Goal: Task Accomplishment & Management: Use online tool/utility

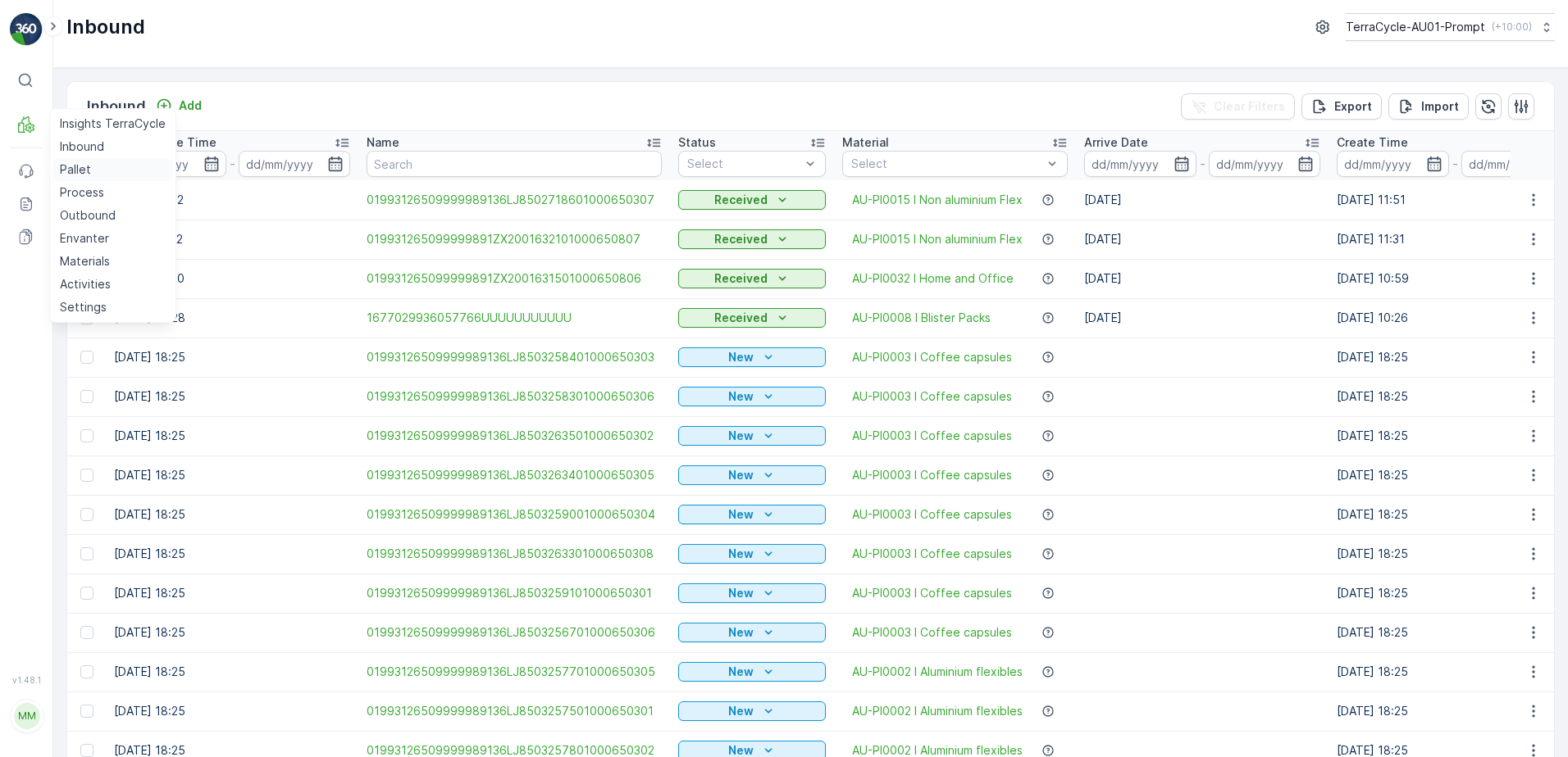
click at [78, 168] on p "Pallet" at bounding box center [76, 169] width 31 height 16
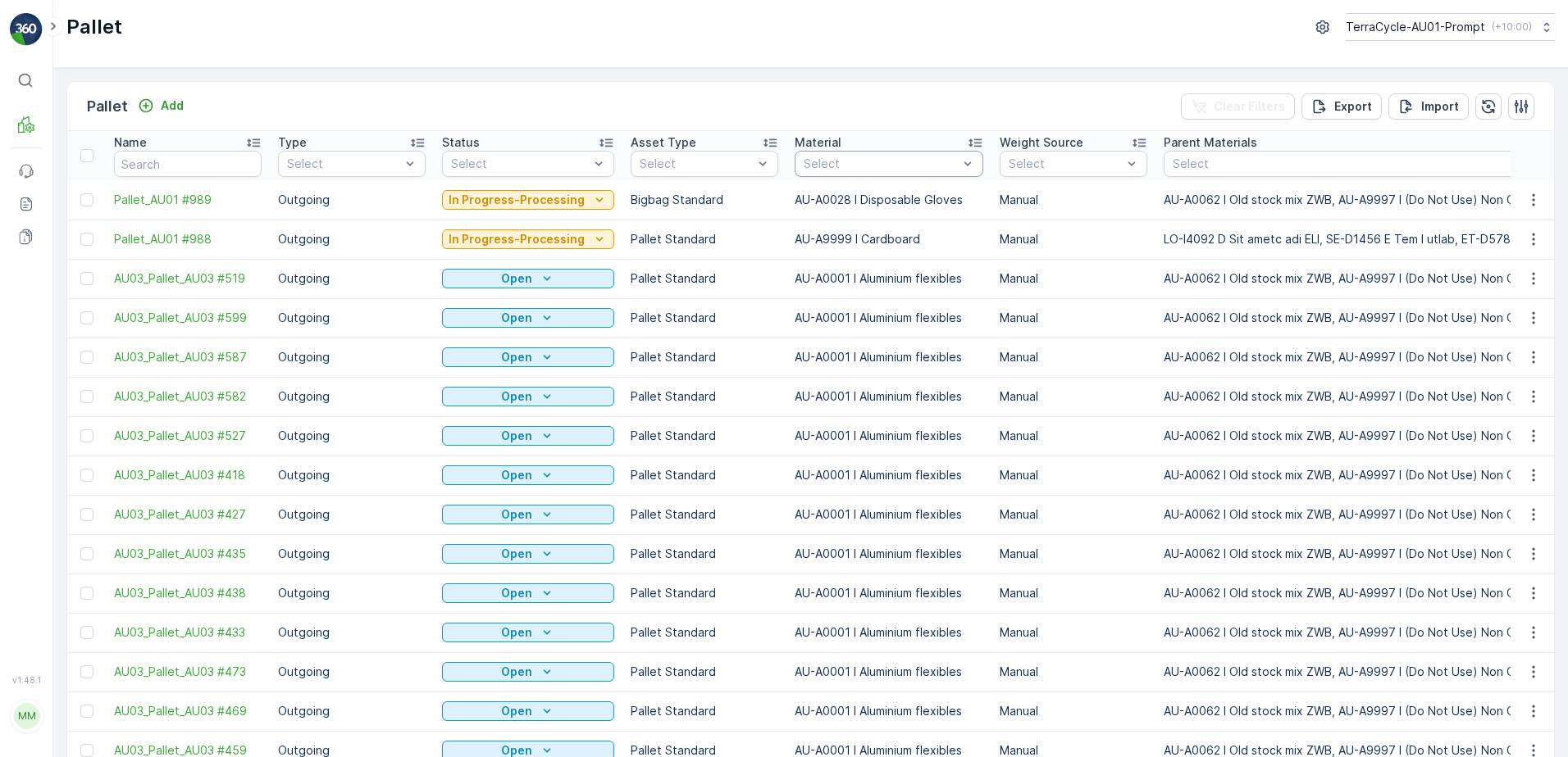
click at [855, 169] on div at bounding box center [880, 163] width 157 height 13
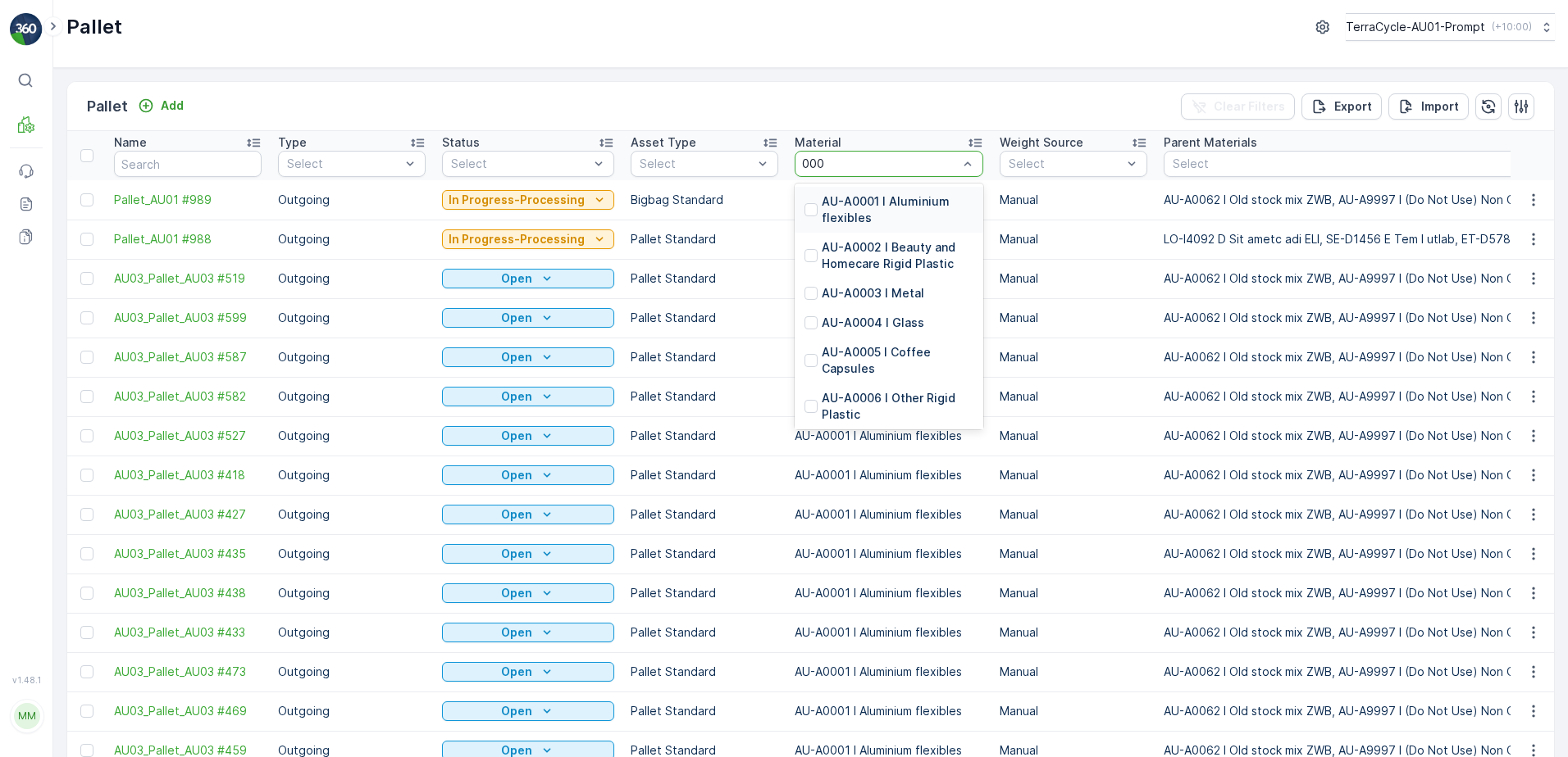
type input "0001"
click at [869, 209] on p "AU-A0001 I Aluminium flexibles" at bounding box center [898, 210] width 151 height 33
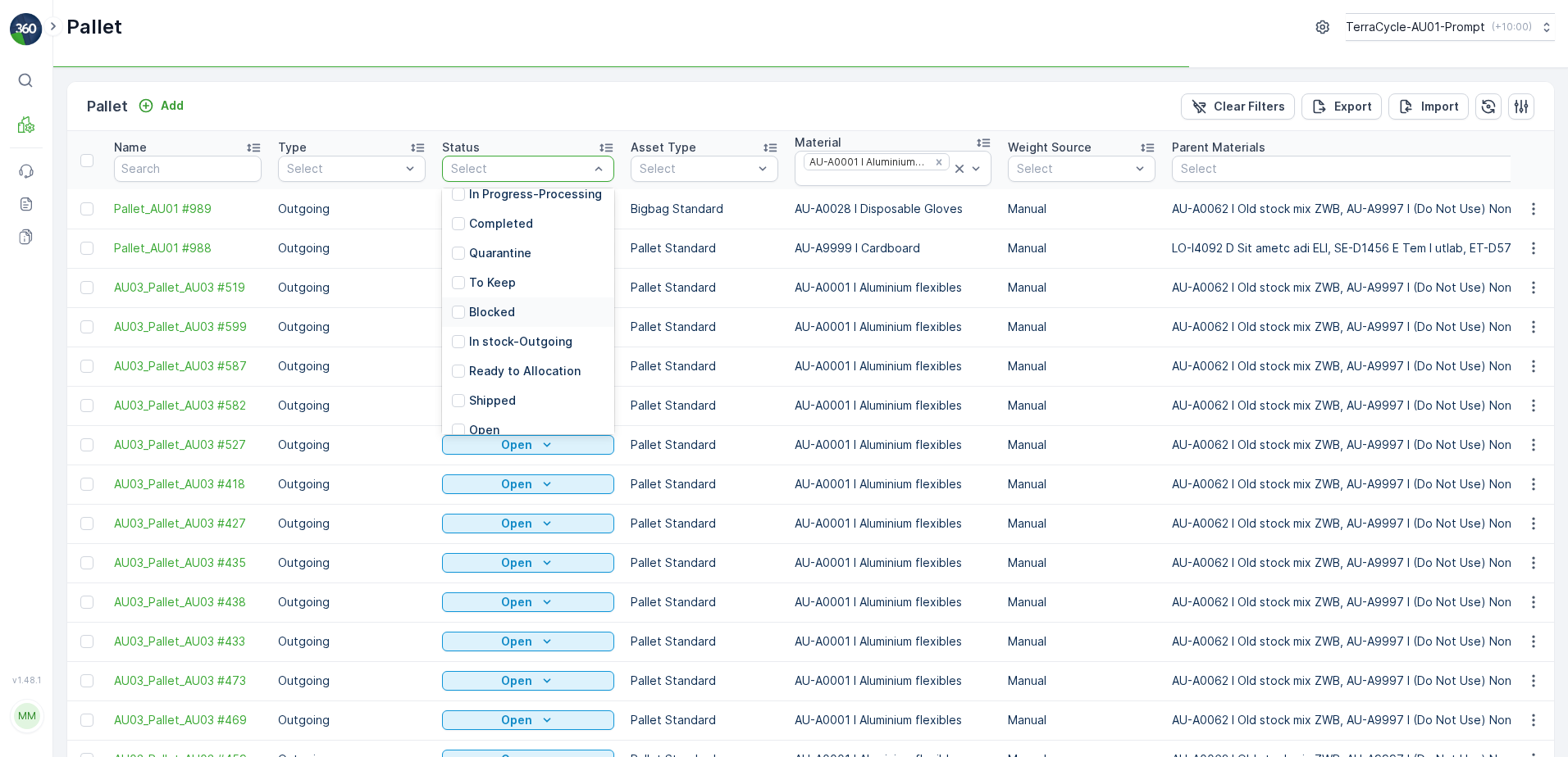
scroll to position [161, 0]
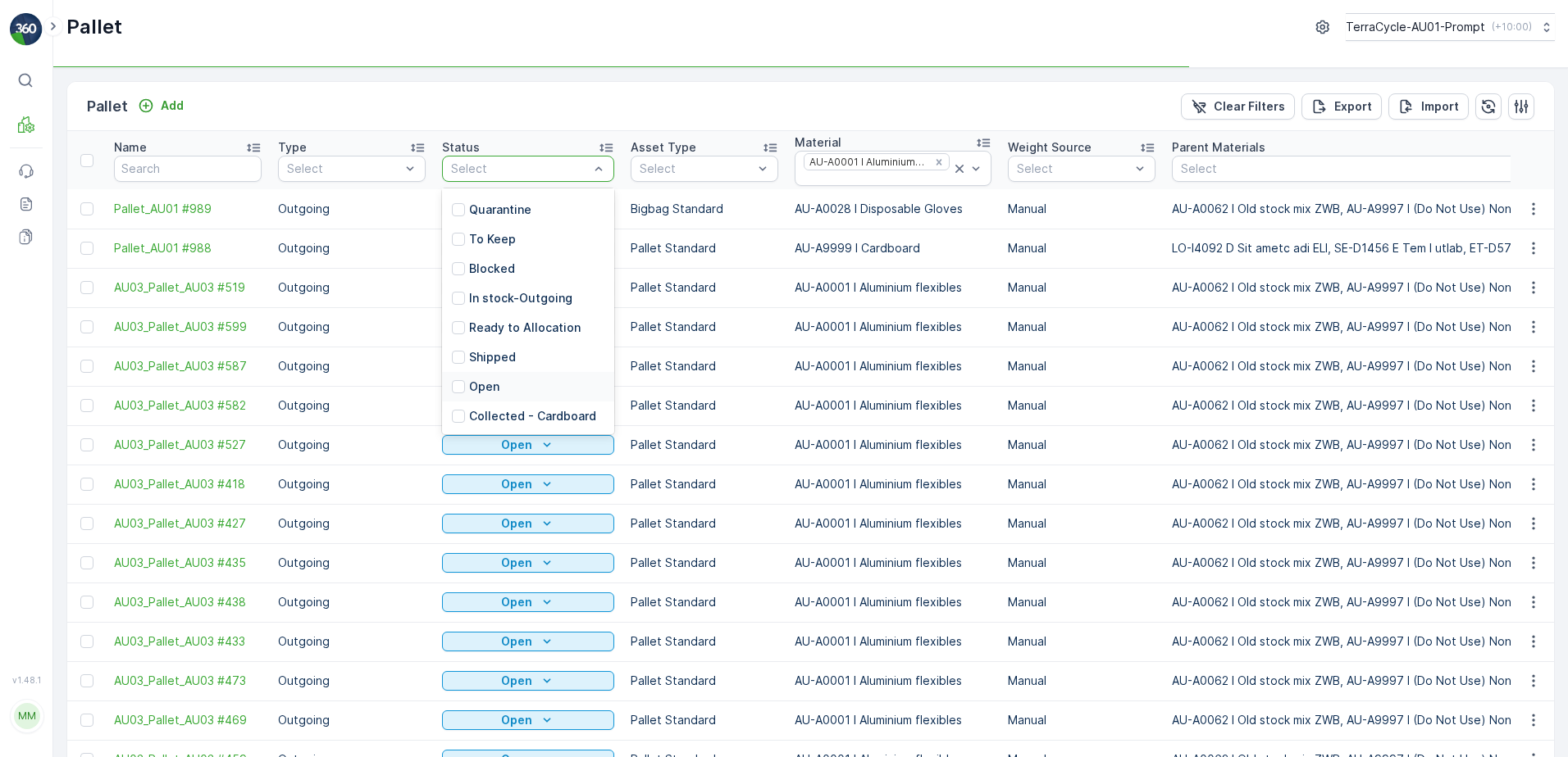
click at [482, 390] on p "Open" at bounding box center [484, 386] width 30 height 16
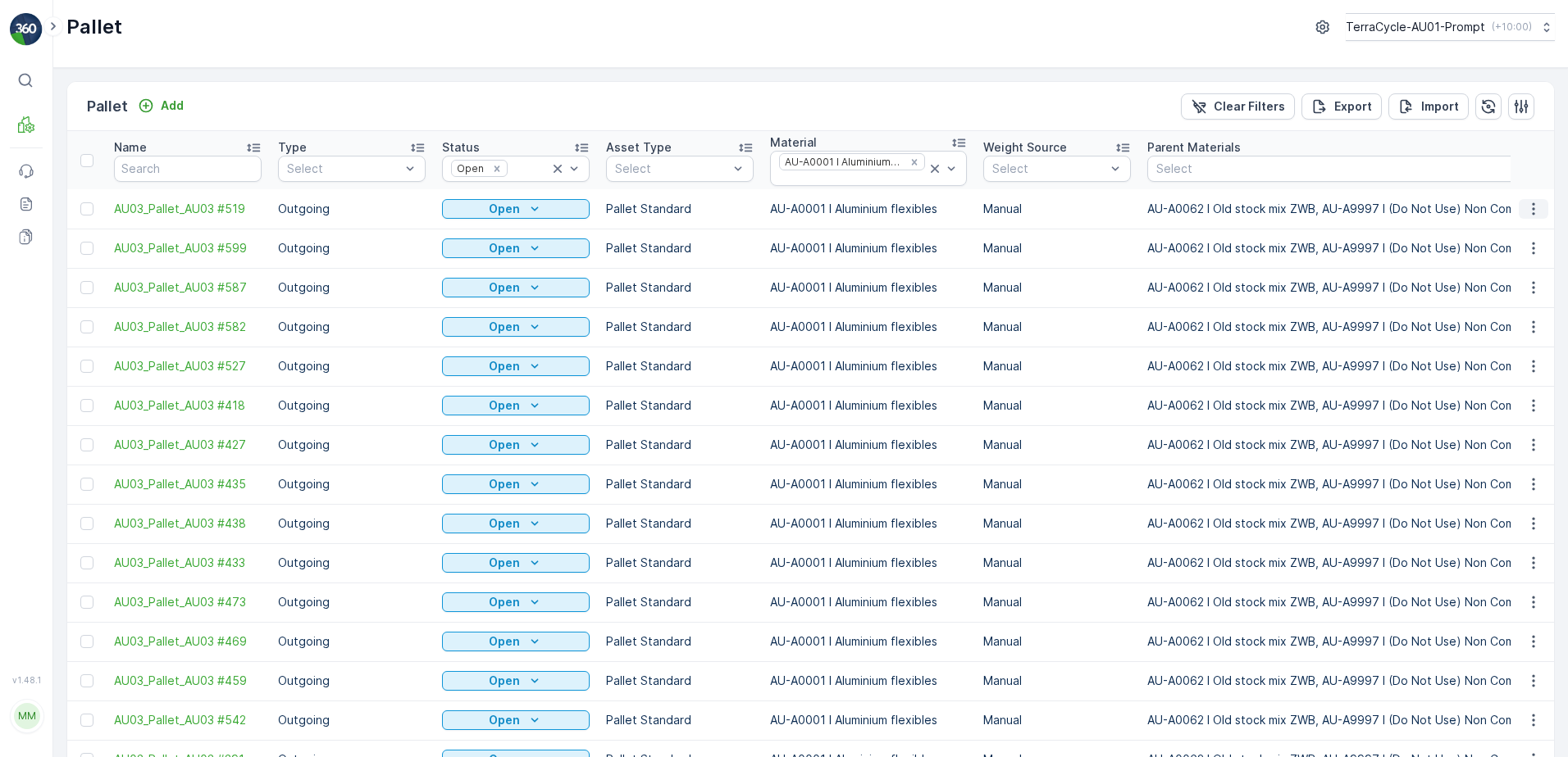
click at [1532, 213] on icon "button" at bounding box center [1533, 208] width 3 height 12
click at [1524, 321] on div "Print QR" at bounding box center [1514, 325] width 108 height 23
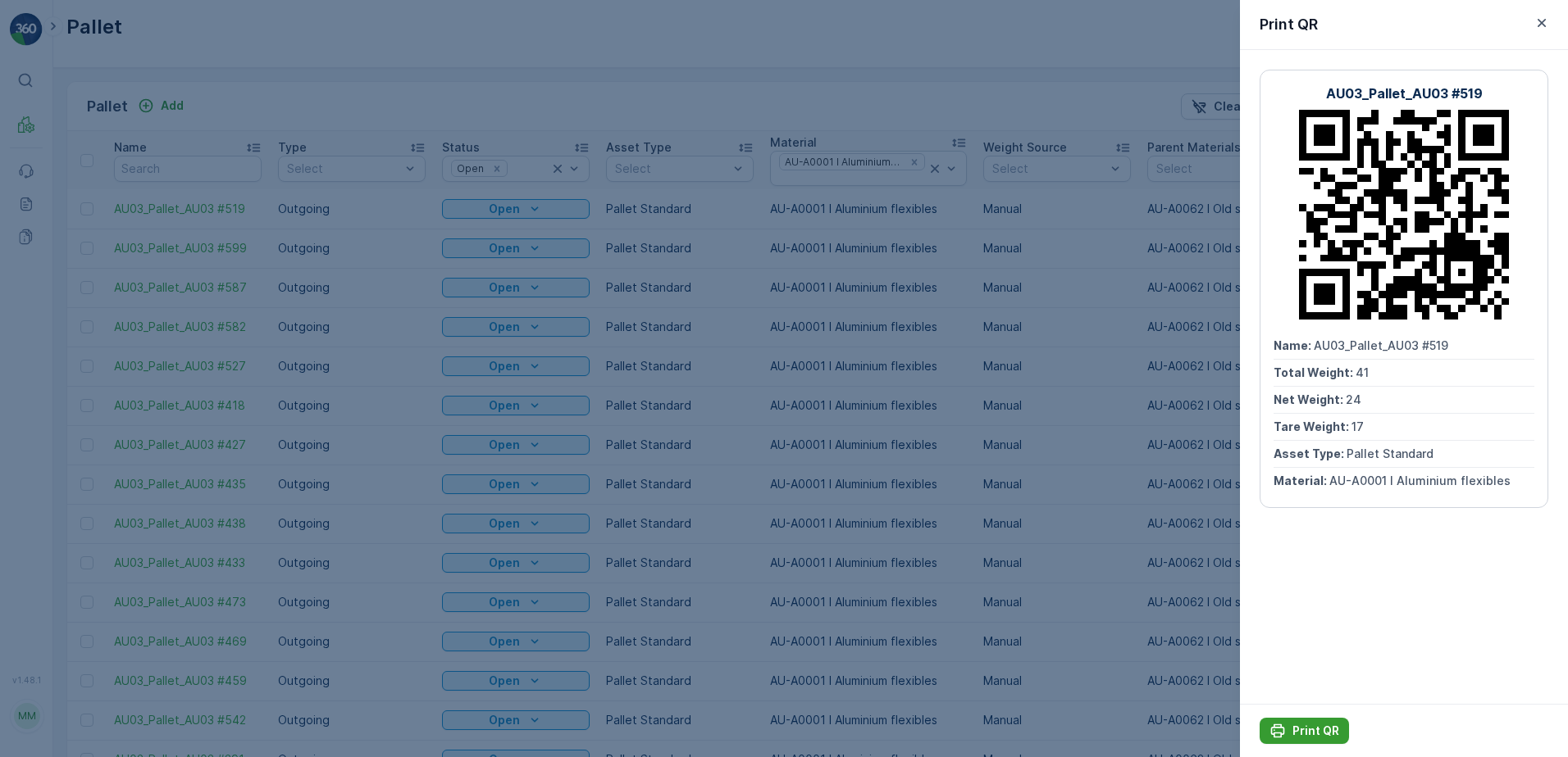
click at [1317, 735] on p "Print QR" at bounding box center [1316, 730] width 46 height 16
click at [1546, 24] on icon "button" at bounding box center [1541, 22] width 16 height 16
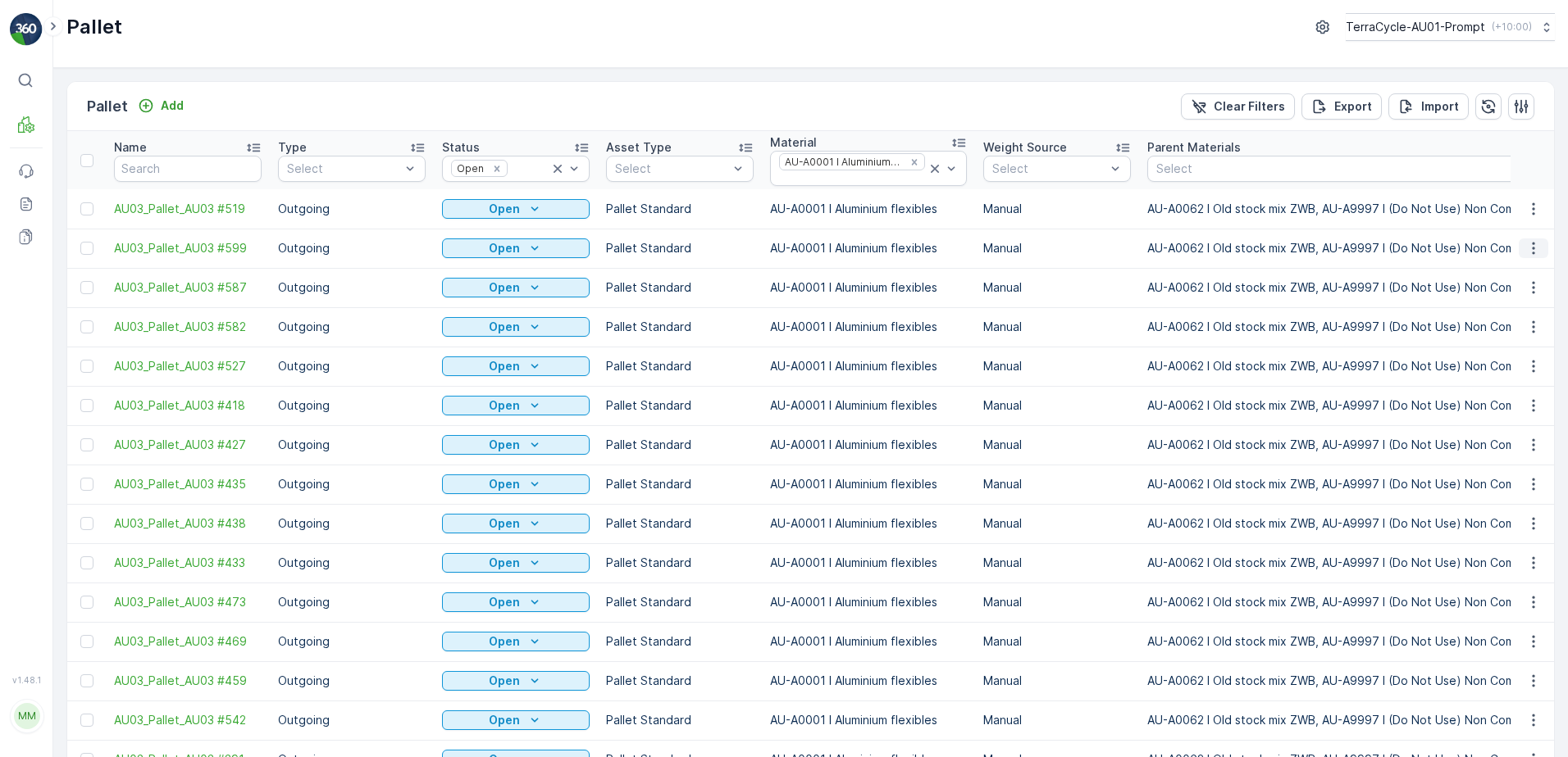
click at [1528, 252] on icon "button" at bounding box center [1533, 248] width 16 height 16
click at [1505, 364] on span "Print QR" at bounding box center [1489, 364] width 45 height 16
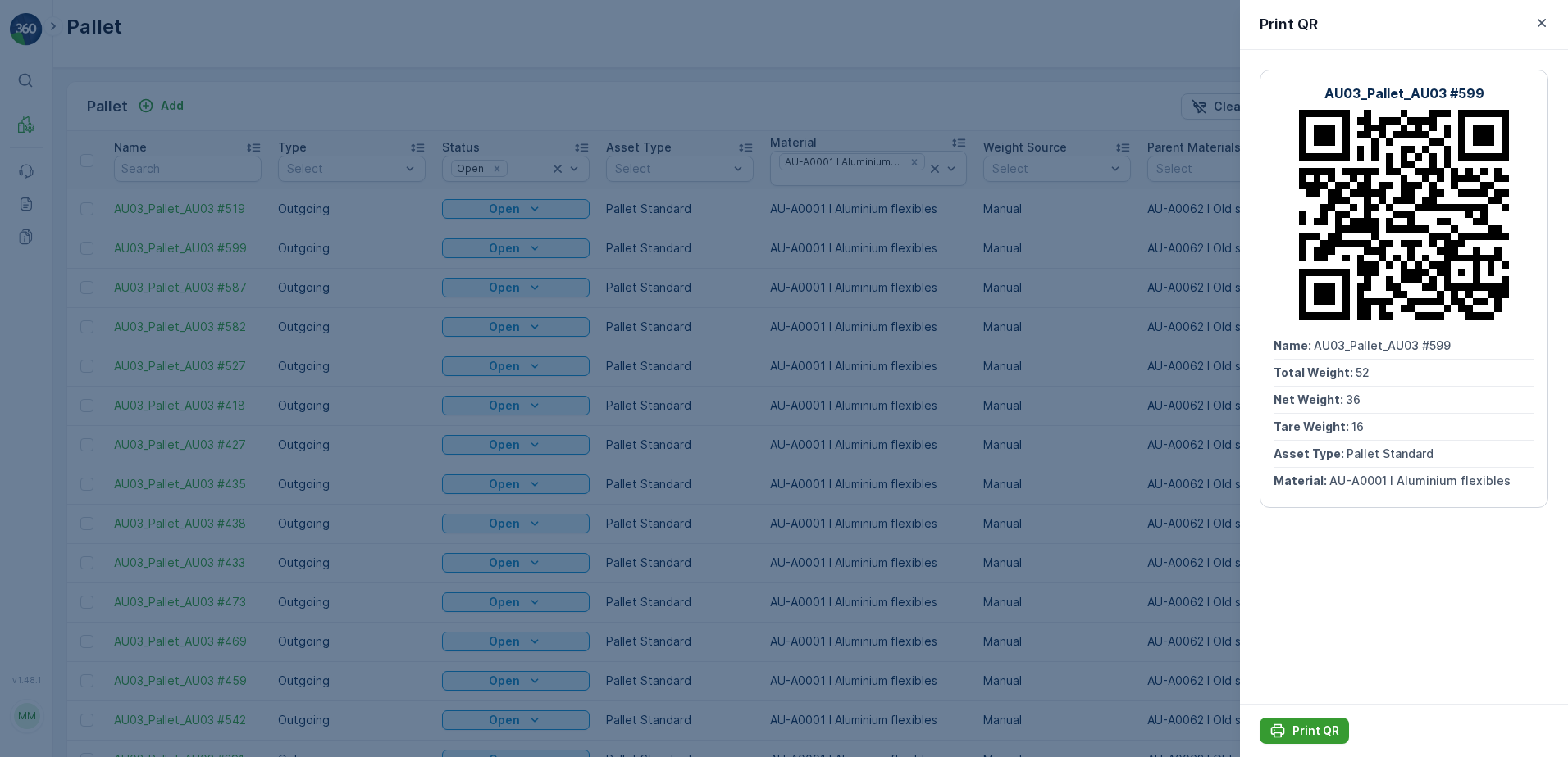
click at [1321, 732] on p "Print QR" at bounding box center [1316, 730] width 46 height 16
click at [1541, 26] on icon "button" at bounding box center [1541, 22] width 16 height 16
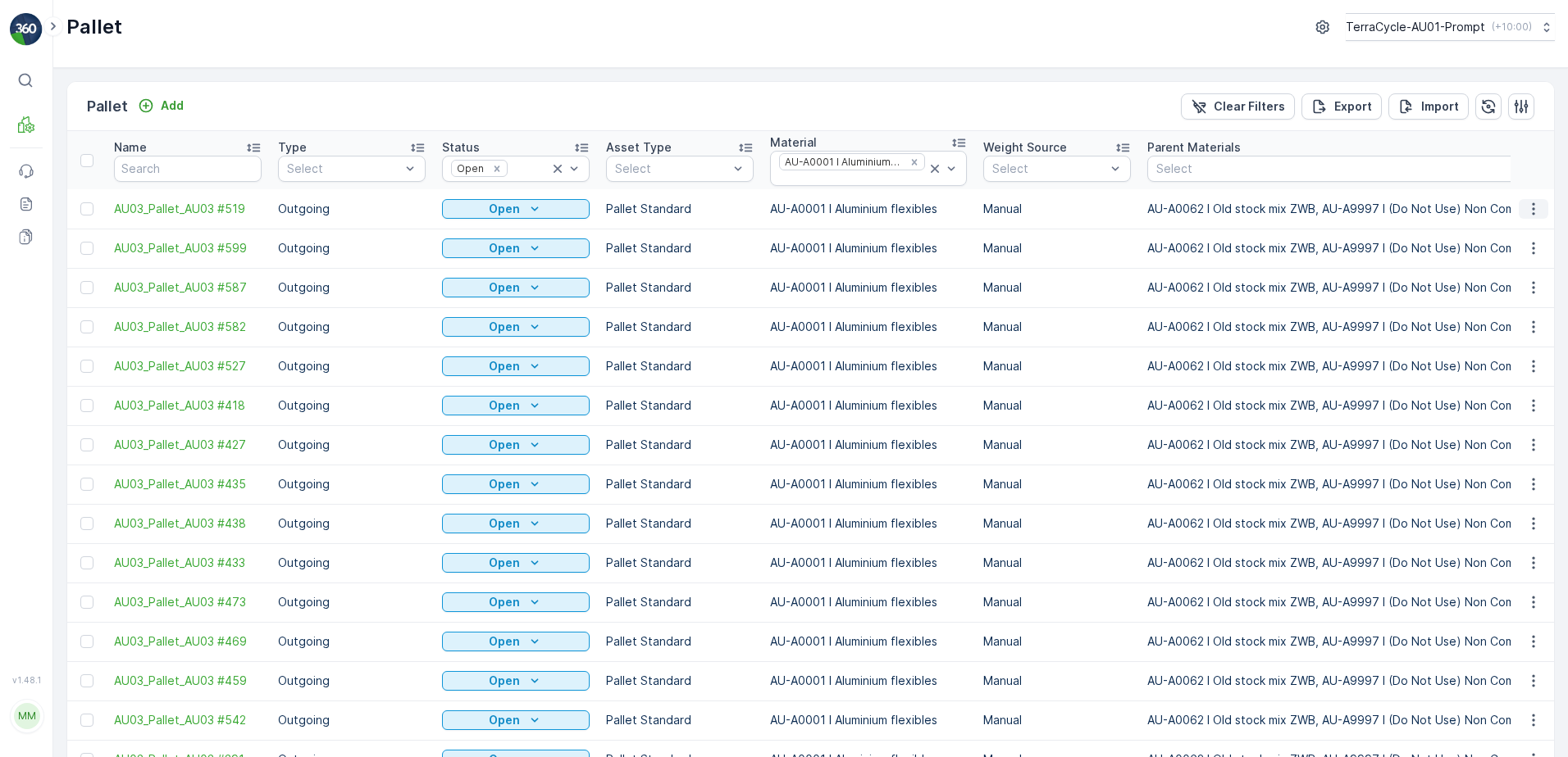
click at [1532, 214] on icon "button" at bounding box center [1533, 208] width 3 height 12
click at [1070, 458] on td "Manual" at bounding box center [1057, 446] width 164 height 40
click at [1533, 289] on icon "button" at bounding box center [1533, 287] width 16 height 16
click at [1520, 403] on div "Print QR" at bounding box center [1514, 403] width 108 height 23
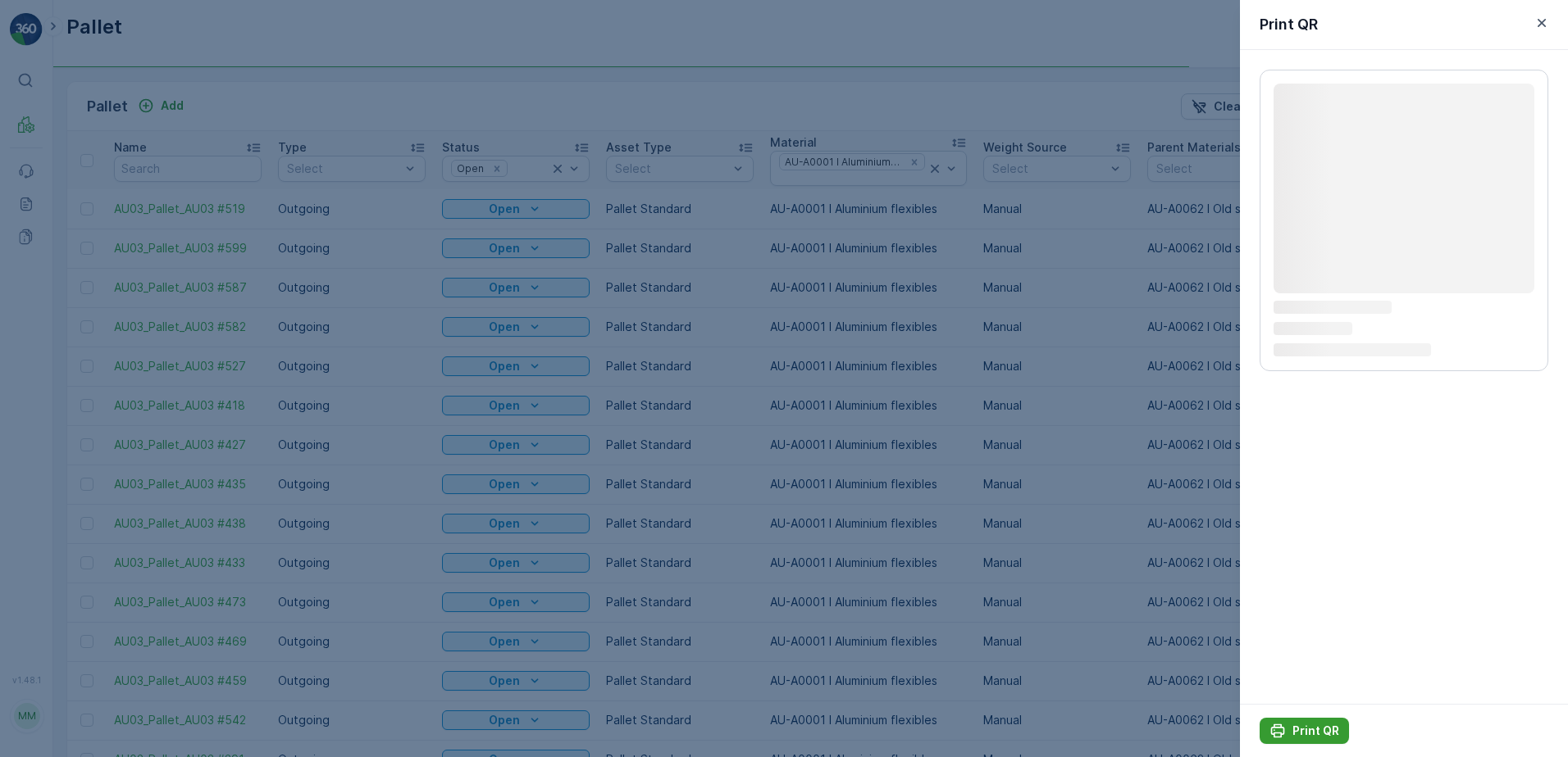
drag, startPoint x: 1333, startPoint y: 729, endPoint x: 1325, endPoint y: 731, distance: 8.2
click at [1332, 729] on p "Print QR" at bounding box center [1316, 730] width 46 height 16
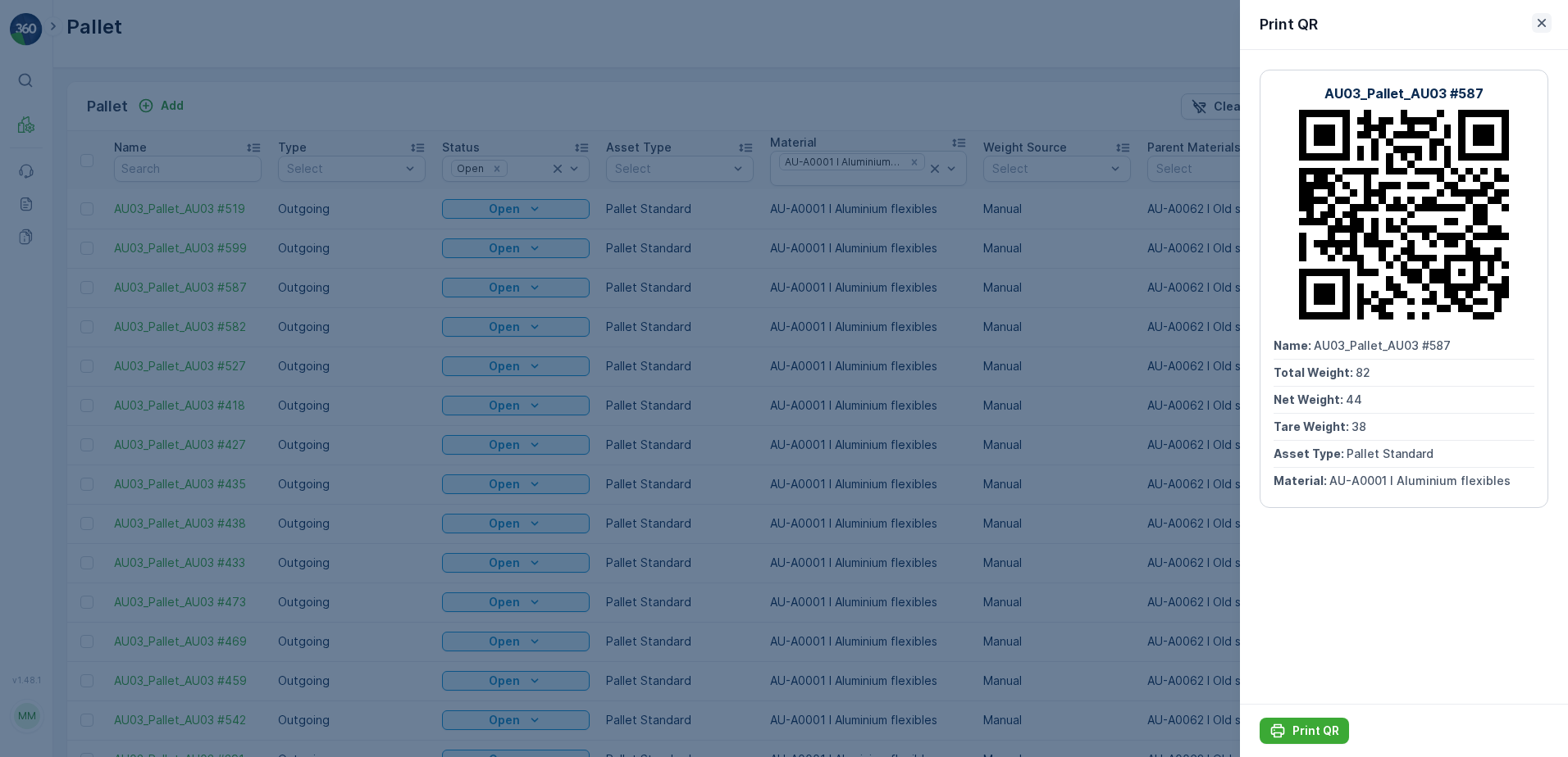
click at [1540, 22] on icon "button" at bounding box center [1541, 23] width 9 height 9
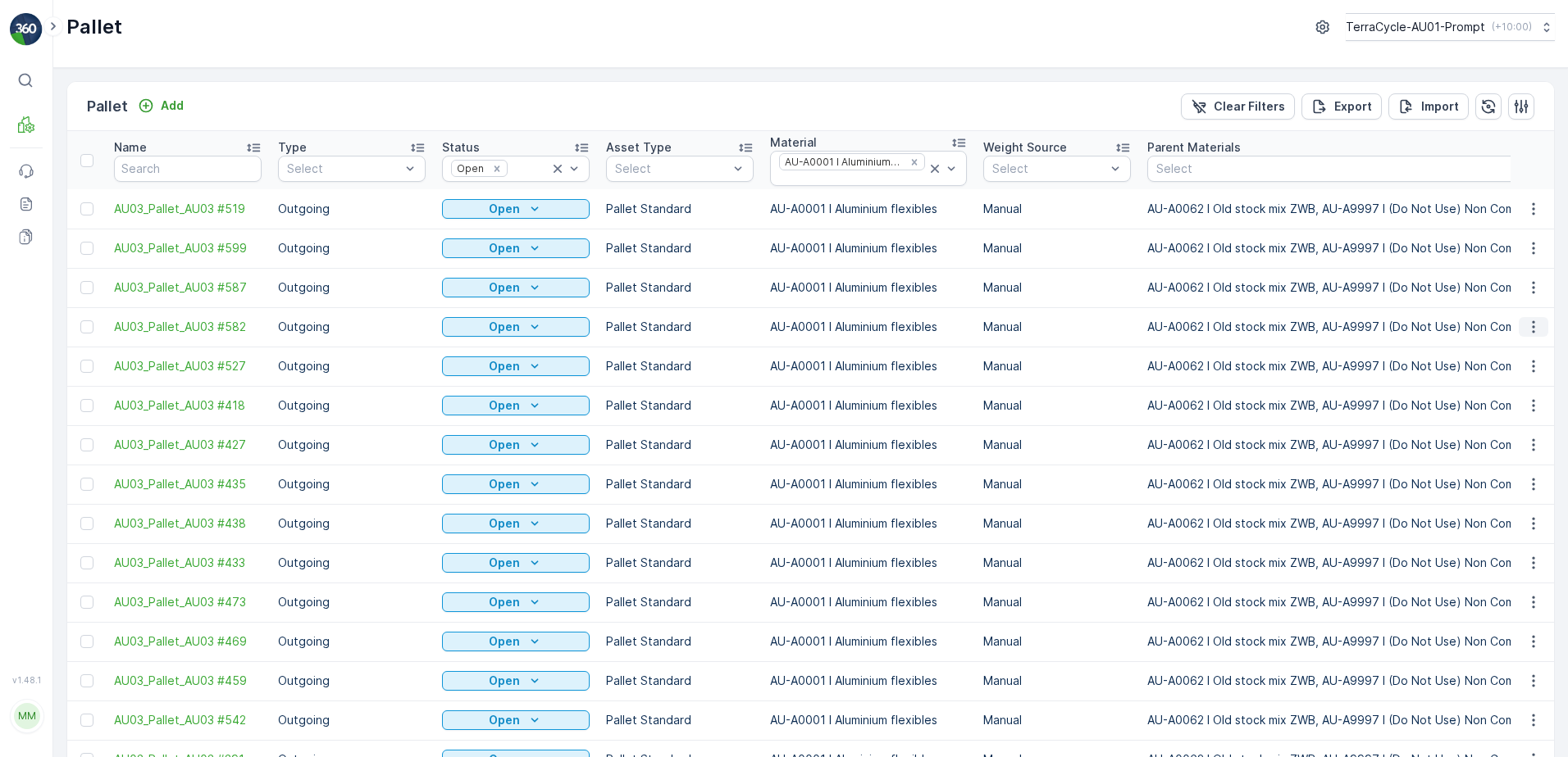
click at [1533, 329] on icon "button" at bounding box center [1533, 327] width 16 height 16
click at [1540, 447] on div "Print QR" at bounding box center [1514, 443] width 108 height 23
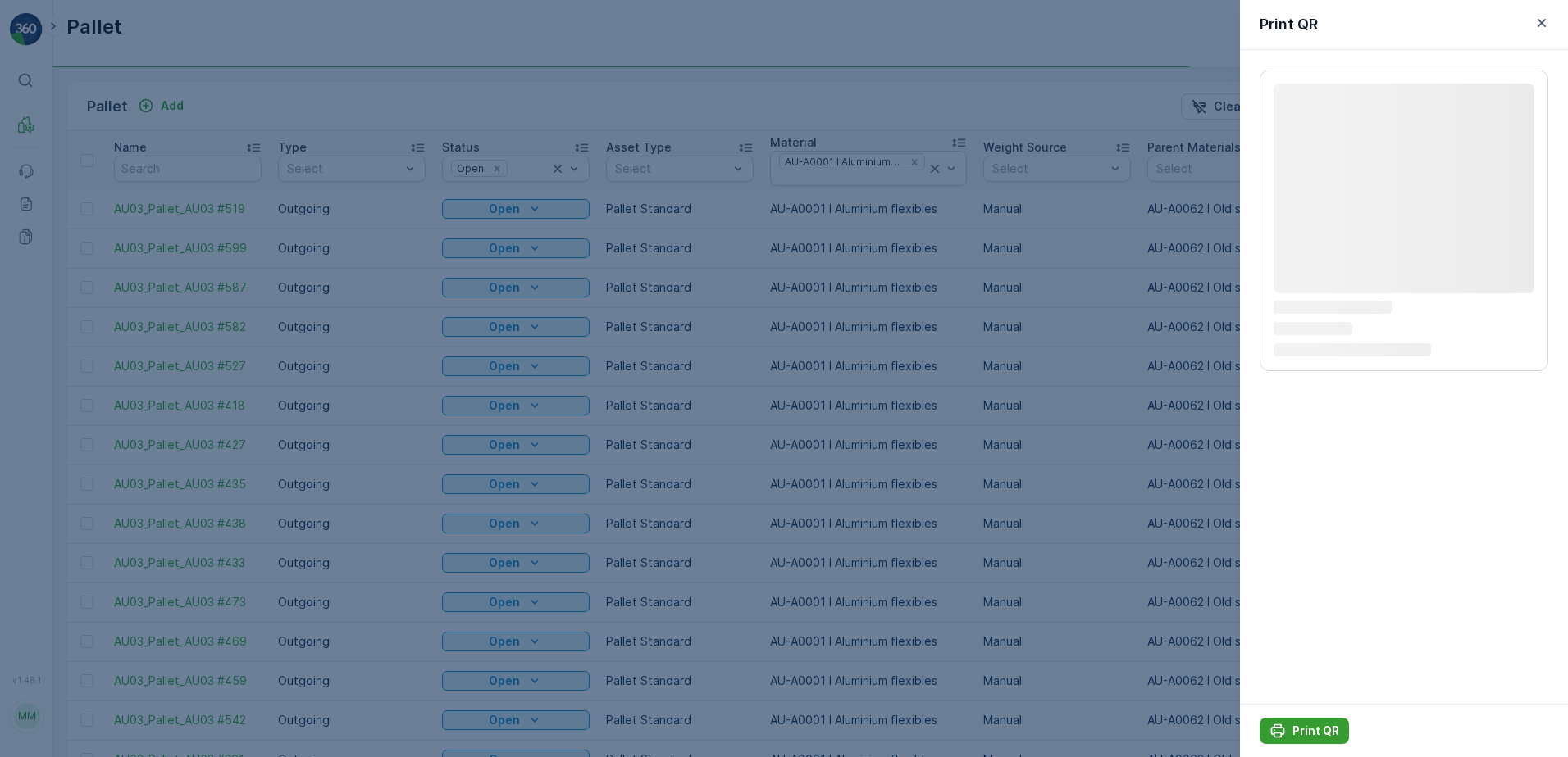
click at [1315, 733] on p "Print QR" at bounding box center [1316, 730] width 46 height 16
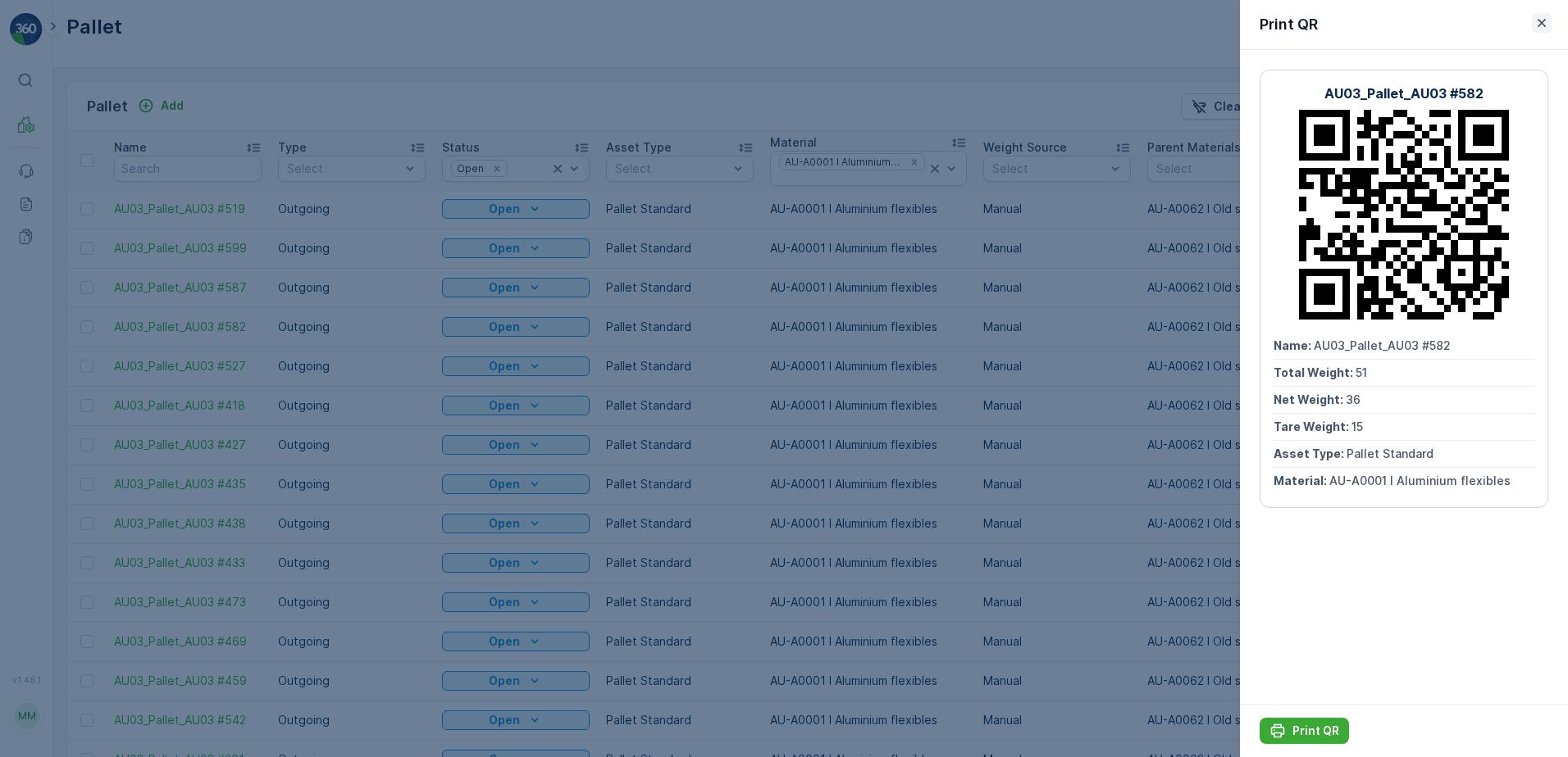
click at [1537, 19] on icon "button" at bounding box center [1541, 22] width 16 height 16
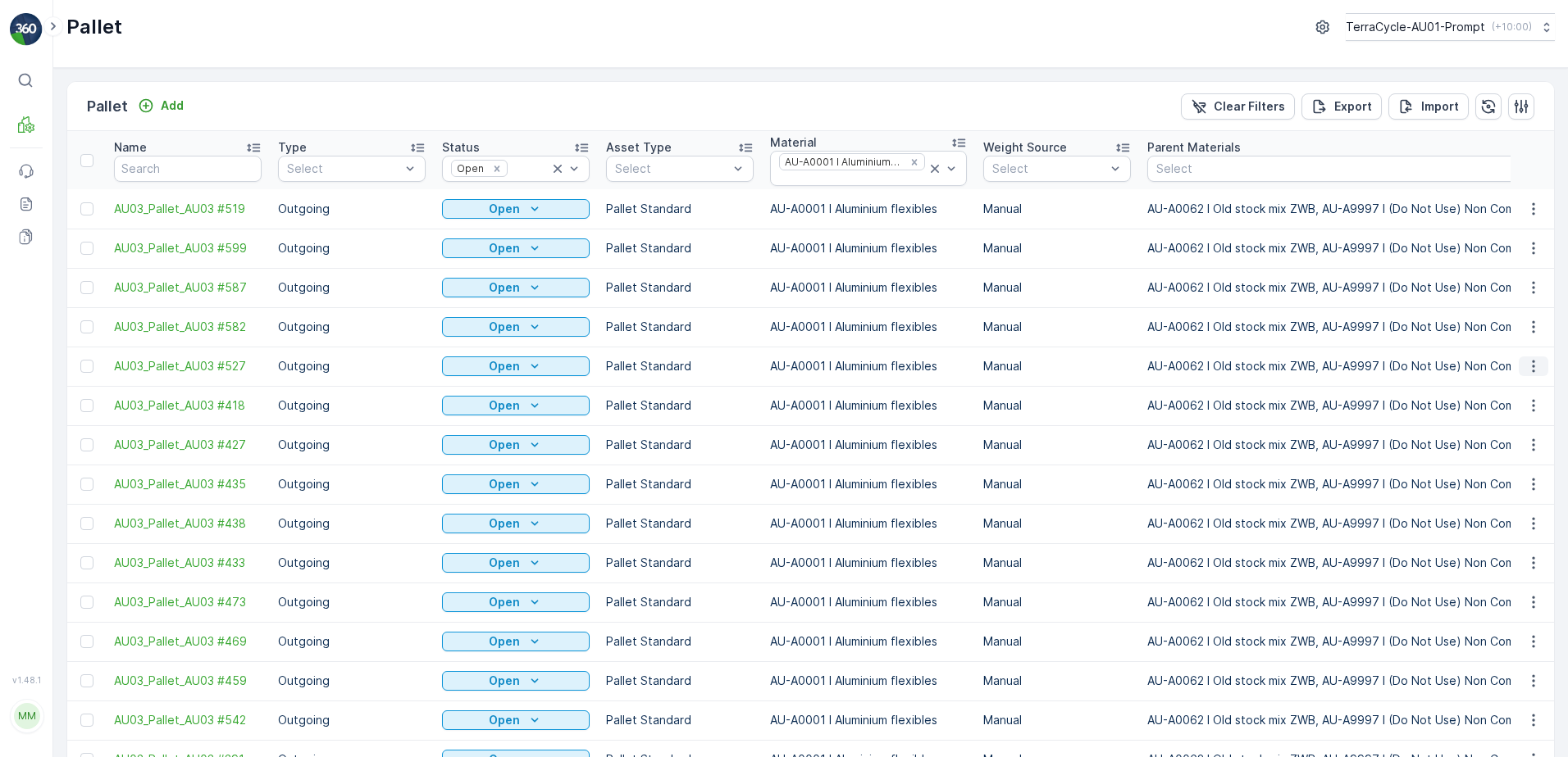
click at [1534, 370] on icon "button" at bounding box center [1533, 366] width 16 height 16
click at [1511, 482] on div "Print QR" at bounding box center [1514, 483] width 108 height 23
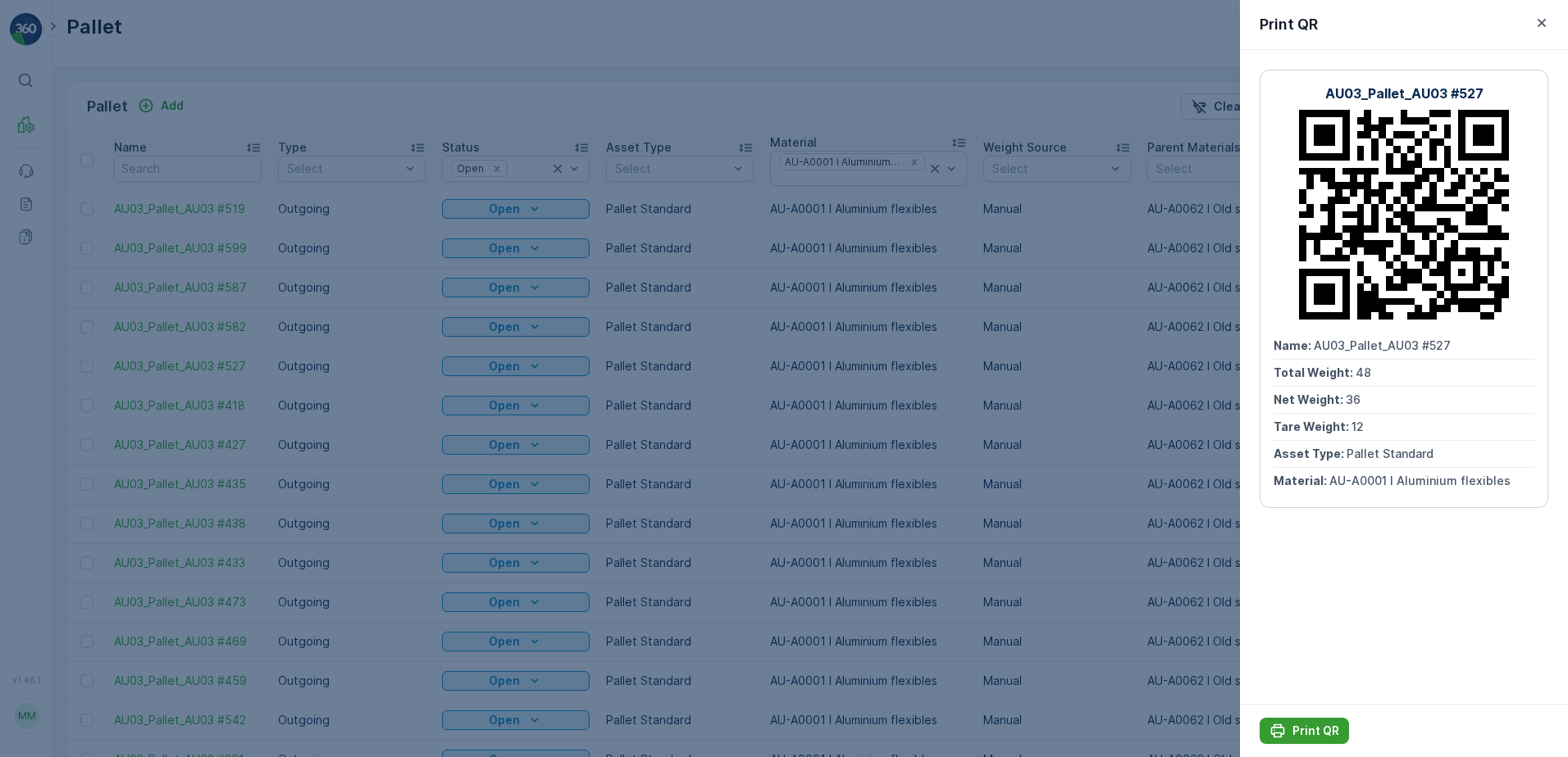
click at [1327, 736] on p "Print QR" at bounding box center [1316, 730] width 46 height 16
click at [1540, 20] on icon "button" at bounding box center [1541, 22] width 16 height 16
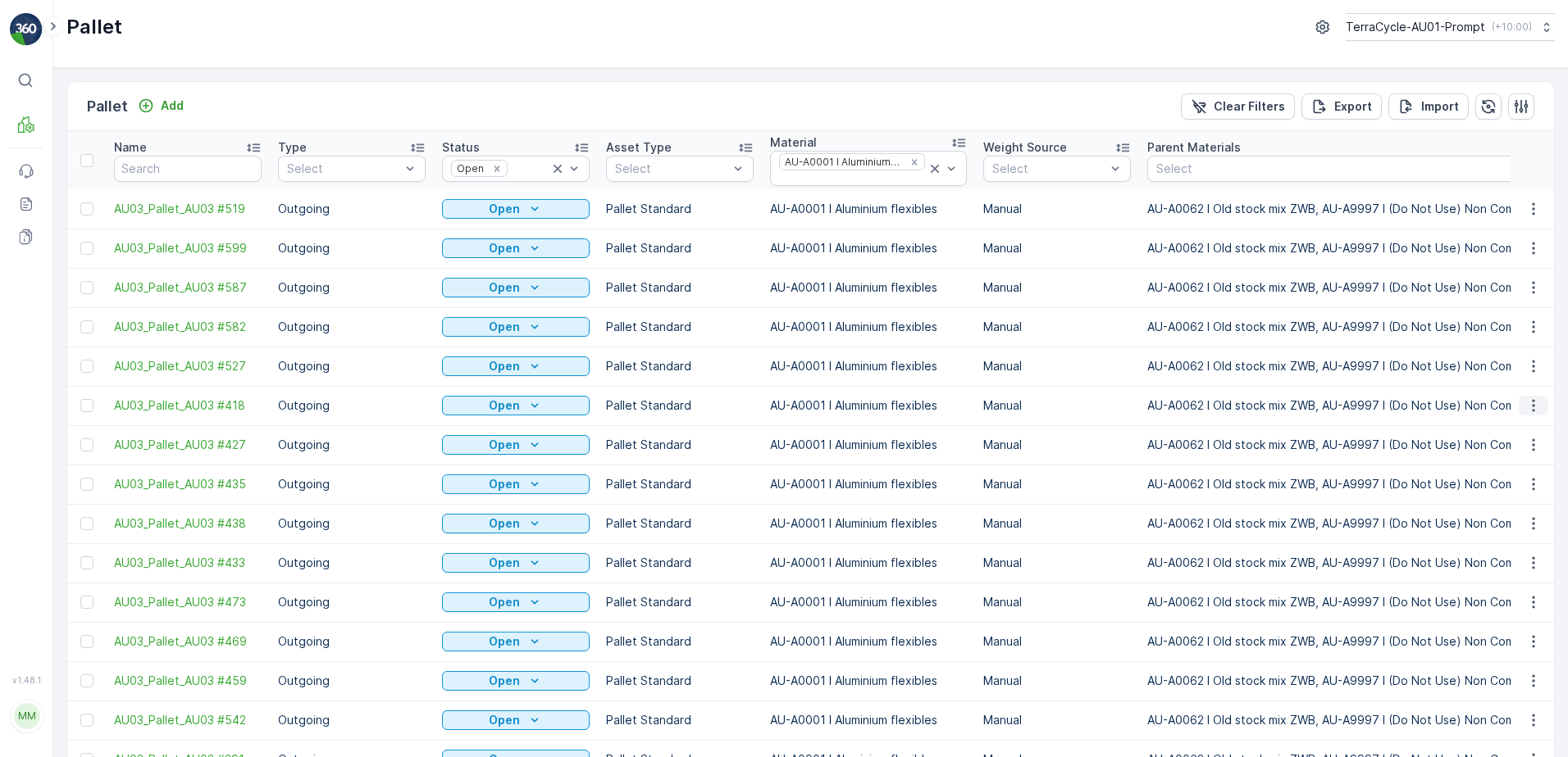
click at [1530, 403] on icon "button" at bounding box center [1533, 405] width 16 height 16
click at [1503, 518] on span "Print QR" at bounding box center [1489, 521] width 45 height 16
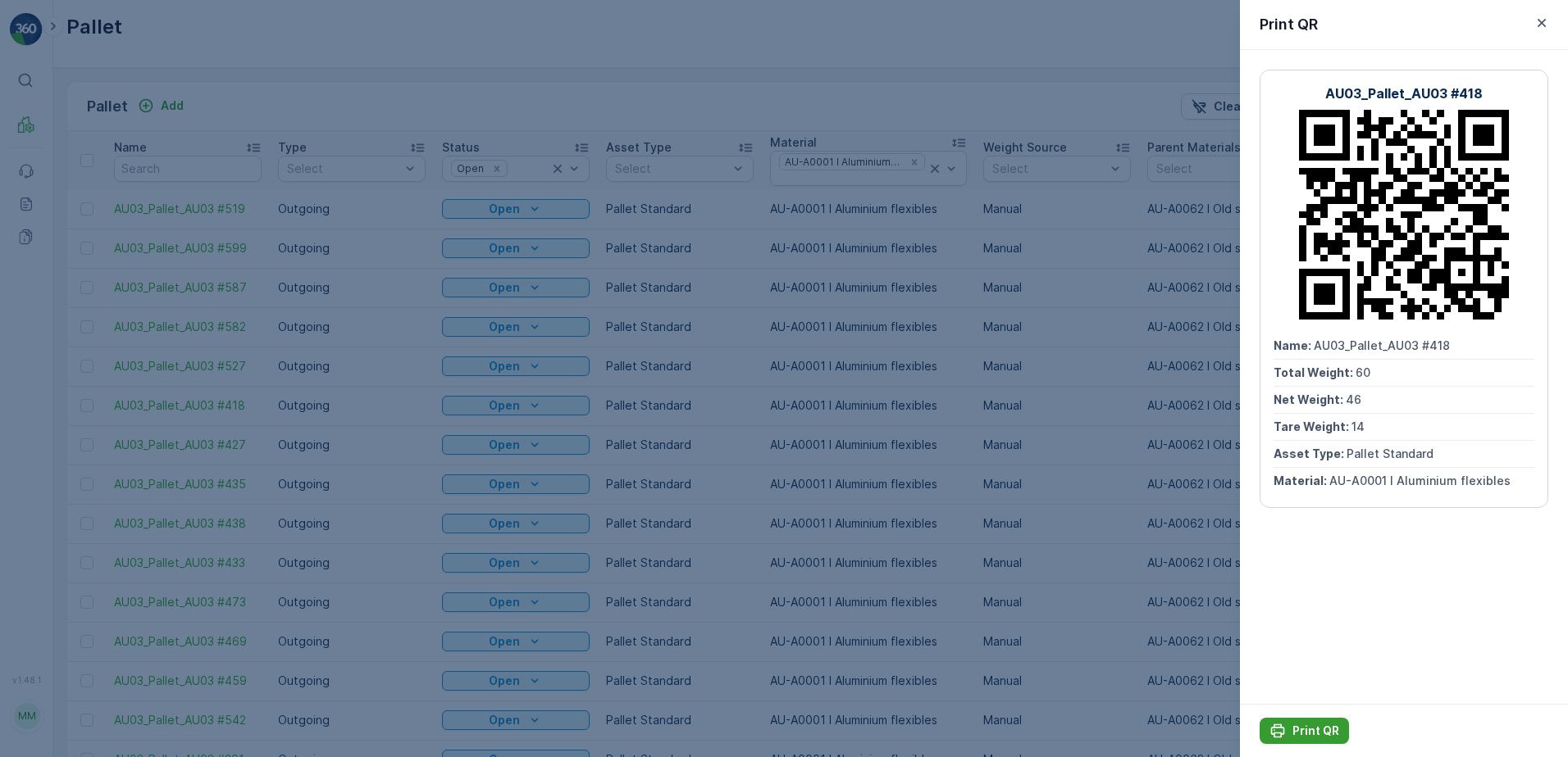
click at [1326, 726] on p "Print QR" at bounding box center [1316, 730] width 46 height 16
click at [1543, 15] on icon "button" at bounding box center [1541, 22] width 16 height 16
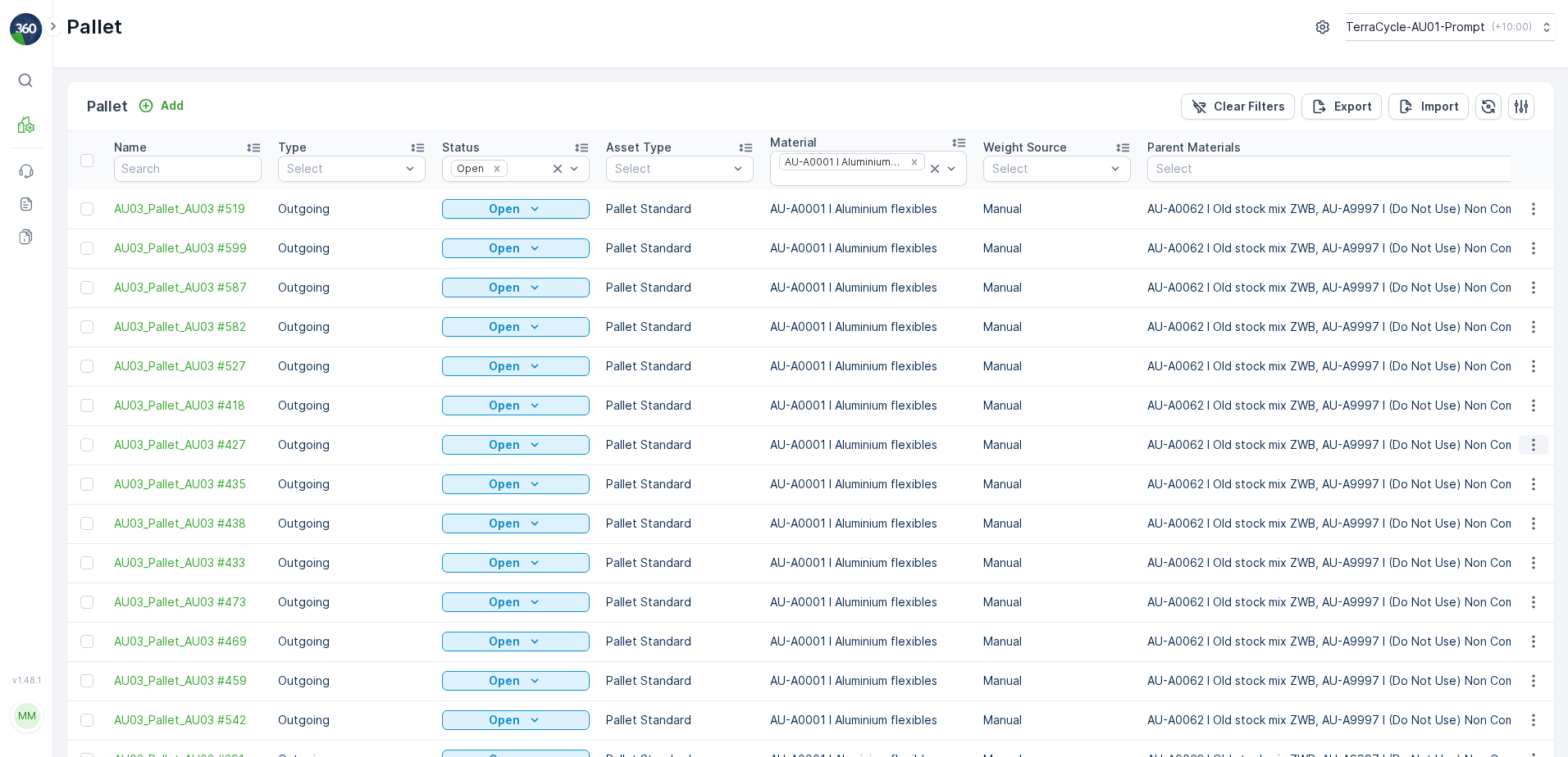
click at [1525, 437] on icon "button" at bounding box center [1533, 445] width 16 height 16
click at [1495, 313] on span "Print QR" at bounding box center [1489, 315] width 45 height 16
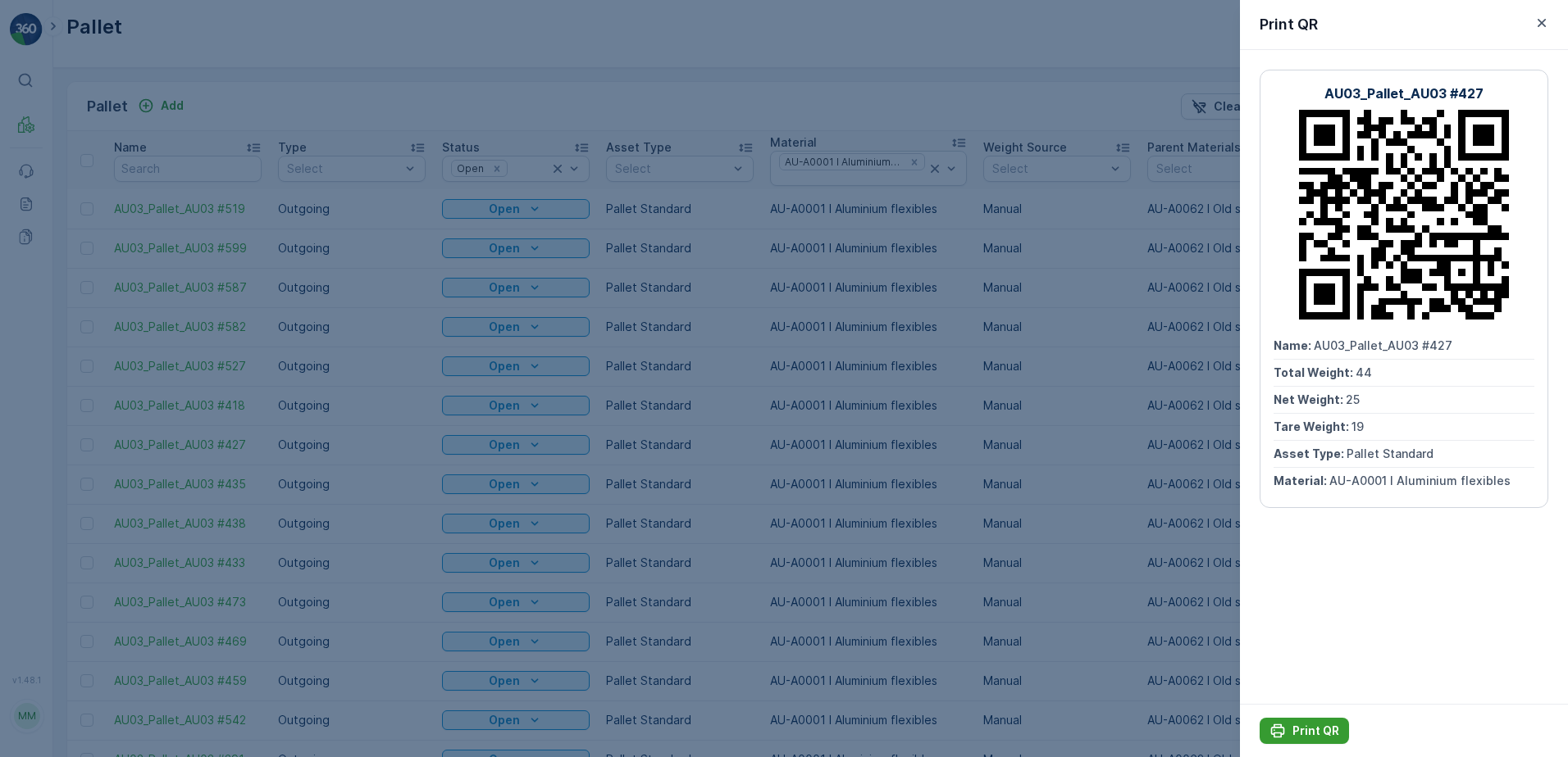
click at [1323, 726] on p "Print QR" at bounding box center [1316, 730] width 46 height 16
click at [1541, 23] on icon "button" at bounding box center [1541, 23] width 9 height 9
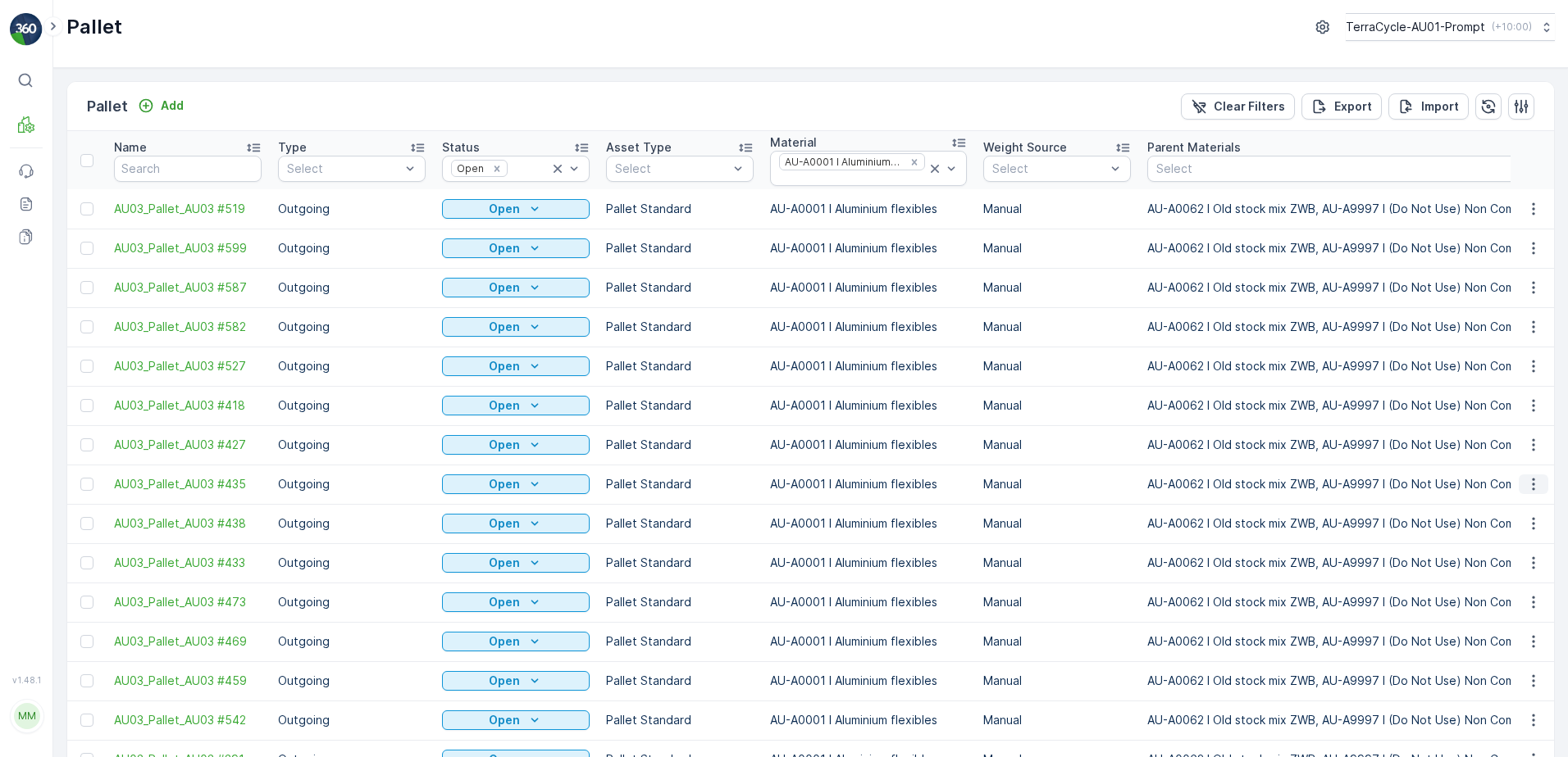
click at [1532, 478] on icon "button" at bounding box center [1533, 484] width 3 height 12
click at [1513, 348] on div "Print QR" at bounding box center [1514, 354] width 108 height 23
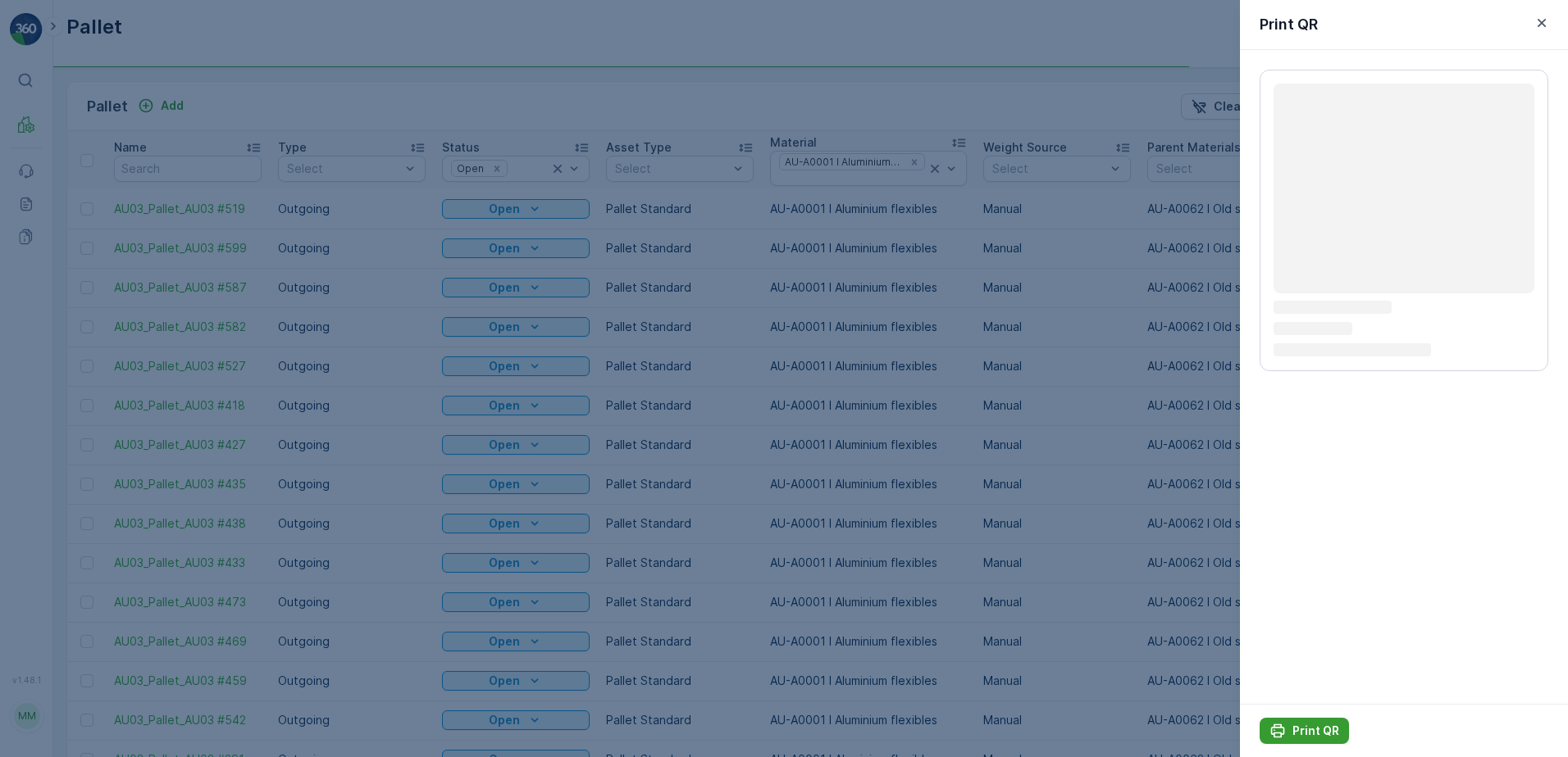
click at [1327, 723] on p "Print QR" at bounding box center [1316, 730] width 46 height 16
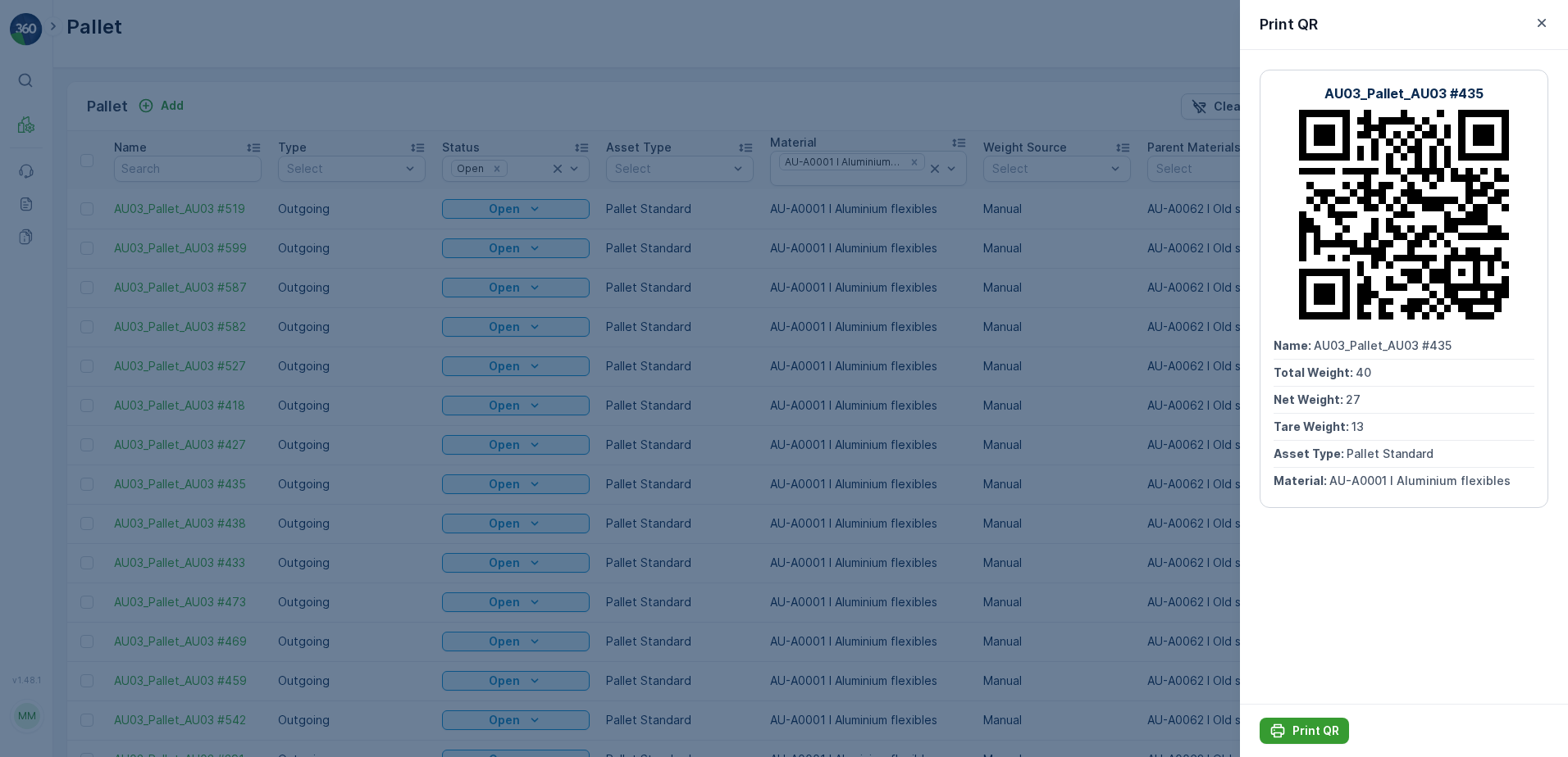
click at [1300, 725] on p "Print QR" at bounding box center [1316, 730] width 46 height 16
click at [1547, 21] on icon "button" at bounding box center [1541, 22] width 16 height 16
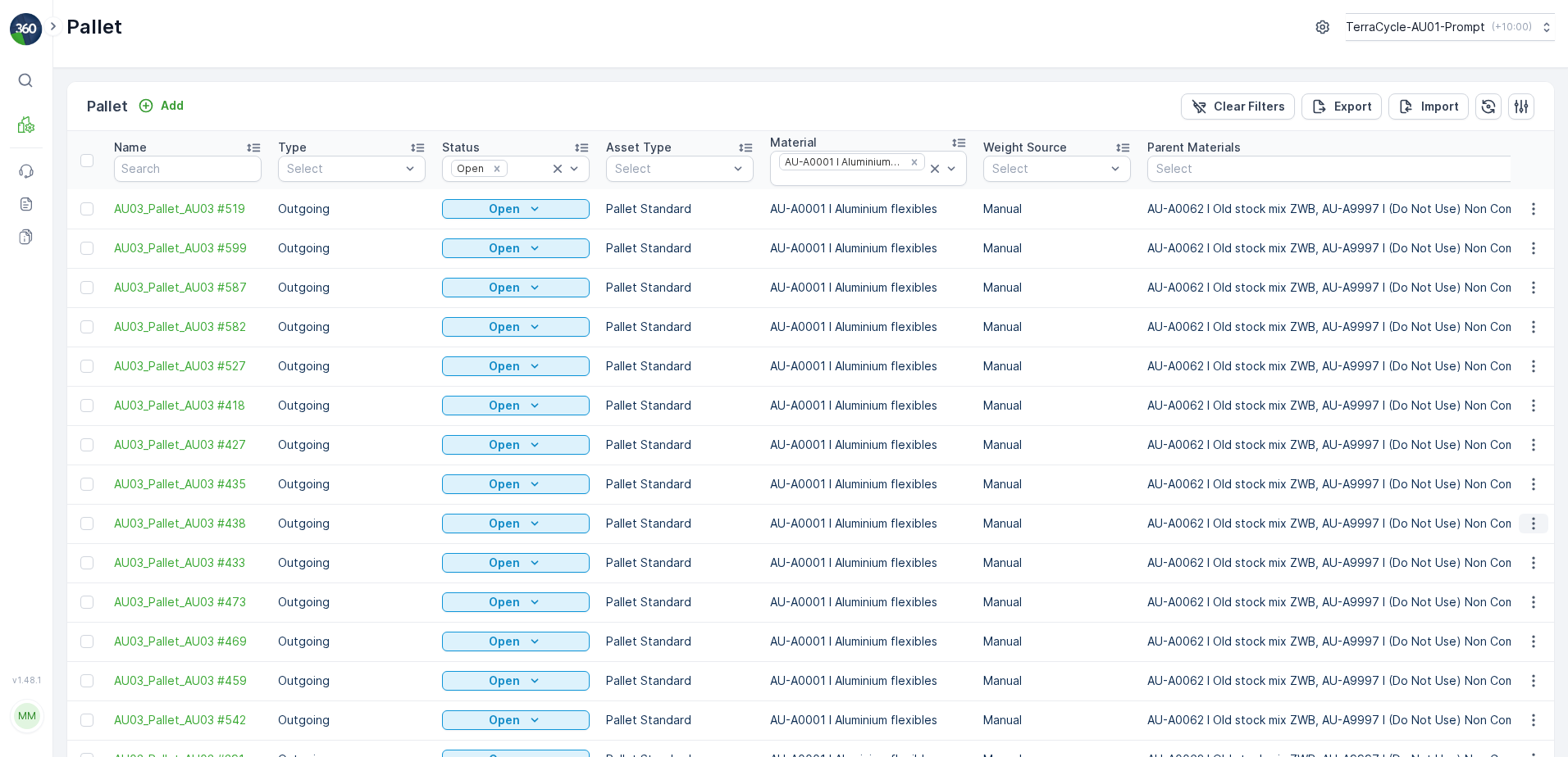
click at [1525, 515] on icon "button" at bounding box center [1533, 523] width 16 height 16
click at [1503, 308] on span "Print QR" at bounding box center [1489, 311] width 45 height 16
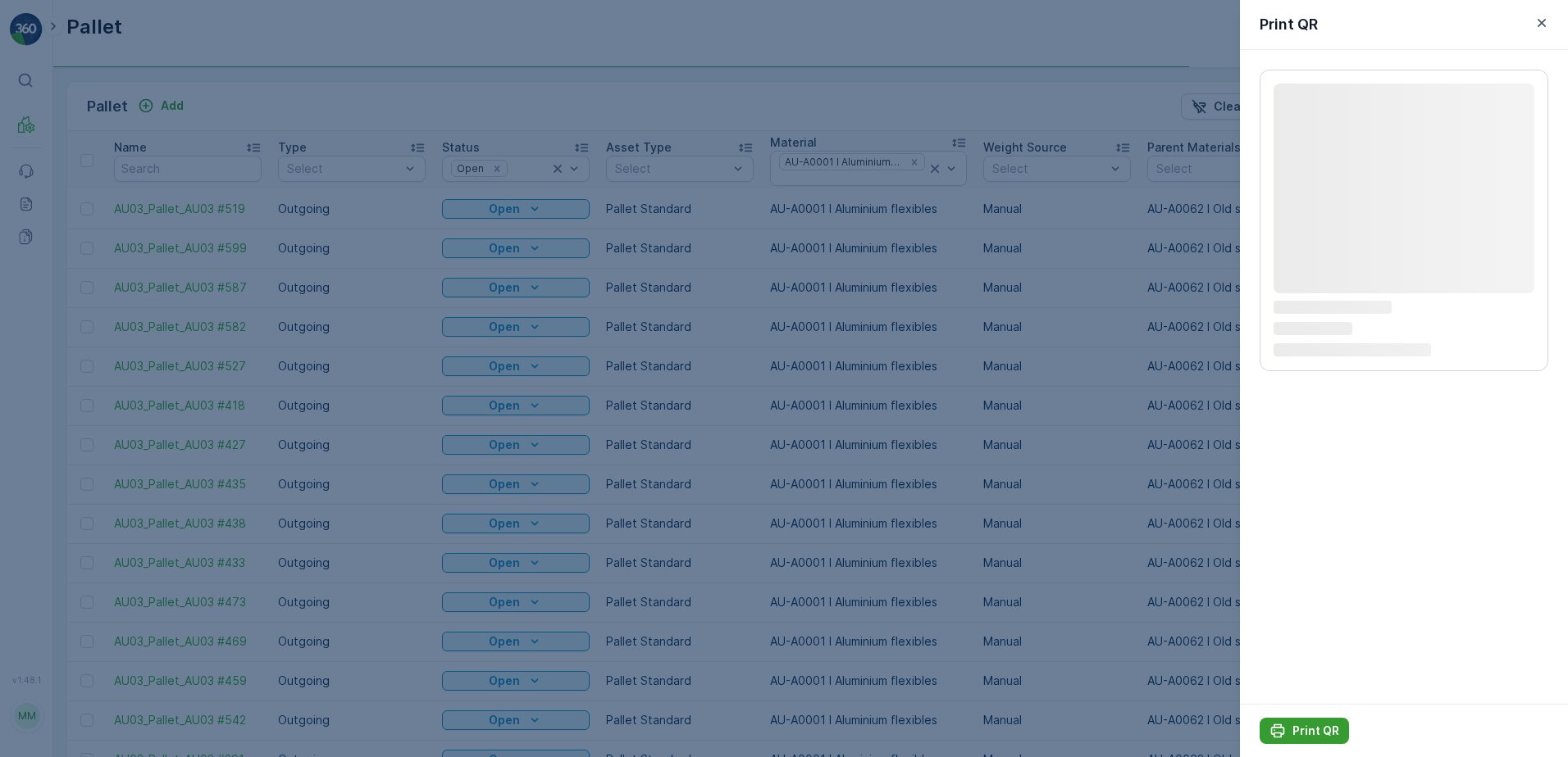
click at [1321, 733] on p "Print QR" at bounding box center [1316, 730] width 46 height 16
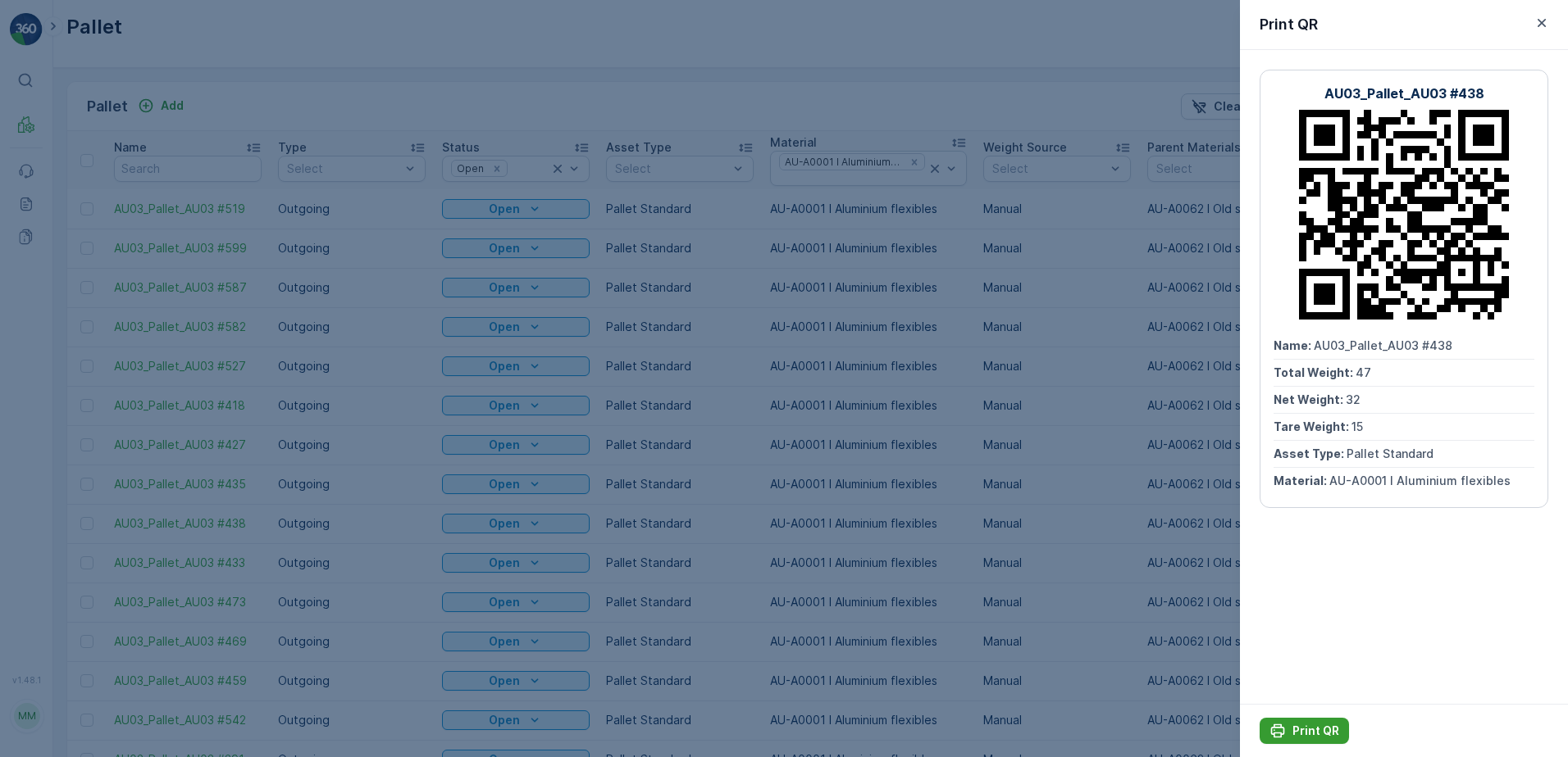
click at [1314, 718] on button "Print QR" at bounding box center [1304, 731] width 90 height 26
click at [1538, 26] on icon "button" at bounding box center [1541, 23] width 9 height 9
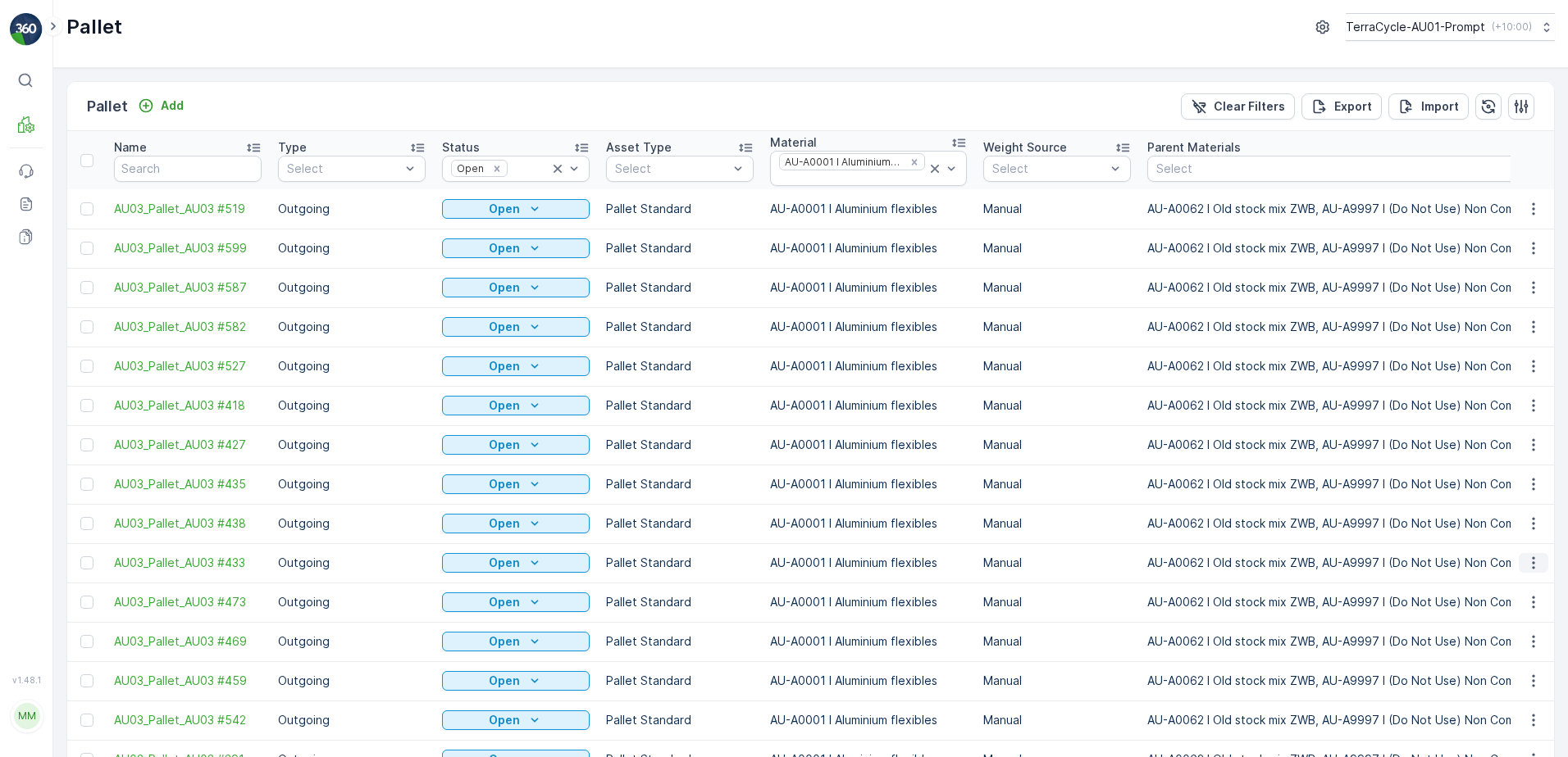
click at [1531, 555] on icon "button" at bounding box center [1533, 563] width 16 height 16
click at [1520, 263] on div "Print QR" at bounding box center [1514, 269] width 108 height 23
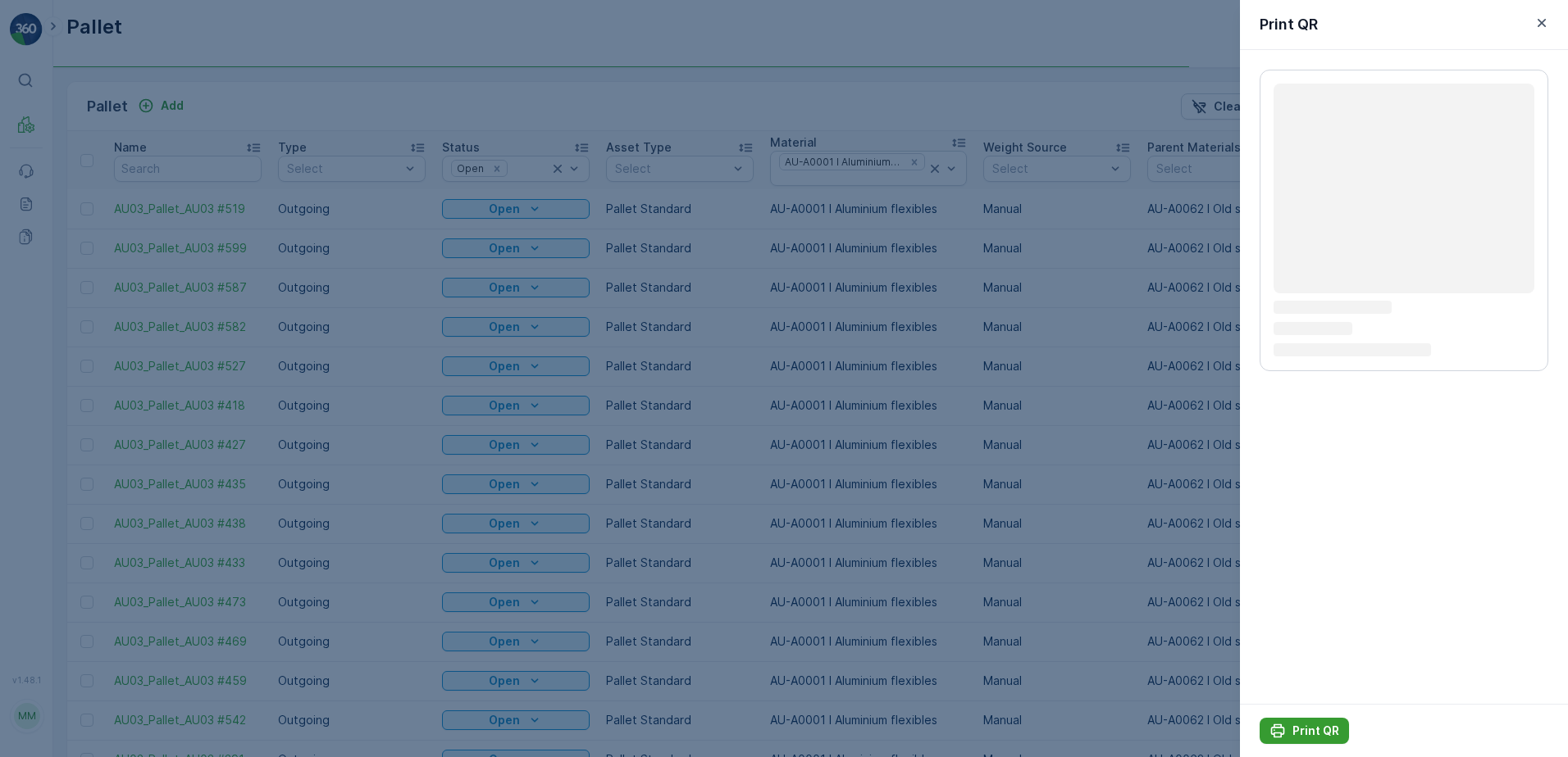
click at [1315, 736] on p "Print QR" at bounding box center [1316, 730] width 46 height 16
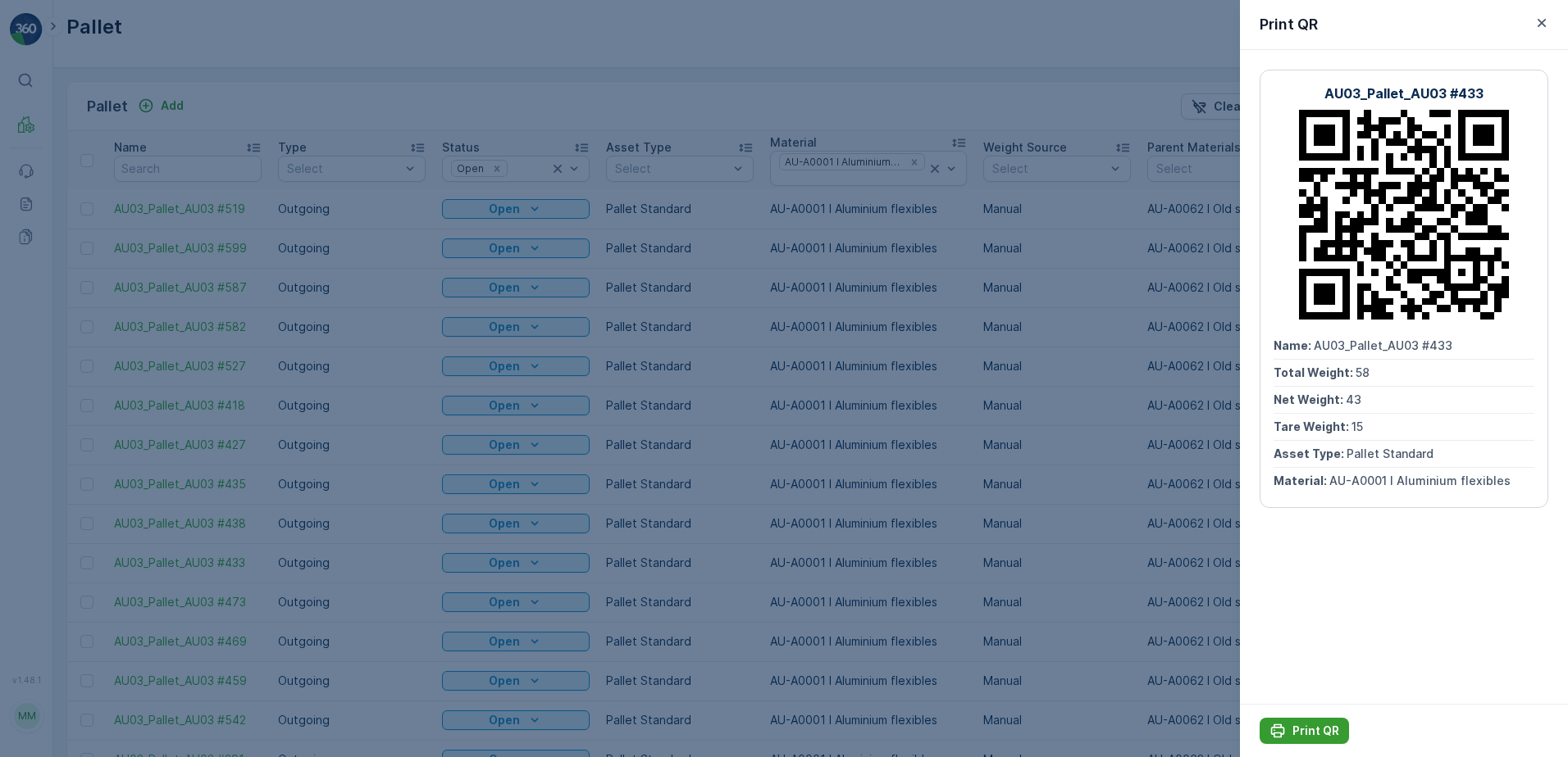
click at [1299, 732] on p "Print QR" at bounding box center [1316, 730] width 46 height 16
click at [1543, 15] on icon "button" at bounding box center [1541, 22] width 16 height 16
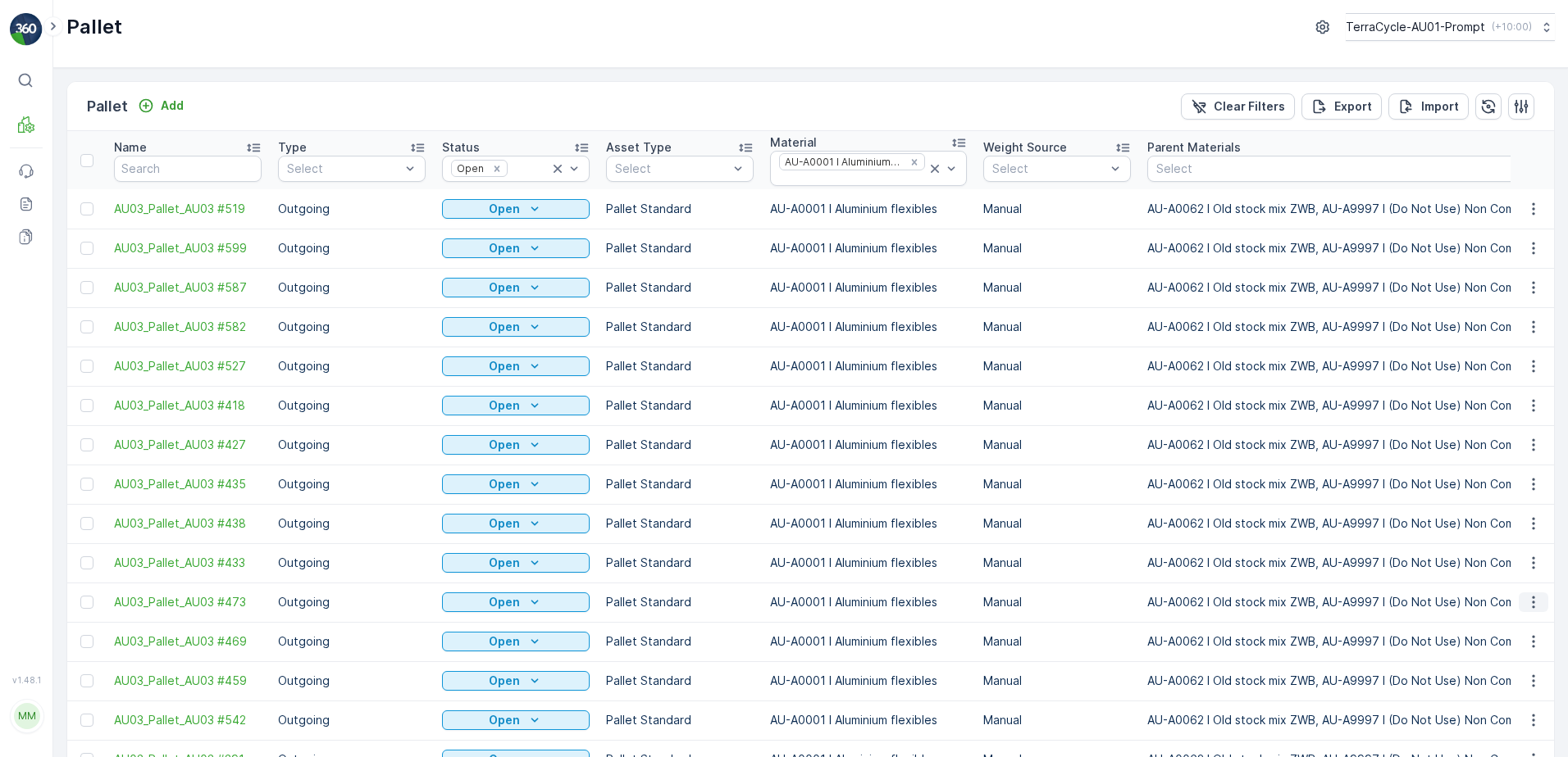
click at [1525, 594] on icon "button" at bounding box center [1533, 602] width 16 height 16
click at [1497, 314] on span "Print QR" at bounding box center [1489, 309] width 45 height 16
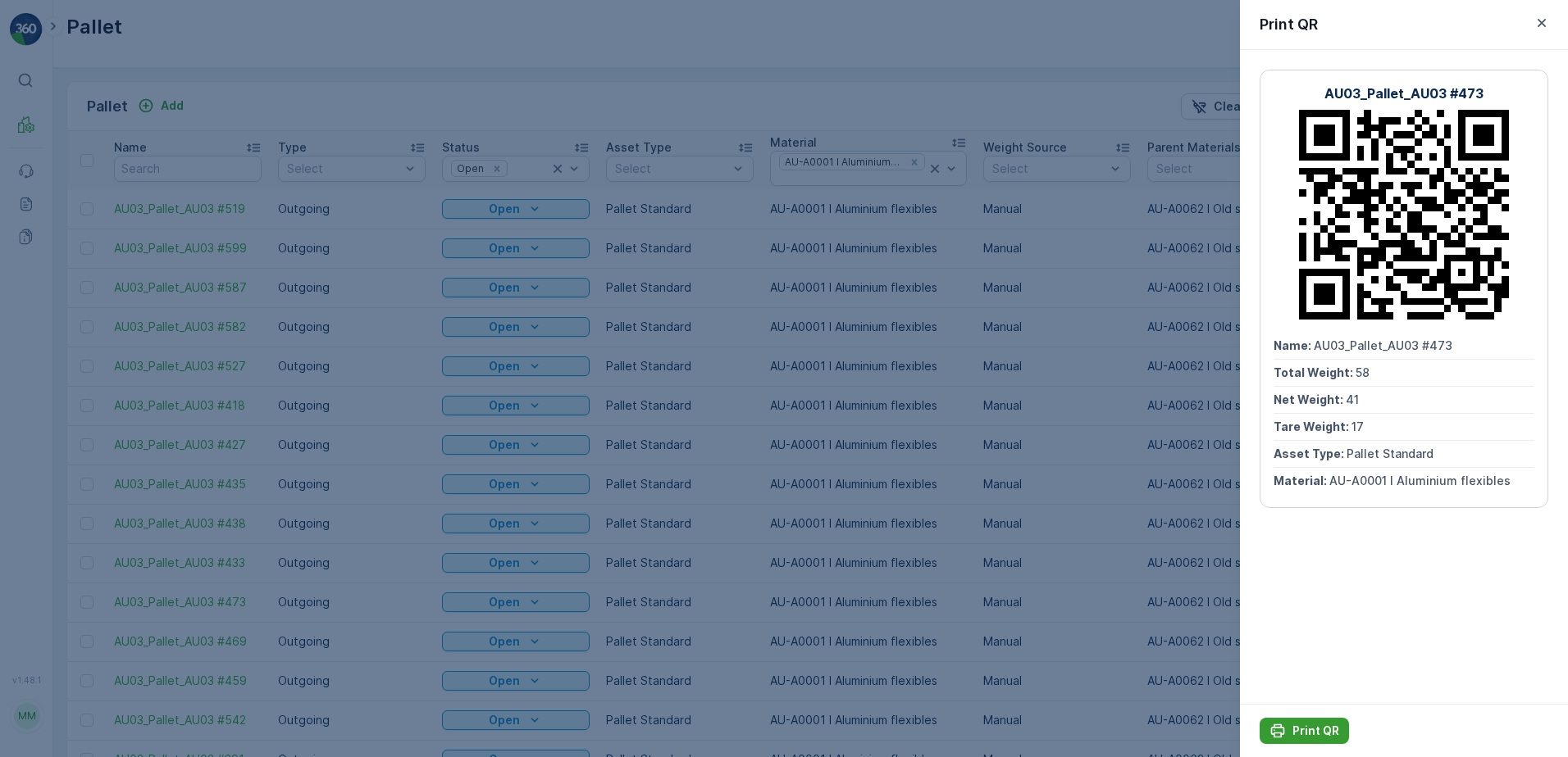
click at [1321, 729] on p "Print QR" at bounding box center [1316, 730] width 46 height 16
click at [1543, 22] on icon "button" at bounding box center [1541, 23] width 9 height 9
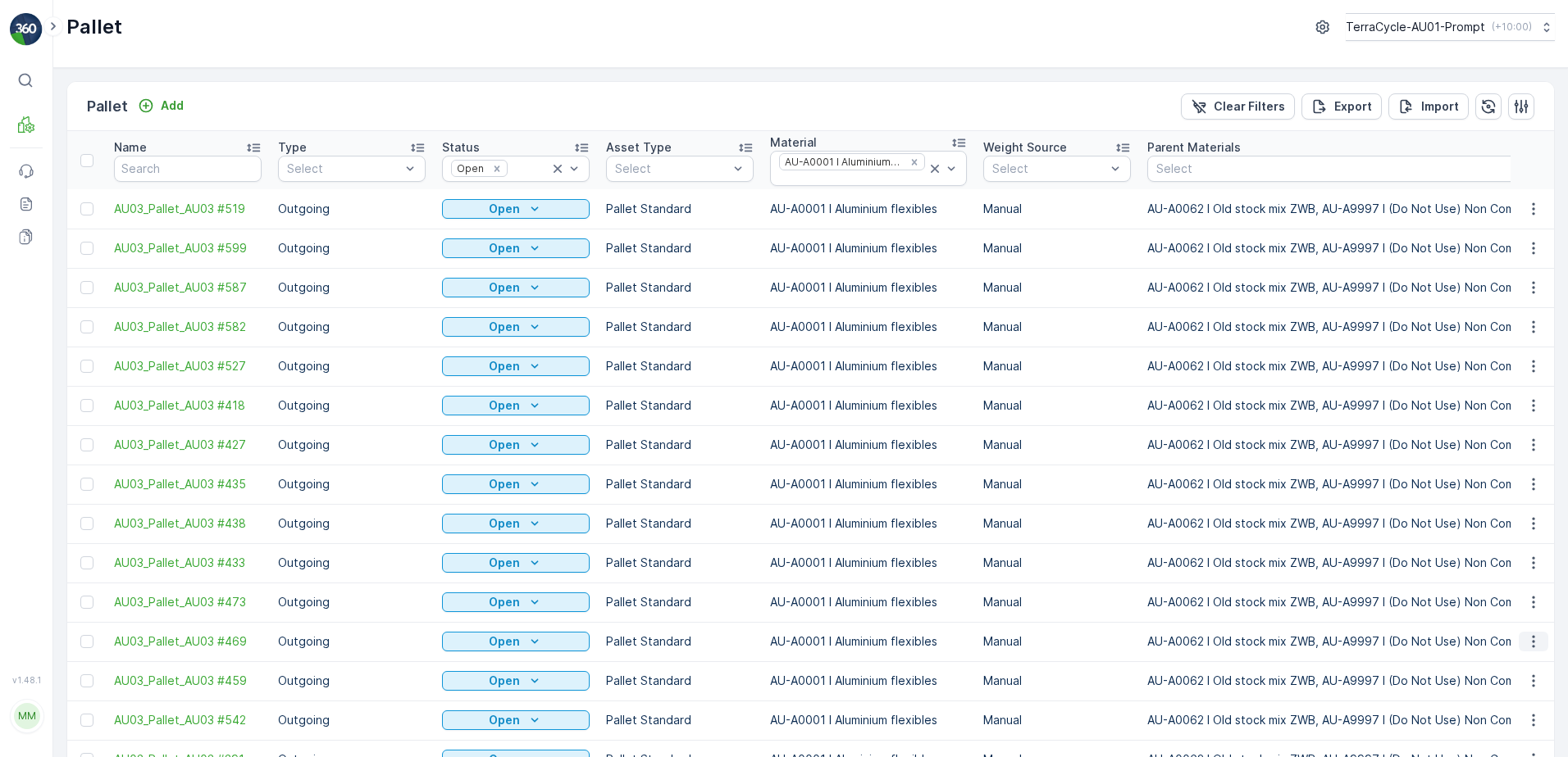
click at [1532, 634] on icon "button" at bounding box center [1533, 642] width 16 height 16
click at [1519, 268] on div "Print QR" at bounding box center [1514, 266] width 108 height 23
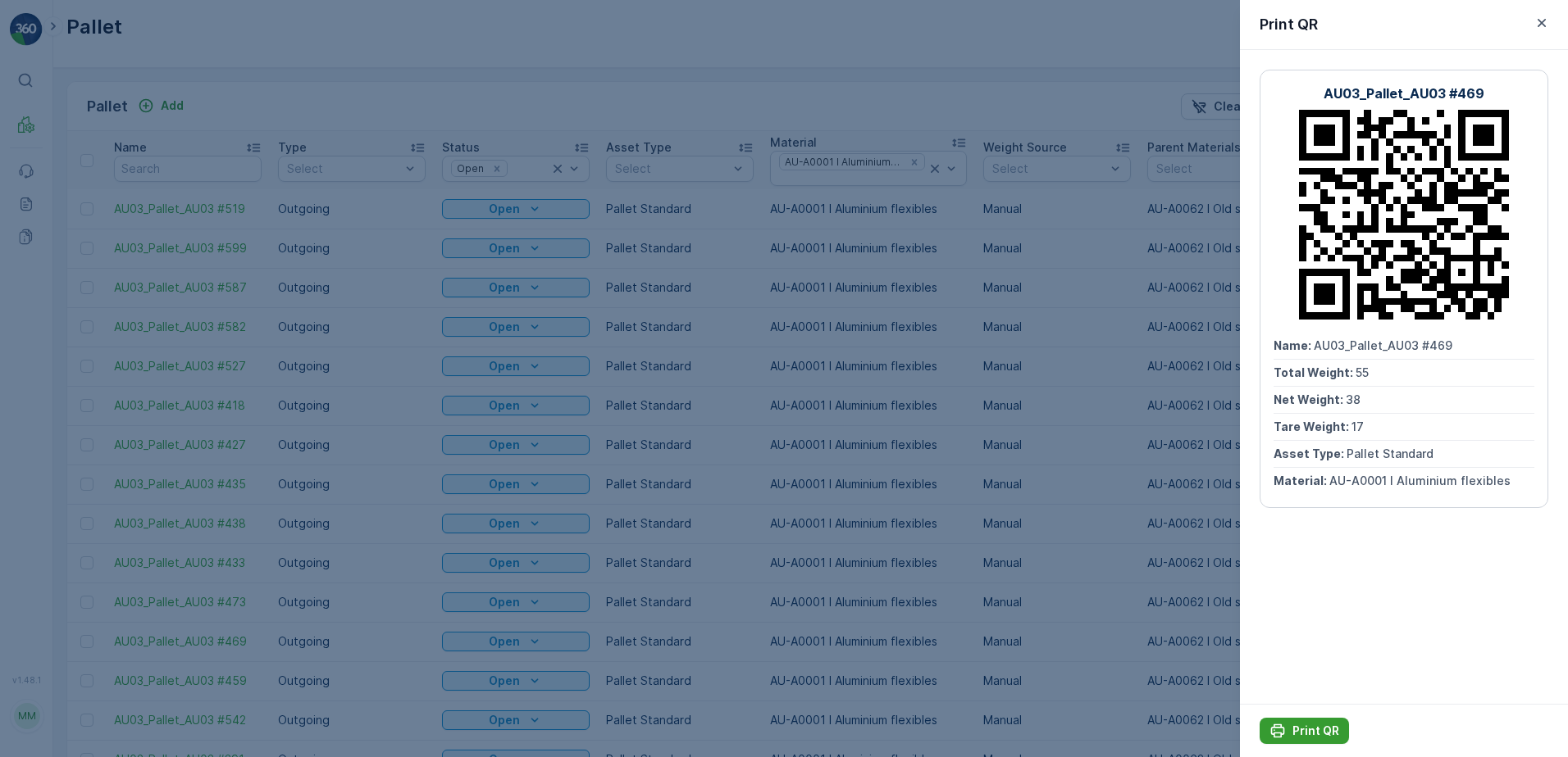
click at [1304, 729] on p "Print QR" at bounding box center [1316, 730] width 46 height 16
click at [1546, 23] on icon "button" at bounding box center [1541, 22] width 16 height 16
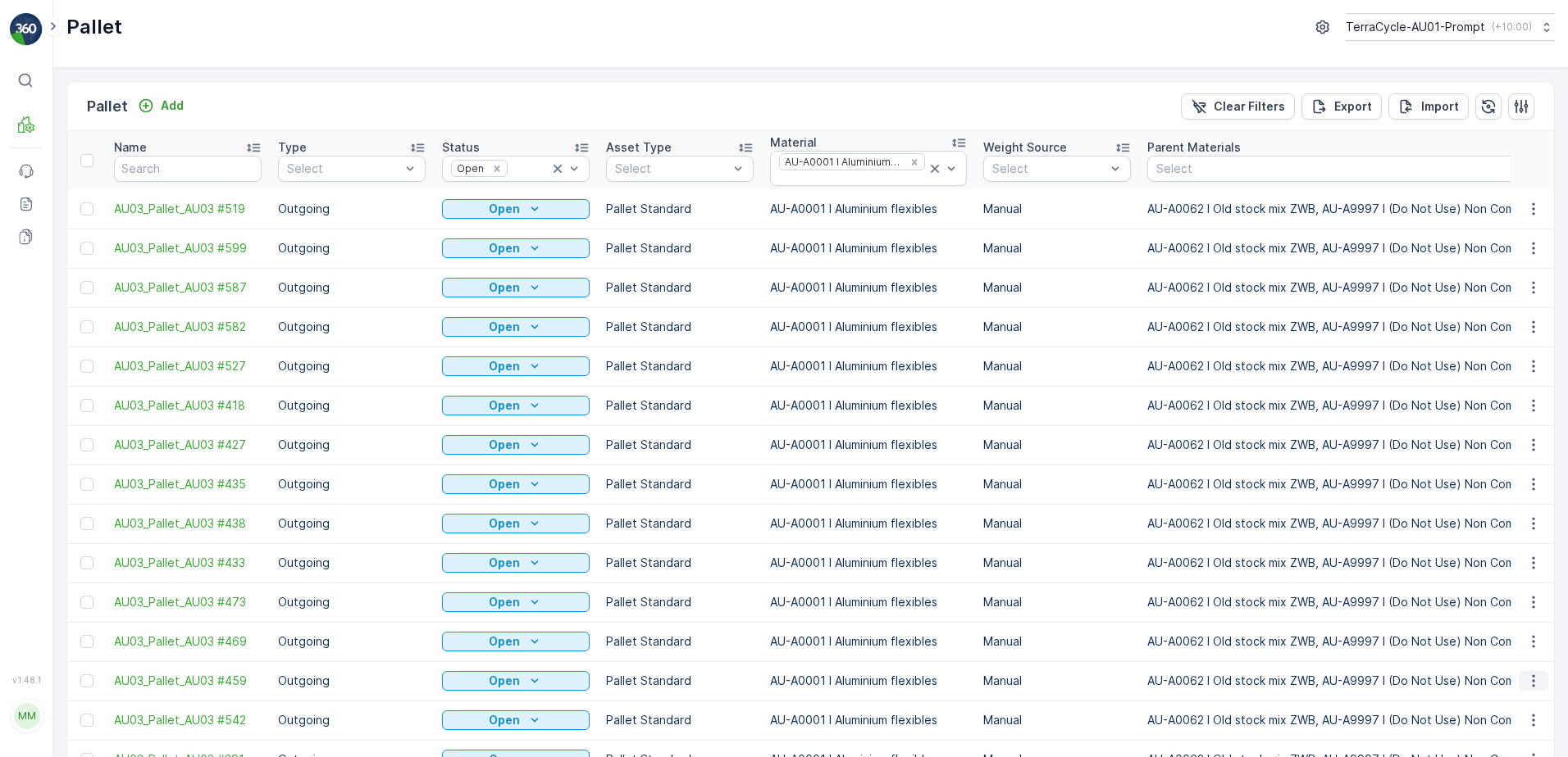
click at [1530, 673] on icon "button" at bounding box center [1533, 680] width 16 height 16
click at [1512, 305] on div "Print QR" at bounding box center [1514, 305] width 108 height 23
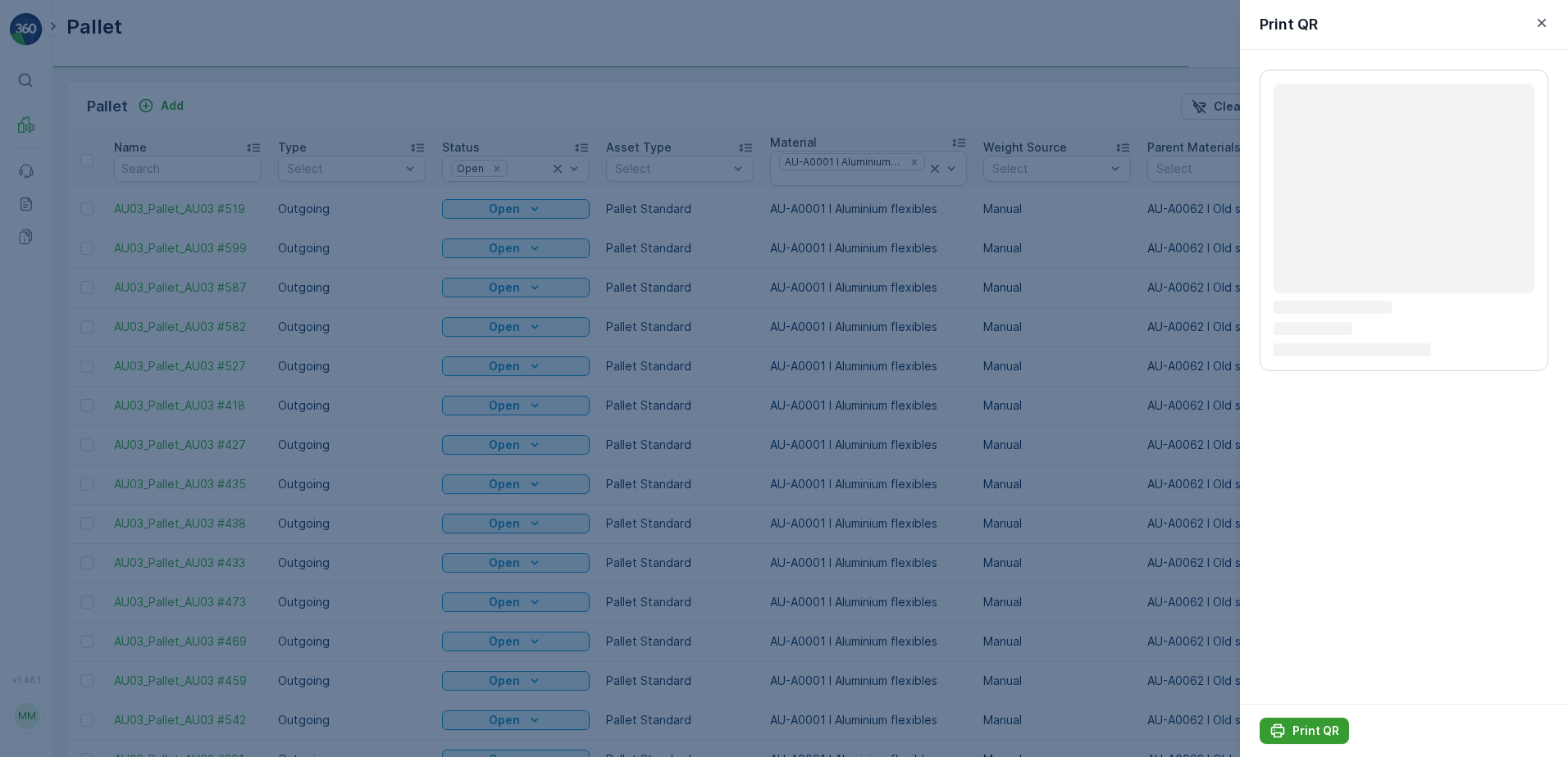
click at [1337, 727] on p "Print QR" at bounding box center [1316, 730] width 46 height 16
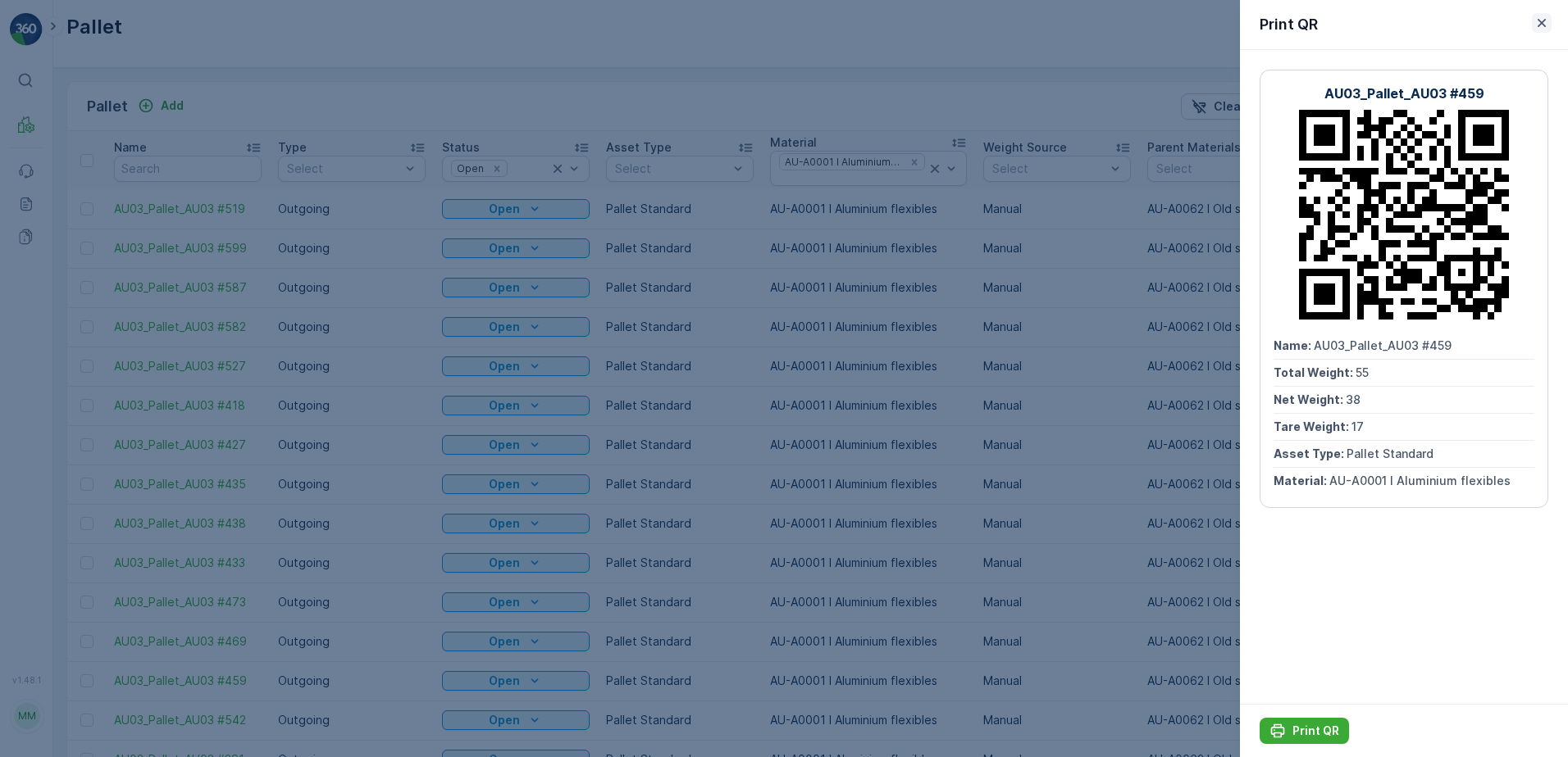
click at [1540, 18] on icon "button" at bounding box center [1541, 22] width 16 height 16
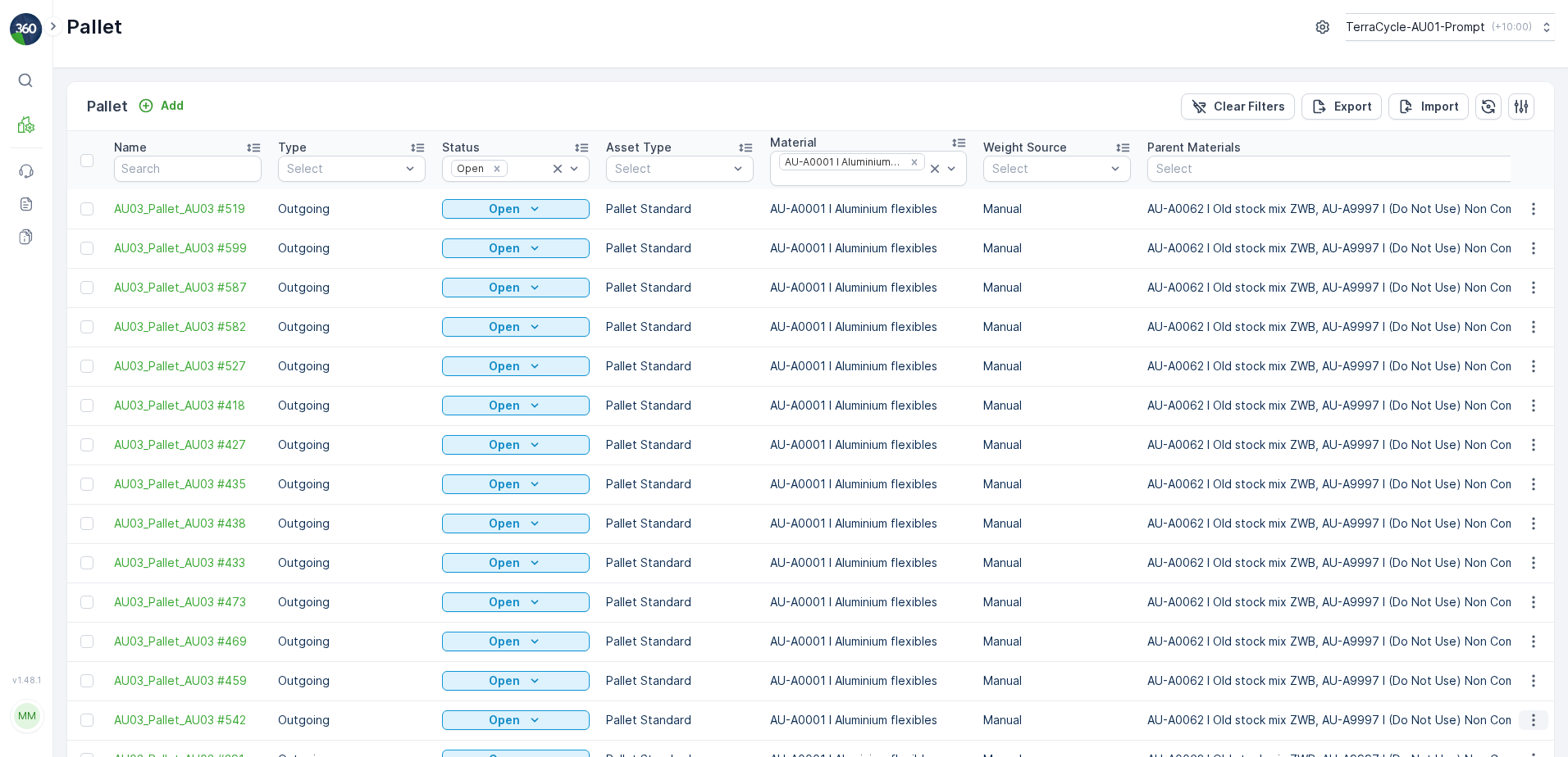
click at [1534, 712] on icon "button" at bounding box center [1533, 720] width 16 height 16
click at [1506, 342] on span "Print QR" at bounding box center [1489, 345] width 45 height 16
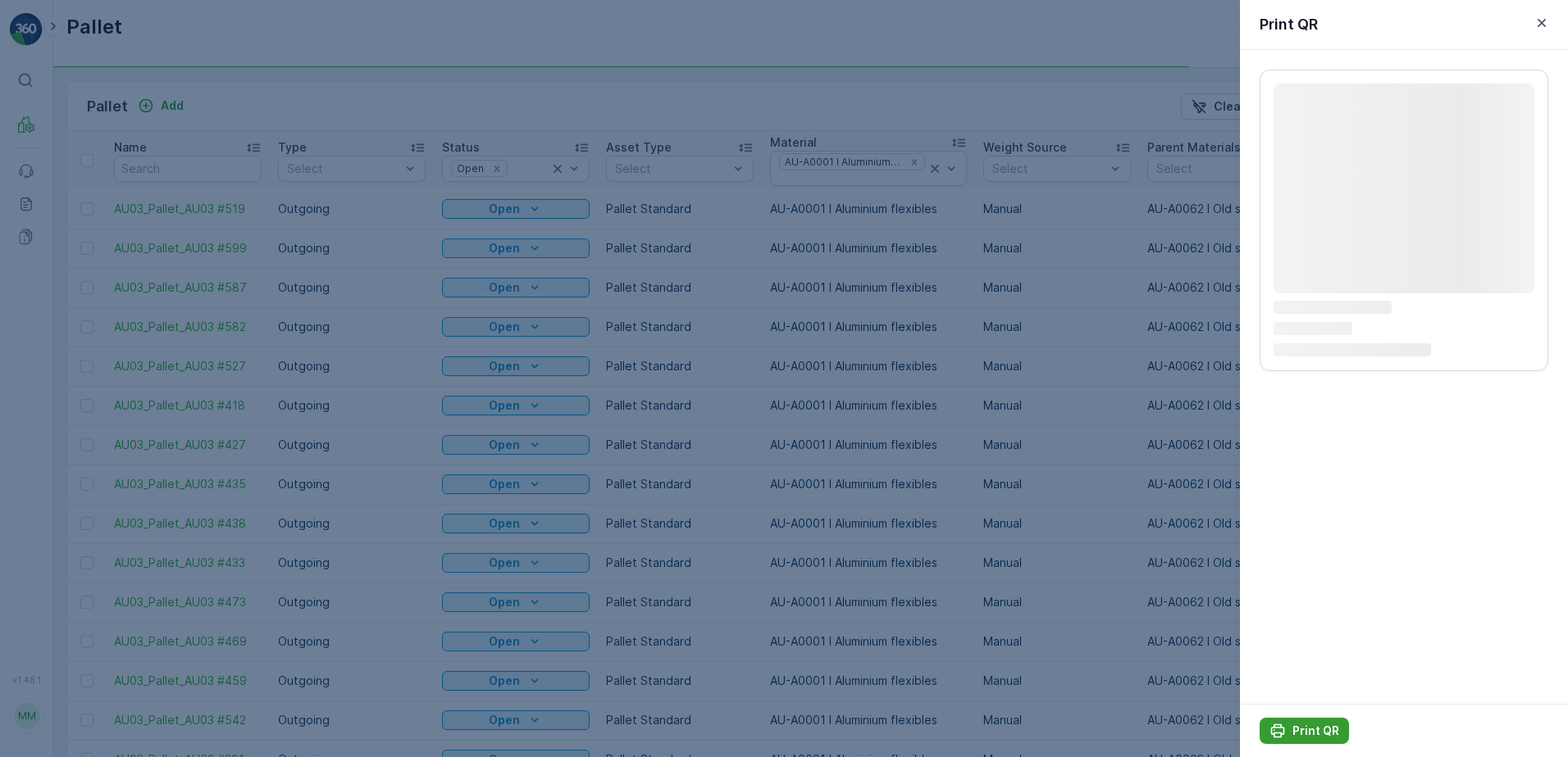
drag, startPoint x: 1329, startPoint y: 730, endPoint x: 1338, endPoint y: 723, distance: 11.4
click at [1330, 729] on p "Print QR" at bounding box center [1316, 730] width 46 height 16
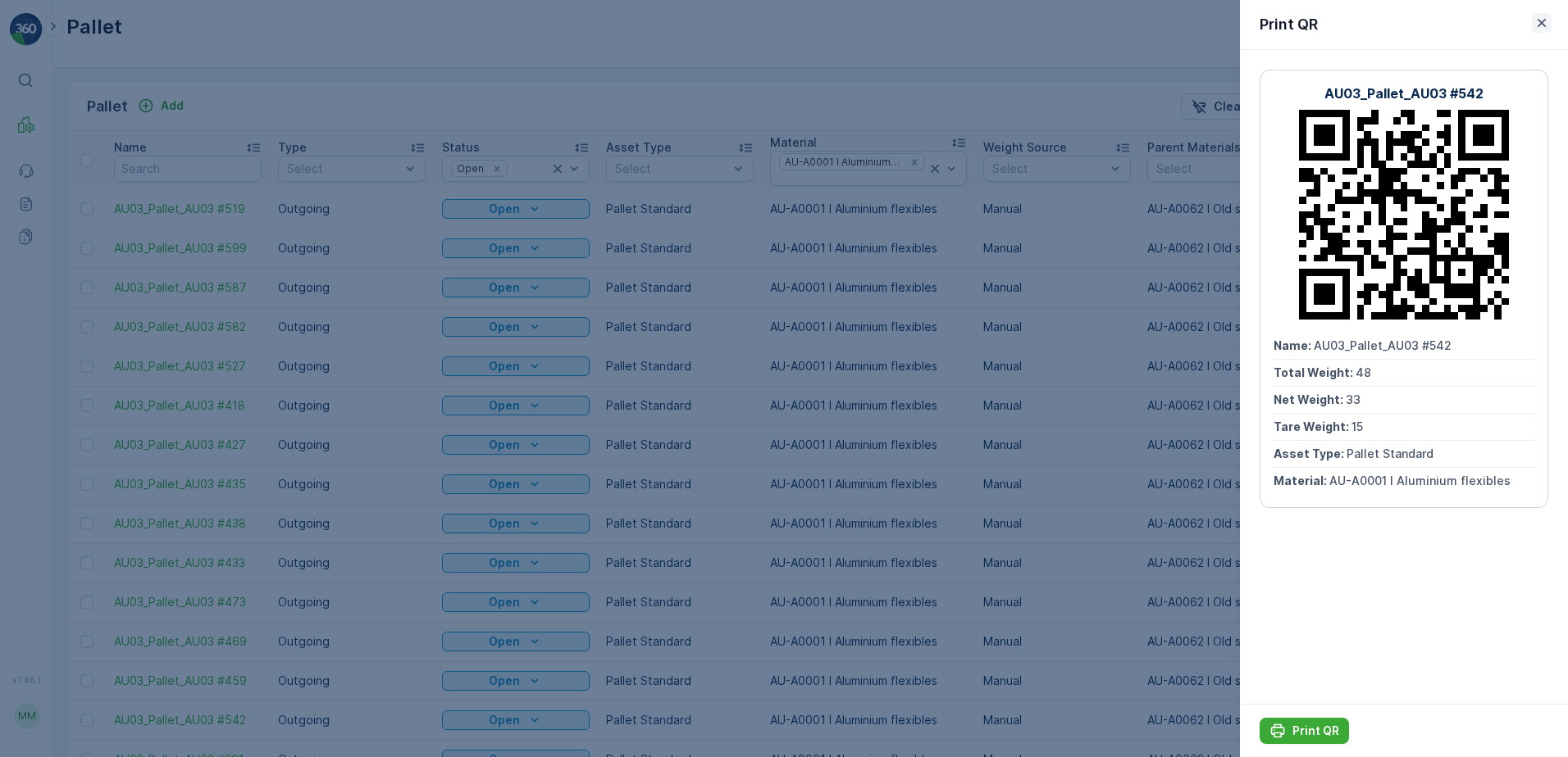
click at [1546, 22] on icon "button" at bounding box center [1541, 22] width 16 height 16
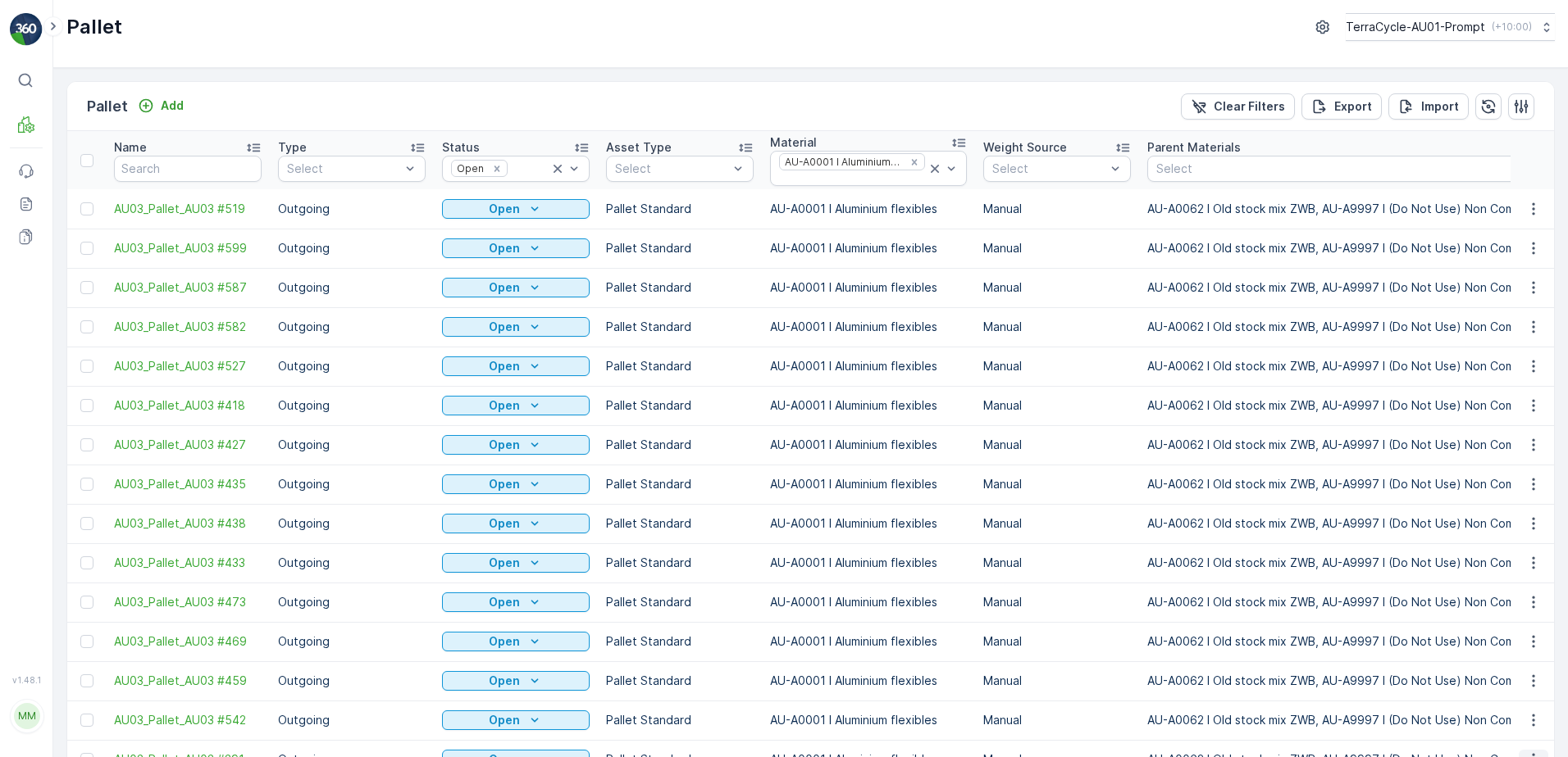
click at [1527, 752] on icon "button" at bounding box center [1533, 760] width 16 height 16
click at [1502, 221] on span "Print QR" at bounding box center [1489, 220] width 45 height 16
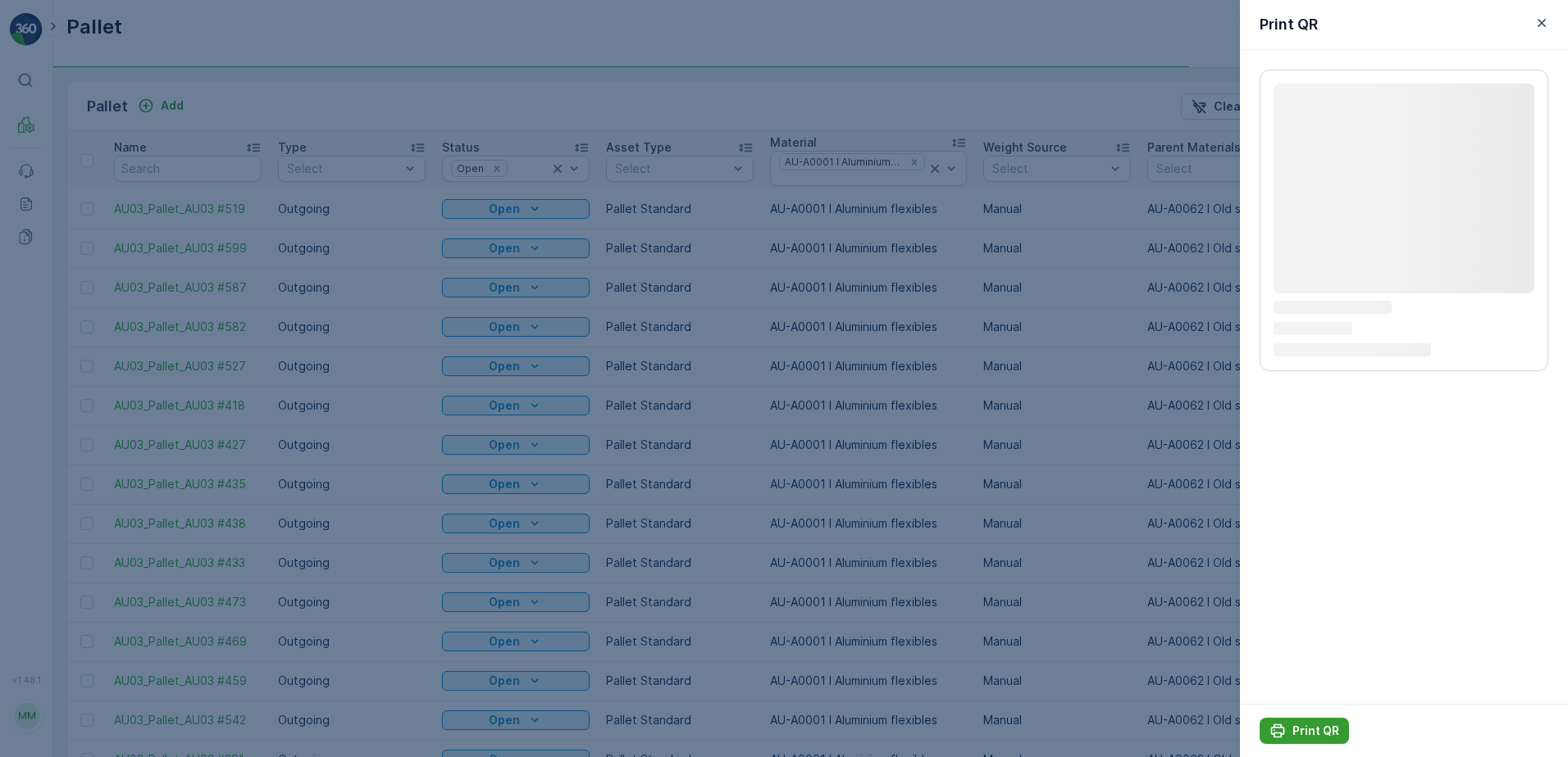
click at [1324, 733] on p "Print QR" at bounding box center [1316, 730] width 46 height 16
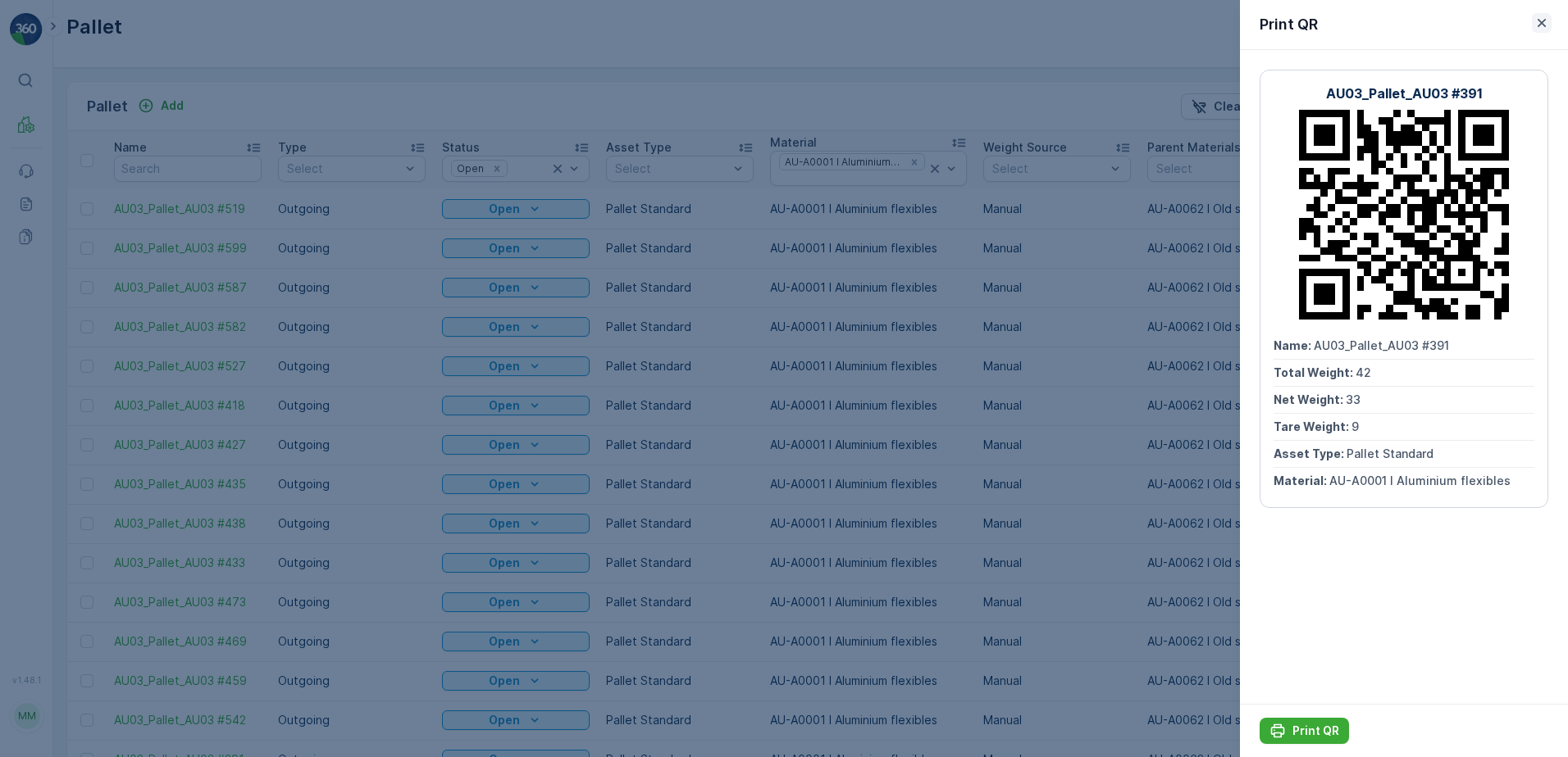
click at [1545, 25] on icon "button" at bounding box center [1541, 22] width 16 height 16
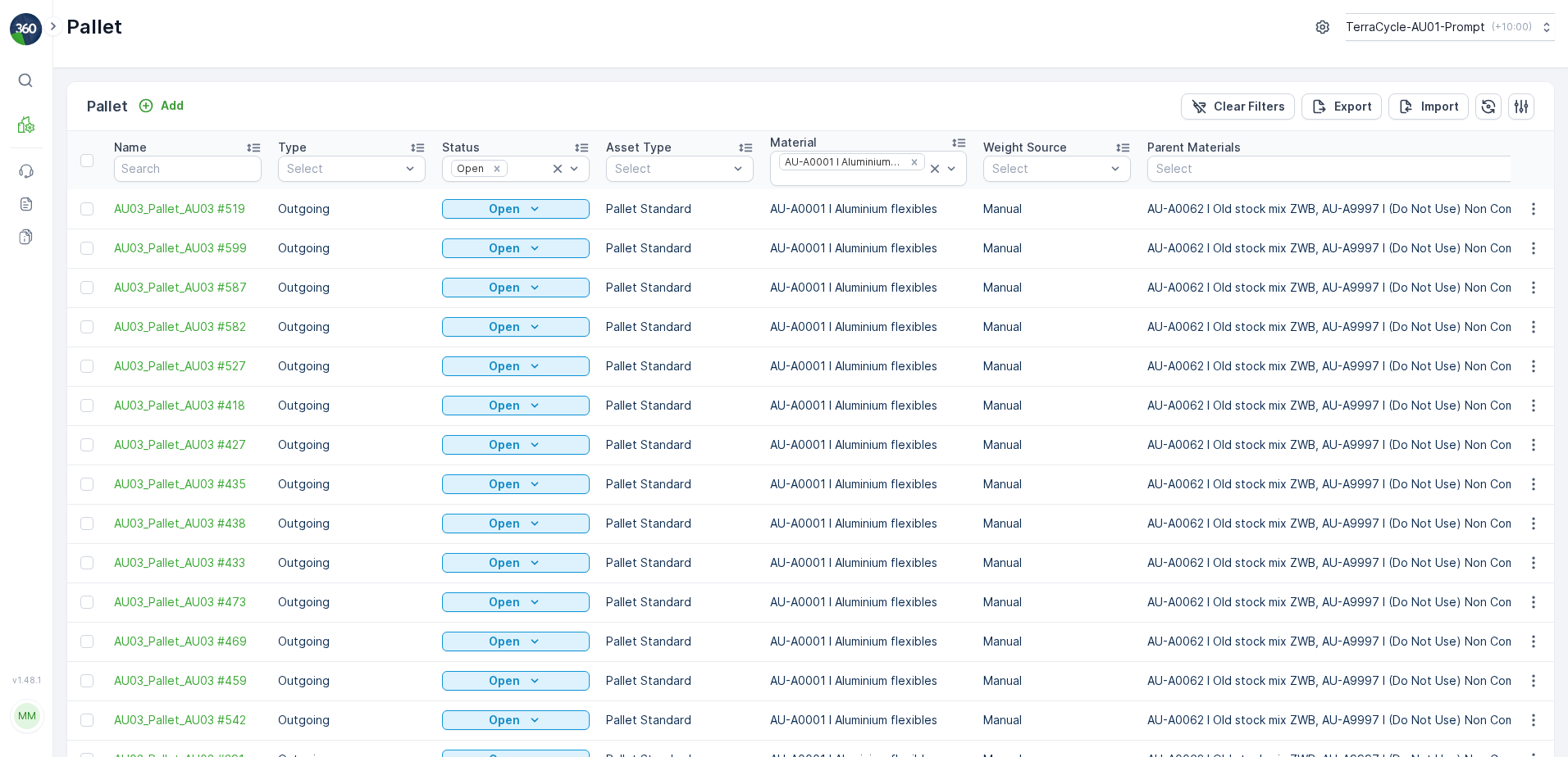
click at [1503, 255] on span "Print QR" at bounding box center [1489, 260] width 45 height 16
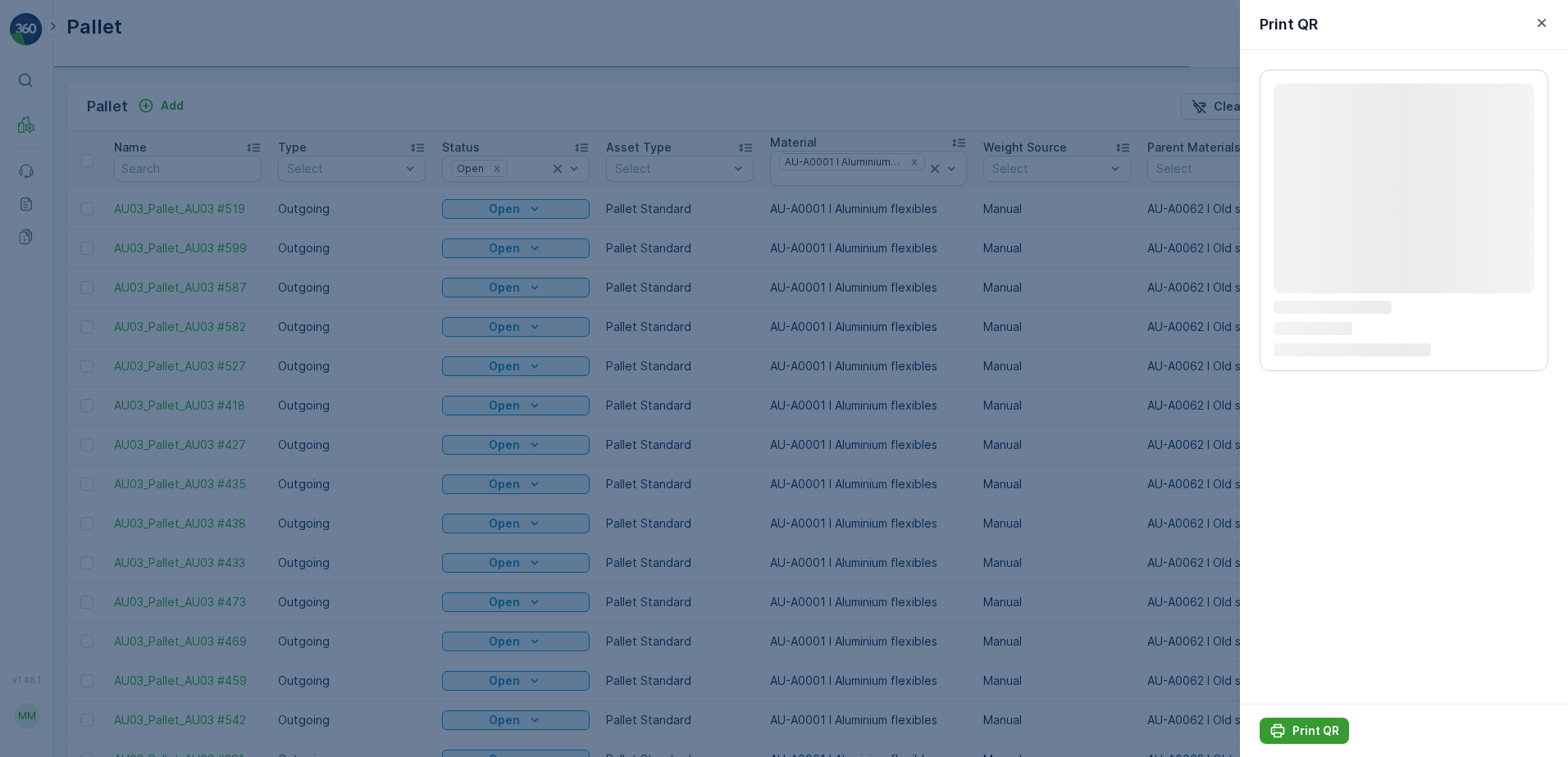
click at [1310, 728] on p "Print QR" at bounding box center [1316, 730] width 46 height 16
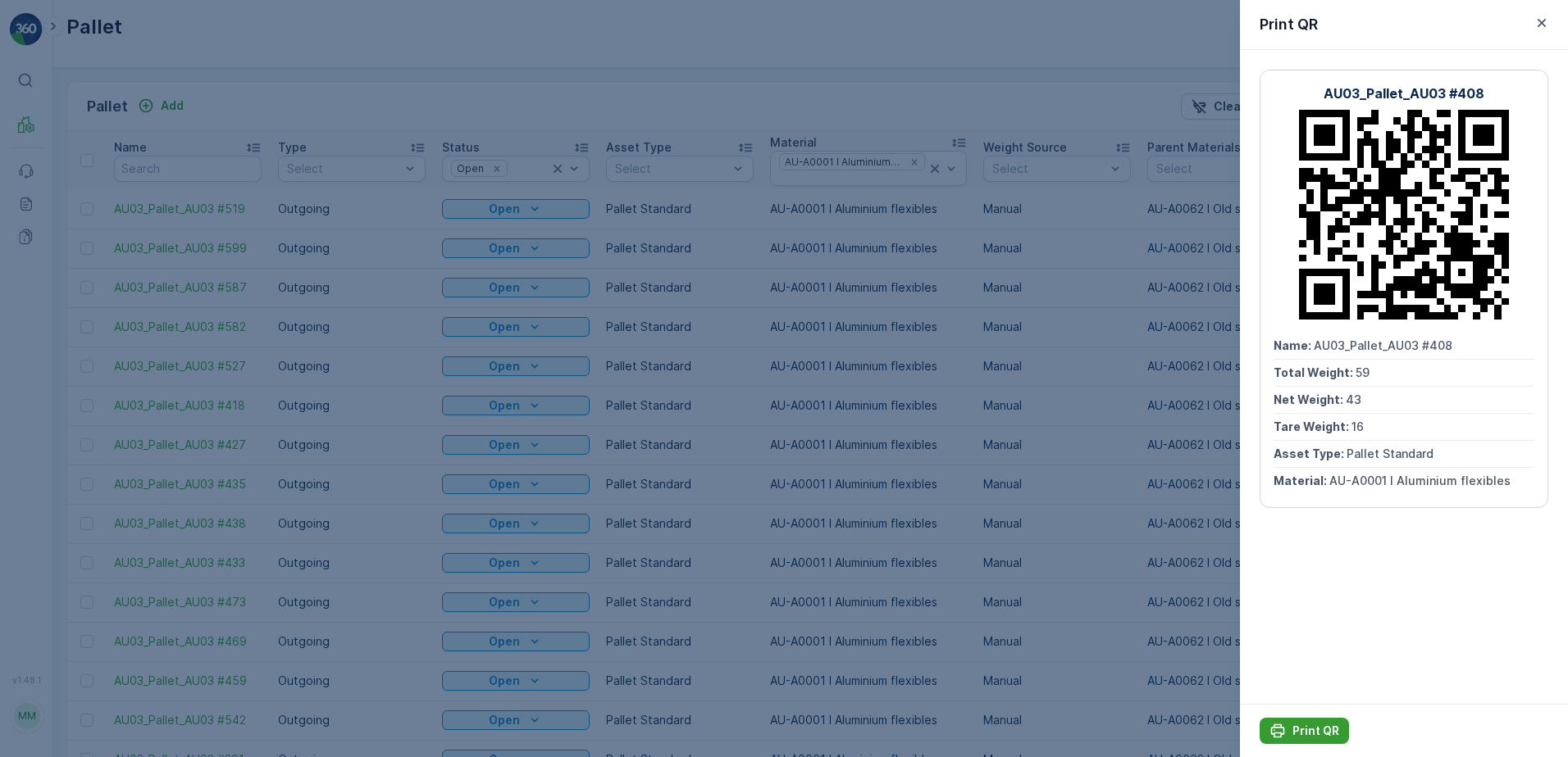
click at [1329, 725] on p "Print QR" at bounding box center [1316, 730] width 46 height 16
click at [1540, 23] on icon "button" at bounding box center [1541, 22] width 16 height 16
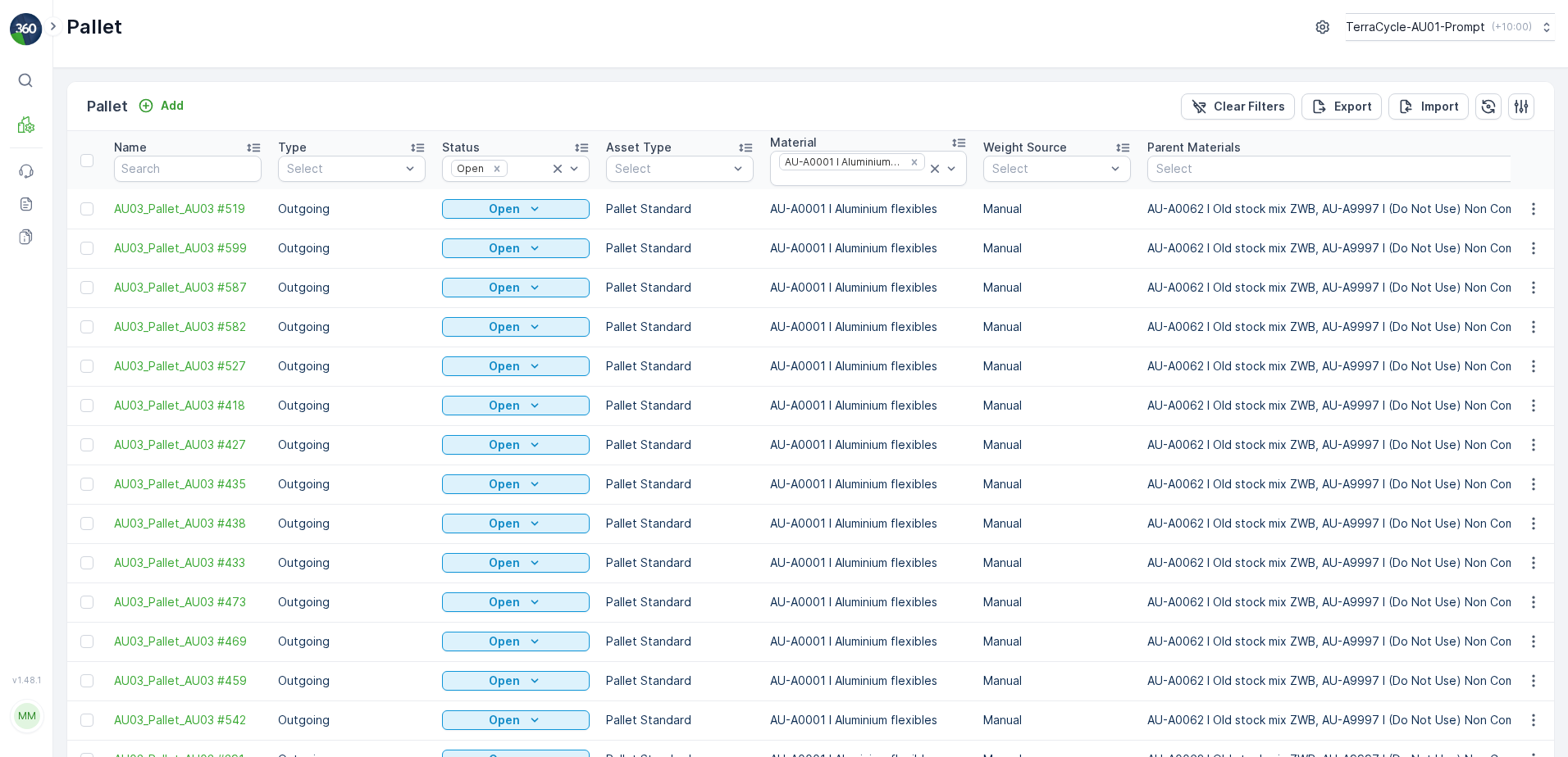
click at [1488, 304] on span "Print QR" at bounding box center [1489, 298] width 45 height 16
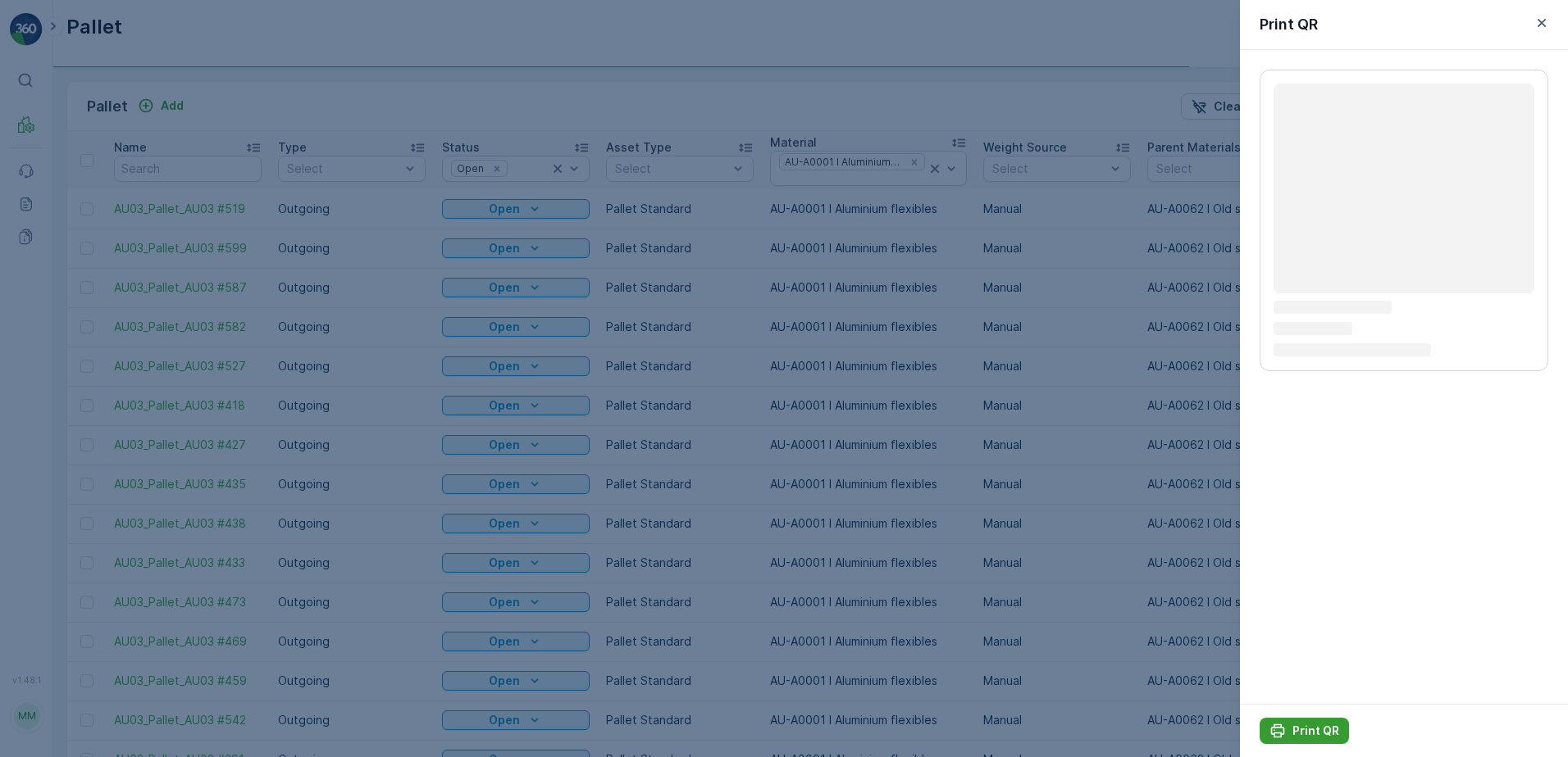
click at [1306, 721] on button "Print QR" at bounding box center [1304, 731] width 90 height 26
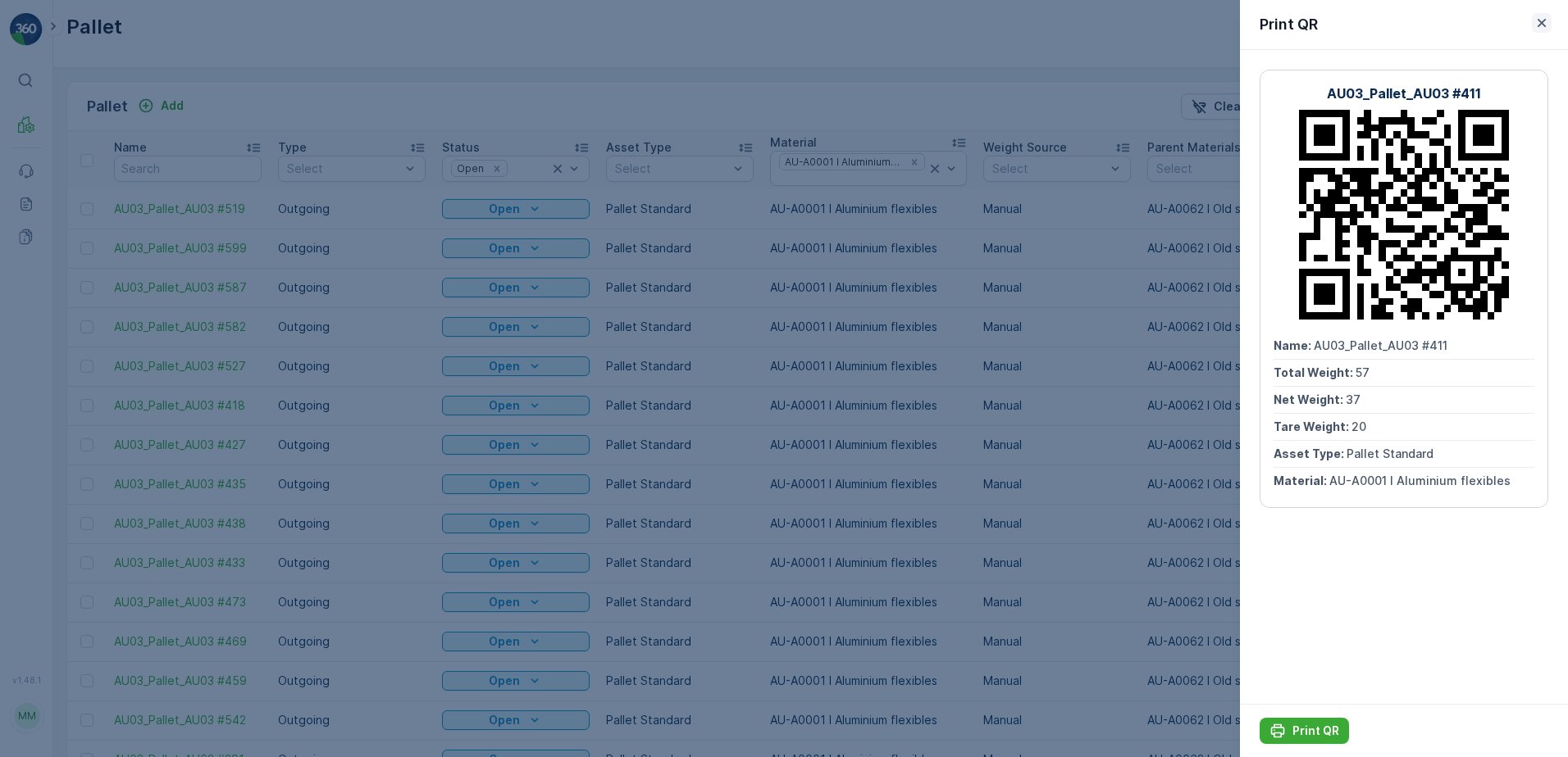
click at [1546, 22] on icon "button" at bounding box center [1541, 22] width 16 height 16
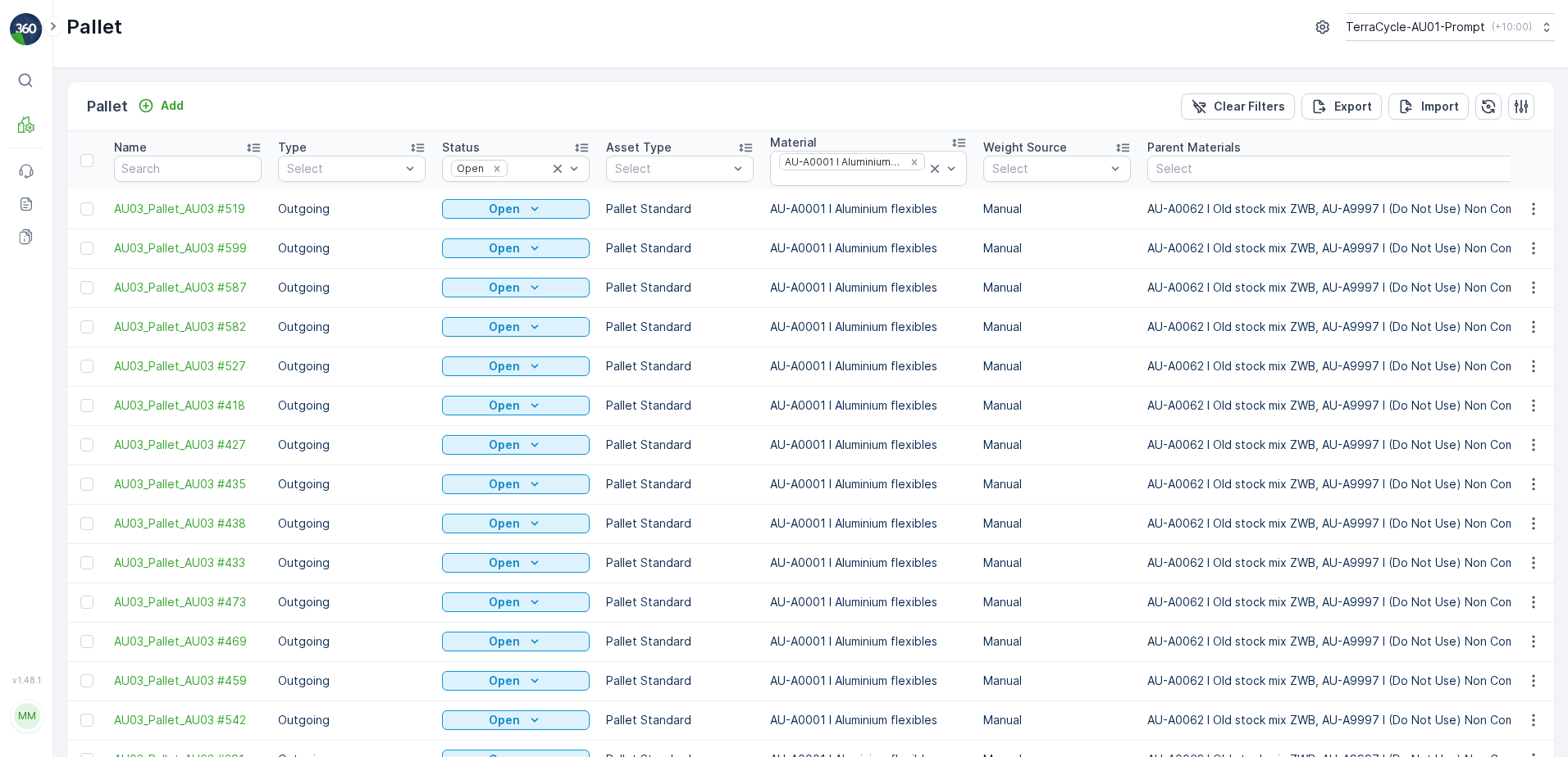
click at [1527, 344] on div "Print QR" at bounding box center [1514, 338] width 108 height 23
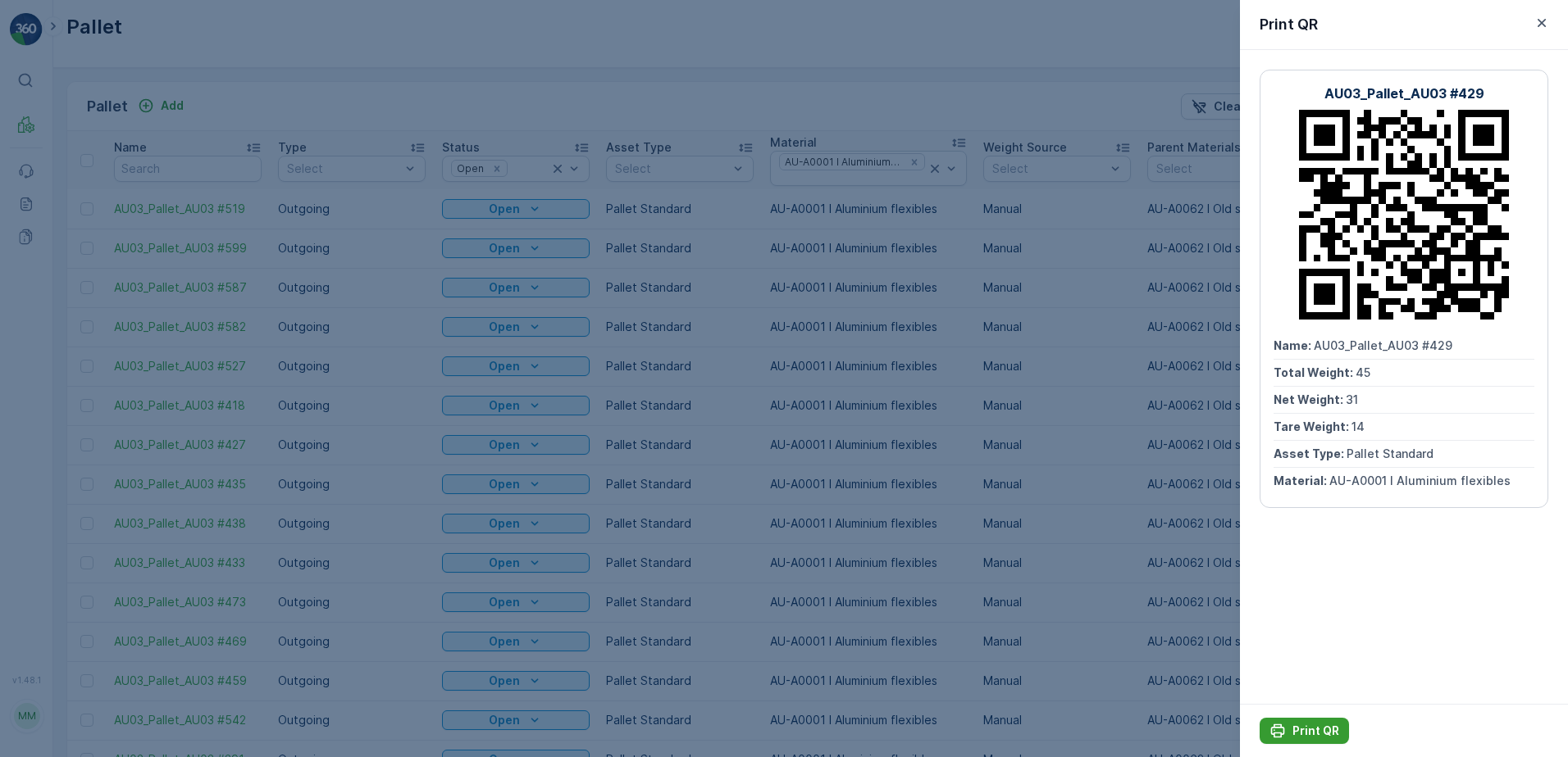
click at [1315, 729] on p "Print QR" at bounding box center [1316, 730] width 46 height 16
click at [1541, 22] on icon "button" at bounding box center [1541, 23] width 9 height 9
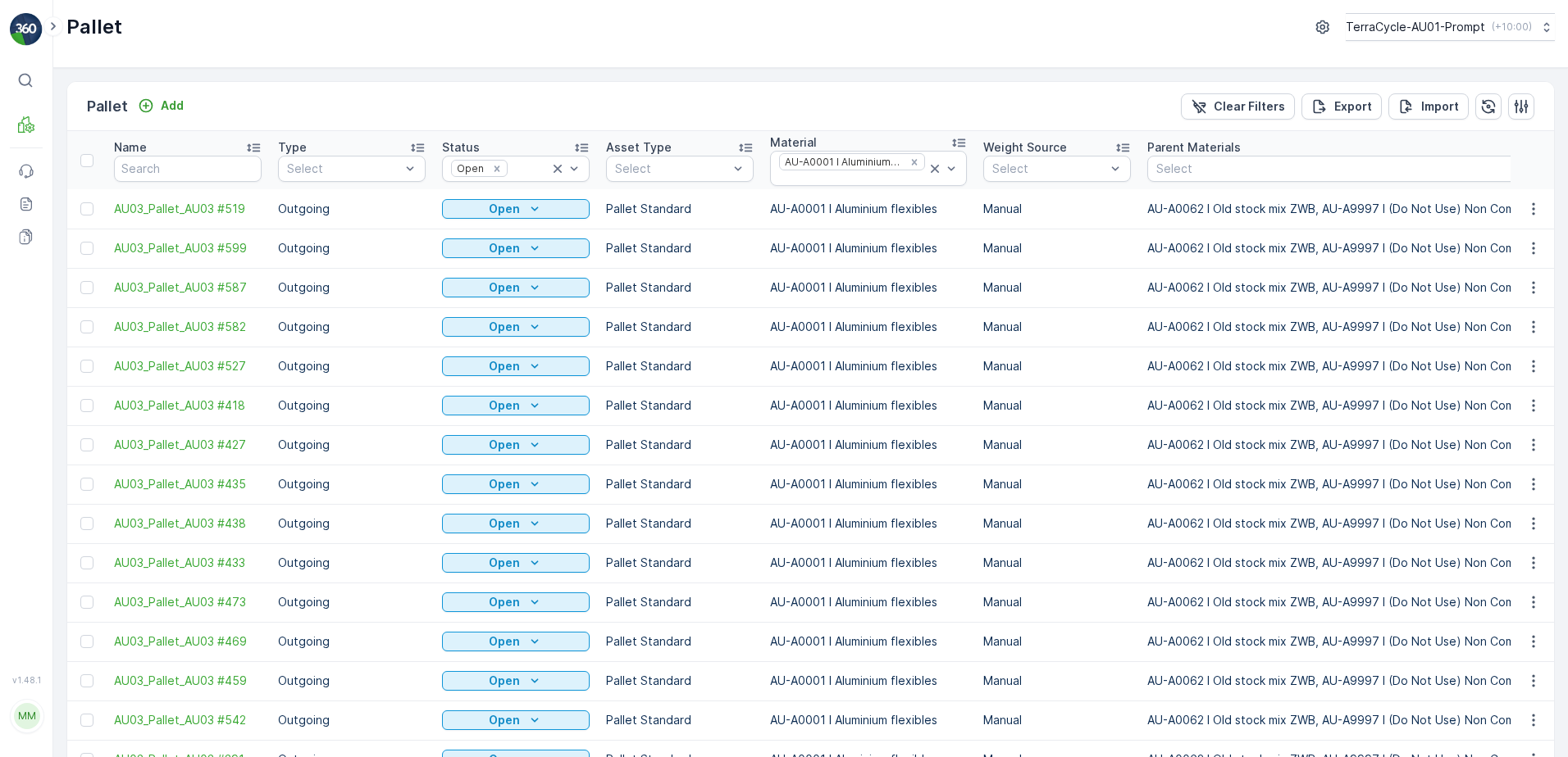
click at [1509, 374] on span "Print QR" at bounding box center [1489, 378] width 45 height 16
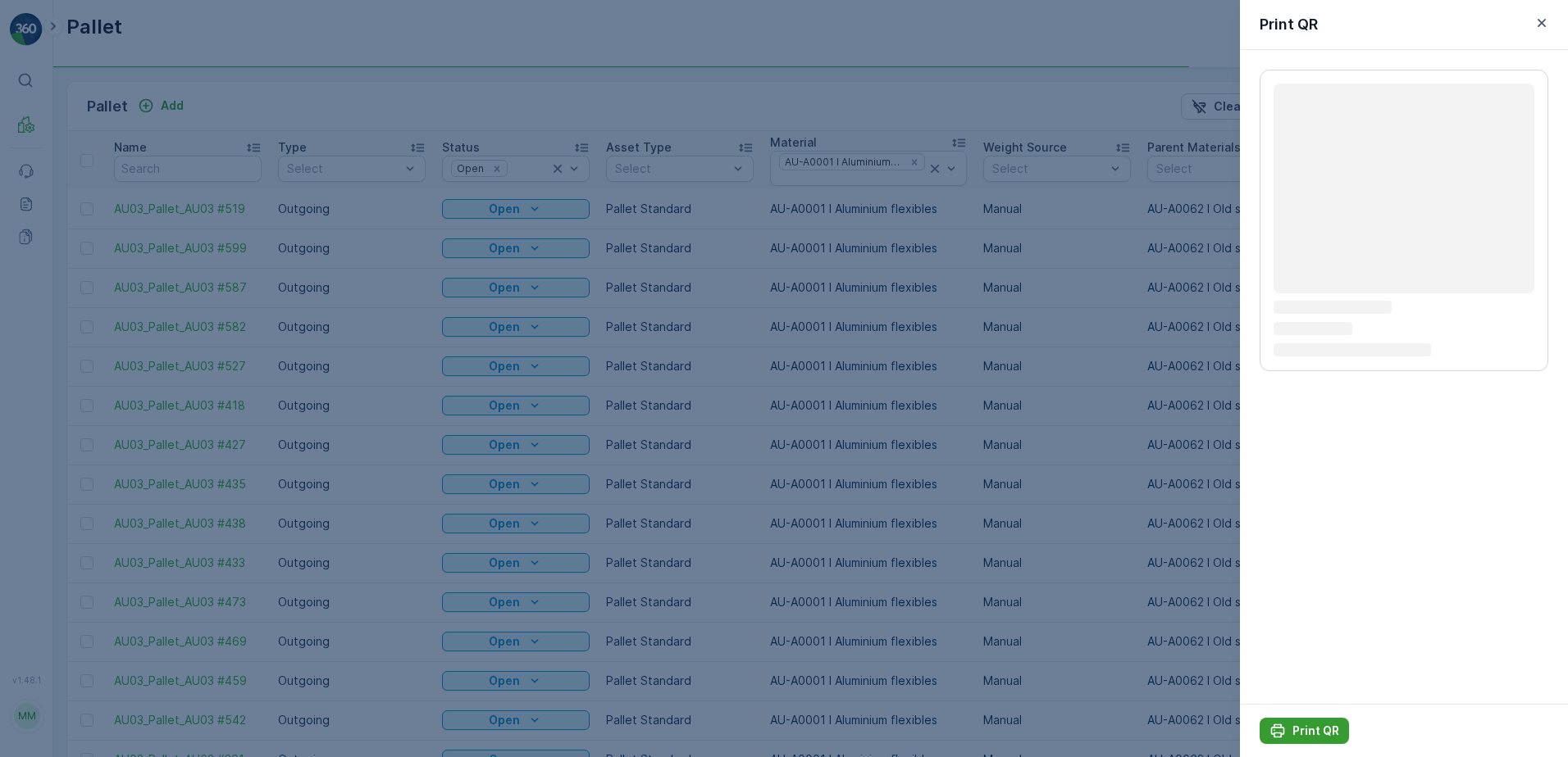
click at [1322, 726] on p "Print QR" at bounding box center [1316, 730] width 46 height 16
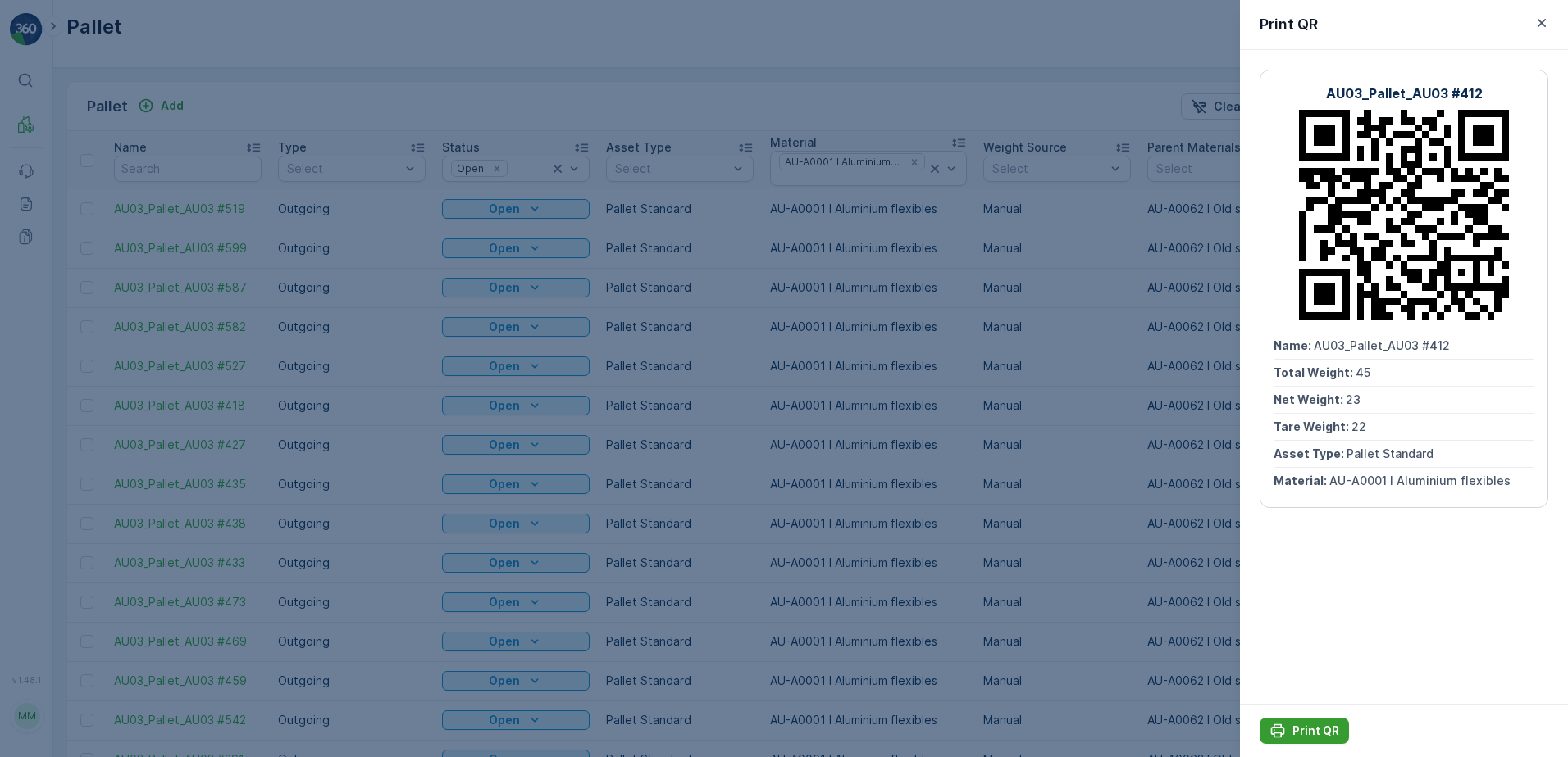
click at [1305, 729] on p "Print QR" at bounding box center [1316, 730] width 46 height 16
click at [1541, 22] on icon "button" at bounding box center [1541, 23] width 9 height 9
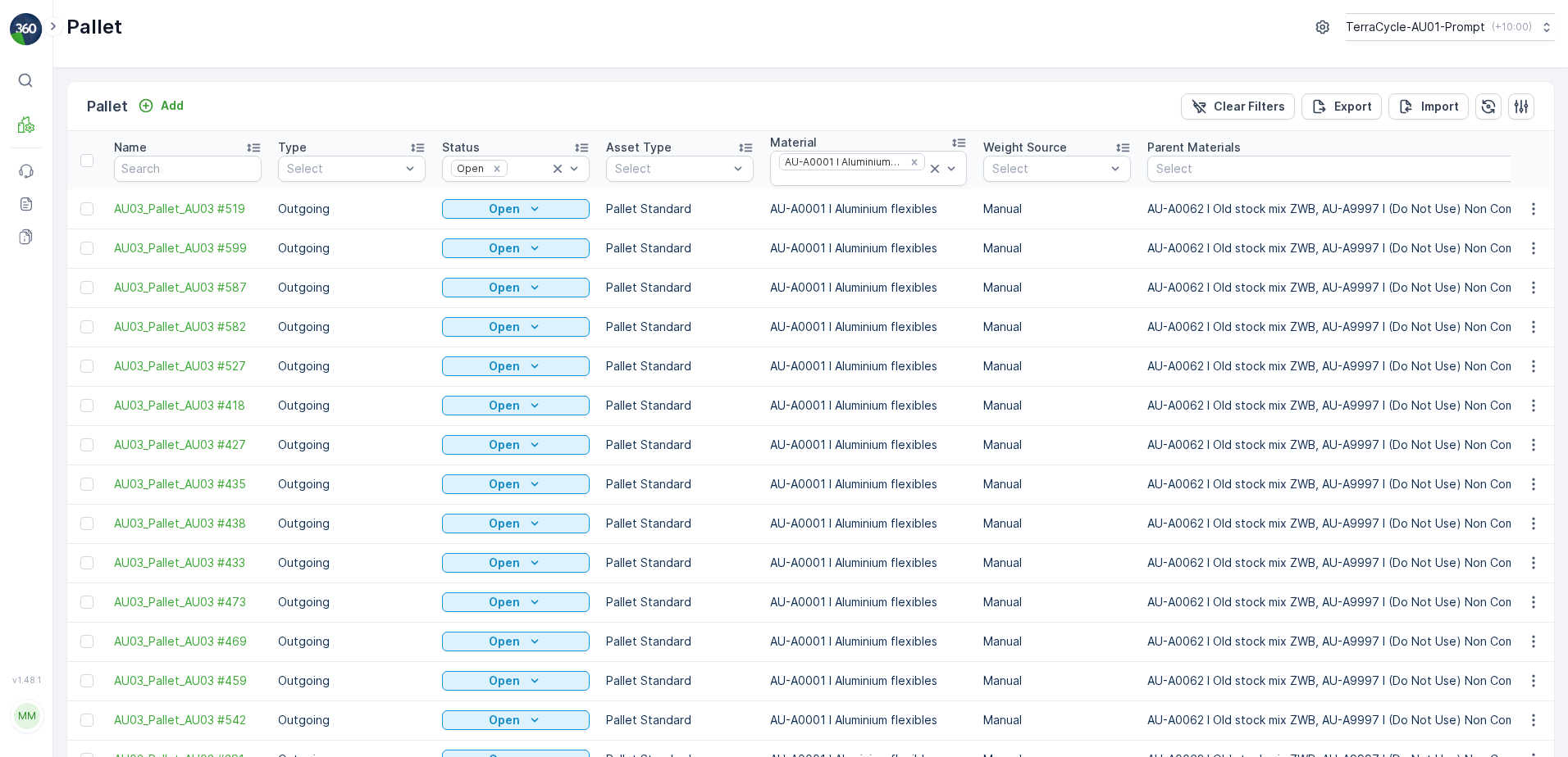
click at [1500, 422] on span "Print QR" at bounding box center [1489, 416] width 45 height 16
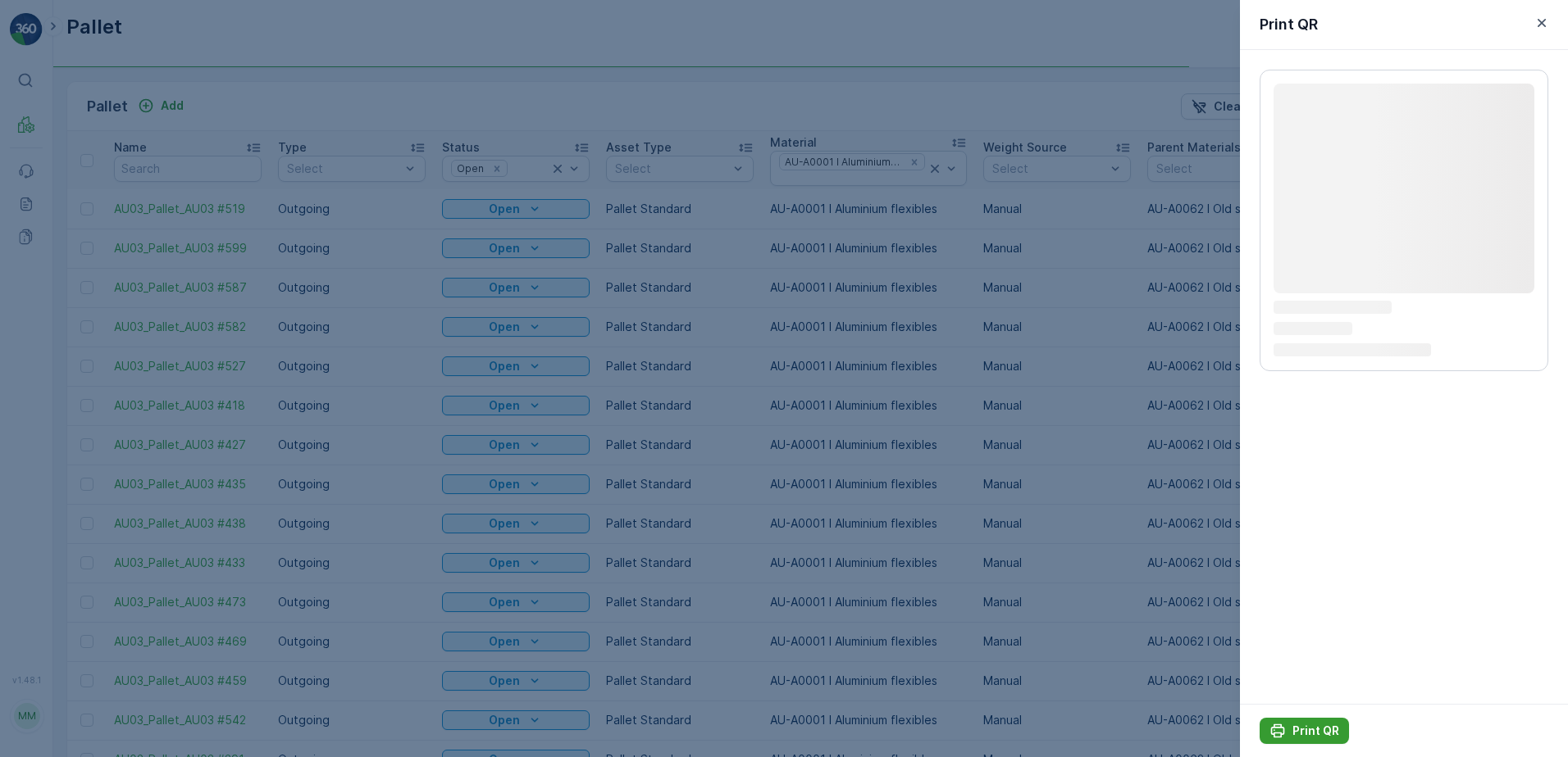
click at [1310, 731] on p "Print QR" at bounding box center [1316, 730] width 46 height 16
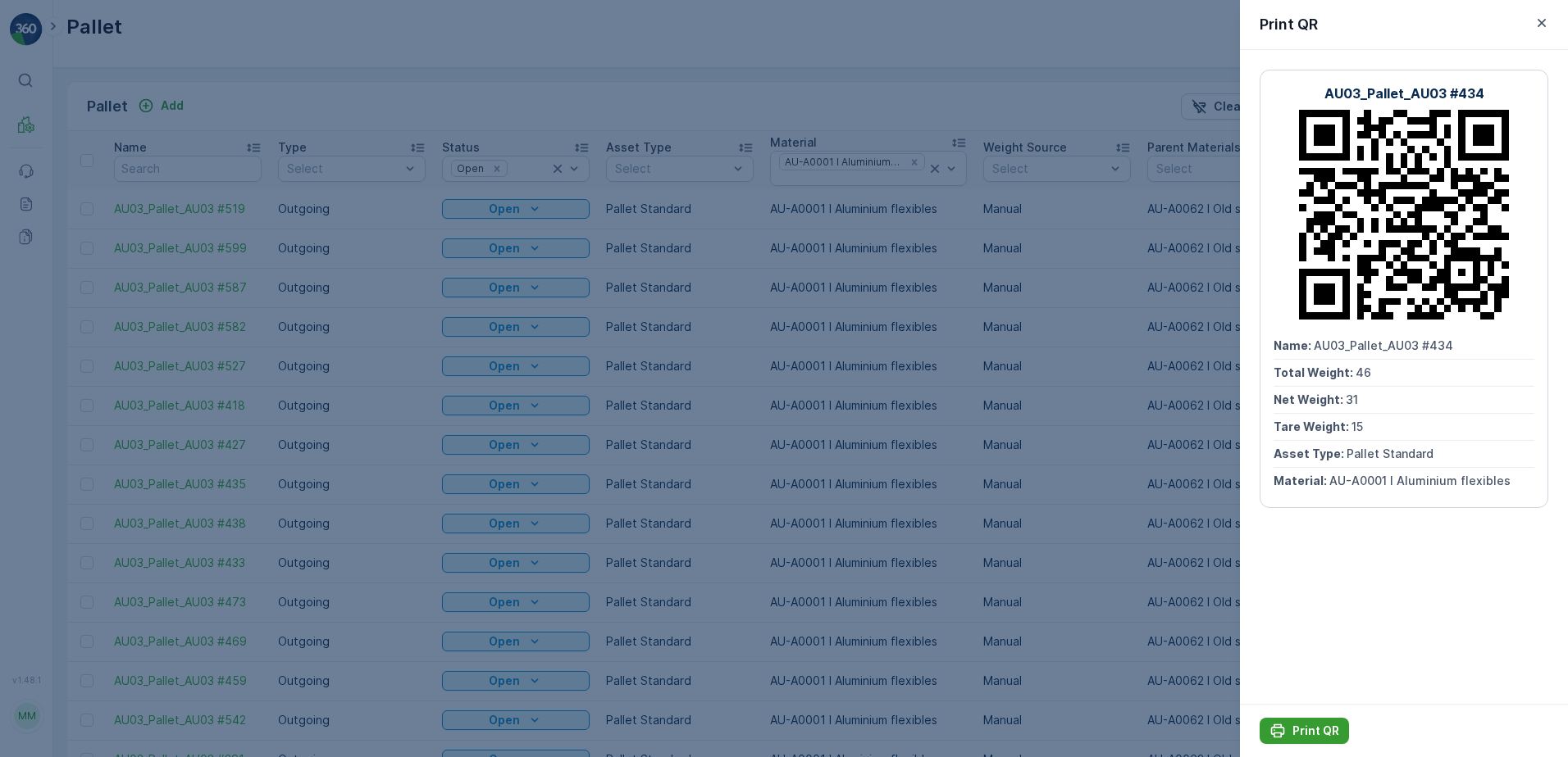
click at [1317, 734] on p "Print QR" at bounding box center [1316, 730] width 46 height 16
click at [1542, 21] on icon "button" at bounding box center [1541, 22] width 16 height 16
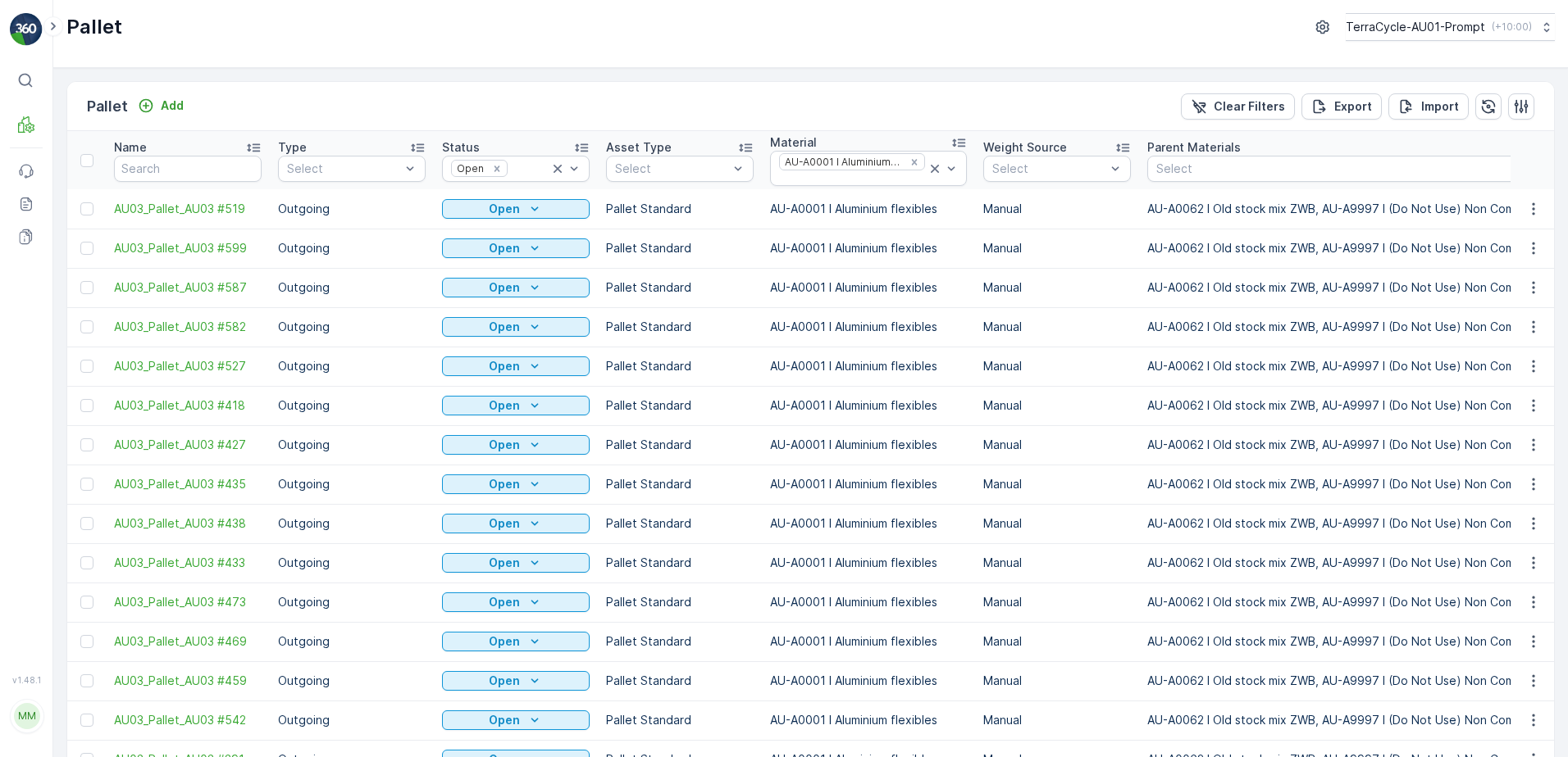
click at [1497, 450] on span "Print QR" at bounding box center [1489, 456] width 45 height 16
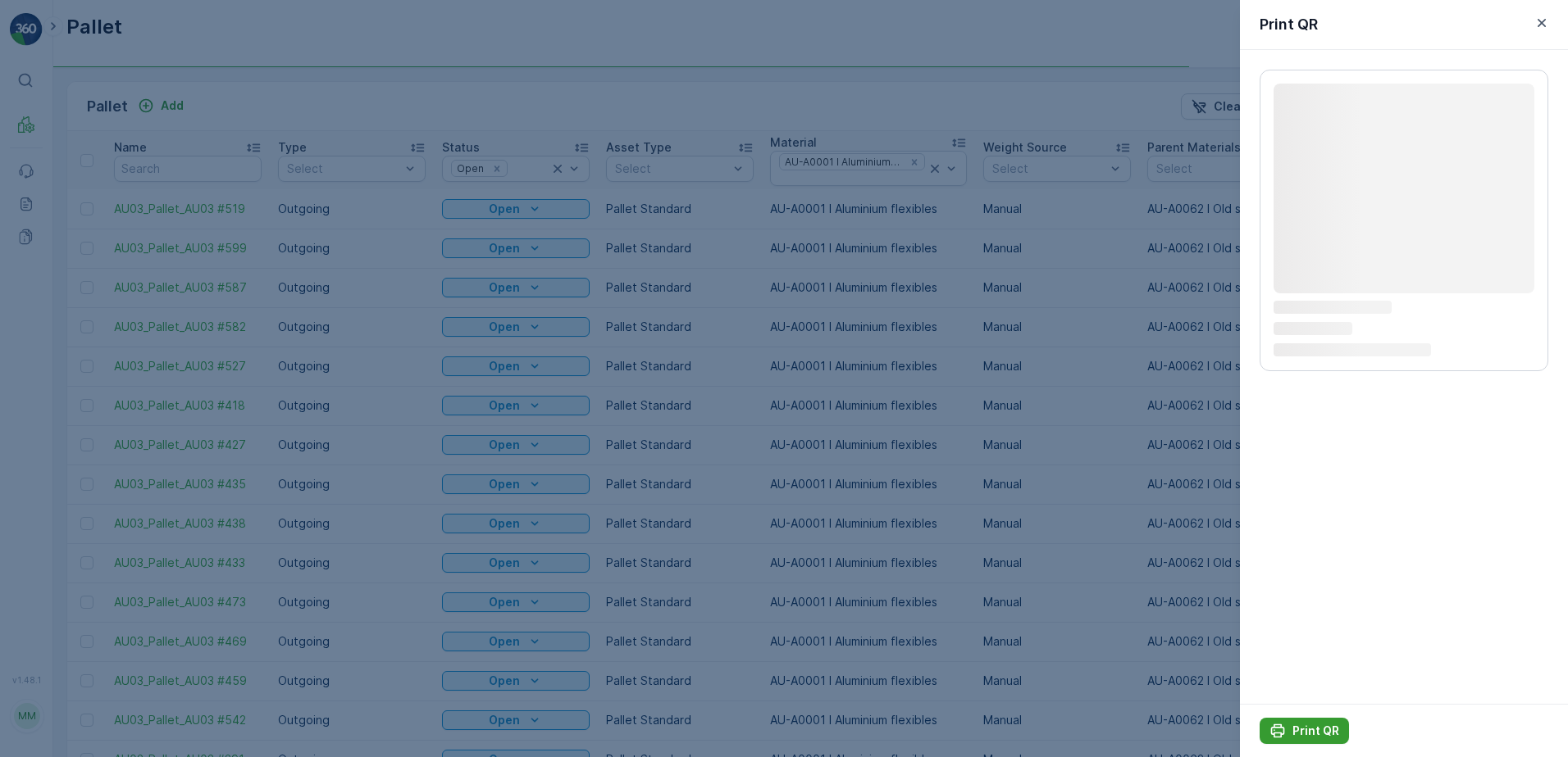
click at [1329, 722] on button "Print QR" at bounding box center [1304, 731] width 90 height 26
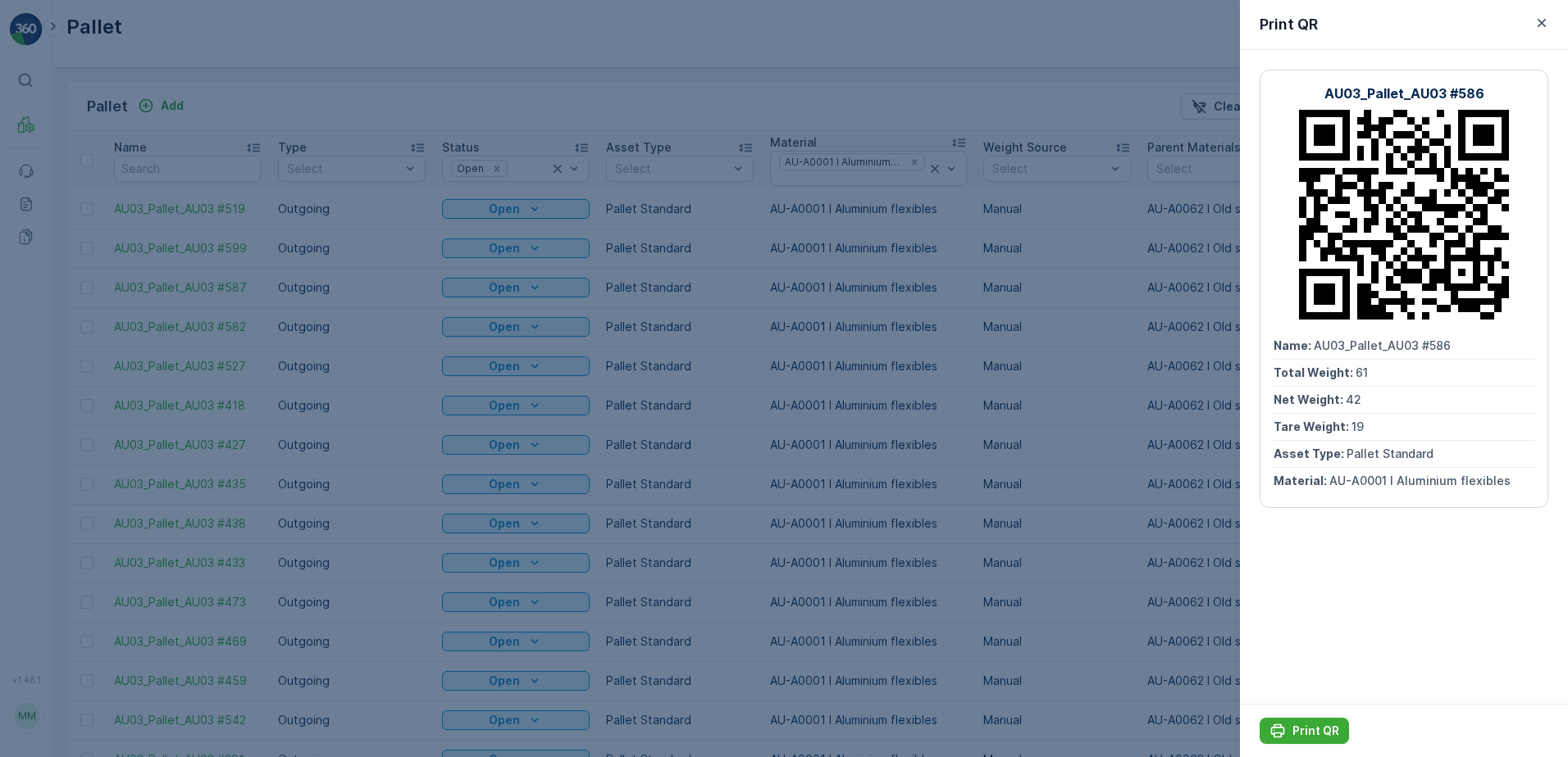
click at [1552, 18] on div "Print QR" at bounding box center [1404, 25] width 328 height 50
click at [1543, 21] on icon "button" at bounding box center [1541, 23] width 9 height 9
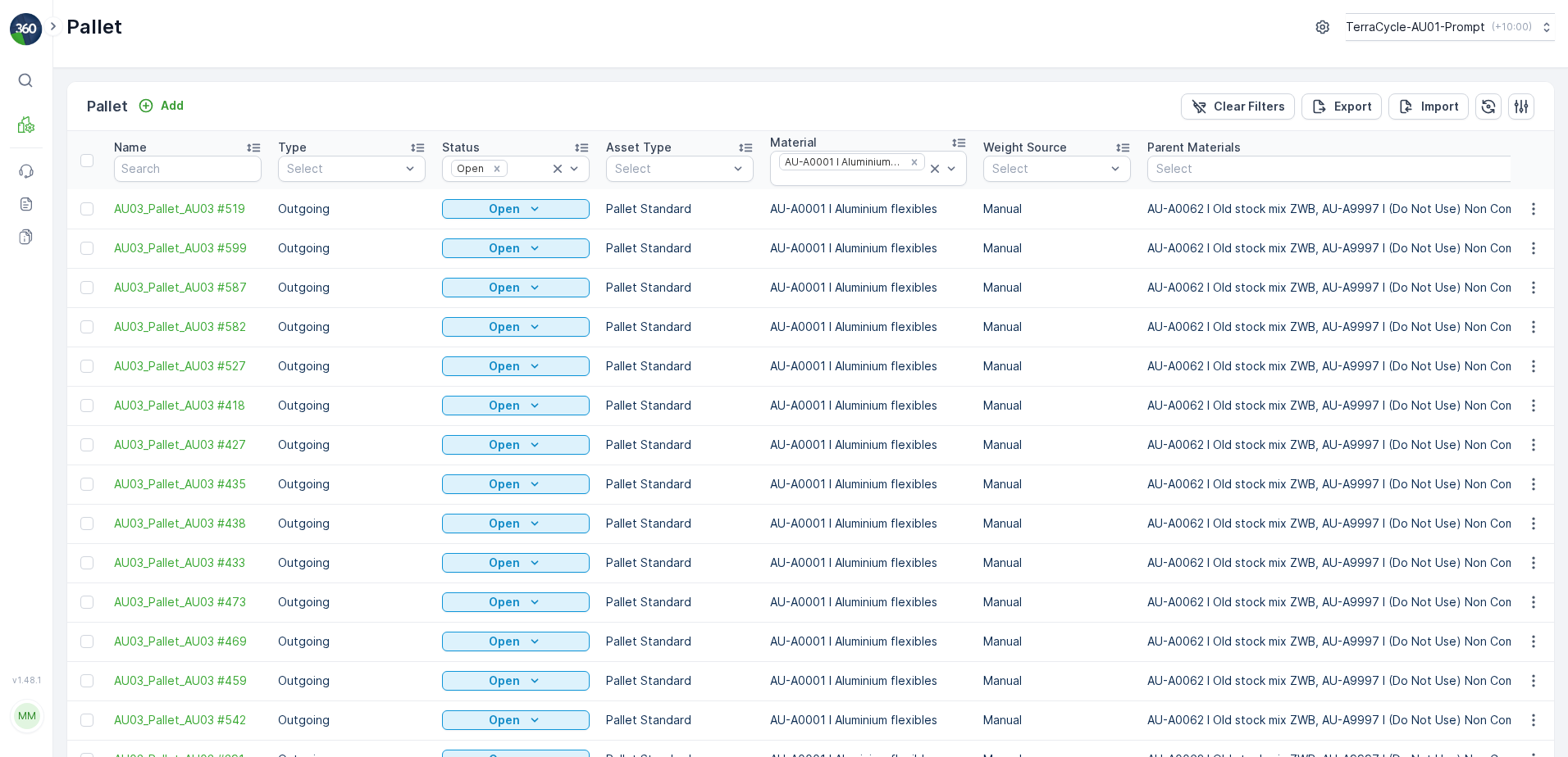
click at [1504, 252] on span "Print QR" at bounding box center [1489, 249] width 45 height 16
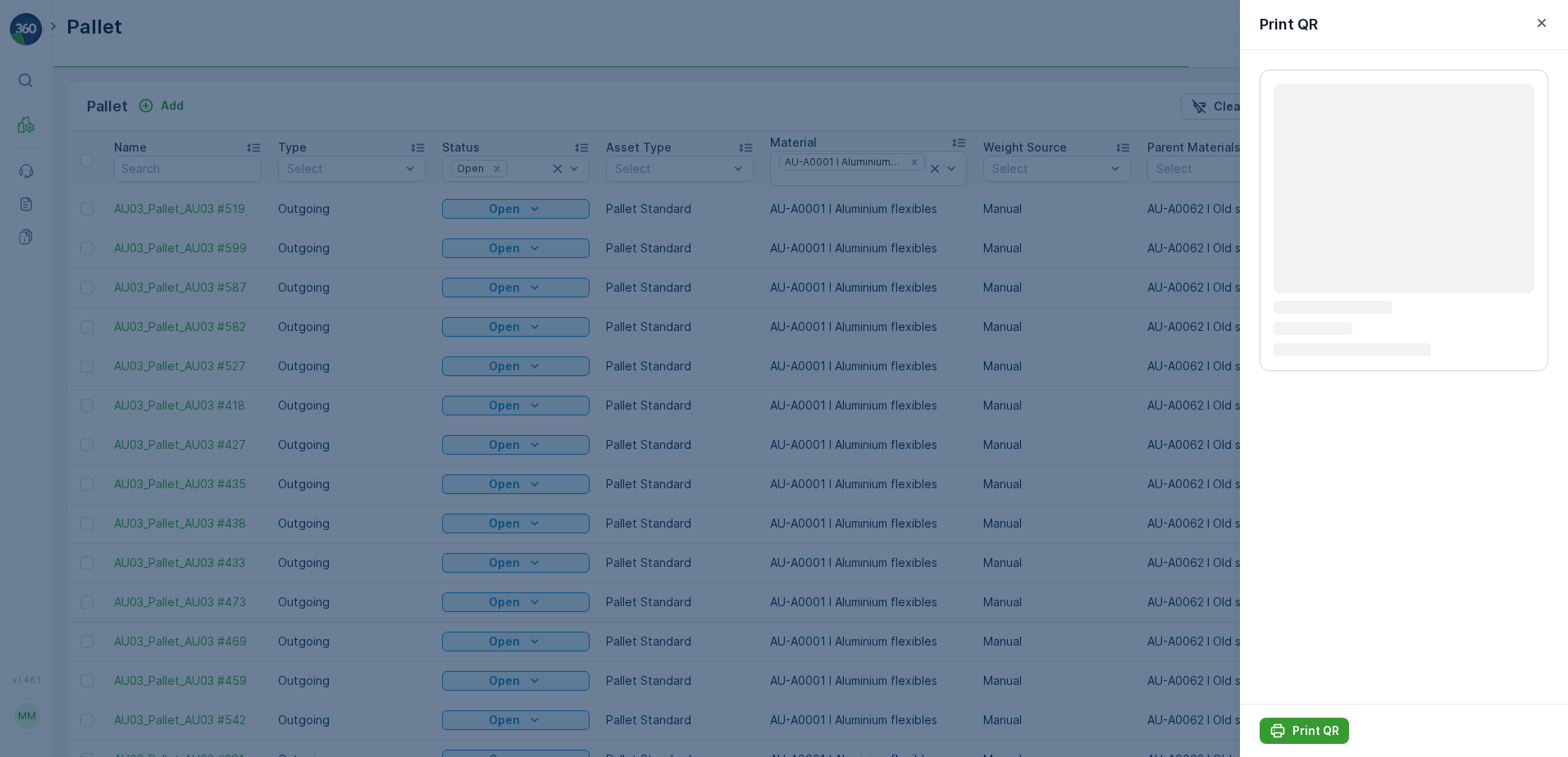
click at [1306, 732] on p "Print QR" at bounding box center [1316, 730] width 46 height 16
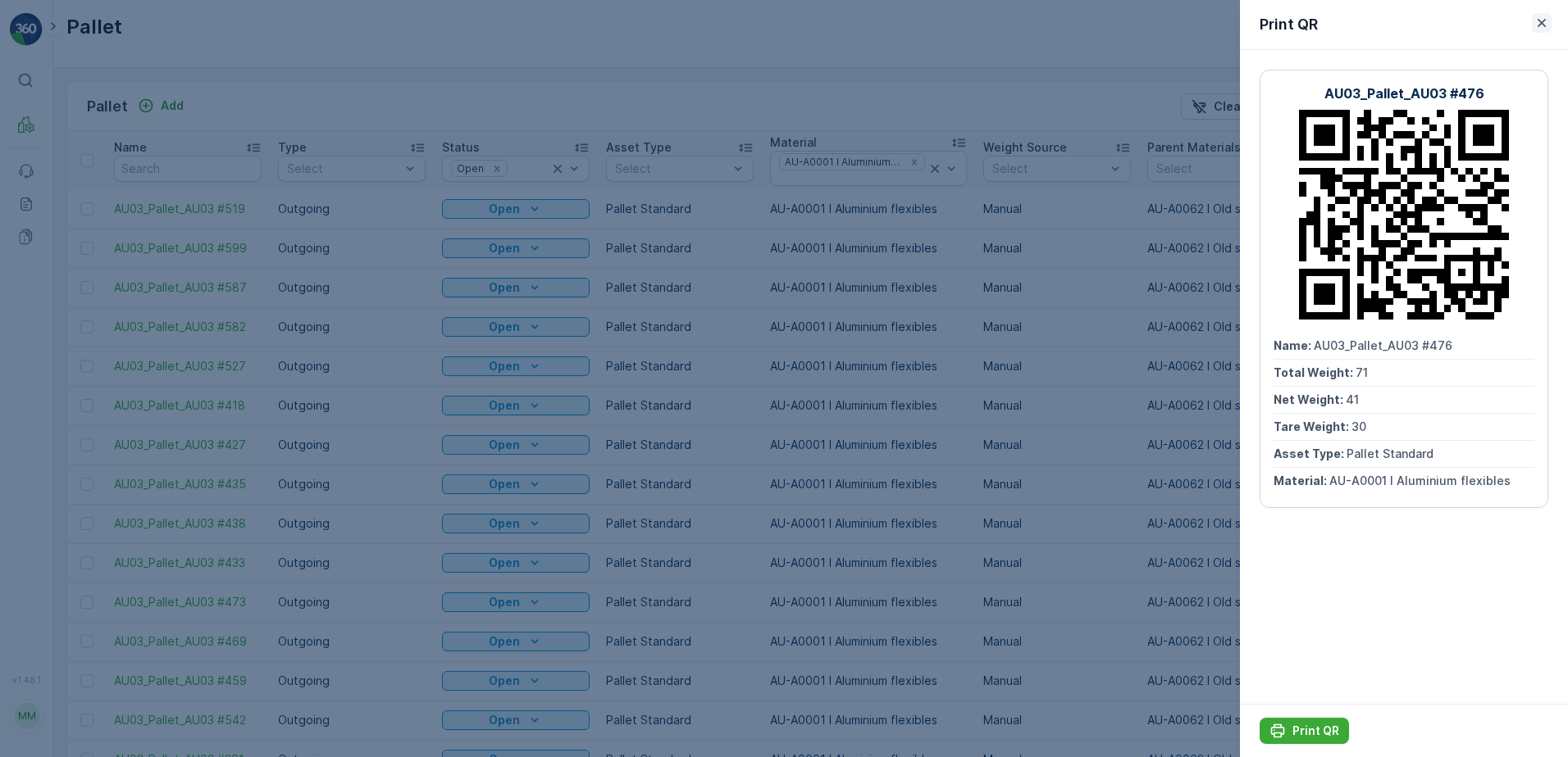
click at [1543, 24] on icon "button" at bounding box center [1541, 23] width 9 height 9
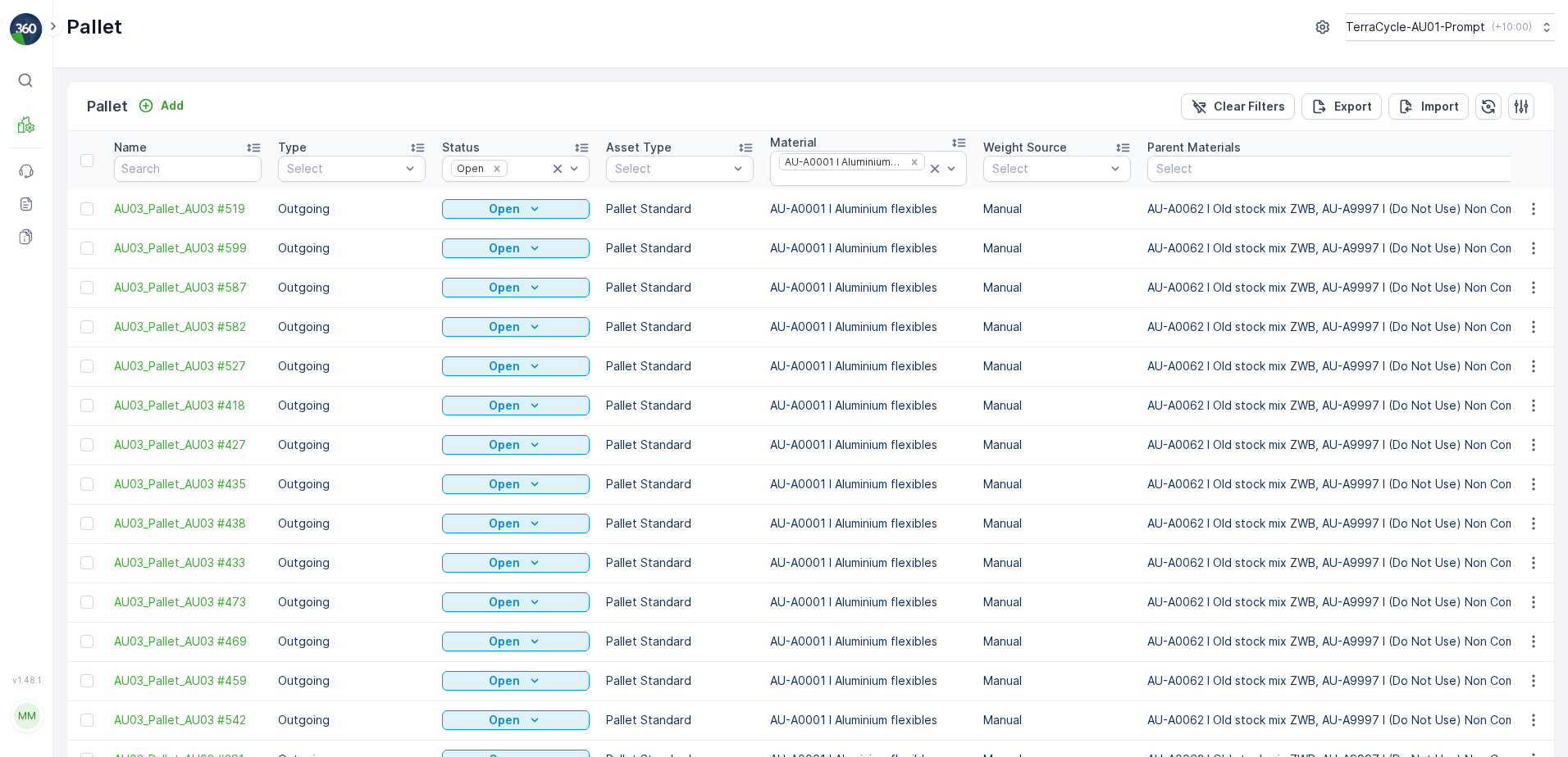
click at [1508, 291] on span "Print QR" at bounding box center [1489, 289] width 45 height 16
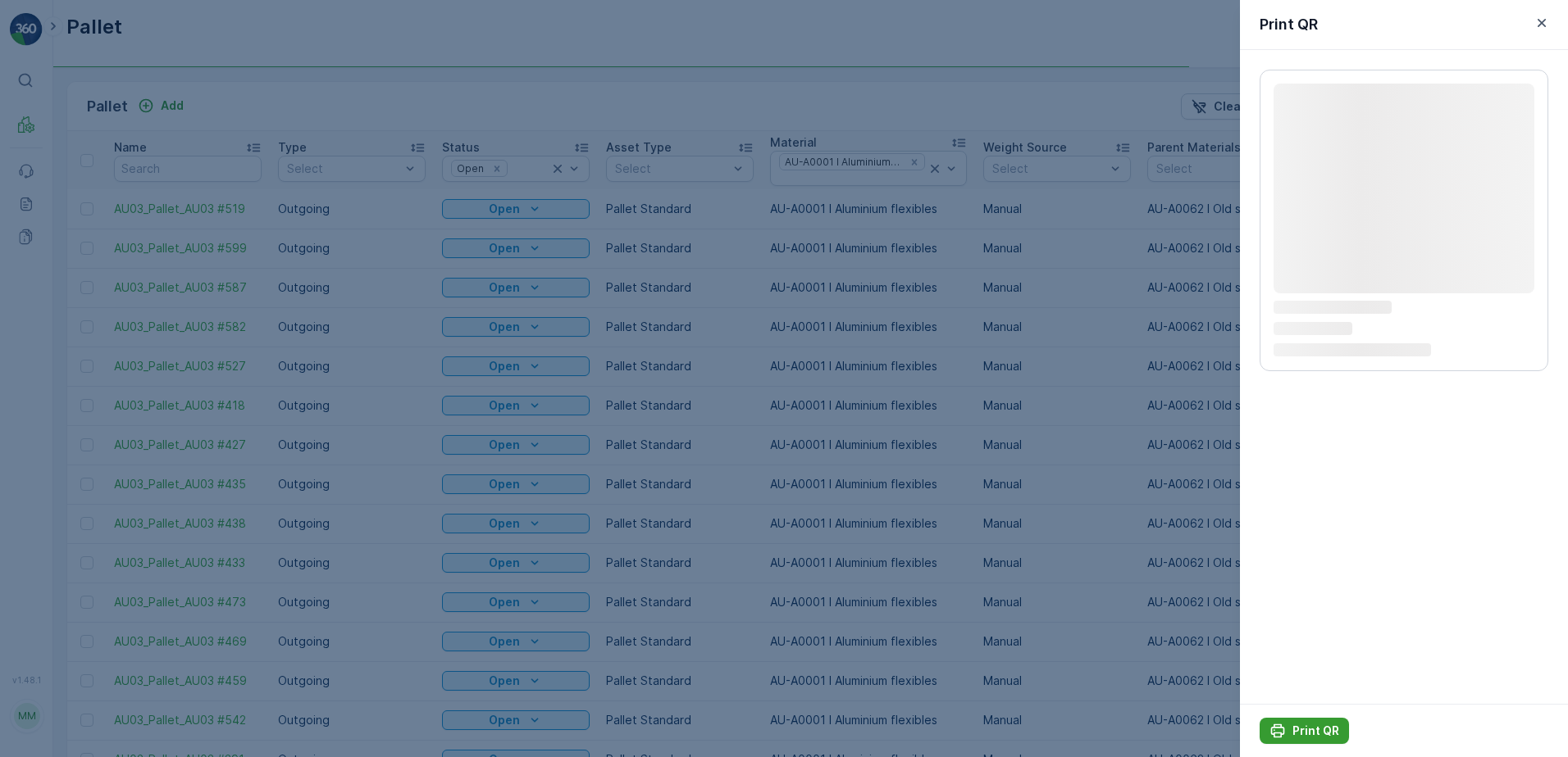
click at [1316, 734] on p "Print QR" at bounding box center [1316, 730] width 46 height 16
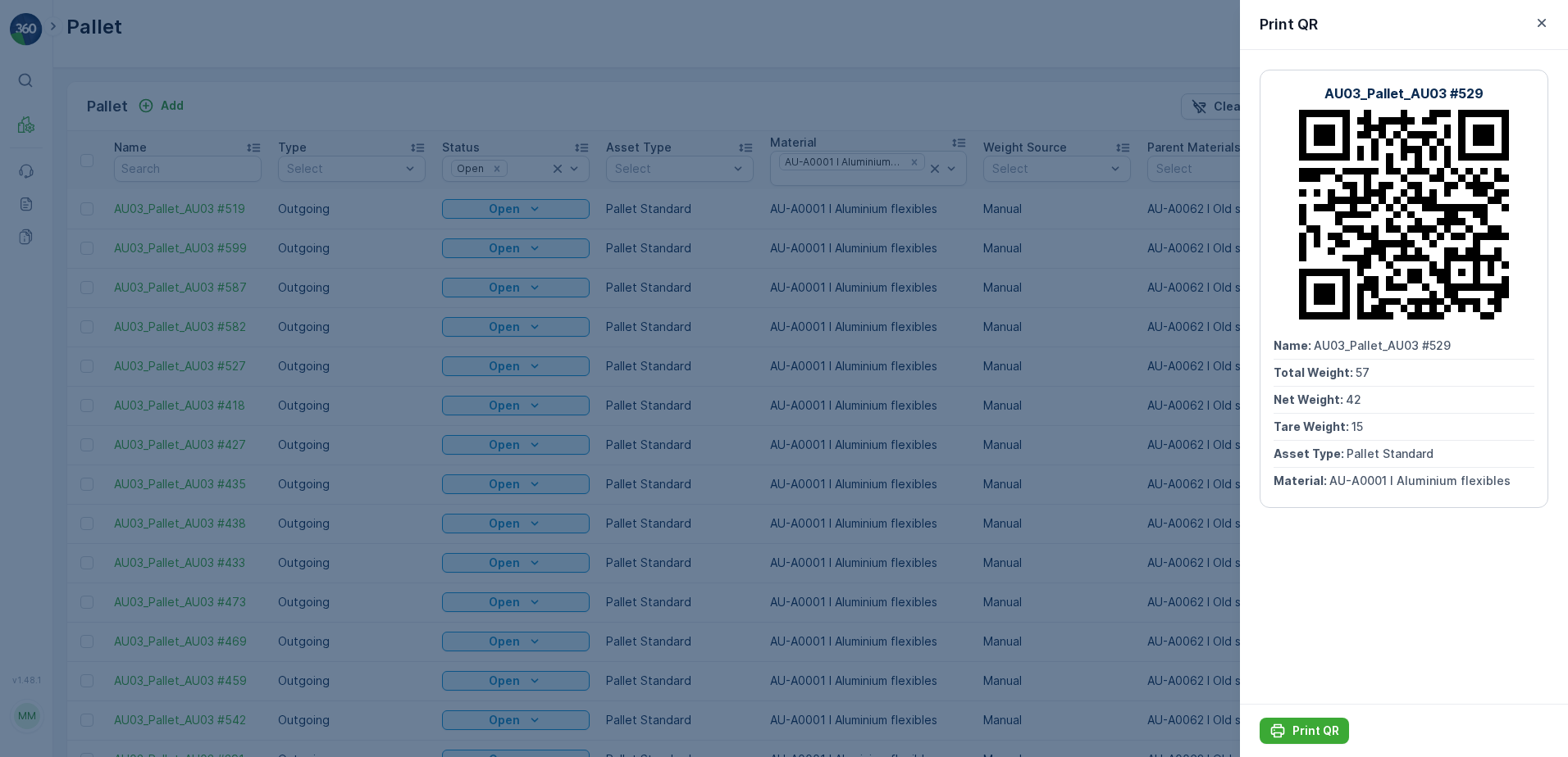
drag, startPoint x: 1295, startPoint y: 727, endPoint x: 1213, endPoint y: 711, distance: 83.5
click at [1295, 725] on p "Print QR" at bounding box center [1316, 730] width 46 height 16
click at [1542, 22] on icon "button" at bounding box center [1541, 23] width 9 height 9
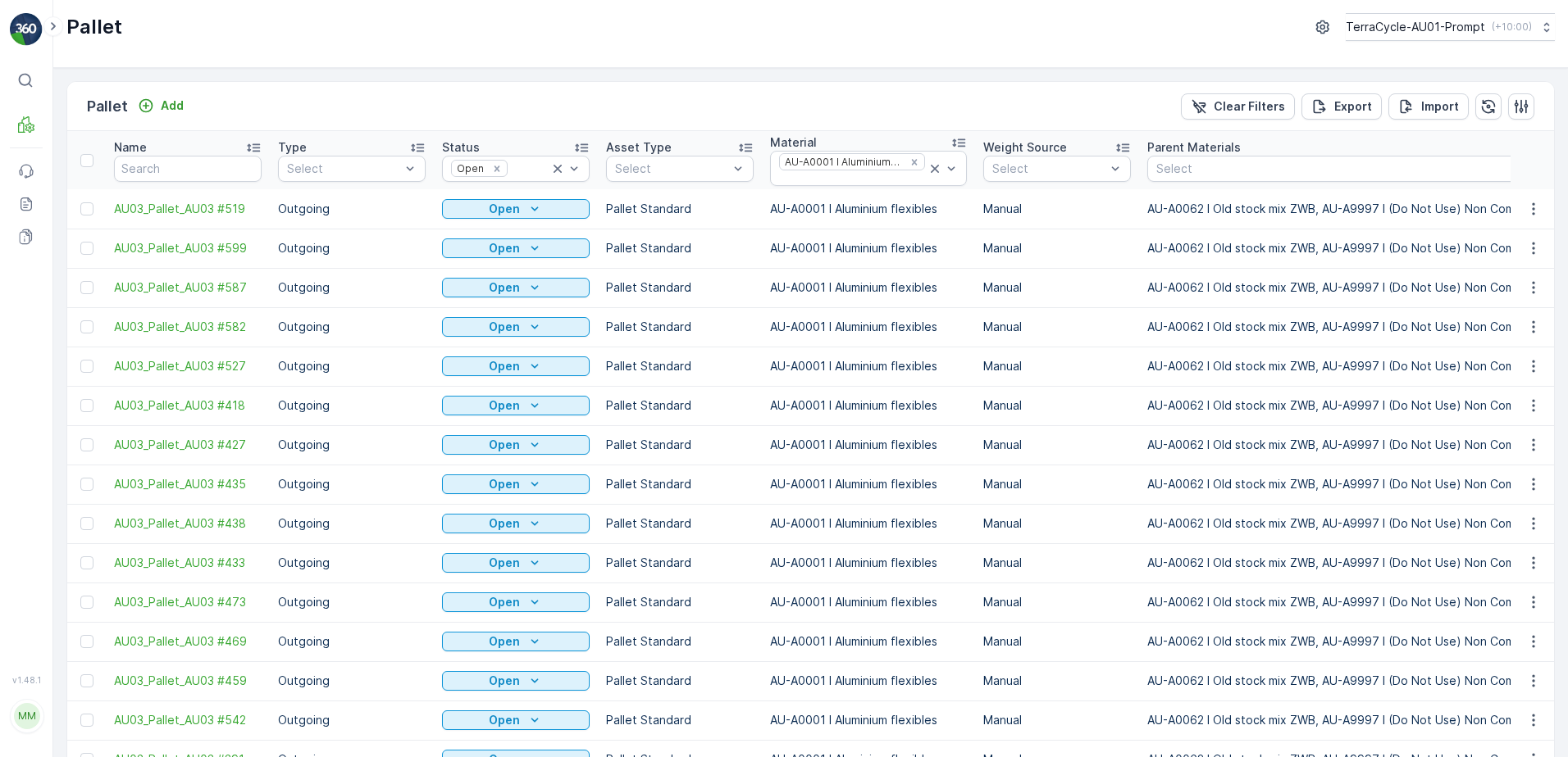
click at [1509, 324] on span "Print QR" at bounding box center [1489, 329] width 45 height 16
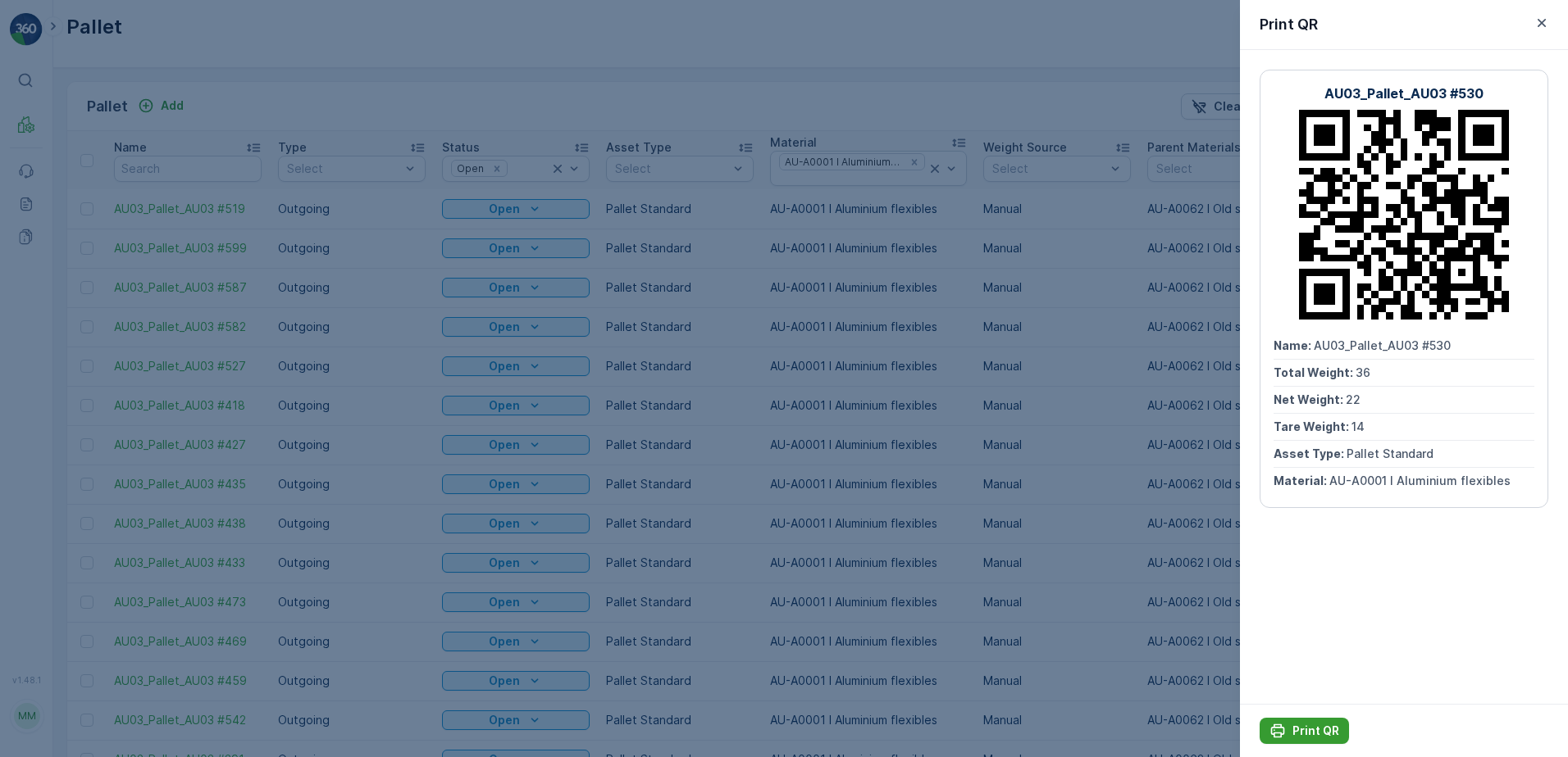
click at [1309, 732] on p "Print QR" at bounding box center [1316, 730] width 46 height 16
click at [1543, 20] on icon "button" at bounding box center [1541, 22] width 16 height 16
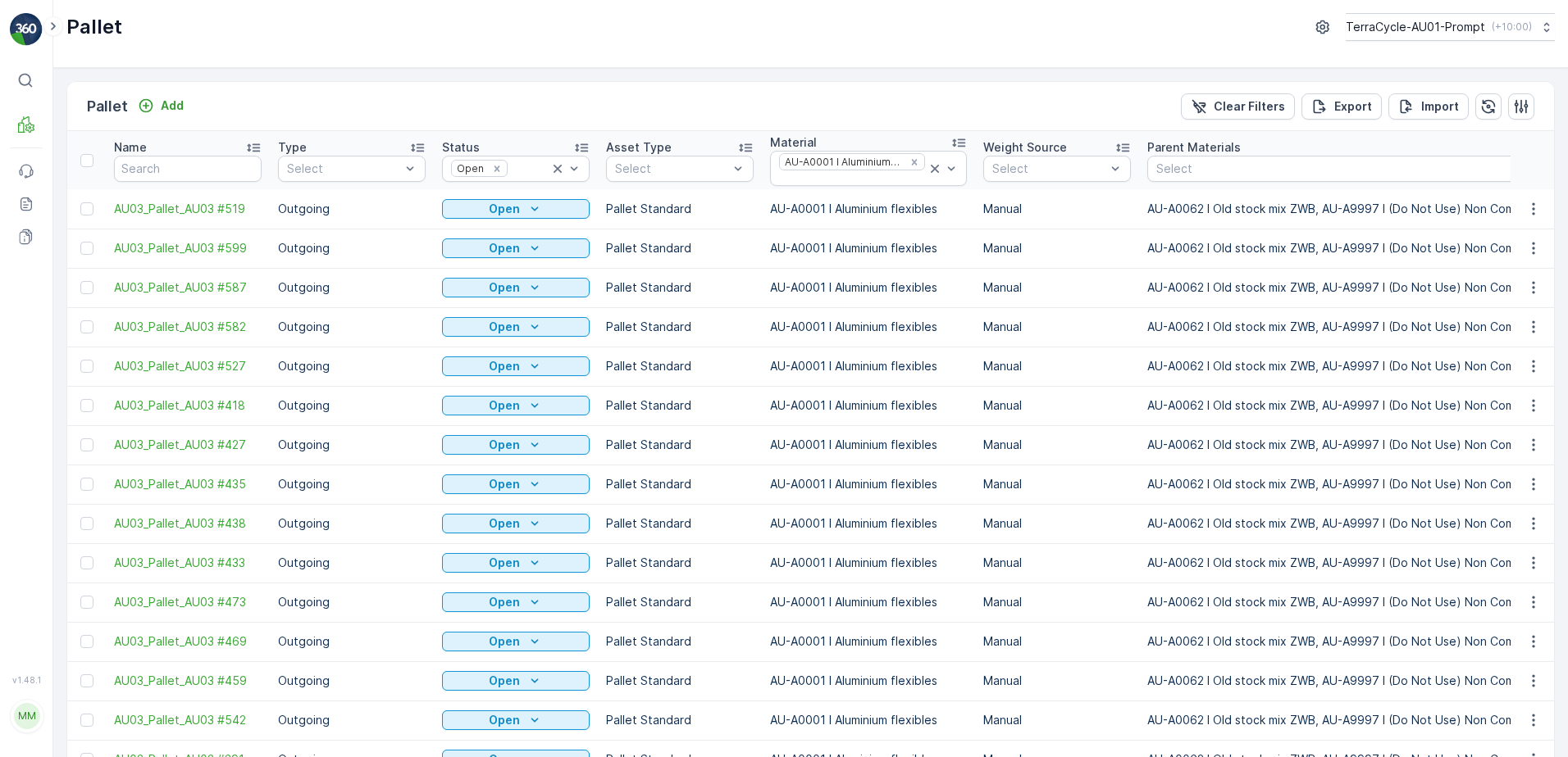
click at [1500, 199] on span "Print QR" at bounding box center [1489, 204] width 45 height 16
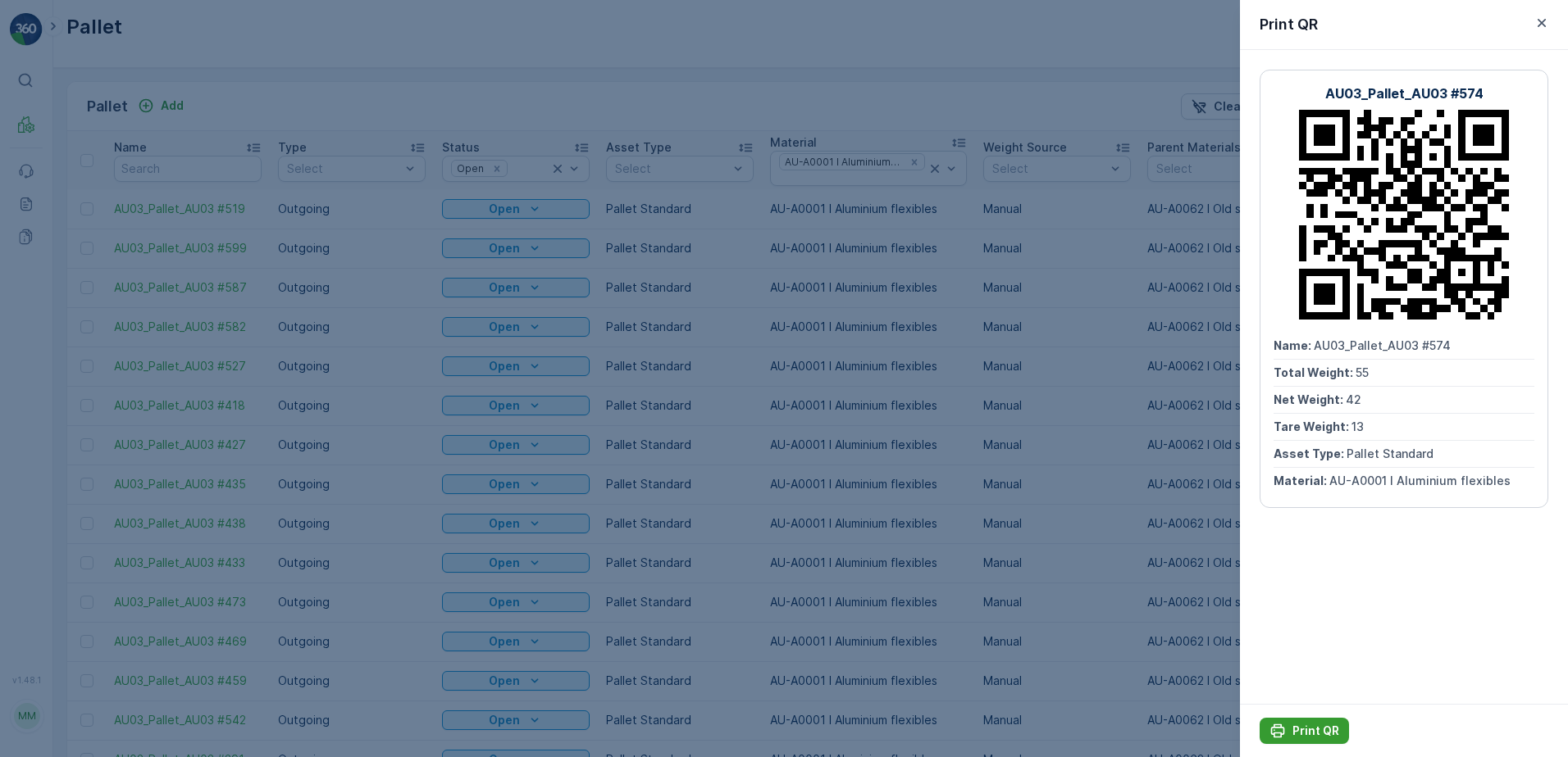
click at [1317, 726] on p "Print QR" at bounding box center [1316, 730] width 46 height 16
click at [1538, 15] on icon "button" at bounding box center [1541, 22] width 16 height 16
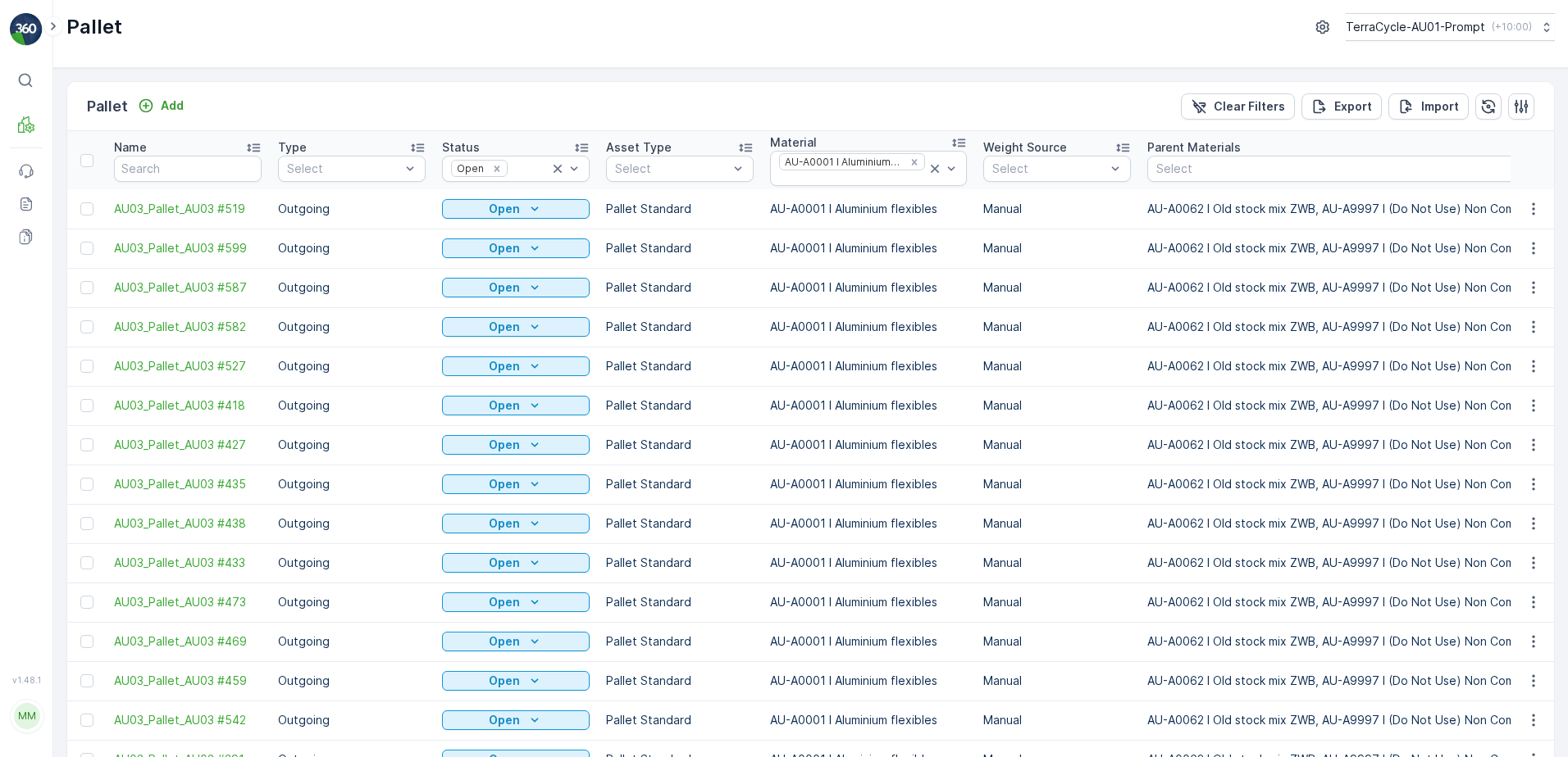
click at [1506, 247] on span "Print QR" at bounding box center [1489, 243] width 45 height 16
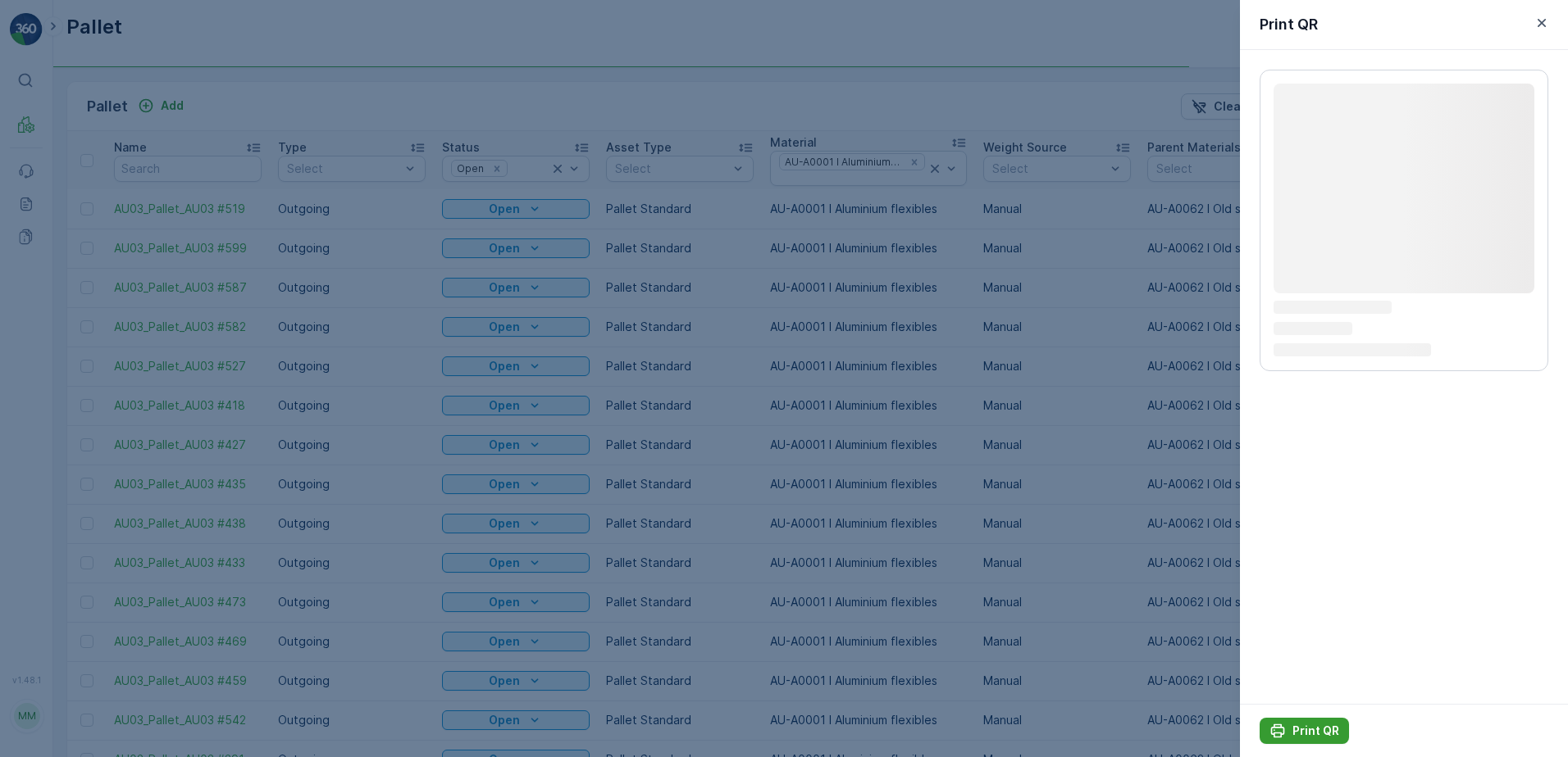
click at [1334, 727] on p "Print QR" at bounding box center [1316, 730] width 46 height 16
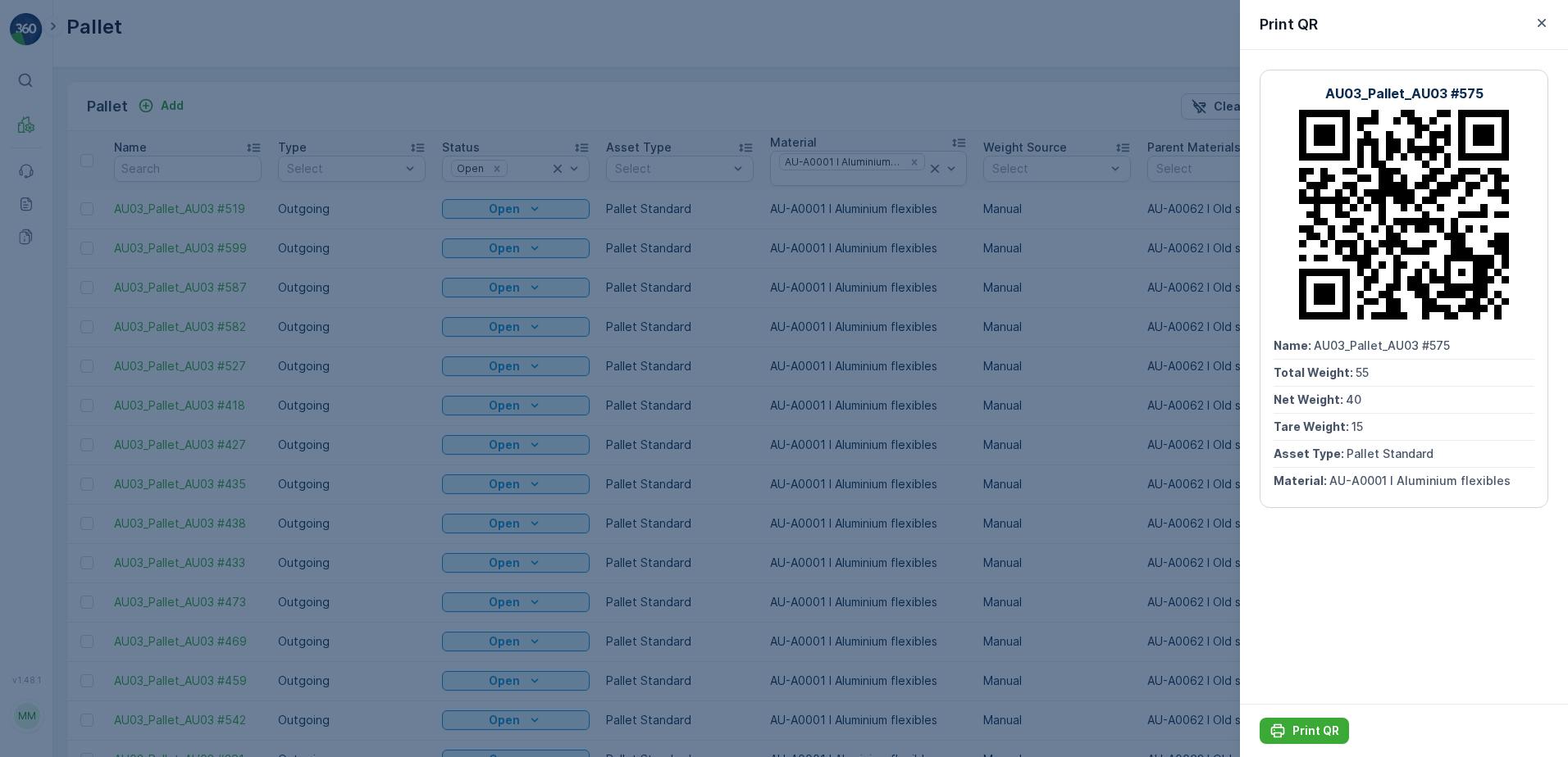
click at [1548, 19] on icon "button" at bounding box center [1541, 22] width 16 height 16
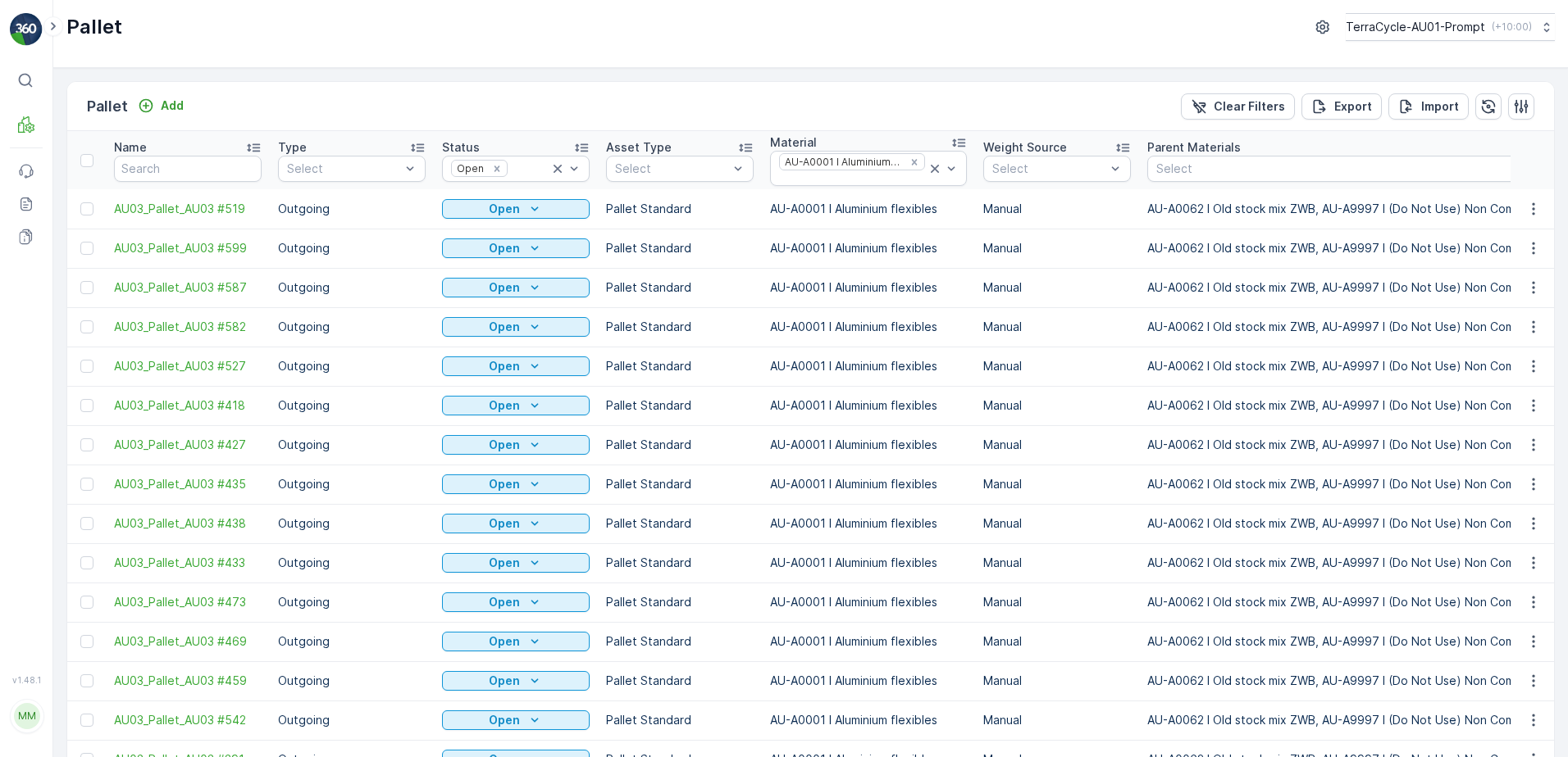
click at [1516, 280] on div "Print QR" at bounding box center [1514, 282] width 108 height 23
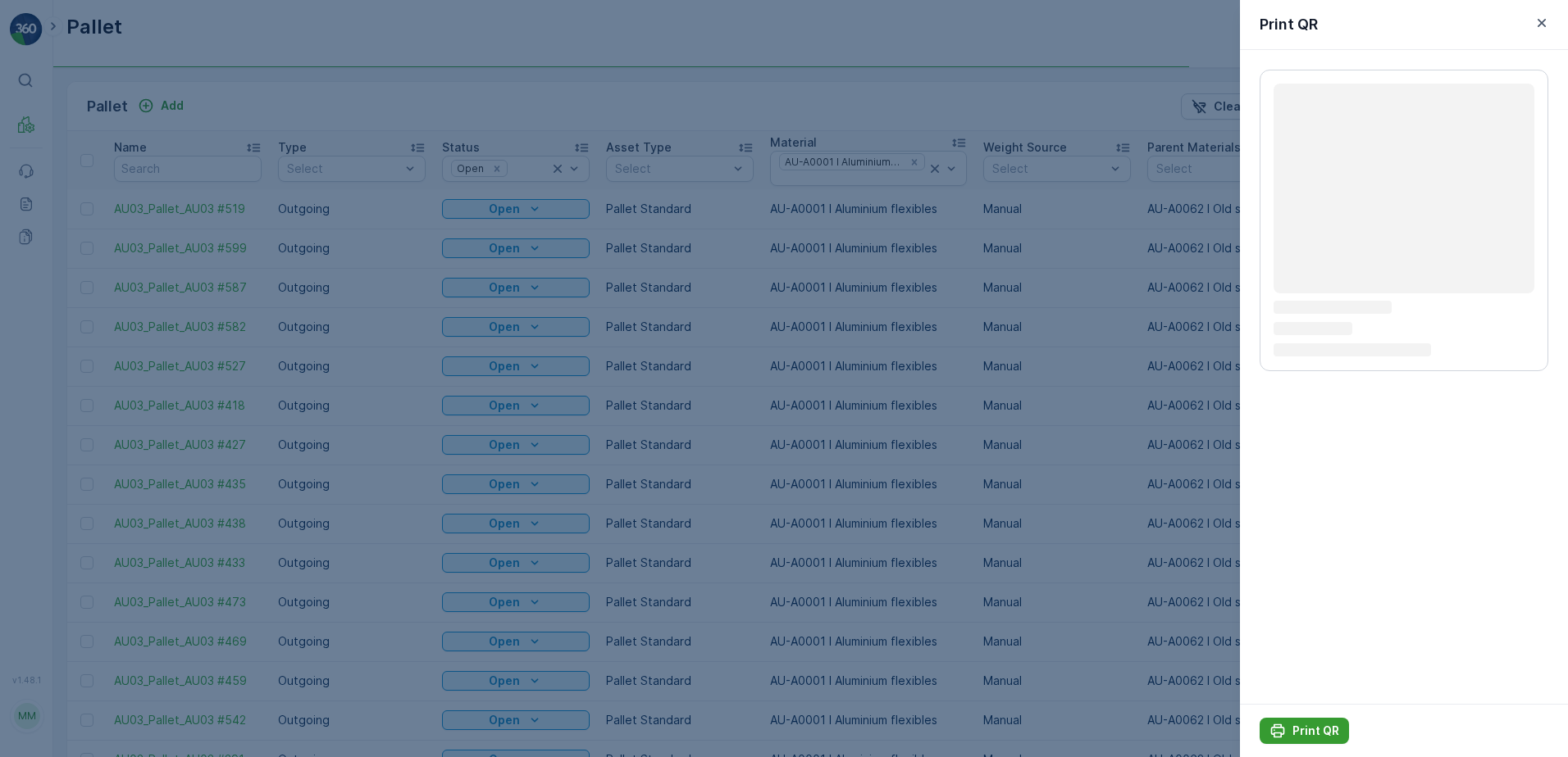
click at [1329, 729] on p "Print QR" at bounding box center [1316, 730] width 46 height 16
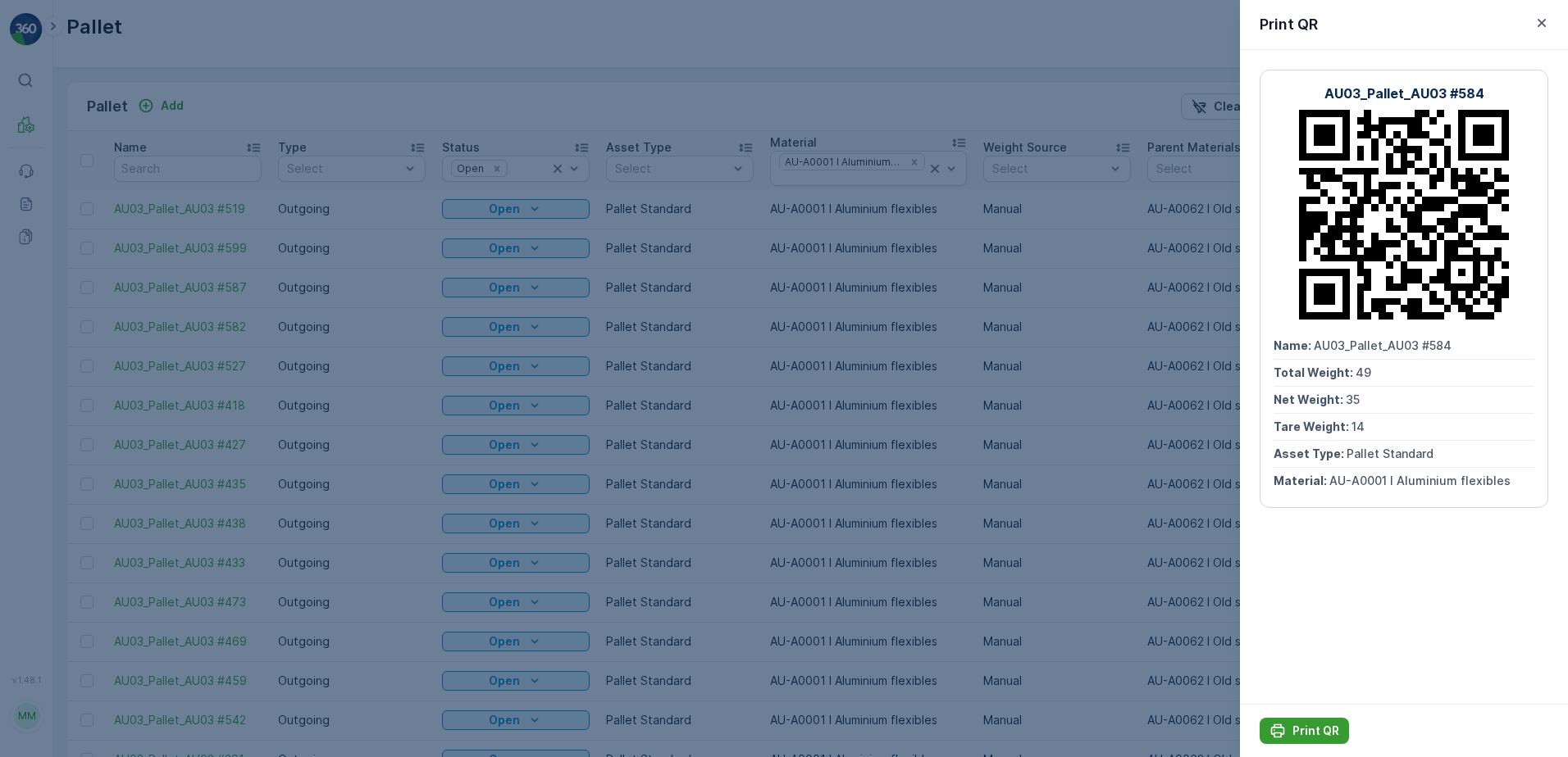
drag, startPoint x: 1318, startPoint y: 743, endPoint x: 1309, endPoint y: 726, distance: 19.2
click at [1318, 733] on button "Print QR" at bounding box center [1304, 731] width 90 height 26
click at [1538, 17] on icon "button" at bounding box center [1541, 22] width 16 height 16
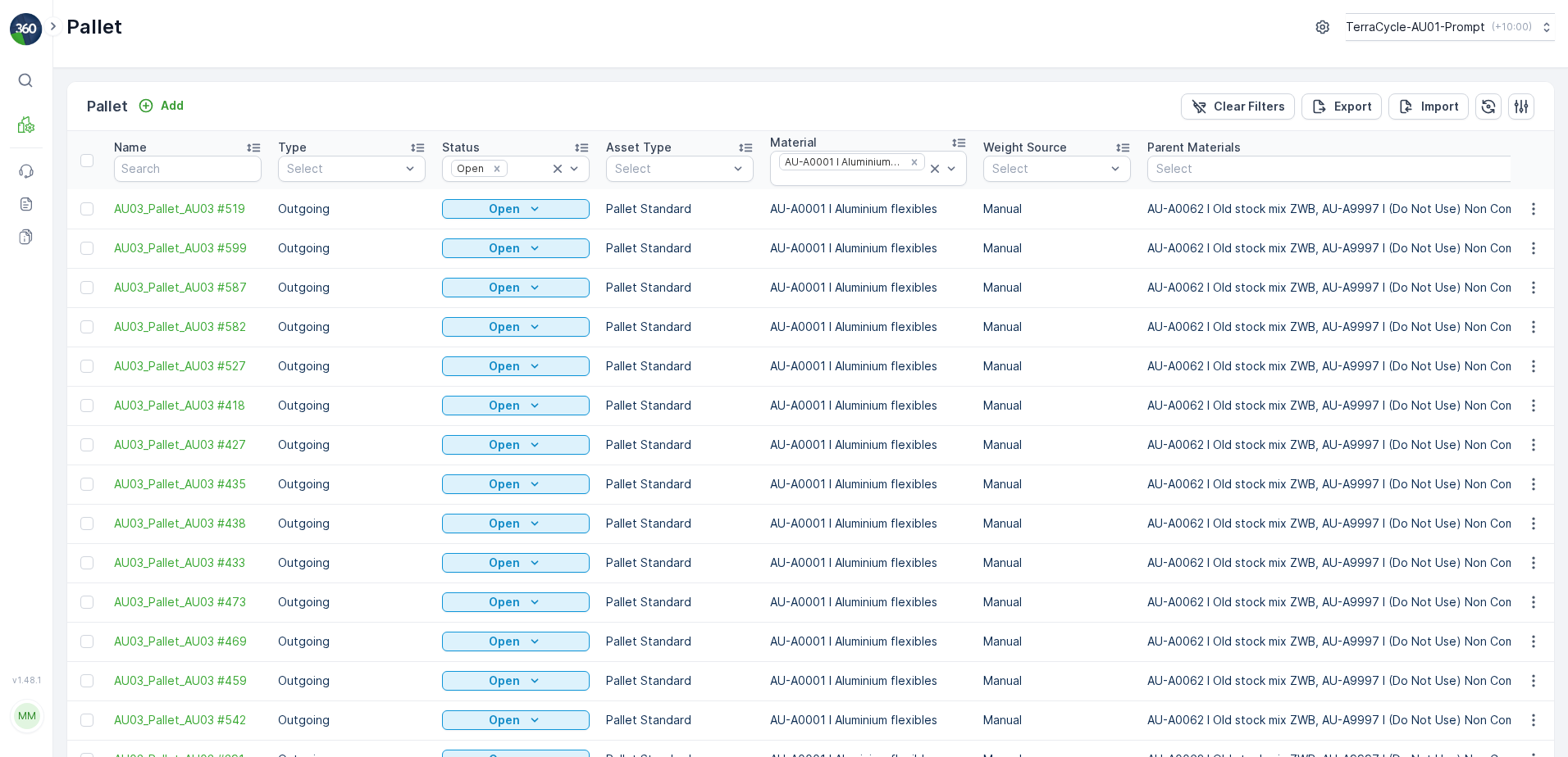
click at [1491, 321] on span "Print QR" at bounding box center [1489, 322] width 45 height 16
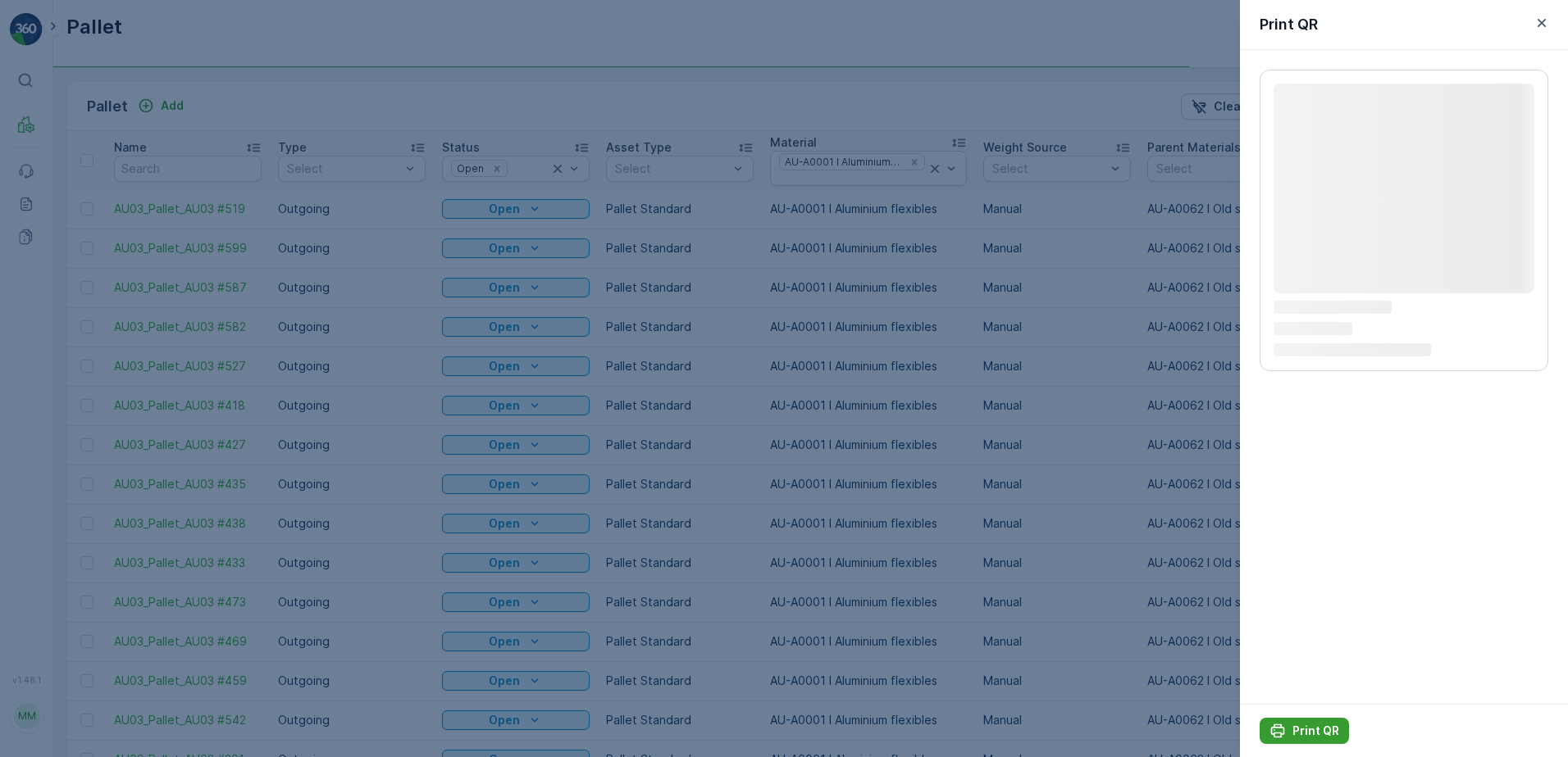
click at [1305, 726] on p "Print QR" at bounding box center [1316, 730] width 46 height 16
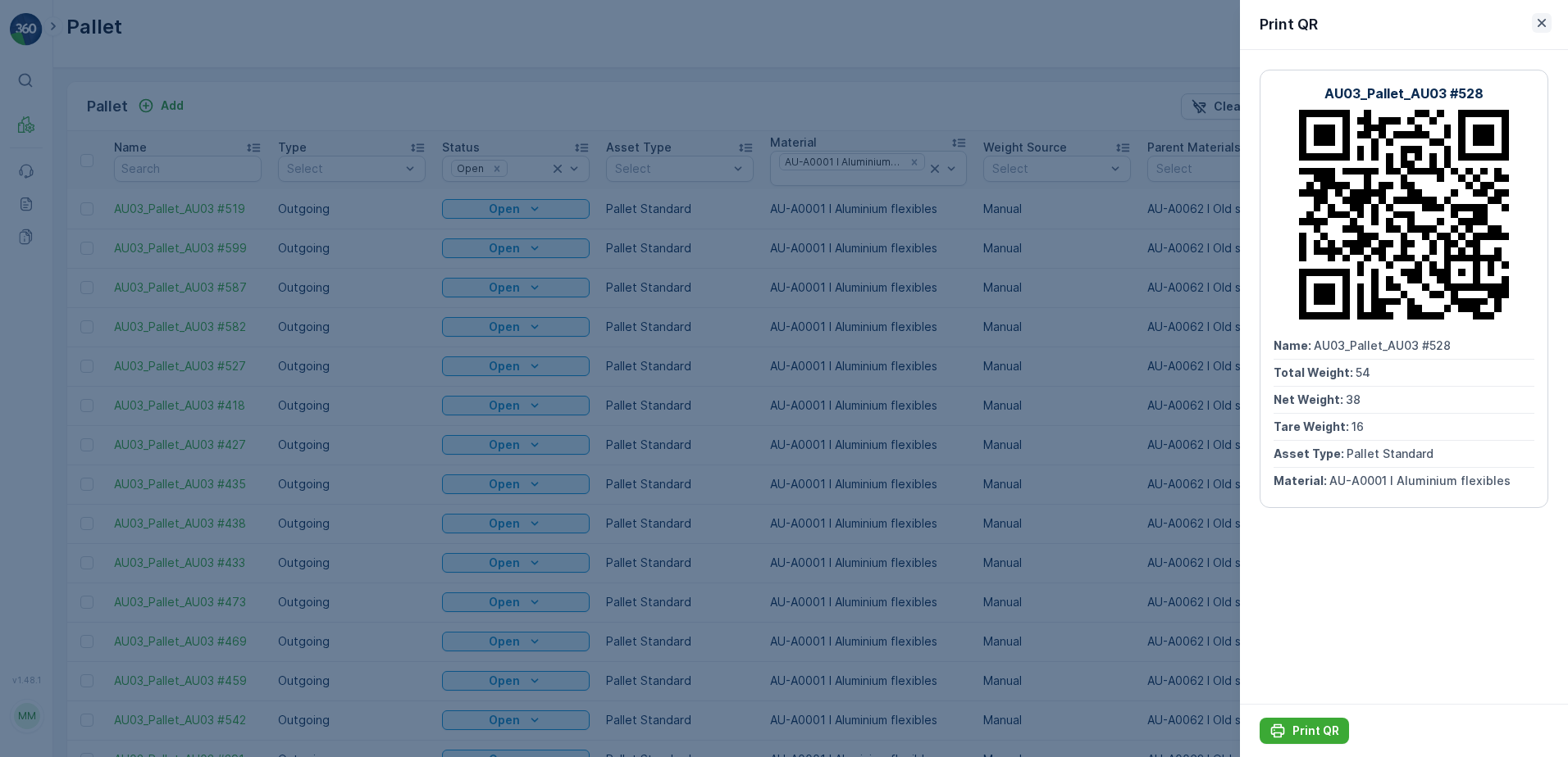
click at [1545, 20] on icon "button" at bounding box center [1541, 23] width 9 height 9
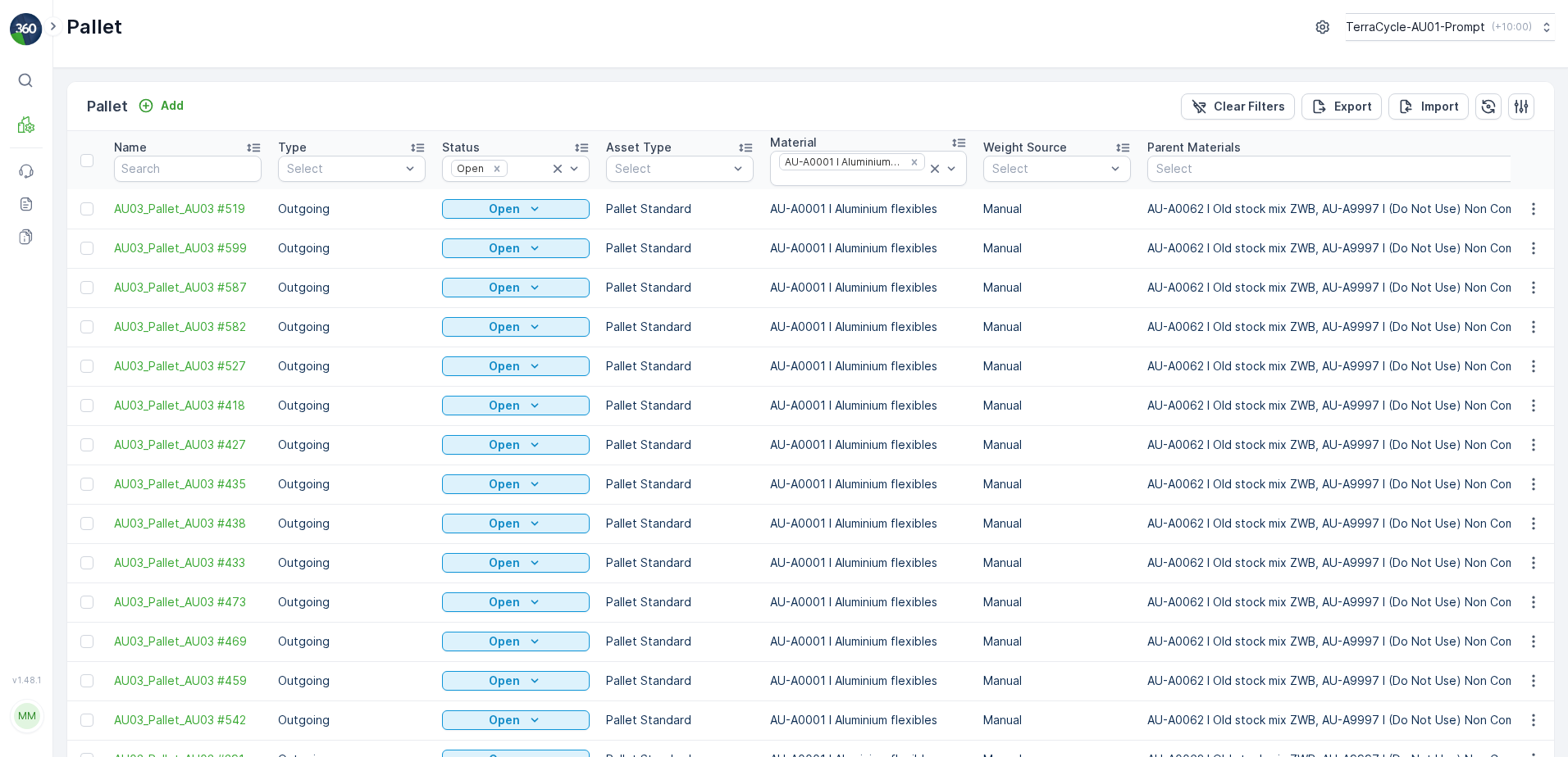
click at [1510, 361] on span "Print QR" at bounding box center [1489, 361] width 45 height 16
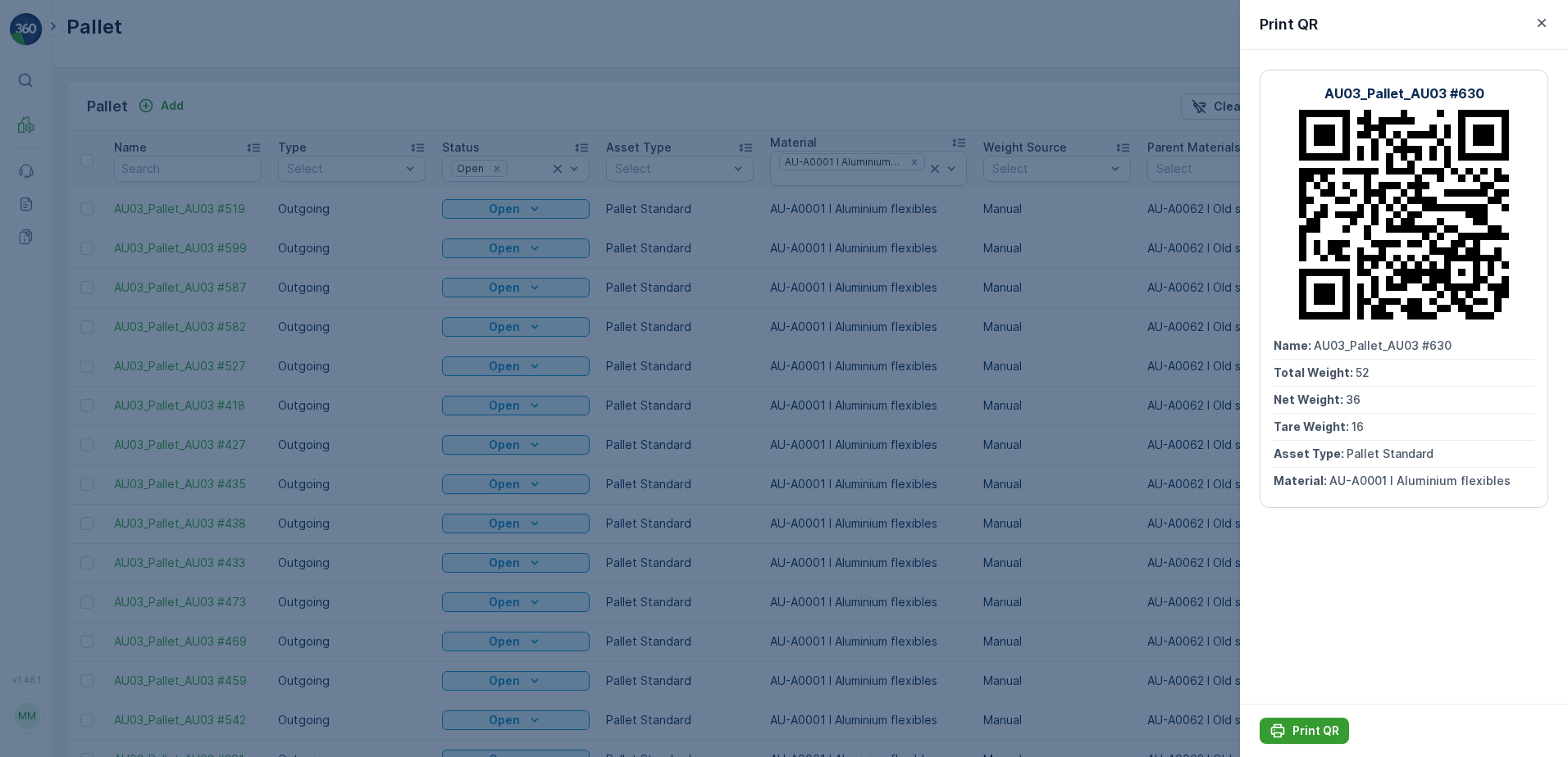
drag, startPoint x: 1320, startPoint y: 725, endPoint x: 1317, endPoint y: 713, distance: 12.4
click at [1320, 724] on p "Print QR" at bounding box center [1316, 730] width 46 height 16
click at [1540, 17] on icon "button" at bounding box center [1541, 22] width 16 height 16
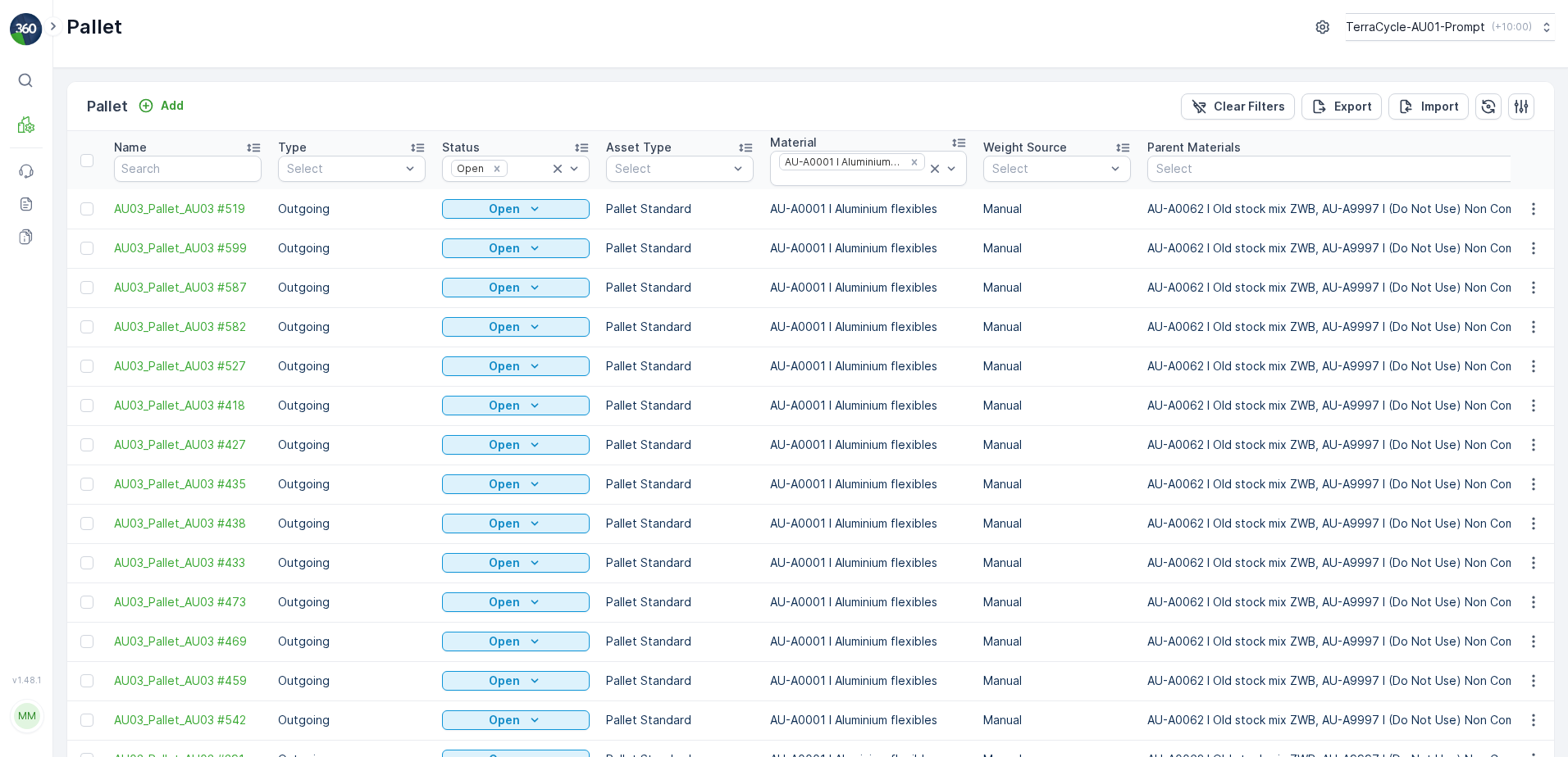
click at [1485, 398] on span "Print QR" at bounding box center [1489, 400] width 45 height 16
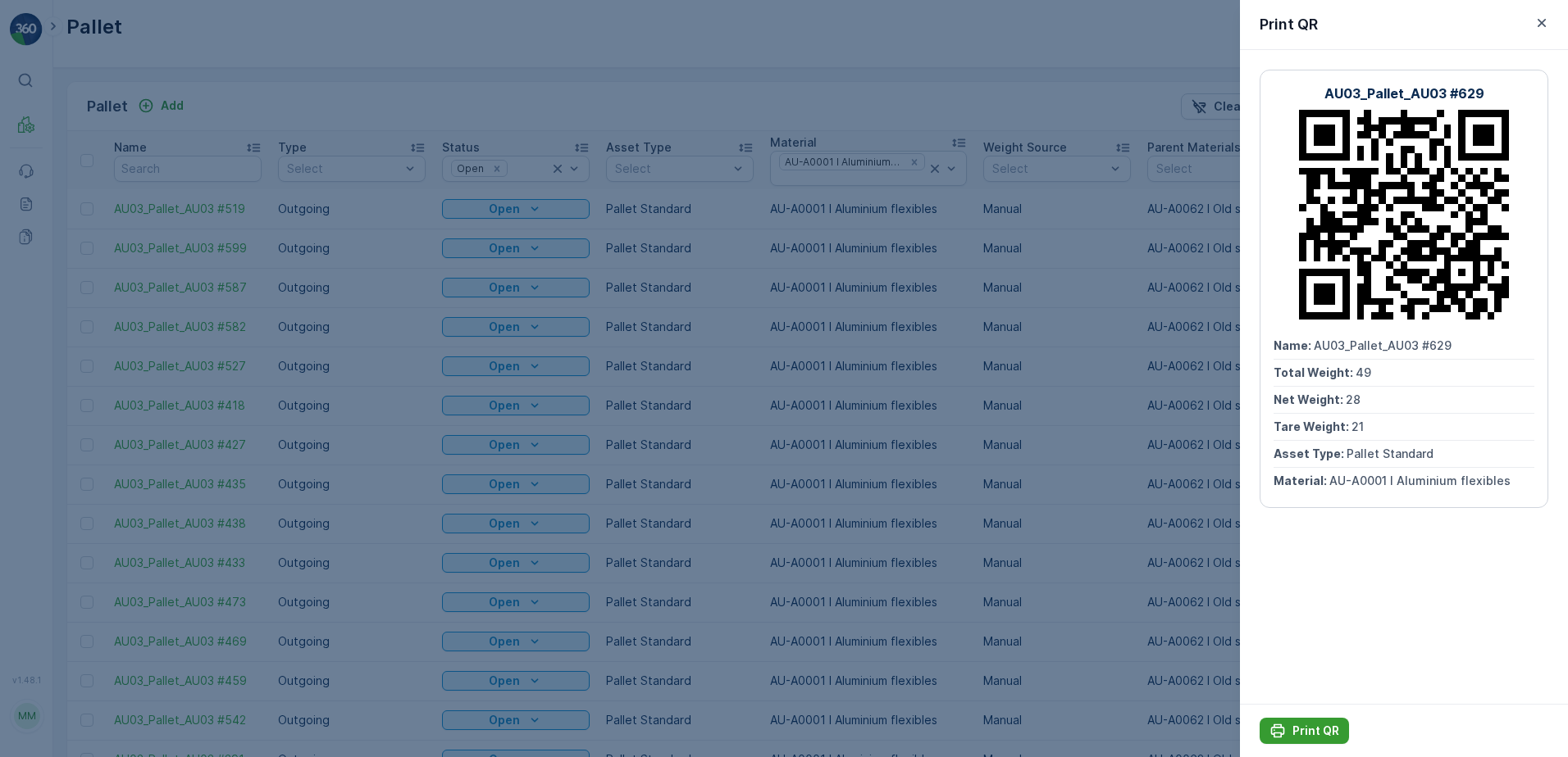
click at [1306, 733] on p "Print QR" at bounding box center [1316, 730] width 46 height 16
click at [1540, 22] on icon "button" at bounding box center [1541, 23] width 9 height 9
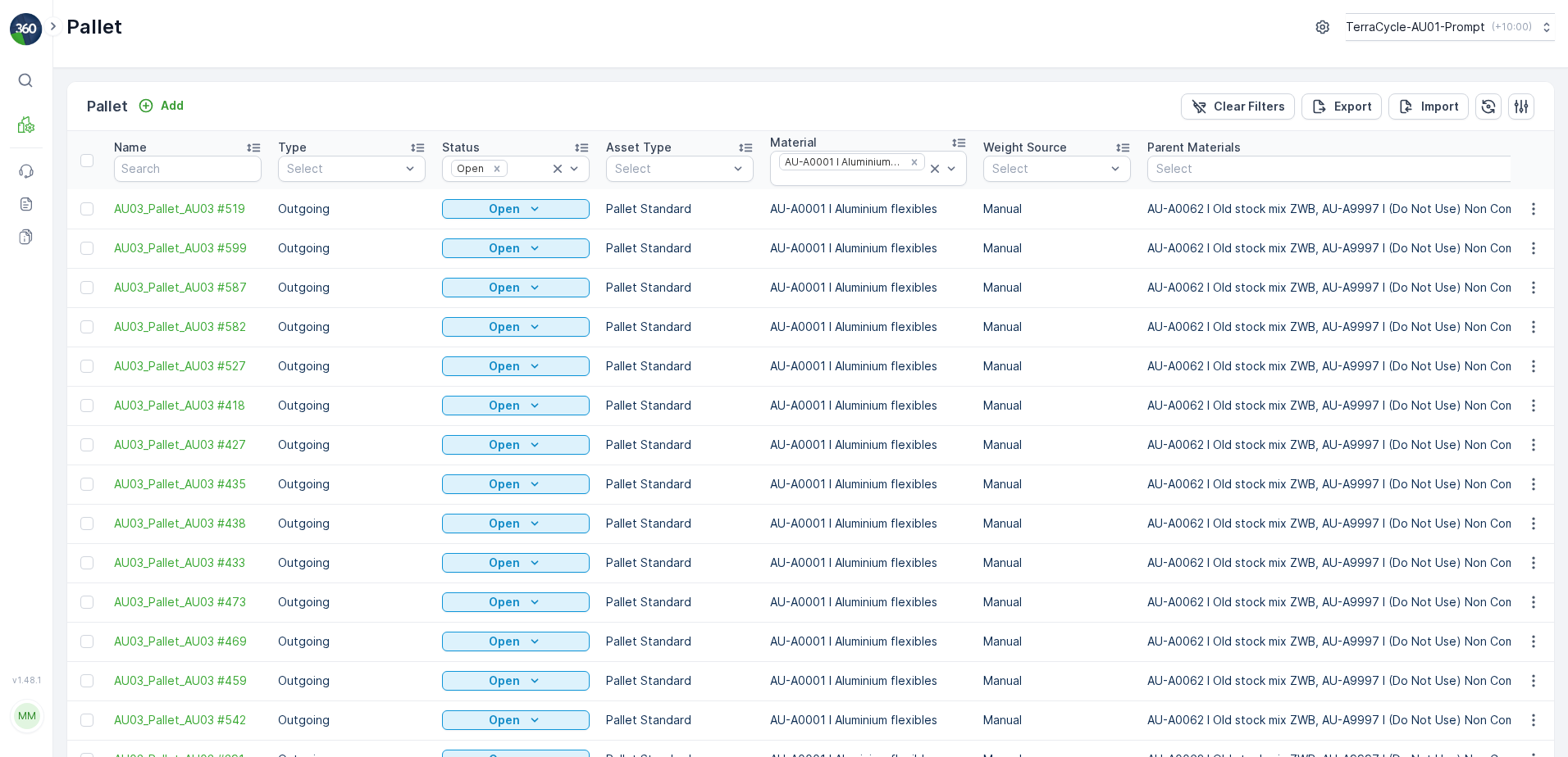
click at [1503, 275] on span "Print QR" at bounding box center [1489, 273] width 45 height 16
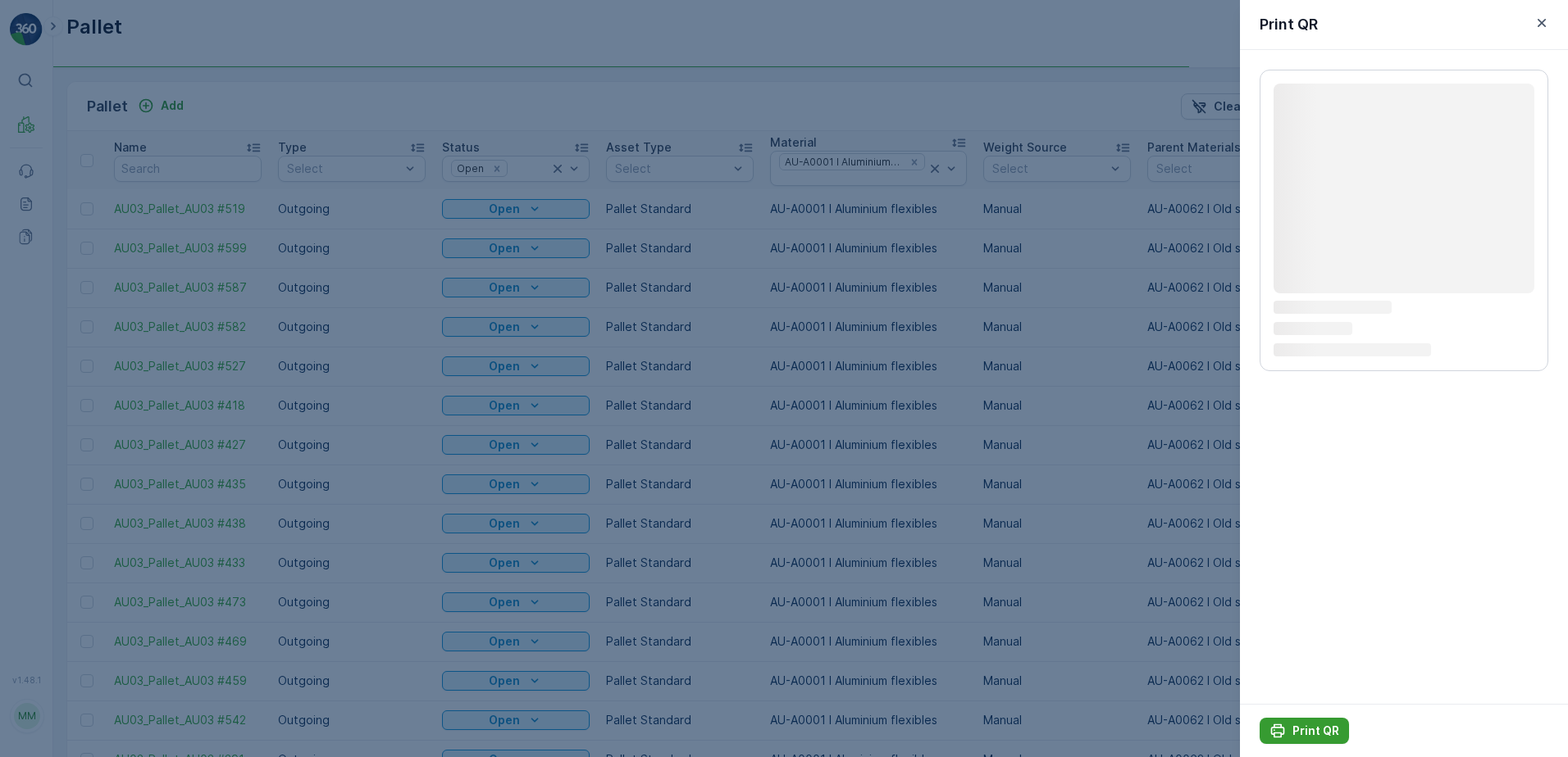
click at [1314, 732] on p "Print QR" at bounding box center [1316, 730] width 46 height 16
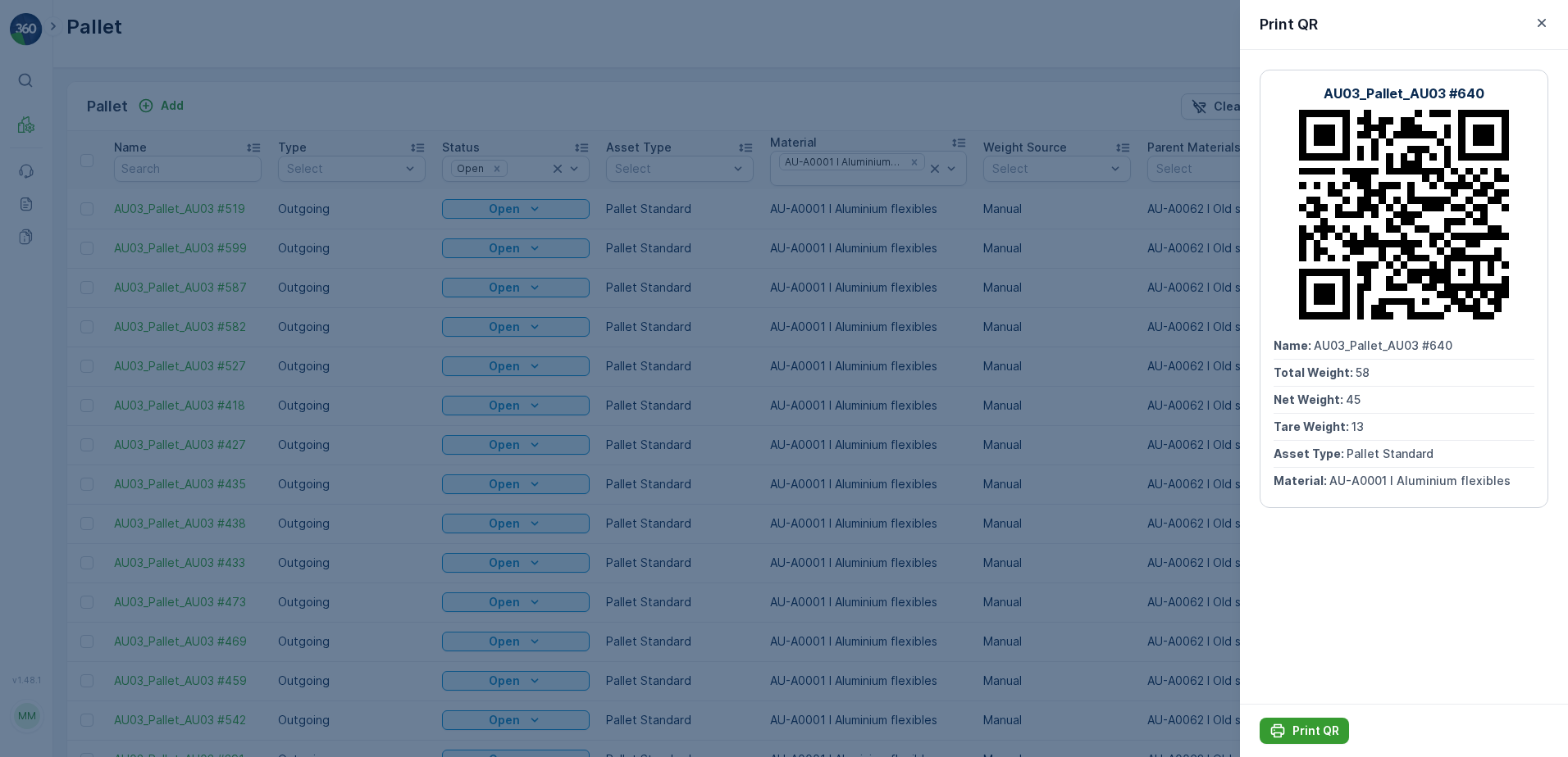
click at [1306, 729] on p "Print QR" at bounding box center [1316, 730] width 46 height 16
click at [1543, 23] on icon "button" at bounding box center [1541, 22] width 16 height 16
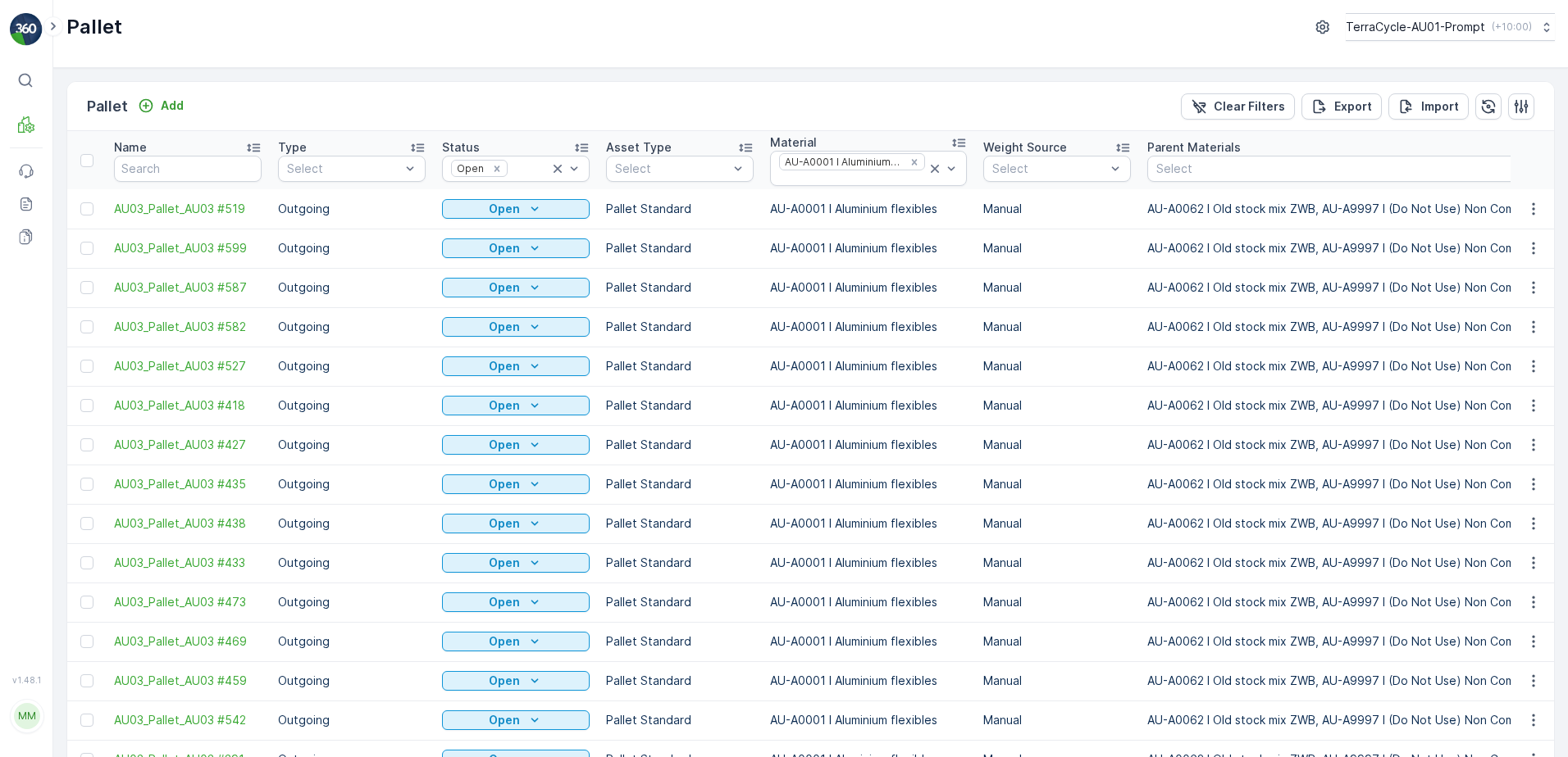
click at [1501, 312] on span "Print QR" at bounding box center [1489, 311] width 45 height 16
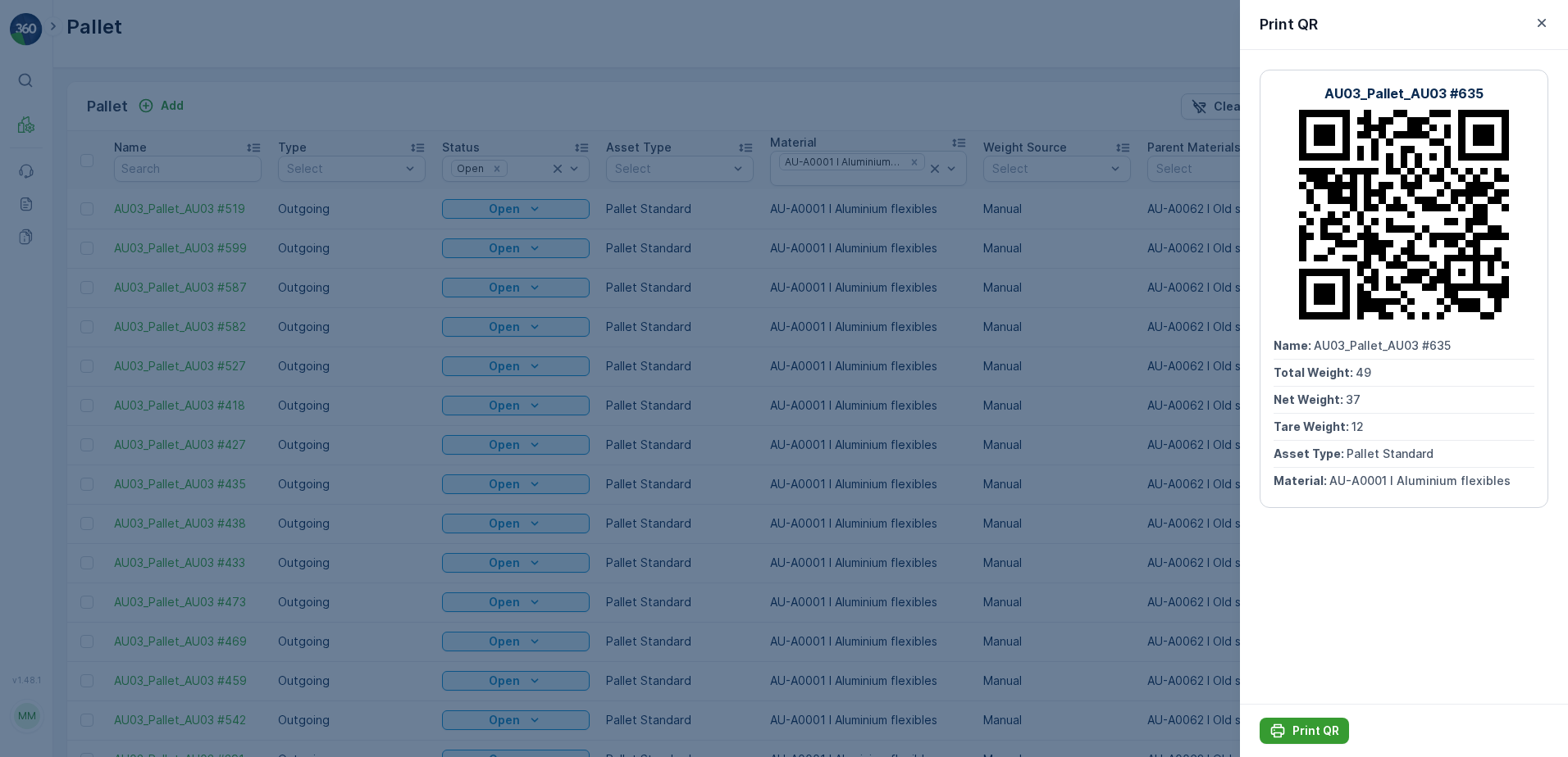
click at [1316, 728] on p "Print QR" at bounding box center [1316, 730] width 46 height 16
click at [1546, 18] on icon "button" at bounding box center [1541, 22] width 16 height 16
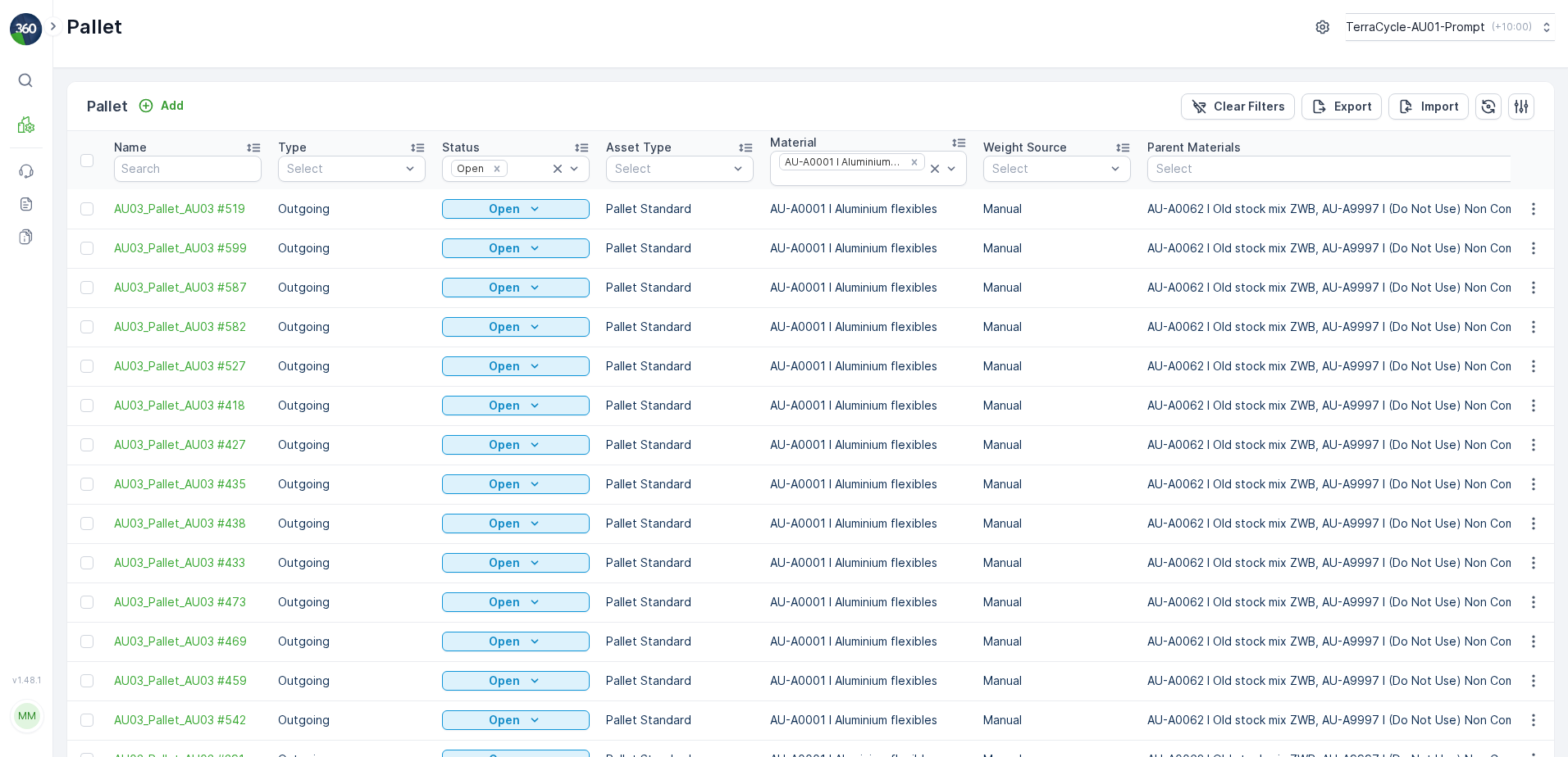
click at [1496, 353] on span "Print QR" at bounding box center [1489, 351] width 45 height 16
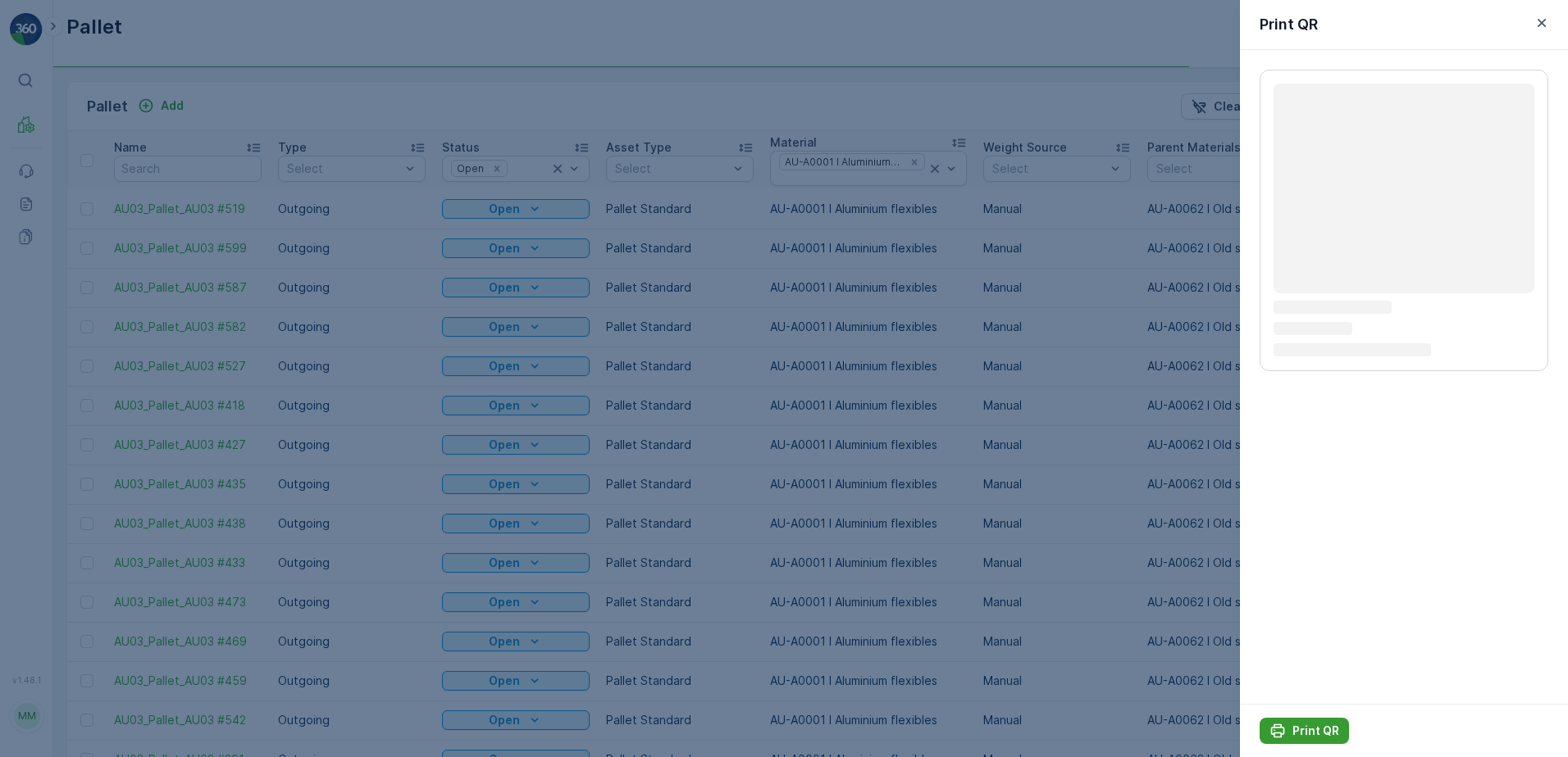
click at [1312, 723] on p "Print QR" at bounding box center [1316, 730] width 46 height 16
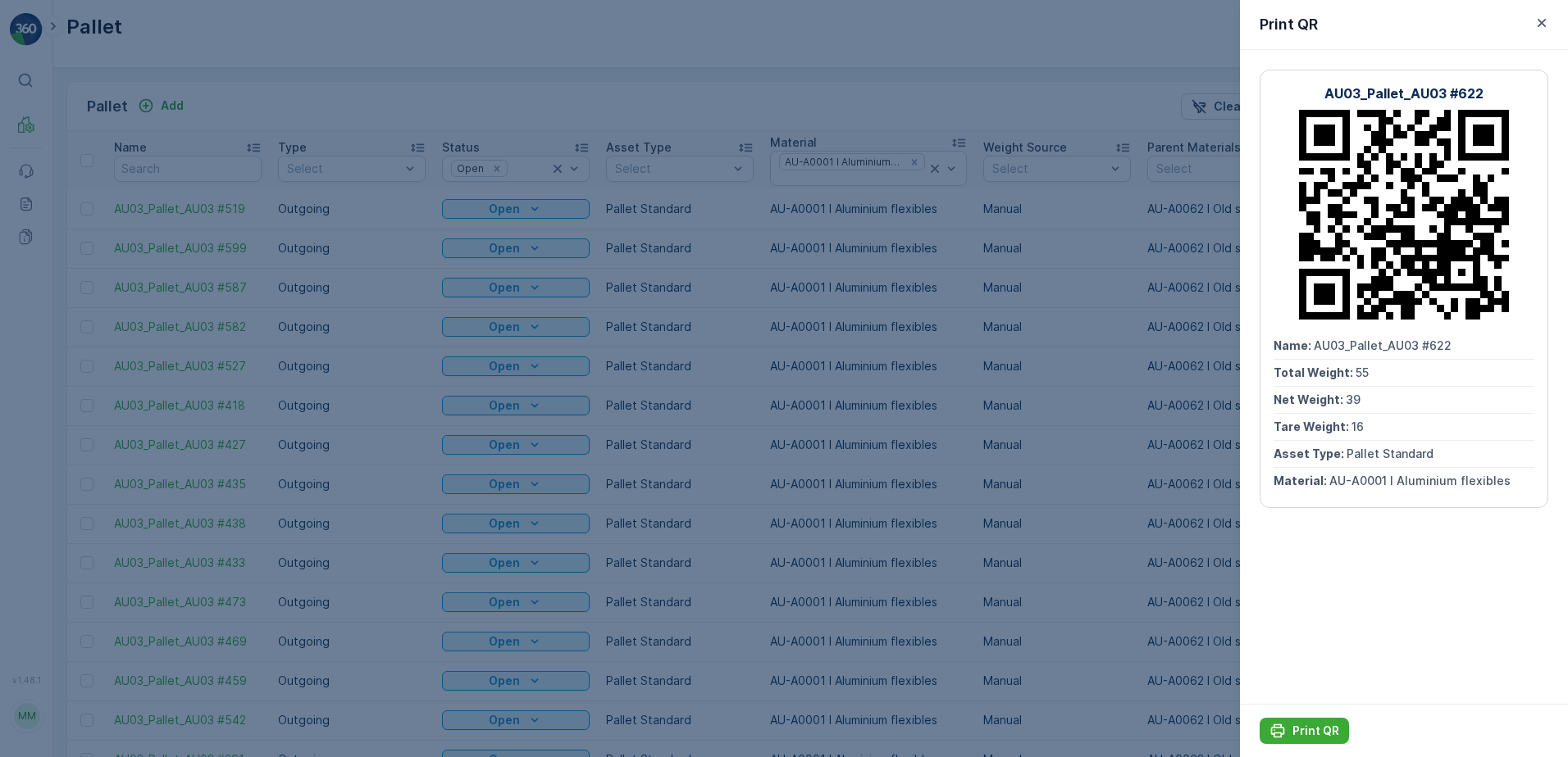
click at [1543, 21] on icon "button" at bounding box center [1541, 23] width 9 height 9
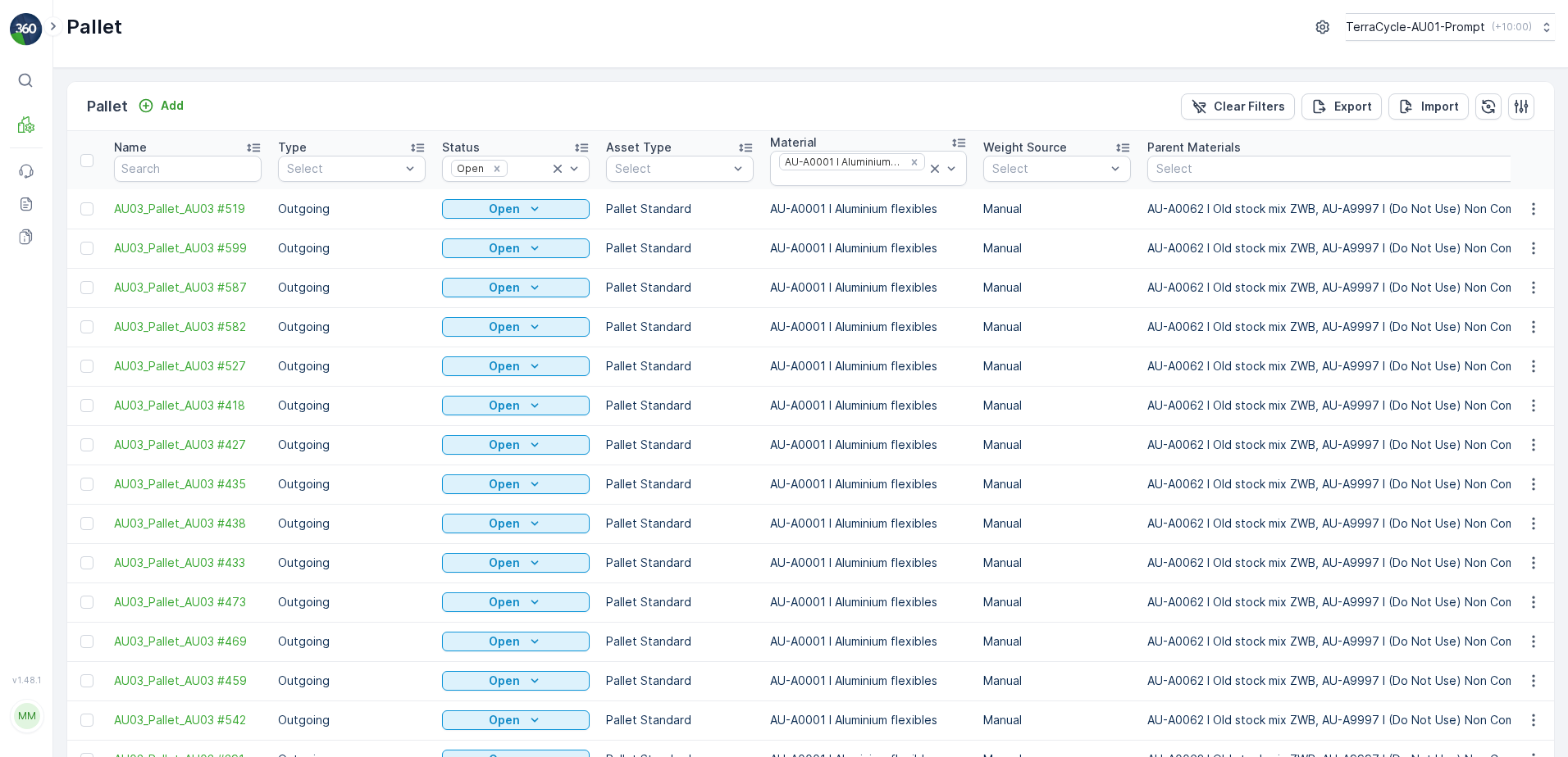
click at [1524, 397] on div "Print QR" at bounding box center [1514, 391] width 108 height 23
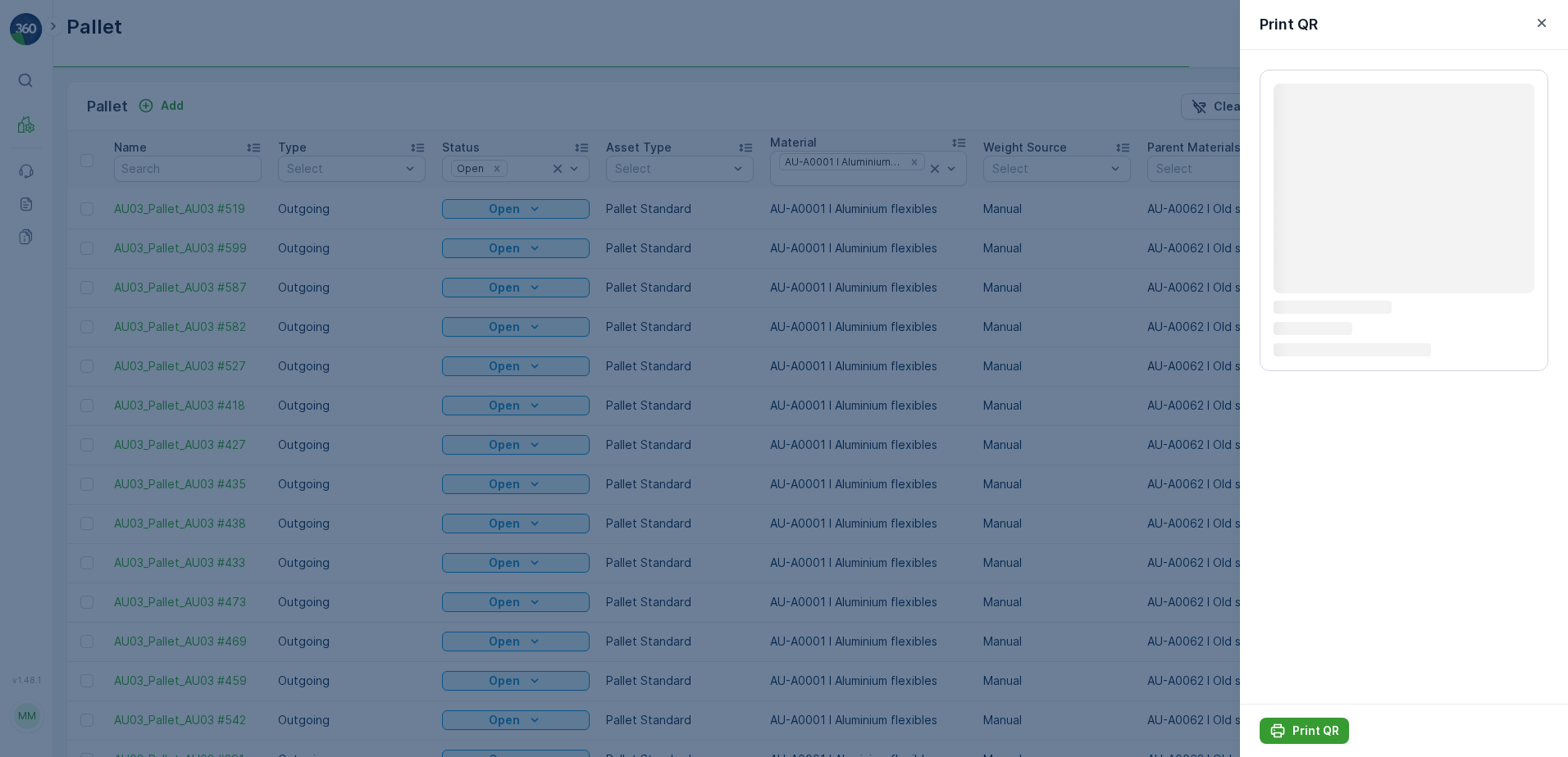
click at [1297, 735] on p "Print QR" at bounding box center [1316, 730] width 46 height 16
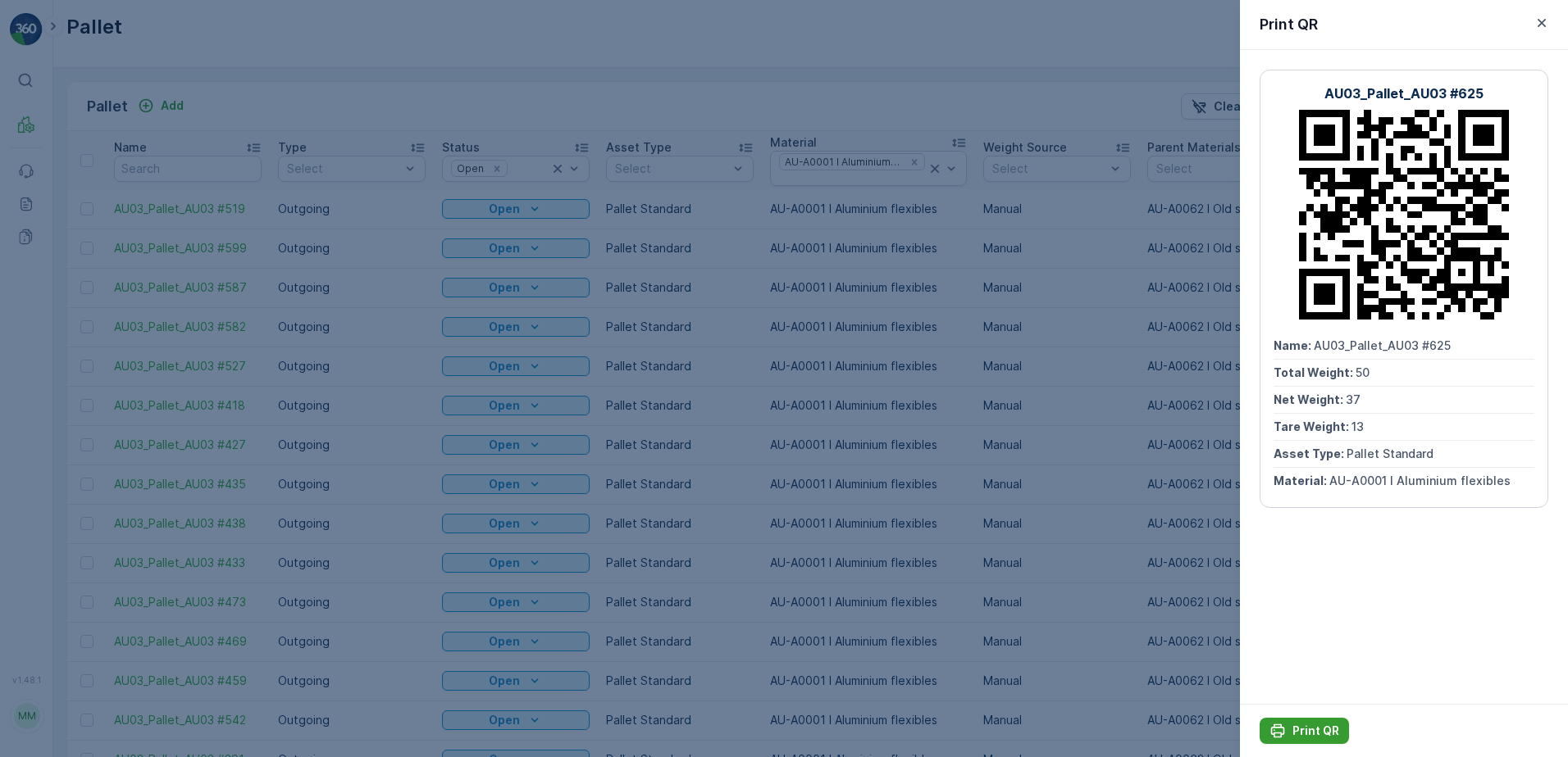
click at [1299, 723] on p "Print QR" at bounding box center [1316, 730] width 46 height 16
click at [1544, 21] on icon "button" at bounding box center [1541, 23] width 9 height 9
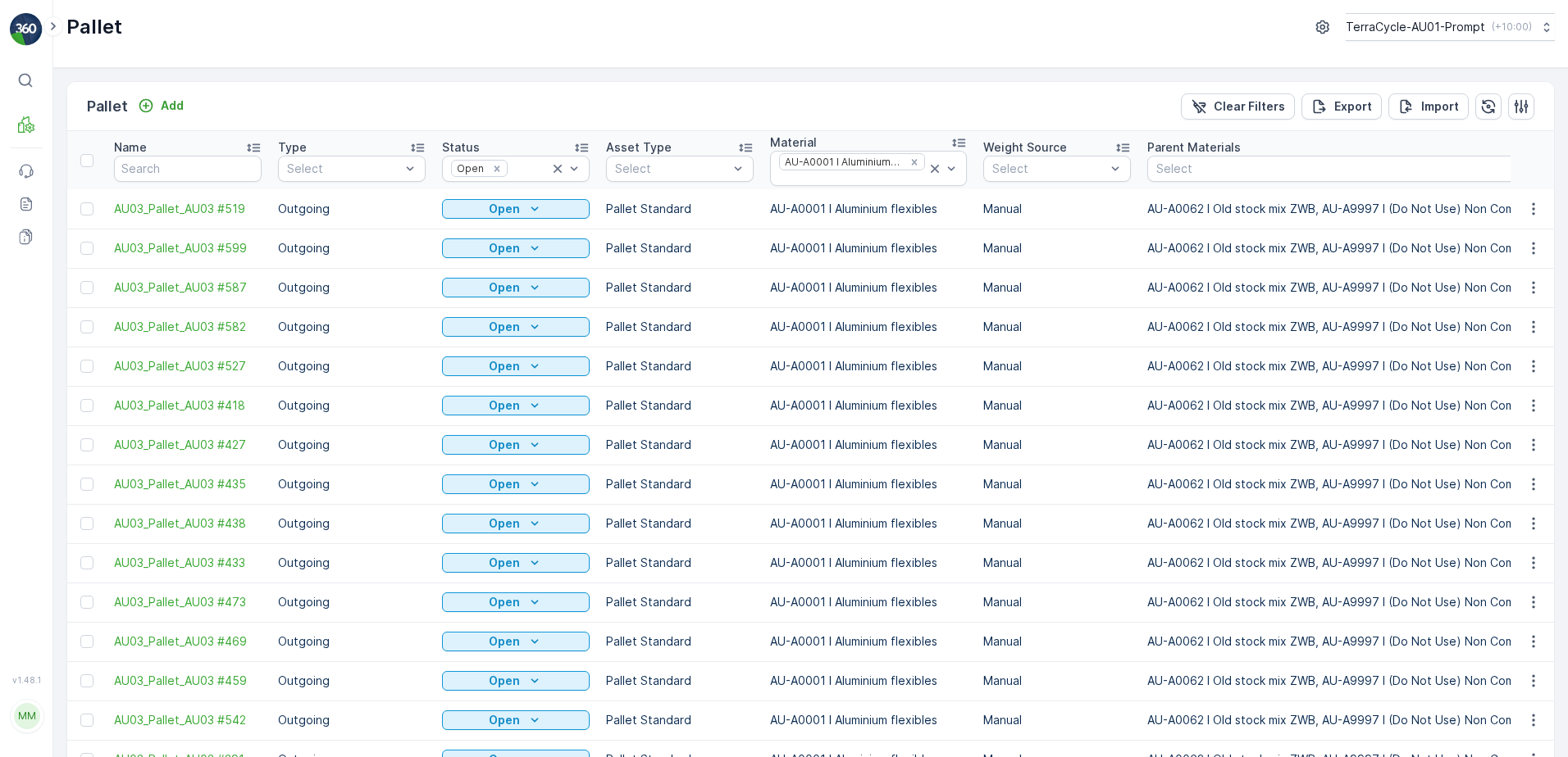
click at [1493, 428] on span "Print QR" at bounding box center [1489, 430] width 45 height 16
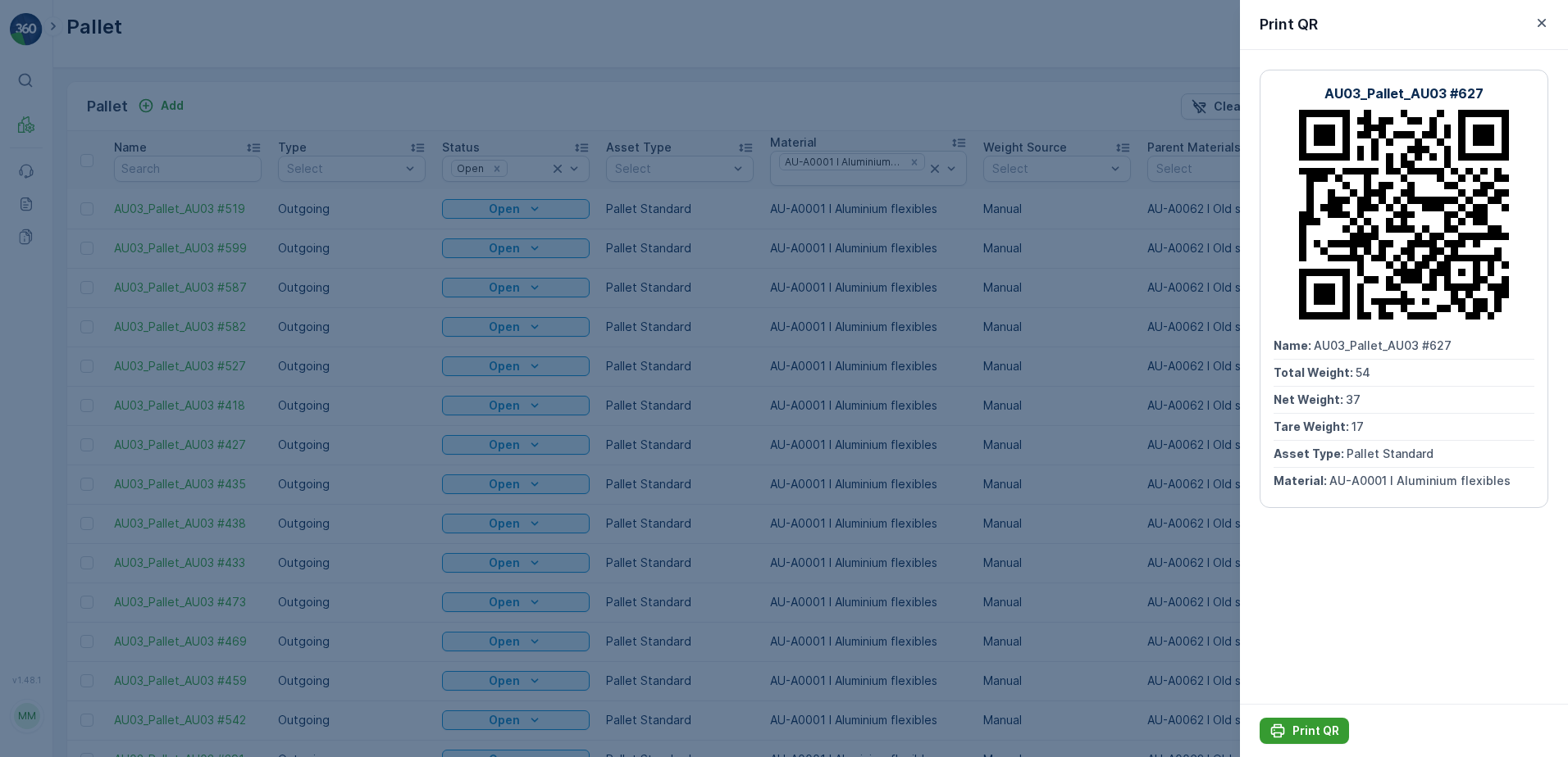
click at [1310, 729] on p "Print QR" at bounding box center [1316, 730] width 46 height 16
click at [1545, 24] on icon "button" at bounding box center [1541, 22] width 16 height 16
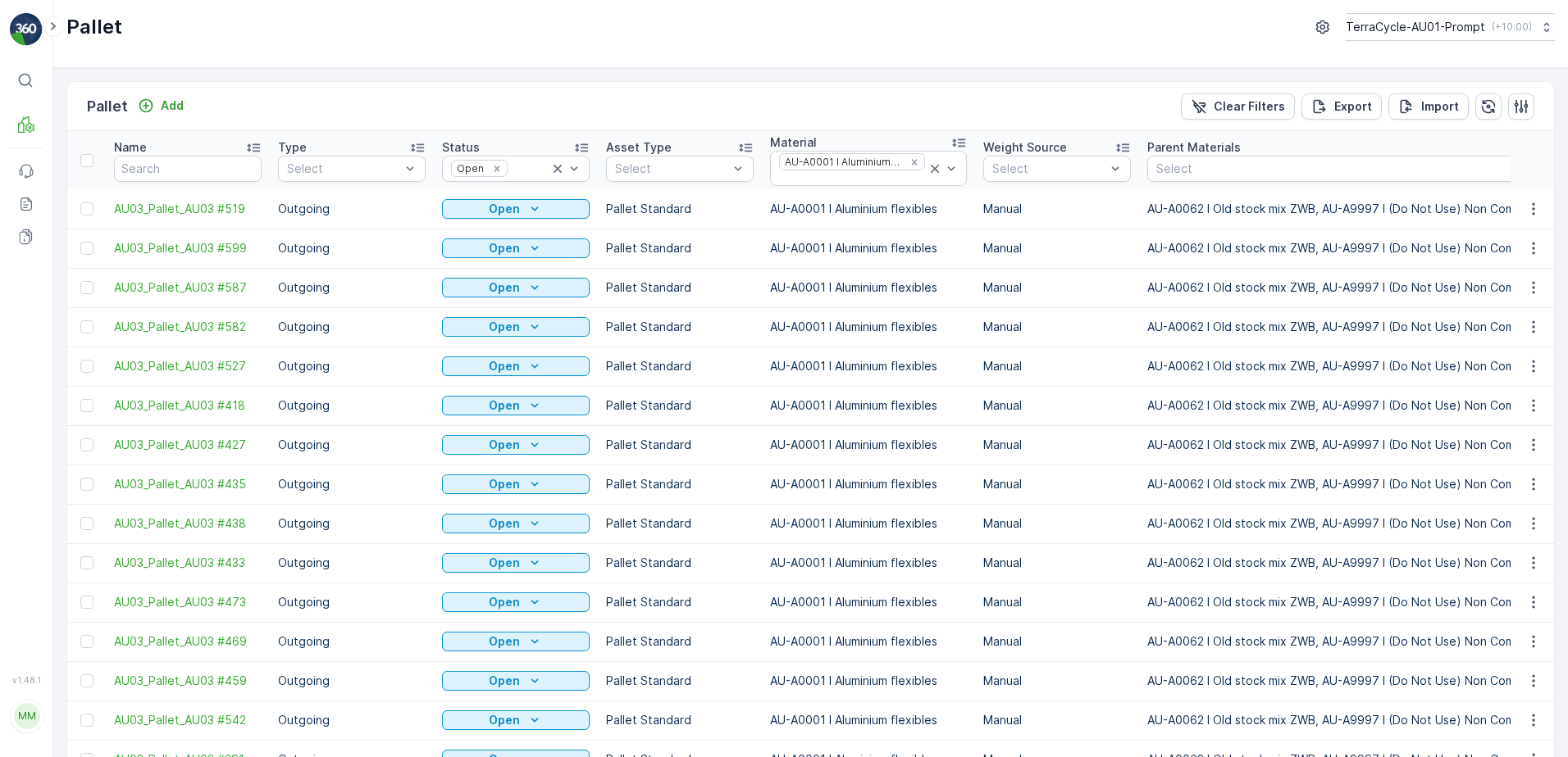
click at [1512, 465] on div "Print QR" at bounding box center [1514, 470] width 108 height 23
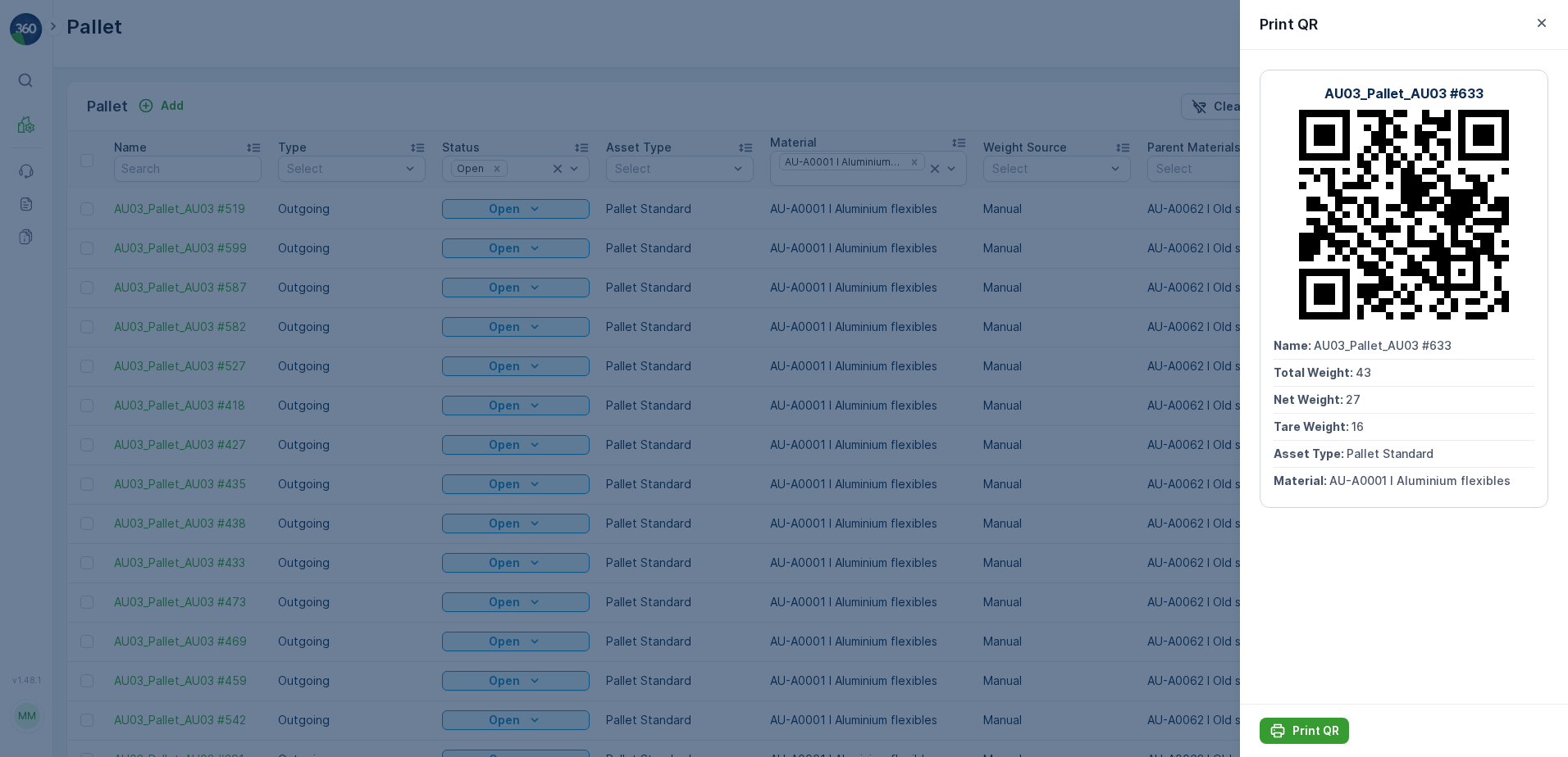
click at [1326, 729] on p "Print QR" at bounding box center [1316, 730] width 46 height 16
click at [1547, 21] on icon "button" at bounding box center [1541, 22] width 16 height 16
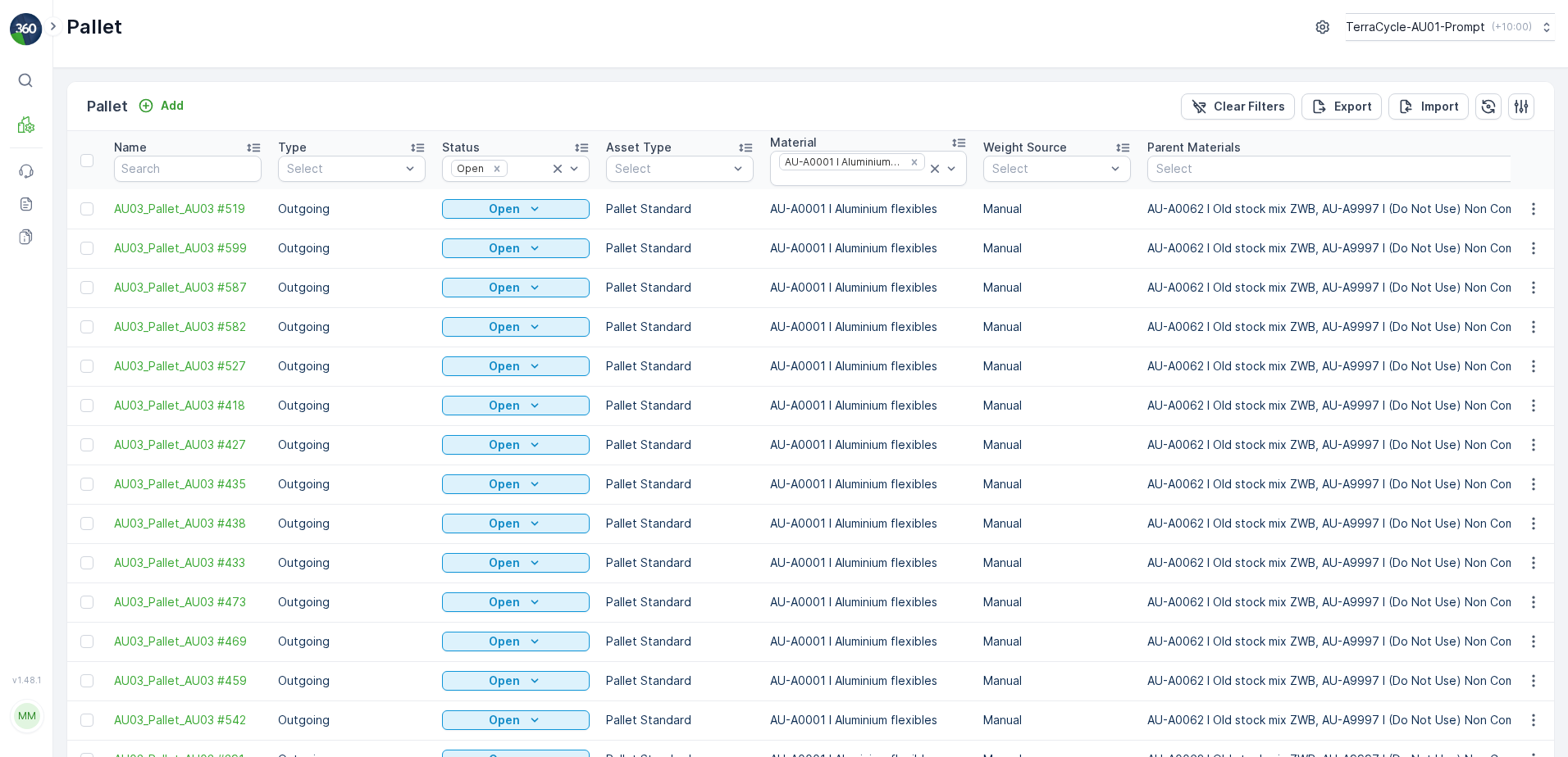
click at [1488, 507] on span "Print QR" at bounding box center [1489, 508] width 45 height 16
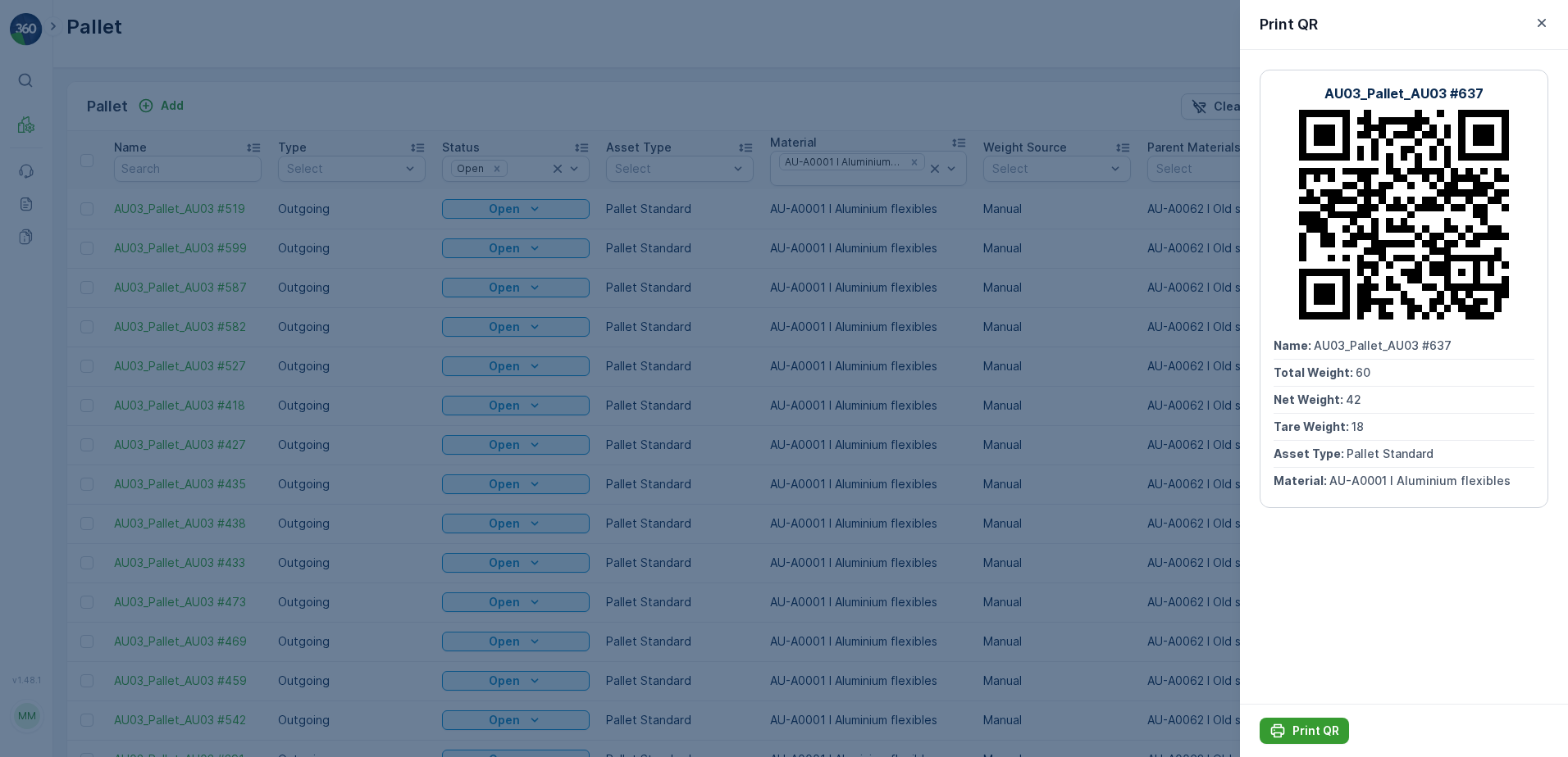
click at [1311, 725] on p "Print QR" at bounding box center [1316, 730] width 46 height 16
click at [1546, 25] on icon "button" at bounding box center [1541, 22] width 16 height 16
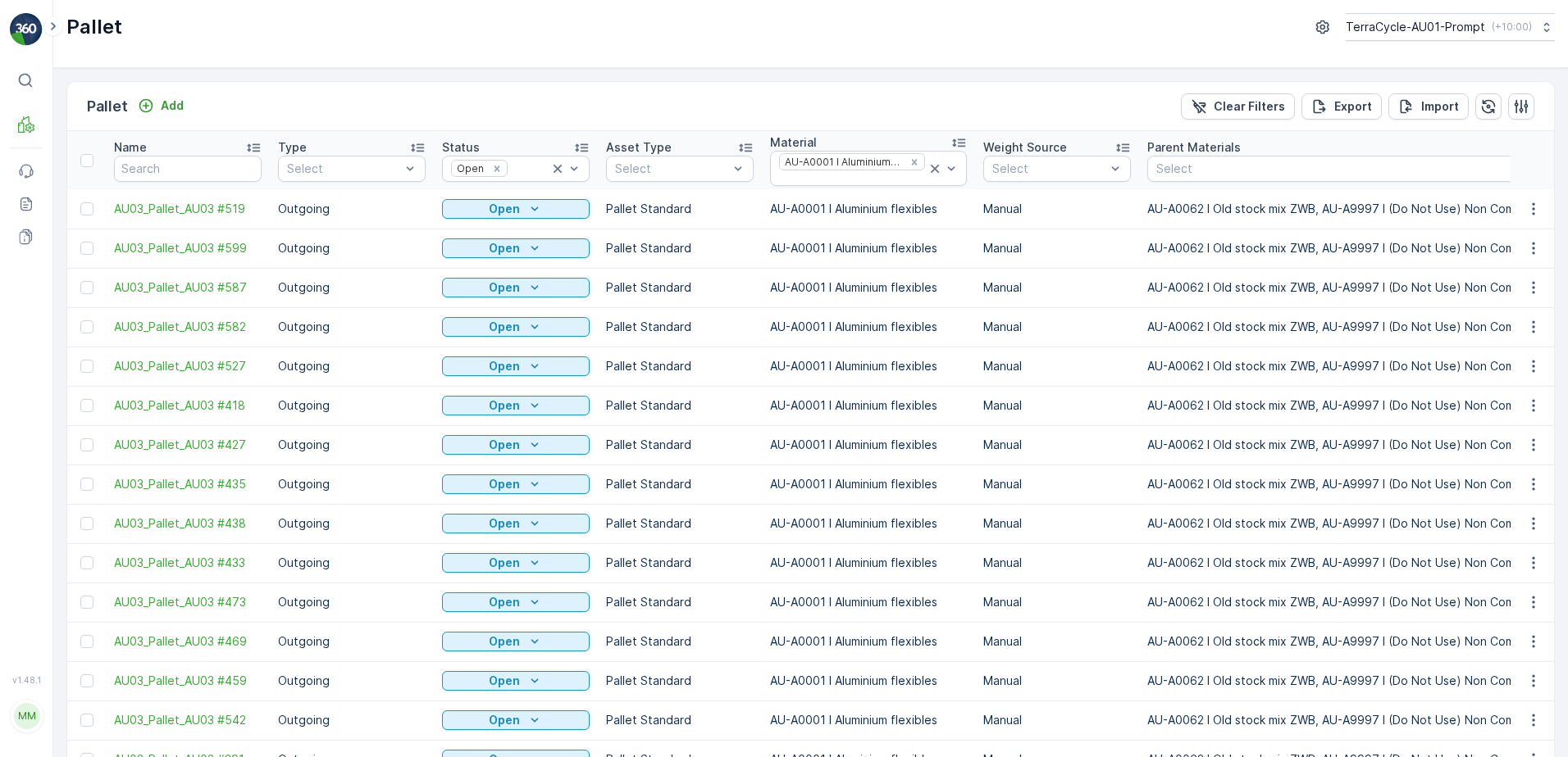
click at [1503, 550] on span "Print QR" at bounding box center [1489, 548] width 45 height 16
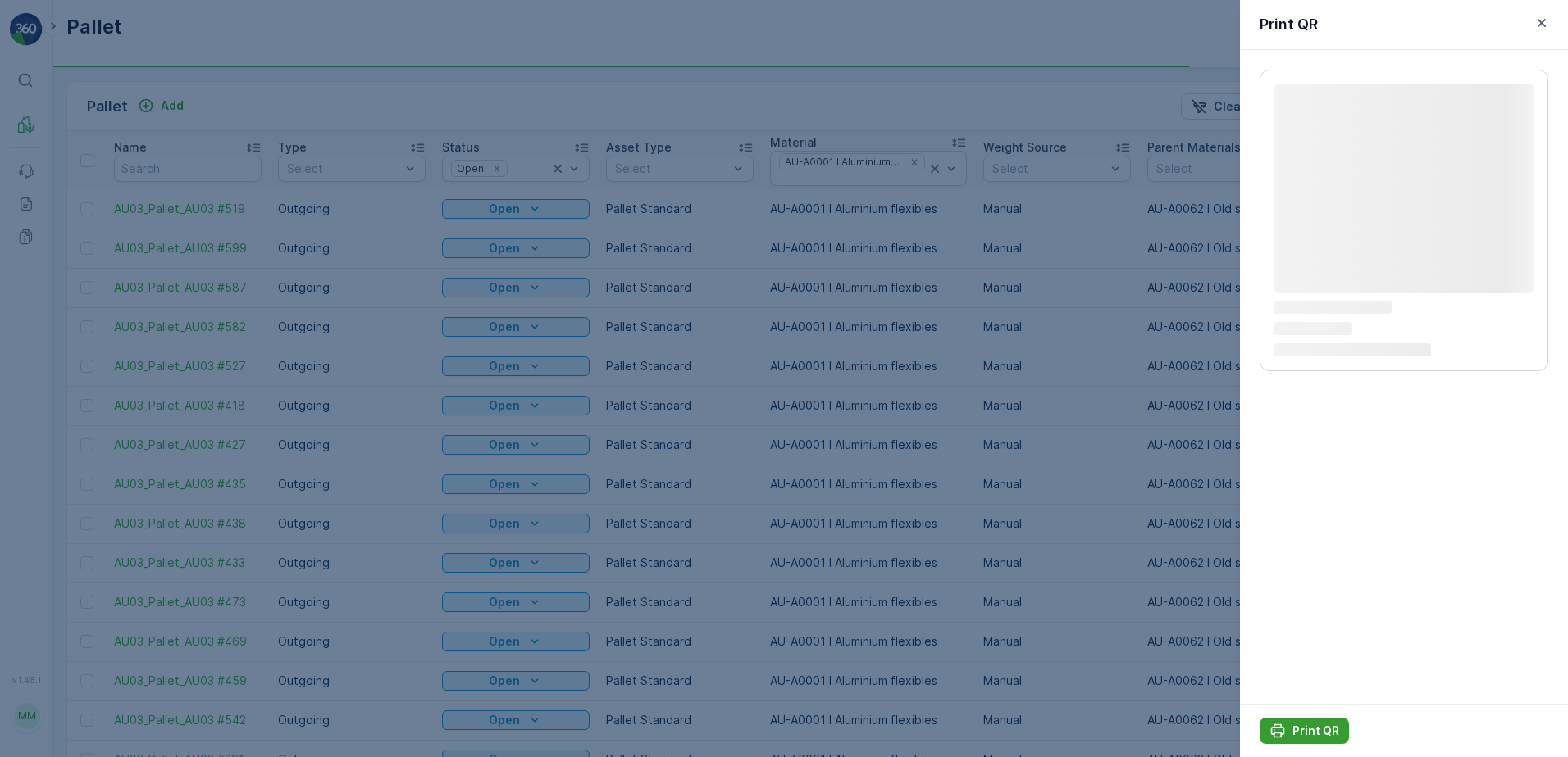
click at [1310, 727] on p "Print QR" at bounding box center [1316, 730] width 46 height 16
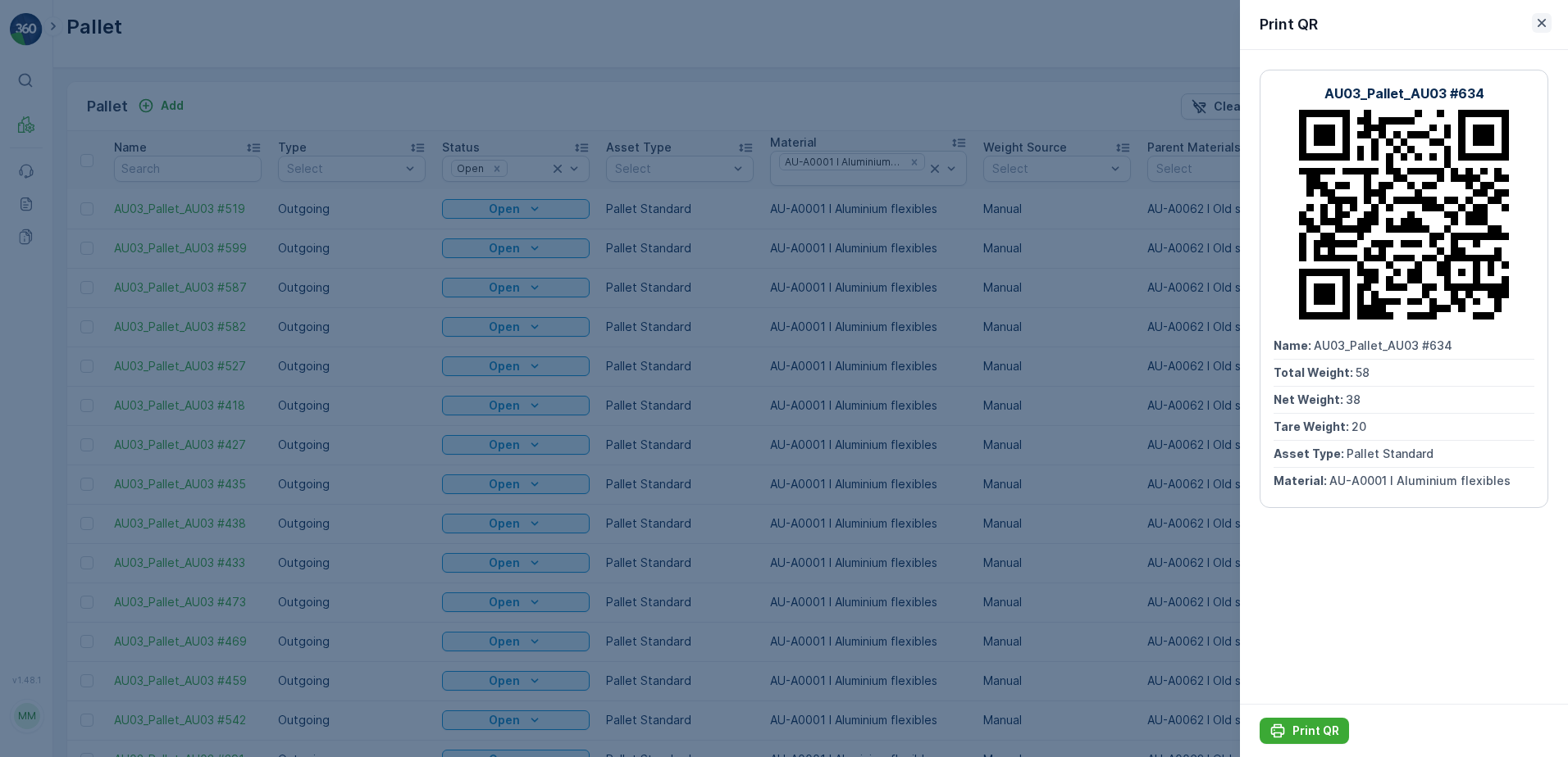
click at [1544, 22] on icon "button" at bounding box center [1541, 22] width 16 height 16
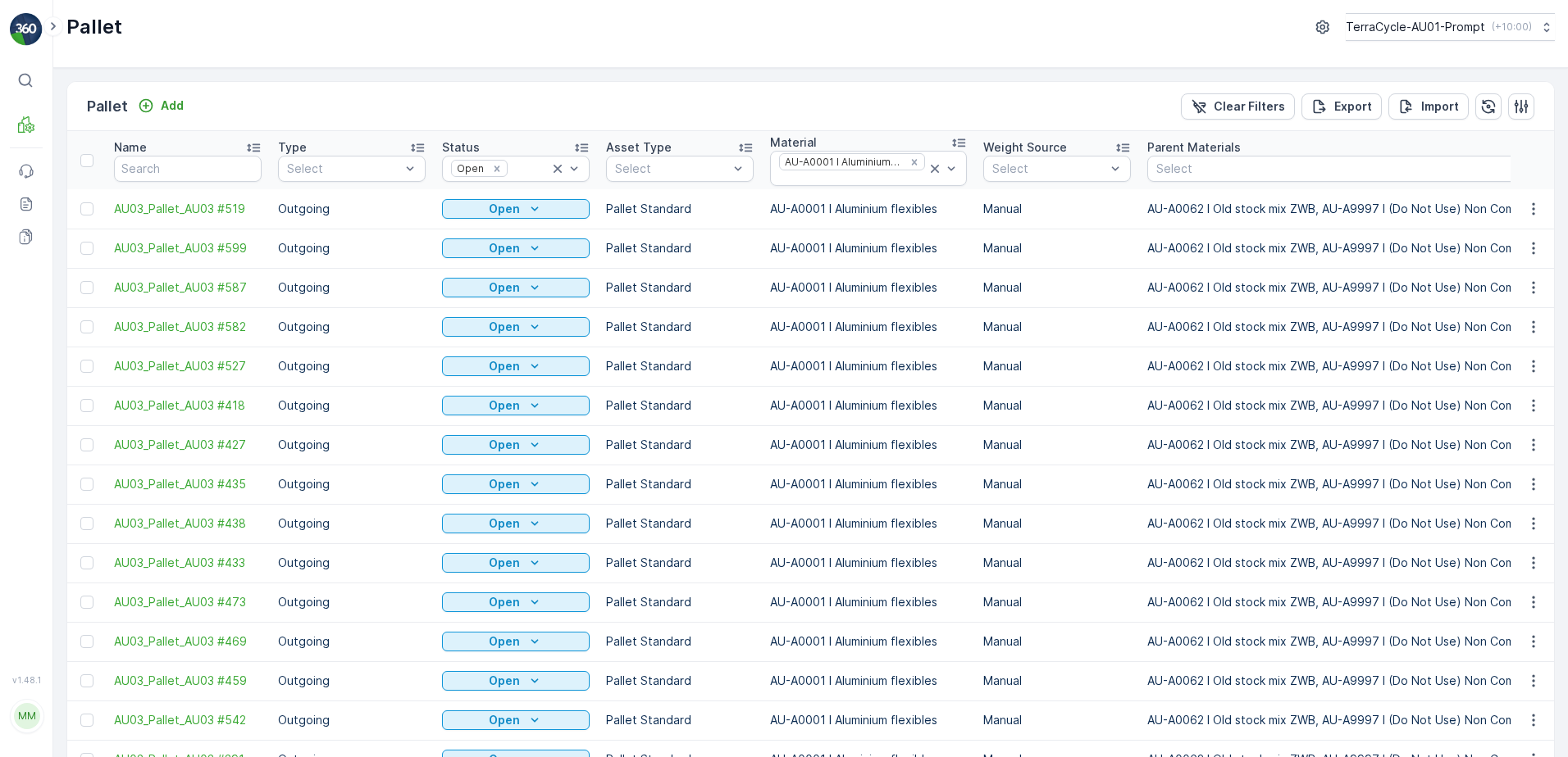
click at [1503, 581] on span "Print QR" at bounding box center [1489, 588] width 45 height 16
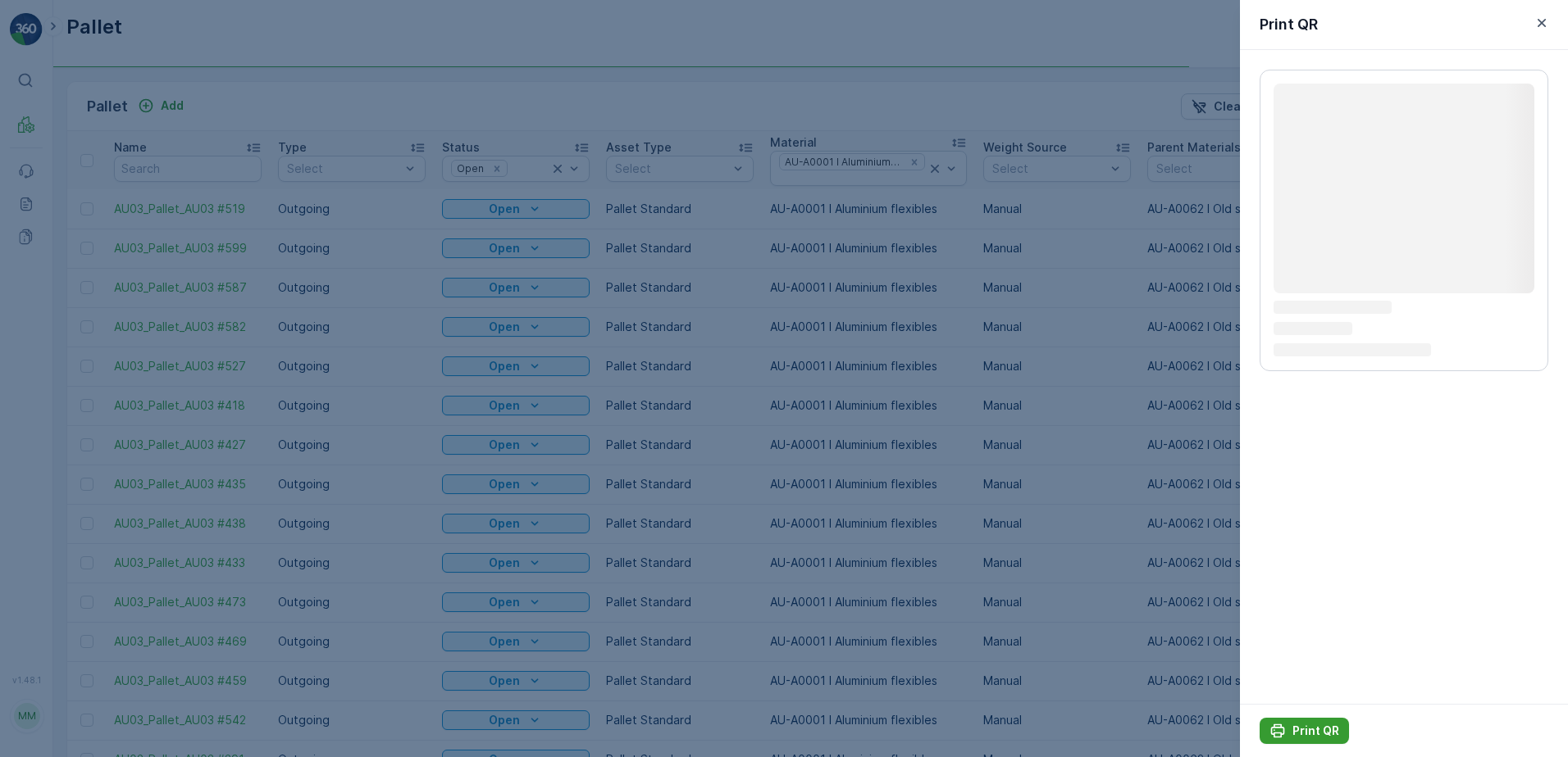
click at [1309, 727] on p "Print QR" at bounding box center [1316, 730] width 46 height 16
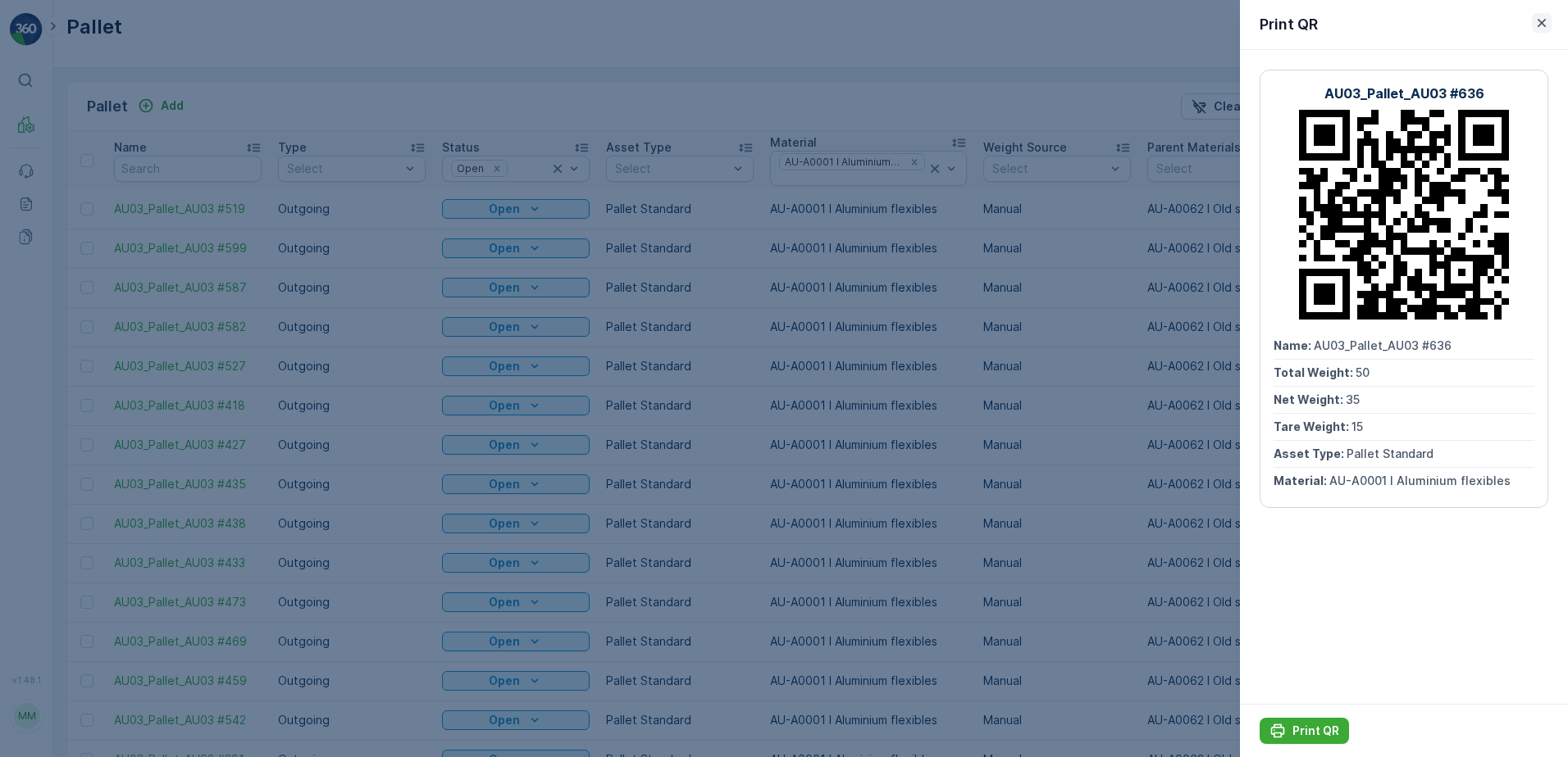
click at [1543, 16] on icon "button" at bounding box center [1541, 22] width 16 height 16
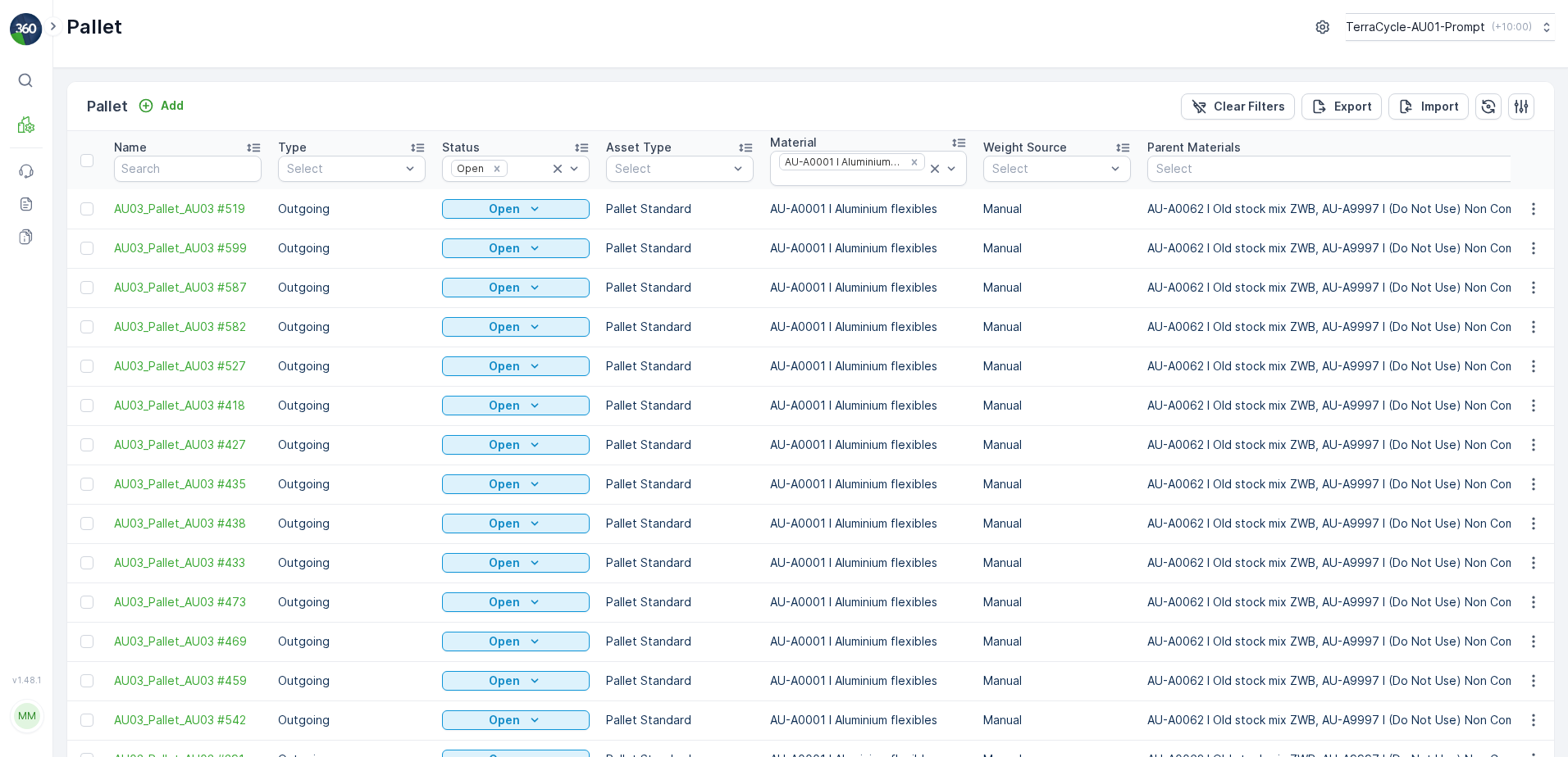
click at [1513, 626] on div "Print QR" at bounding box center [1514, 627] width 108 height 23
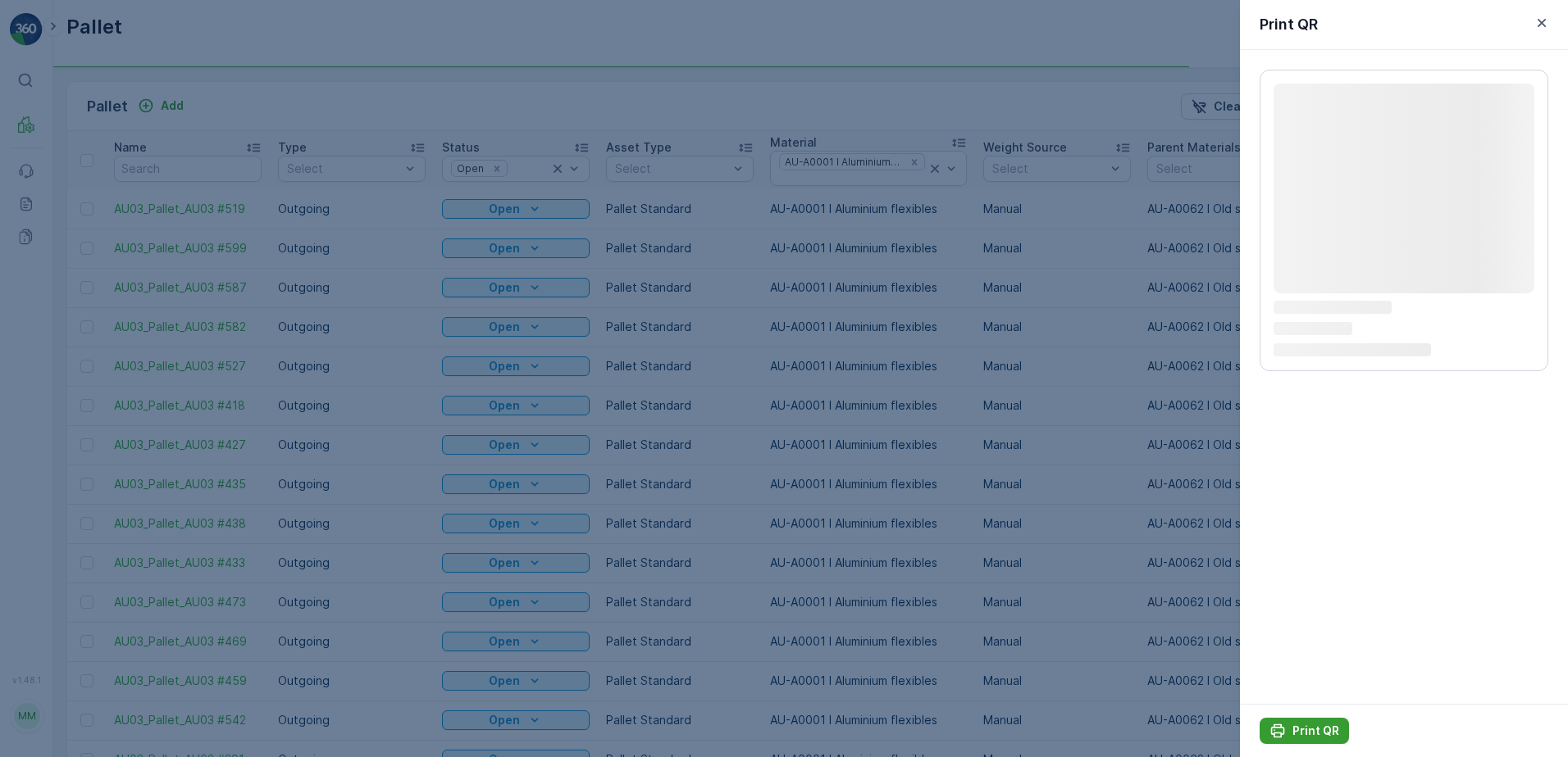
drag, startPoint x: 1312, startPoint y: 732, endPoint x: 1161, endPoint y: 708, distance: 152.9
click at [1311, 732] on p "Print QR" at bounding box center [1316, 730] width 46 height 16
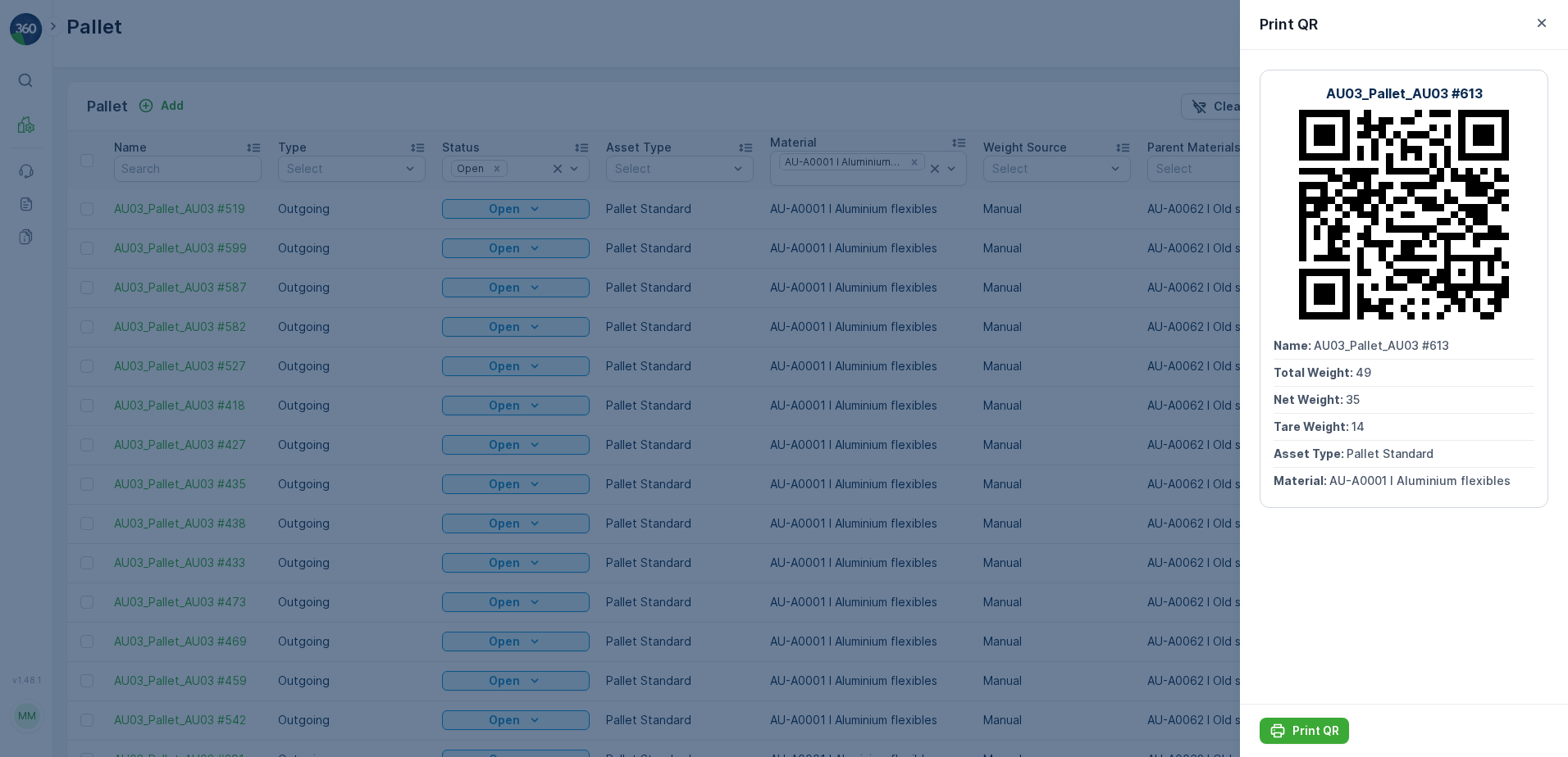
drag, startPoint x: 1311, startPoint y: 723, endPoint x: 1249, endPoint y: 708, distance: 63.8
click at [1311, 721] on button "Print QR" at bounding box center [1304, 731] width 90 height 26
click at [1545, 26] on icon "button" at bounding box center [1541, 23] width 9 height 9
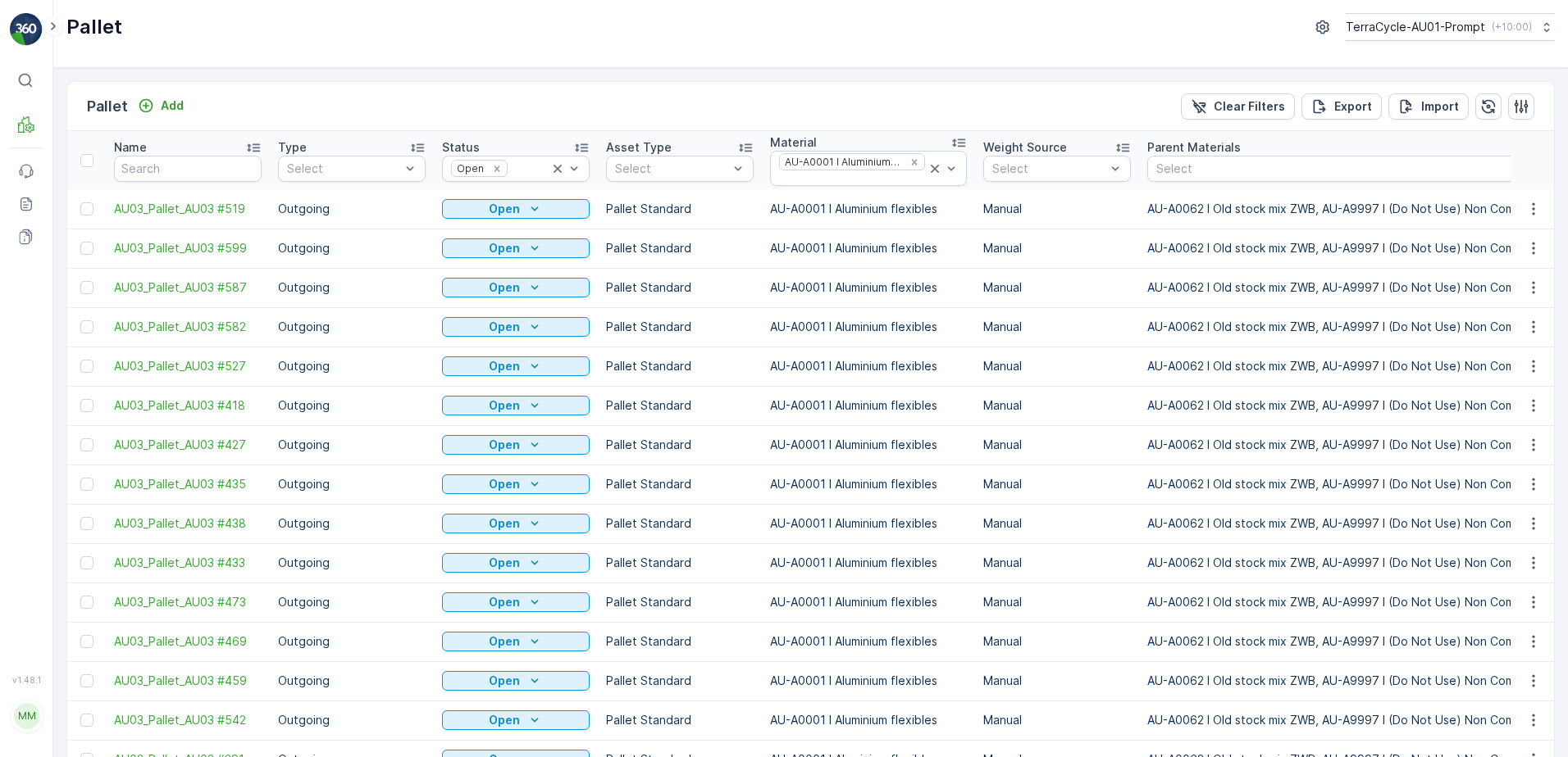
click at [1505, 665] on span "Print QR" at bounding box center [1489, 666] width 45 height 16
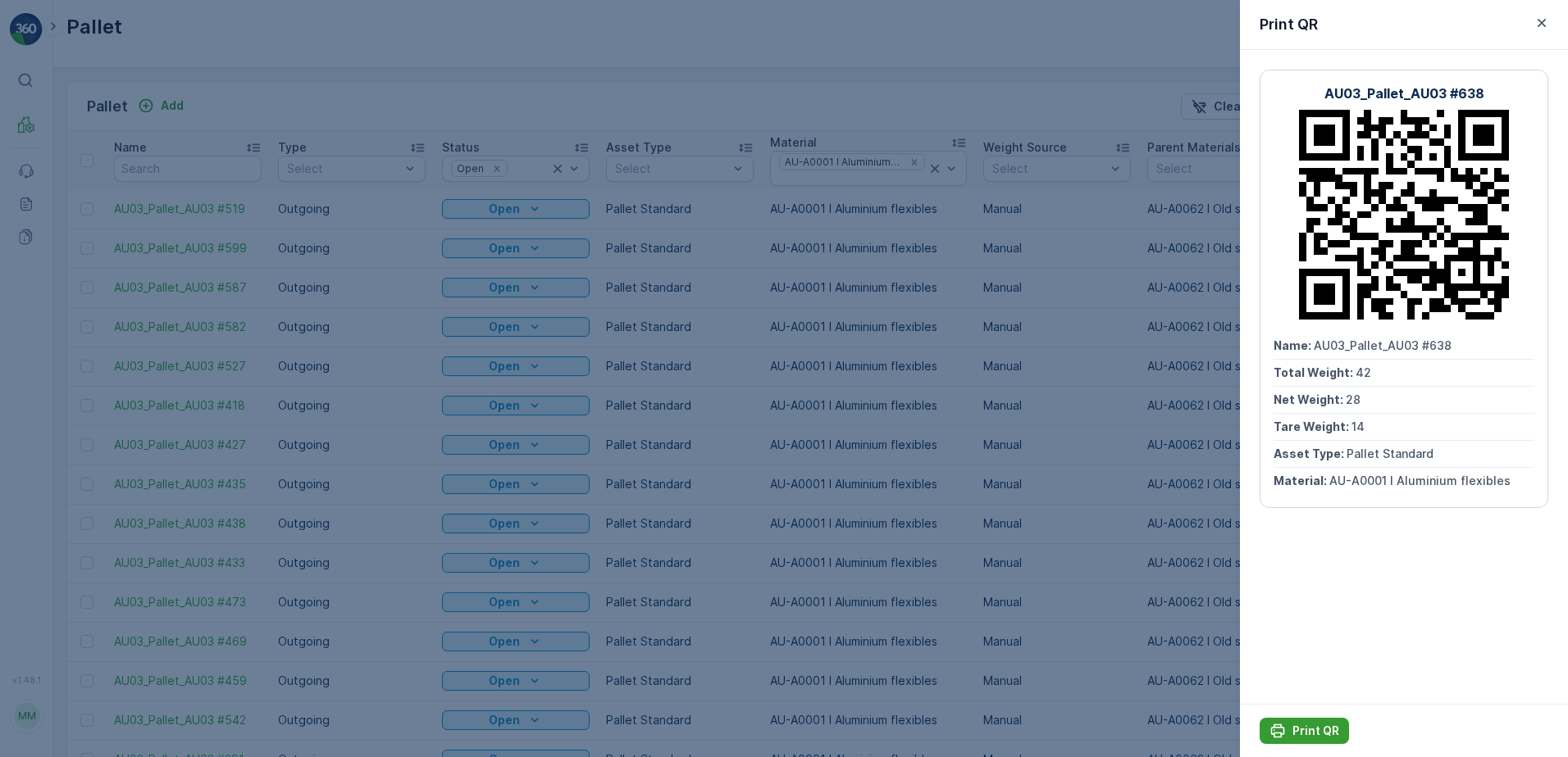
click at [1324, 730] on p "Print QR" at bounding box center [1316, 730] width 46 height 16
click at [1546, 21] on icon "button" at bounding box center [1541, 22] width 16 height 16
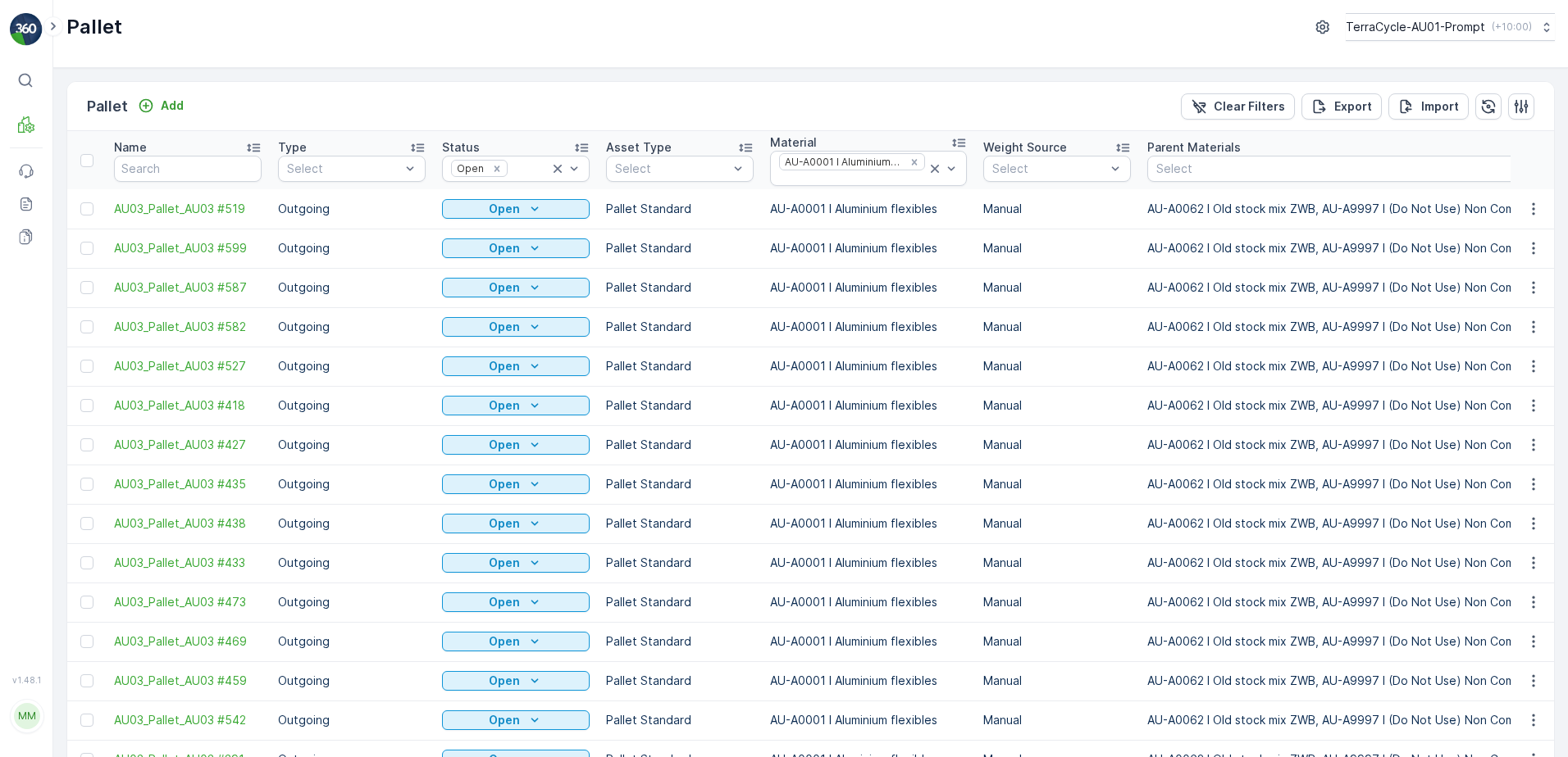
click at [1506, 706] on span "Print QR" at bounding box center [1489, 705] width 45 height 16
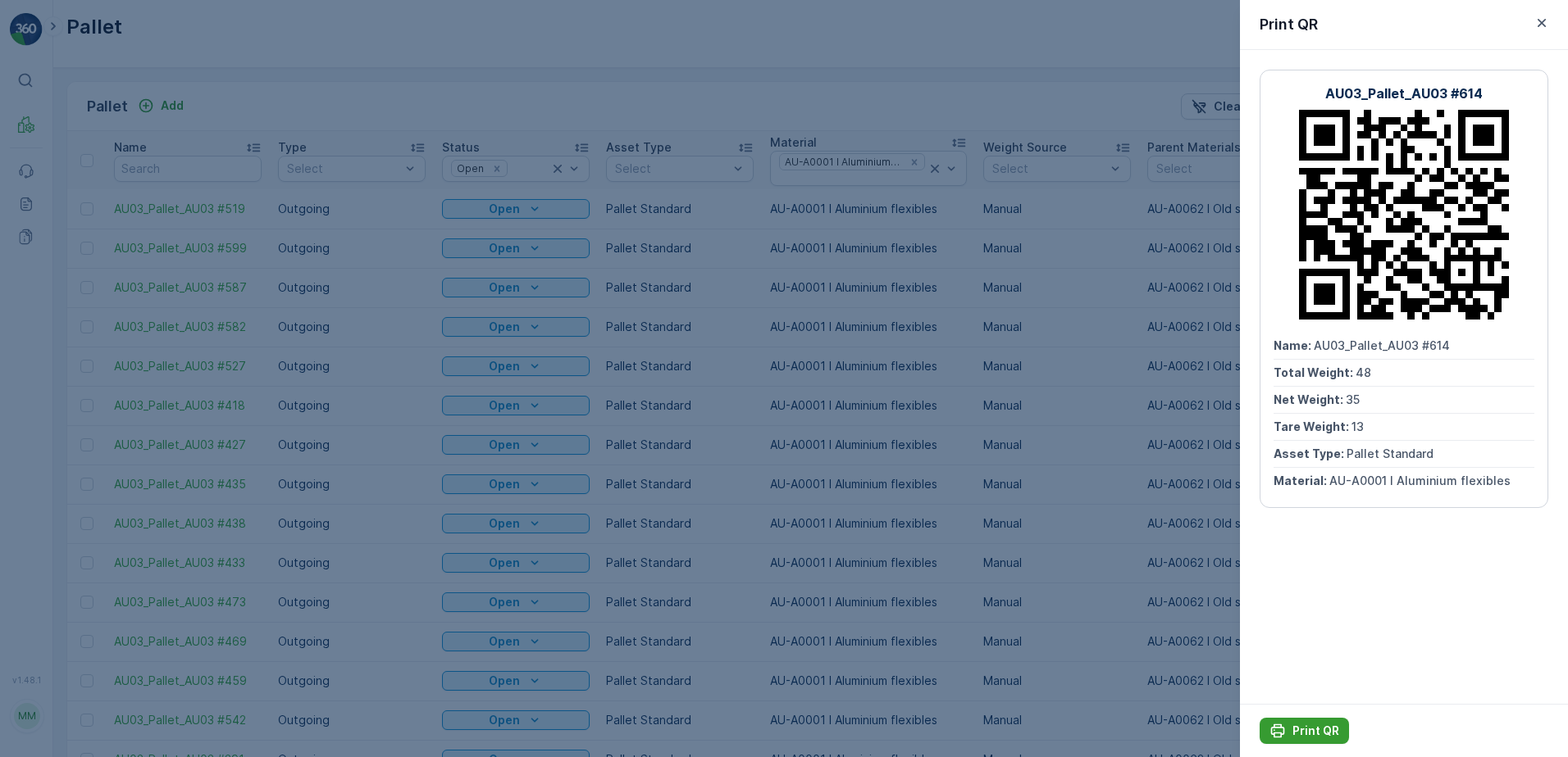
click at [1304, 719] on button "Print QR" at bounding box center [1304, 731] width 90 height 26
click at [1544, 22] on icon "button" at bounding box center [1541, 23] width 9 height 9
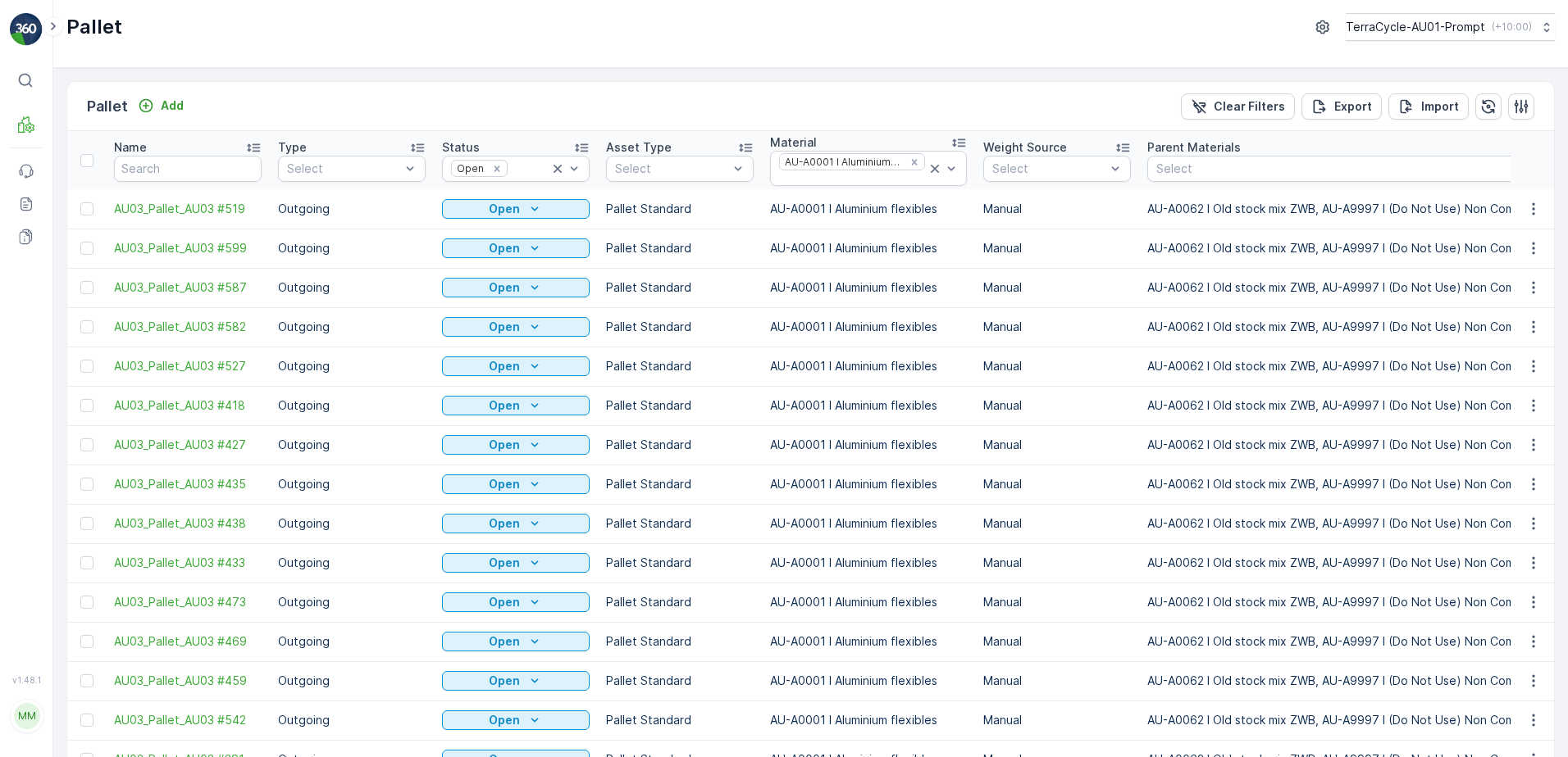
click at [1503, 569] on span "Print QR" at bounding box center [1489, 573] width 45 height 16
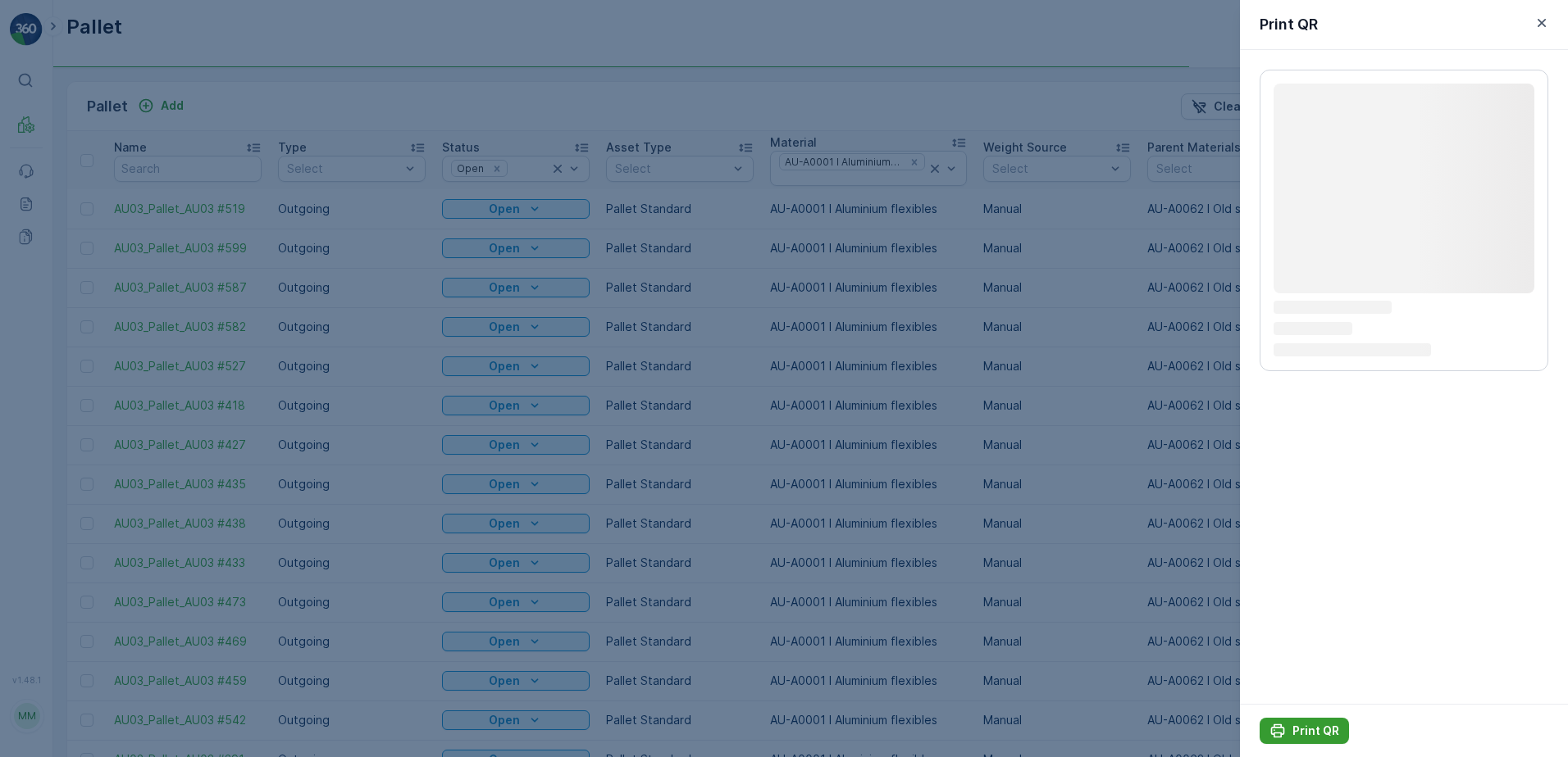
click at [1306, 720] on button "Print QR" at bounding box center [1304, 731] width 90 height 26
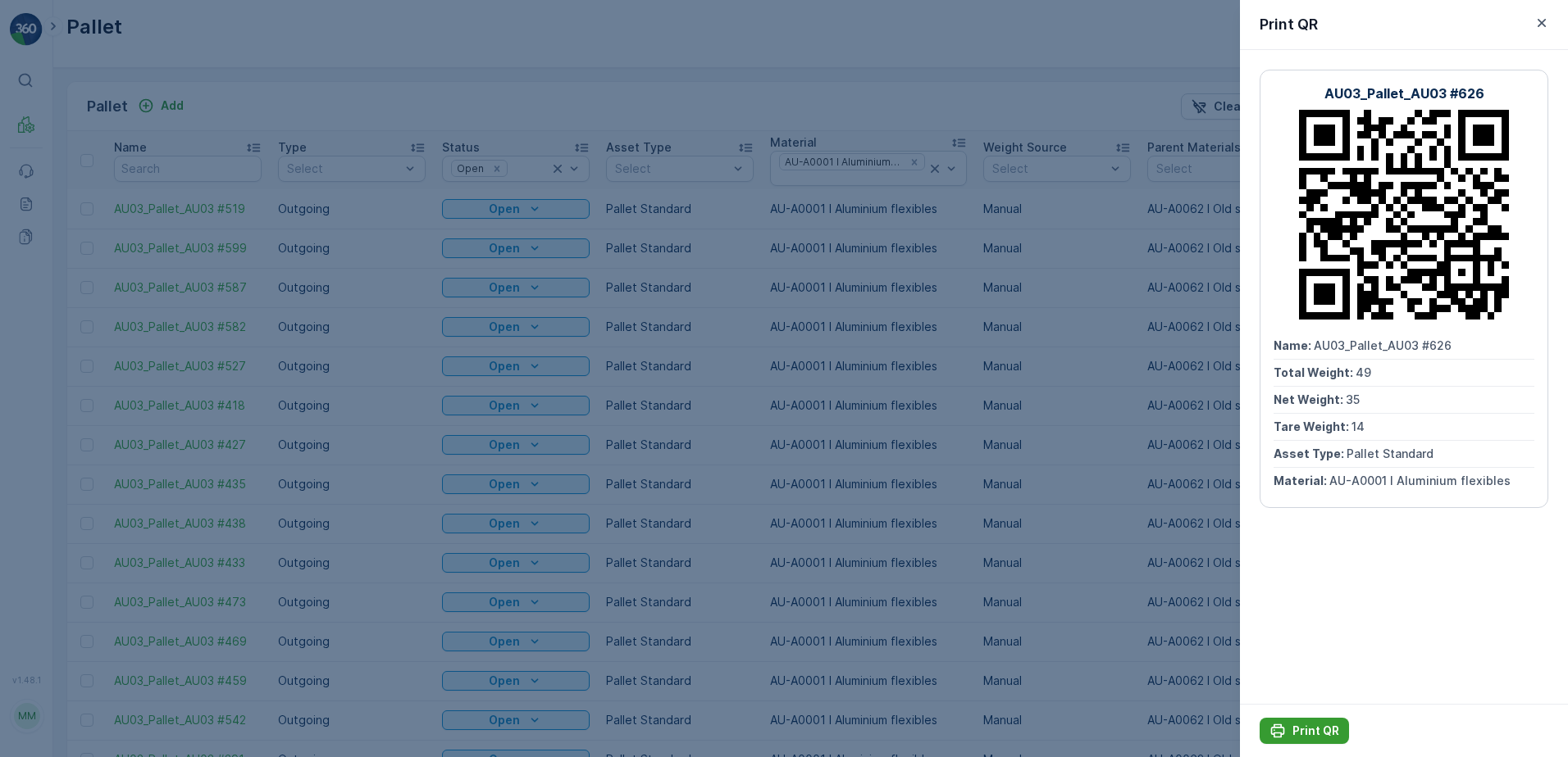
click at [1306, 727] on p "Print QR" at bounding box center [1316, 730] width 46 height 16
click at [1540, 26] on icon "button" at bounding box center [1541, 23] width 9 height 9
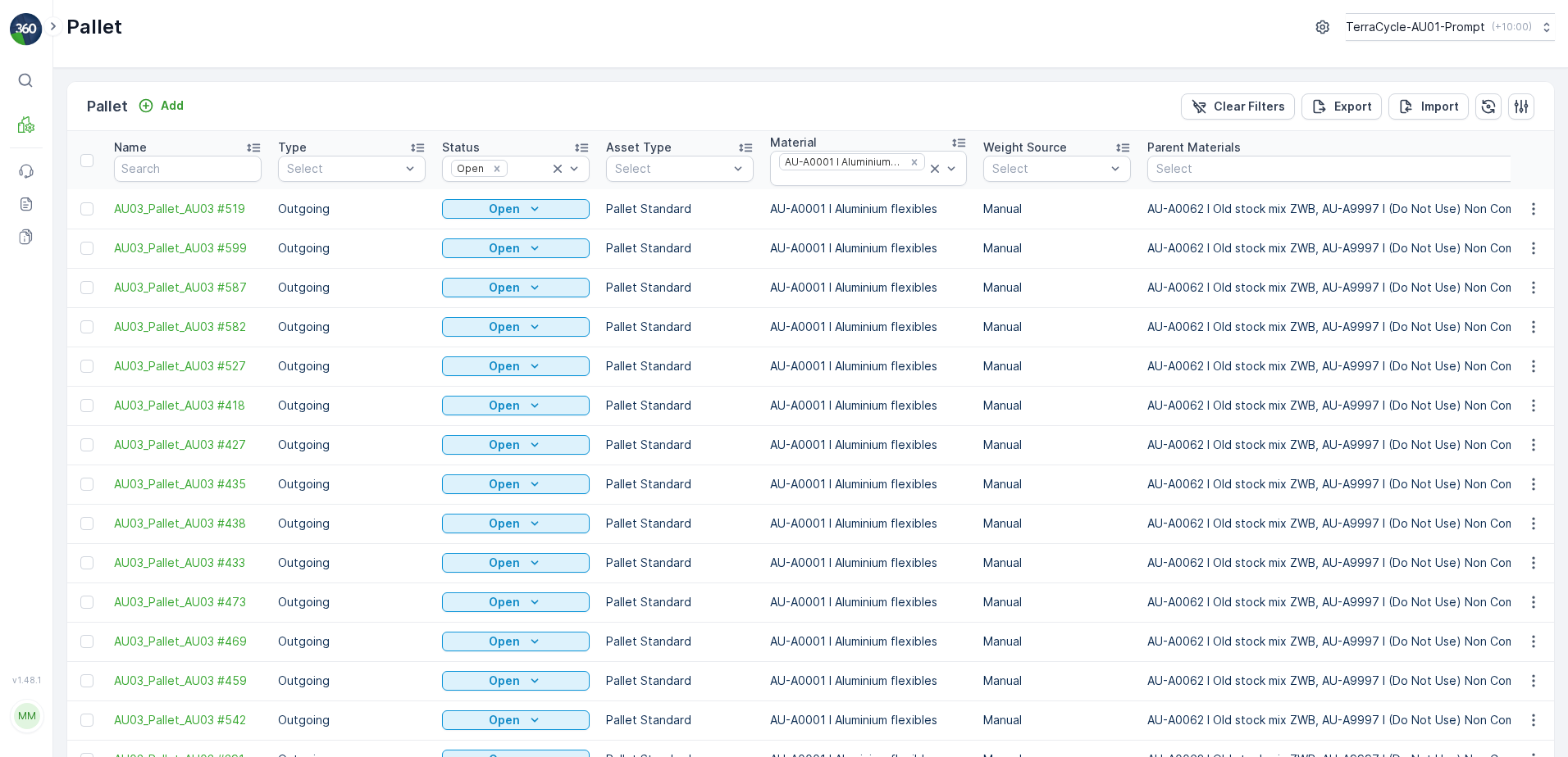
click at [1500, 606] on span "Print QR" at bounding box center [1489, 612] width 45 height 16
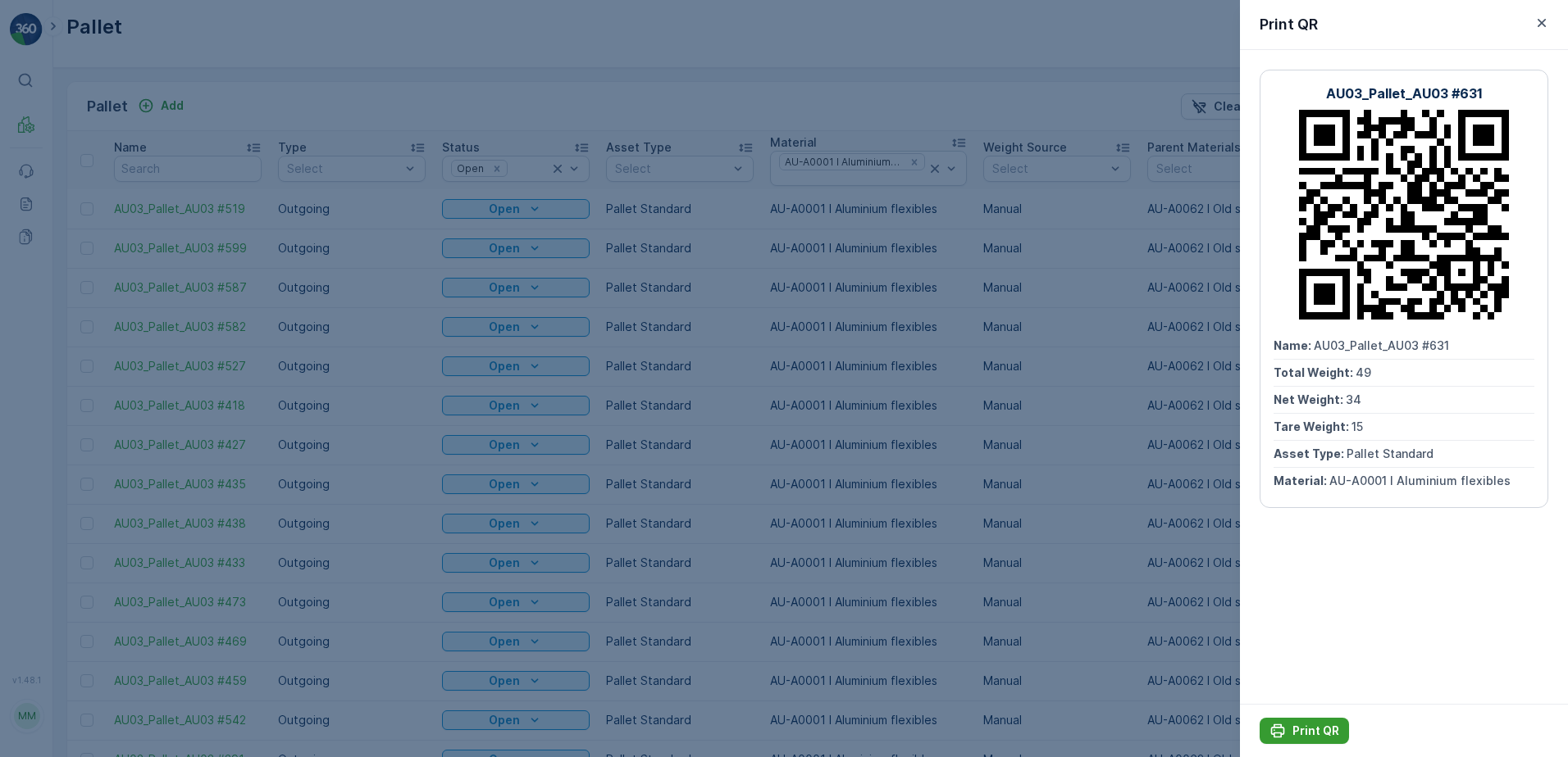
click at [1308, 726] on p "Print QR" at bounding box center [1316, 730] width 46 height 16
click at [1535, 24] on icon "button" at bounding box center [1541, 22] width 16 height 16
